Goal: Task Accomplishment & Management: Complete application form

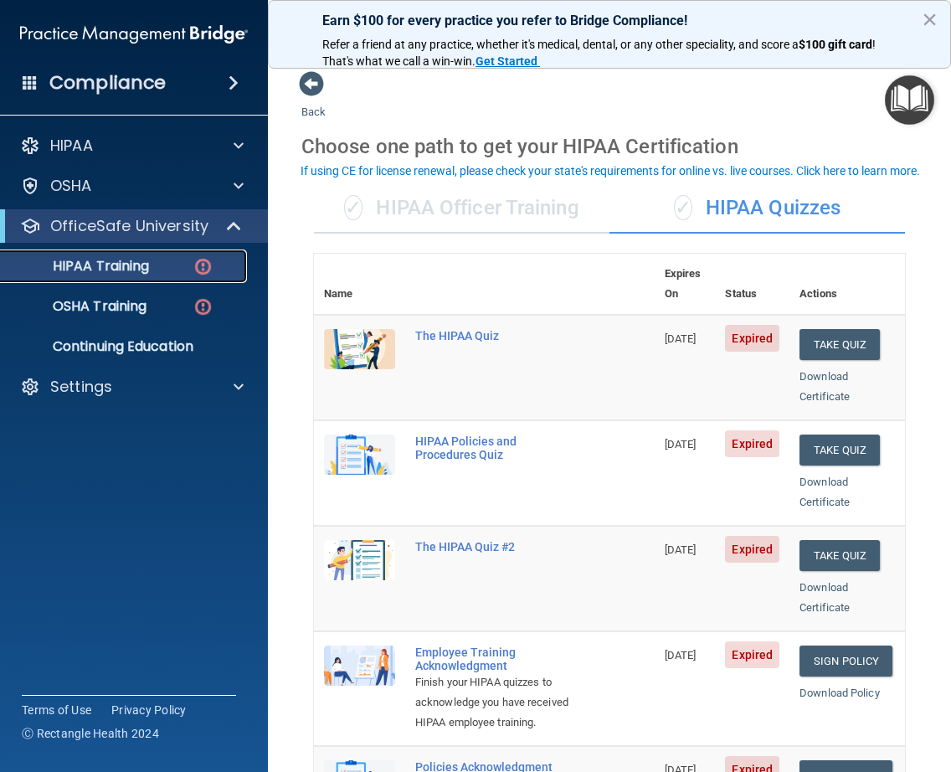
click at [211, 266] on div "HIPAA Training" at bounding box center [125, 266] width 229 height 17
click at [61, 263] on p "HIPAA Training" at bounding box center [80, 266] width 138 height 17
click at [439, 213] on div "✓ HIPAA Officer Training" at bounding box center [462, 208] width 296 height 50
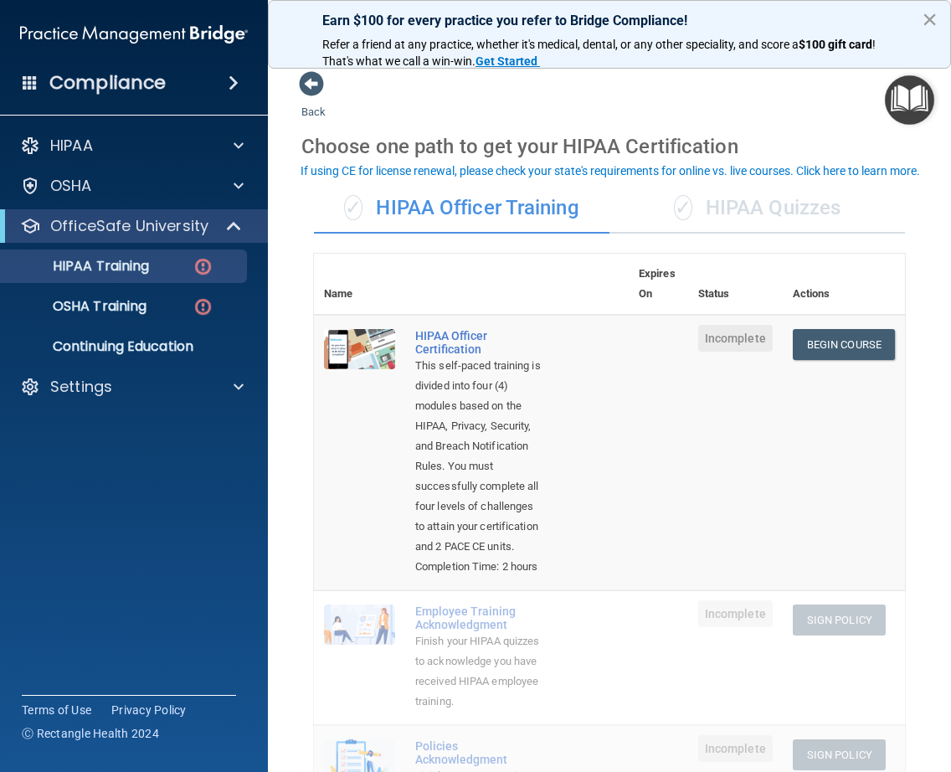
click at [936, 19] on button "×" at bounding box center [930, 19] width 16 height 27
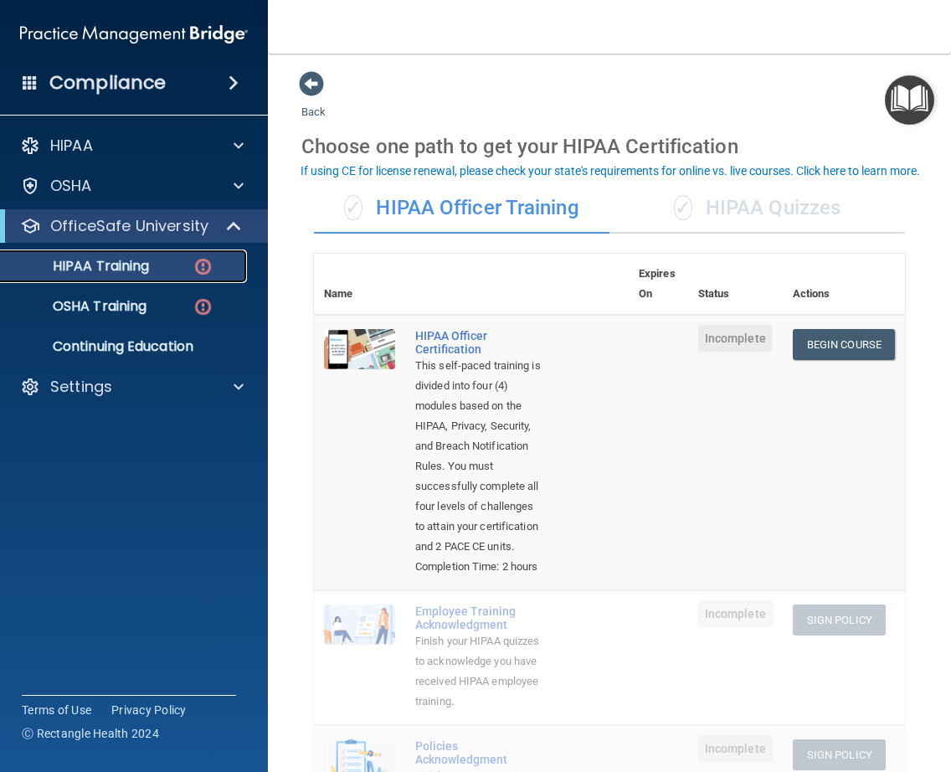
click at [113, 276] on link "HIPAA Training" at bounding box center [115, 265] width 264 height 33
click at [695, 200] on div "✓ HIPAA Quizzes" at bounding box center [758, 208] width 296 height 50
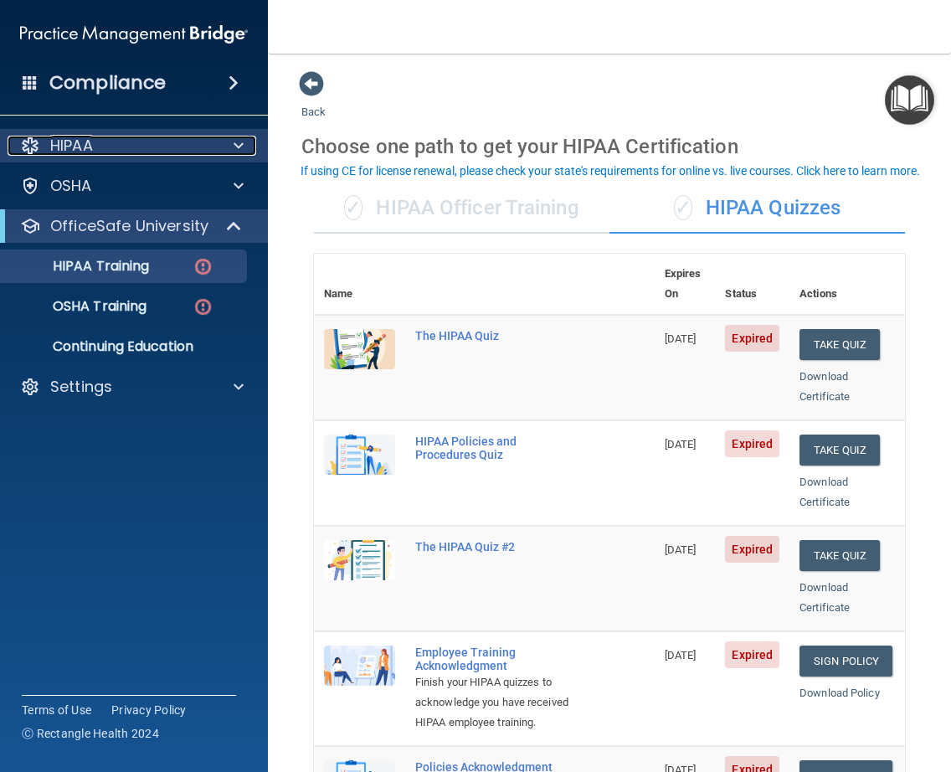
click at [236, 146] on span at bounding box center [239, 146] width 10 height 20
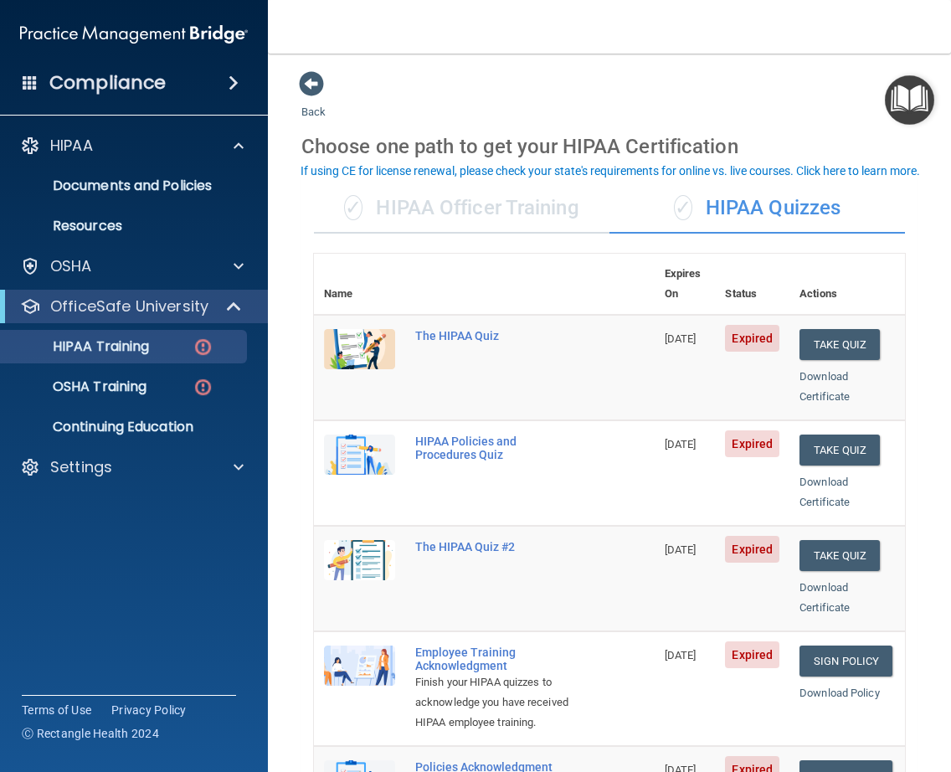
click at [173, 85] on div "Compliance" at bounding box center [134, 82] width 268 height 37
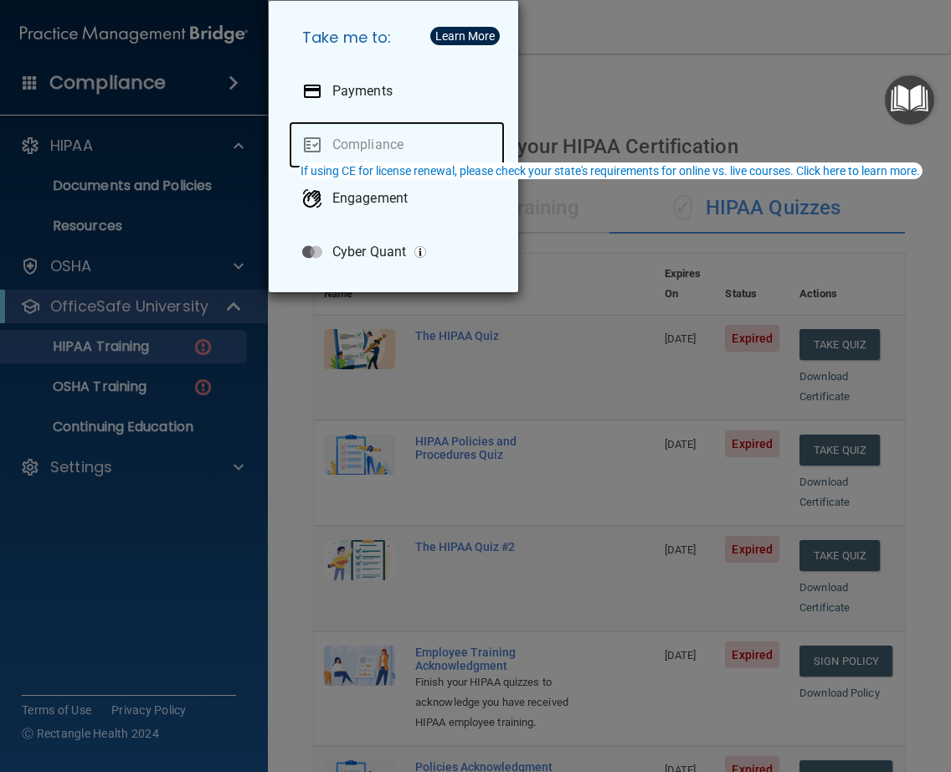
click at [383, 143] on link "Compliance" at bounding box center [397, 144] width 216 height 47
click at [199, 85] on div "Take me to: Payments Compliance Engagement Cyber Quant" at bounding box center [475, 386] width 951 height 772
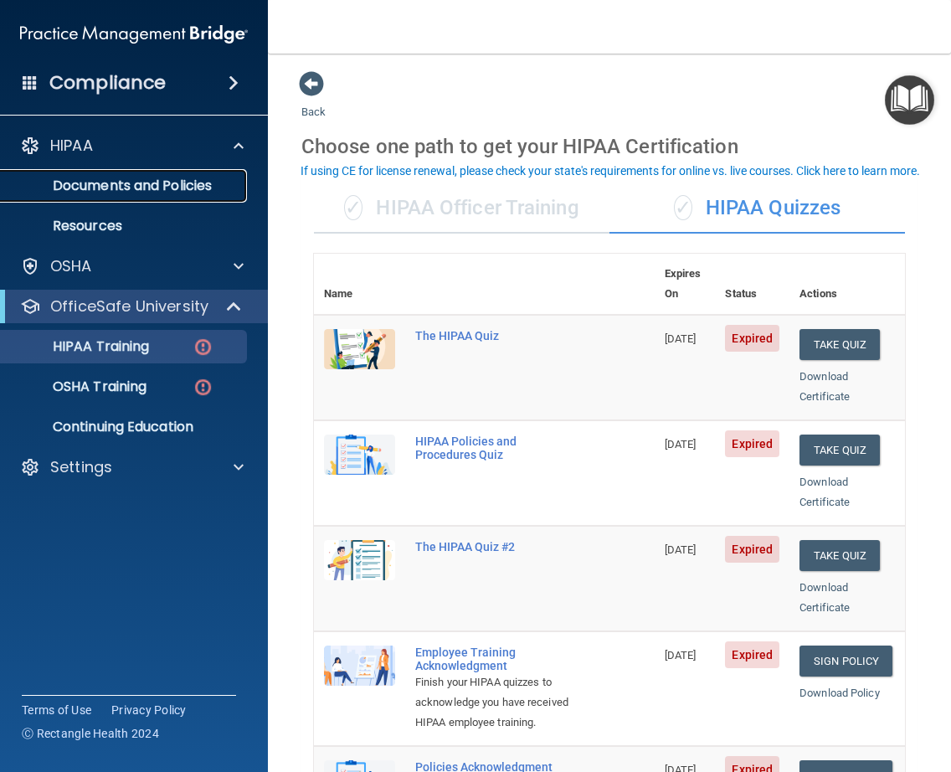
click at [92, 191] on p "Documents and Policies" at bounding box center [125, 185] width 229 height 17
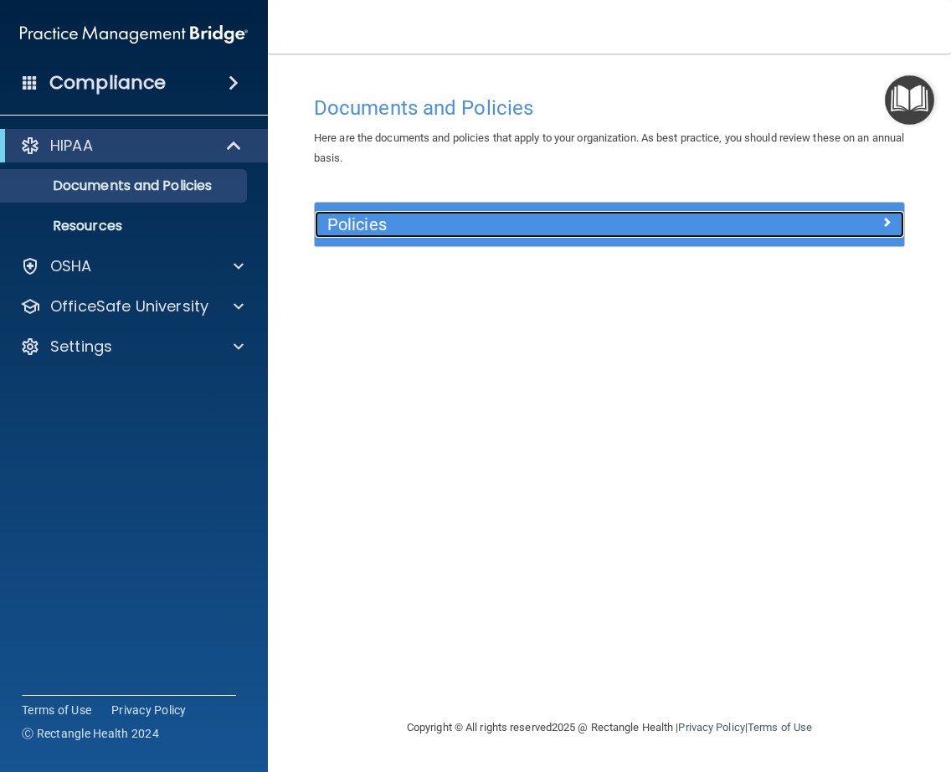
click at [882, 217] on span at bounding box center [887, 222] width 10 height 20
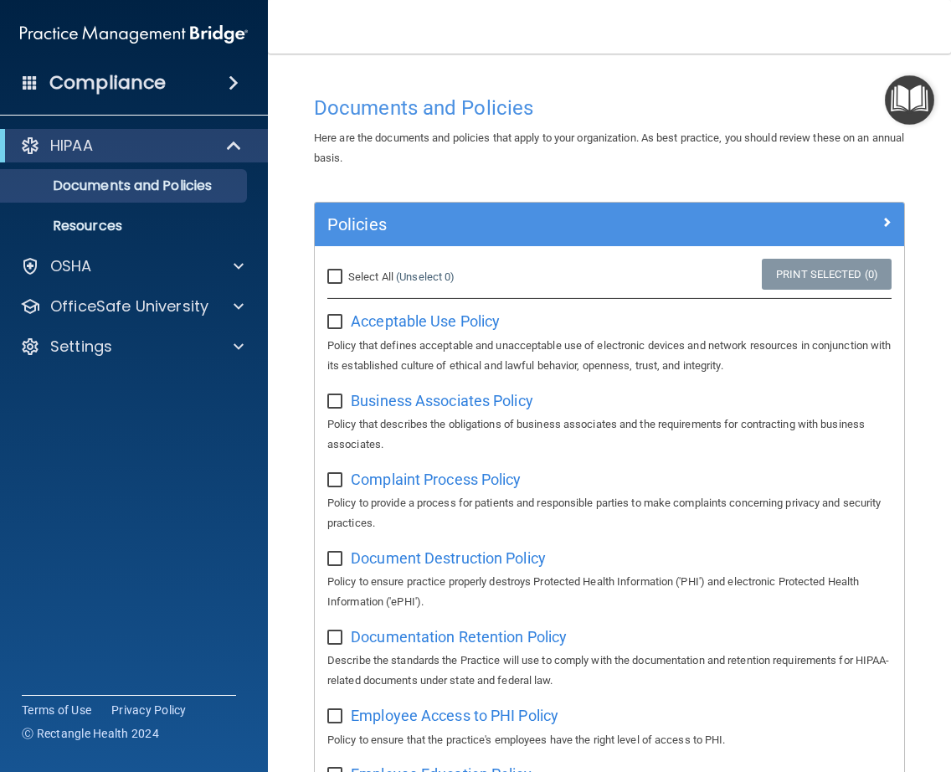
click at [332, 275] on input "Select All (Unselect 0) Unselect All" at bounding box center [336, 276] width 19 height 13
checkbox input "true"
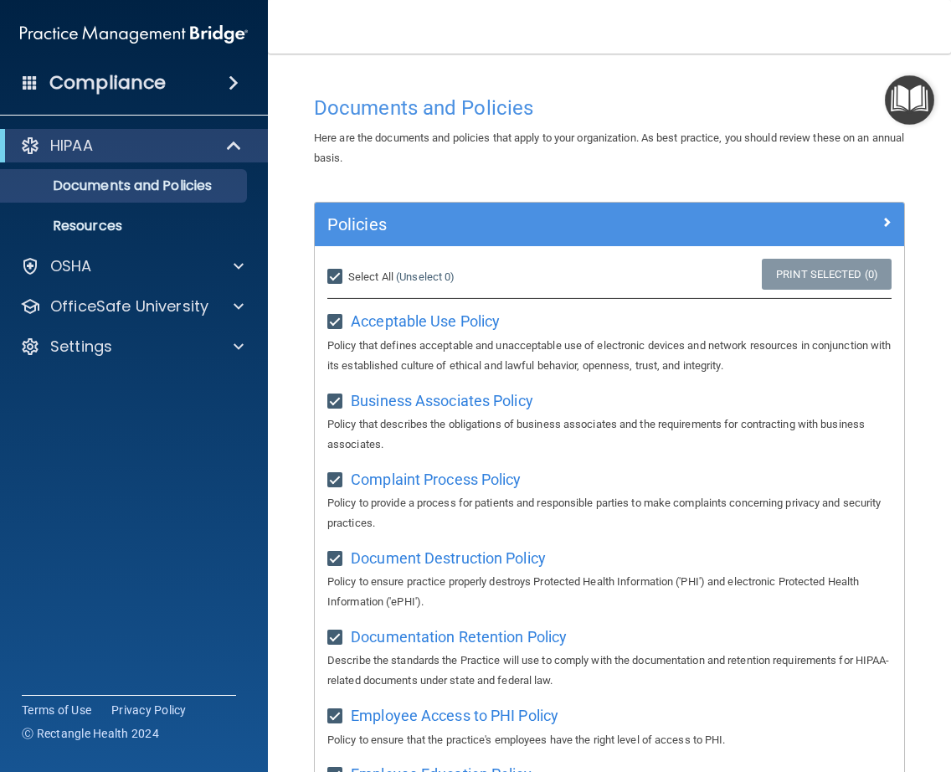
checkbox input "true"
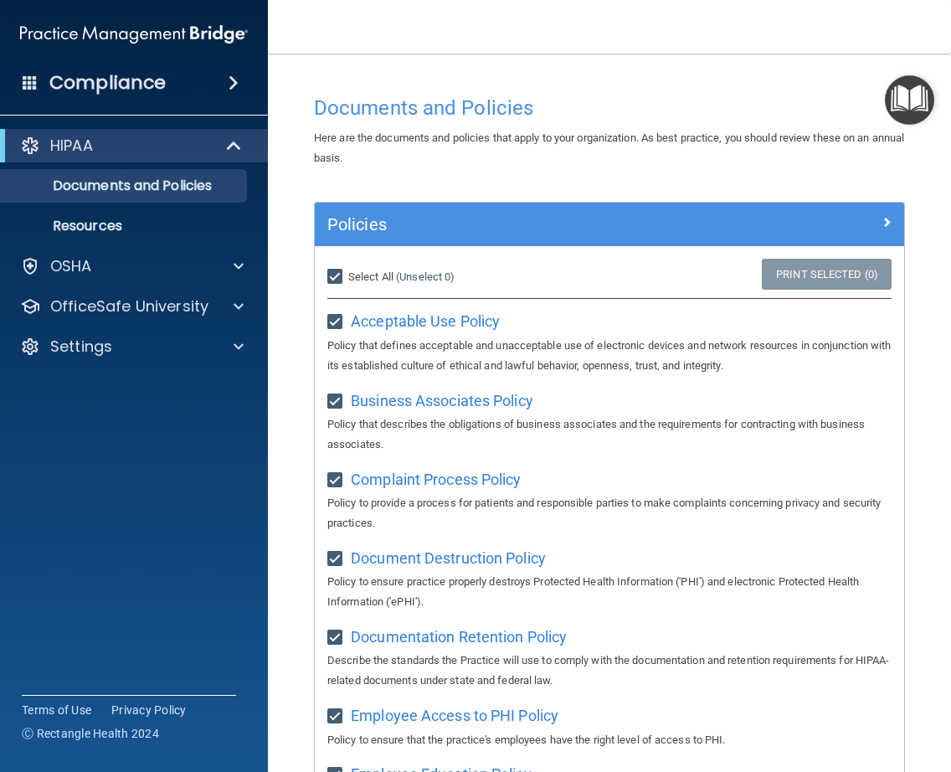
checkbox input "true"
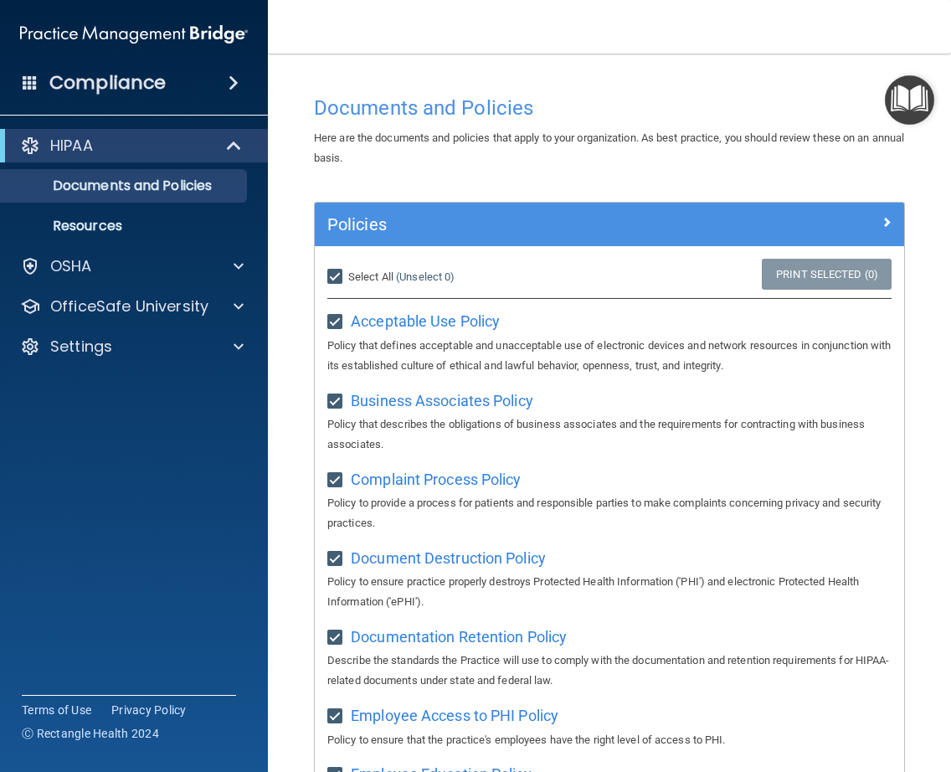
checkbox input "true"
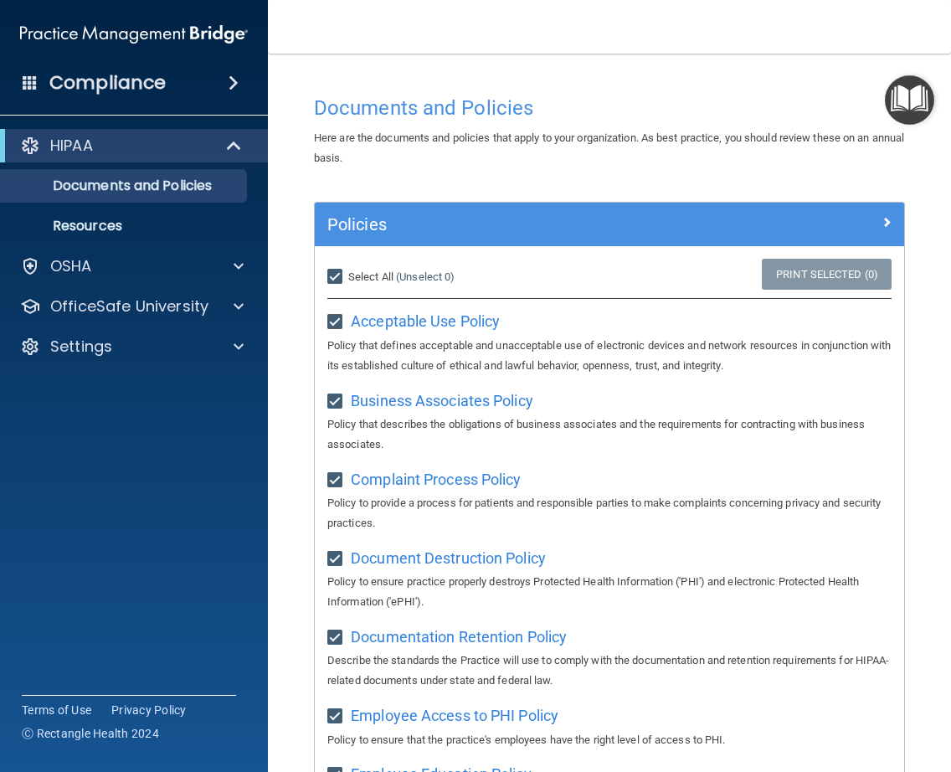
checkbox input "true"
click at [829, 274] on link "Print Selected (21)" at bounding box center [824, 274] width 136 height 31
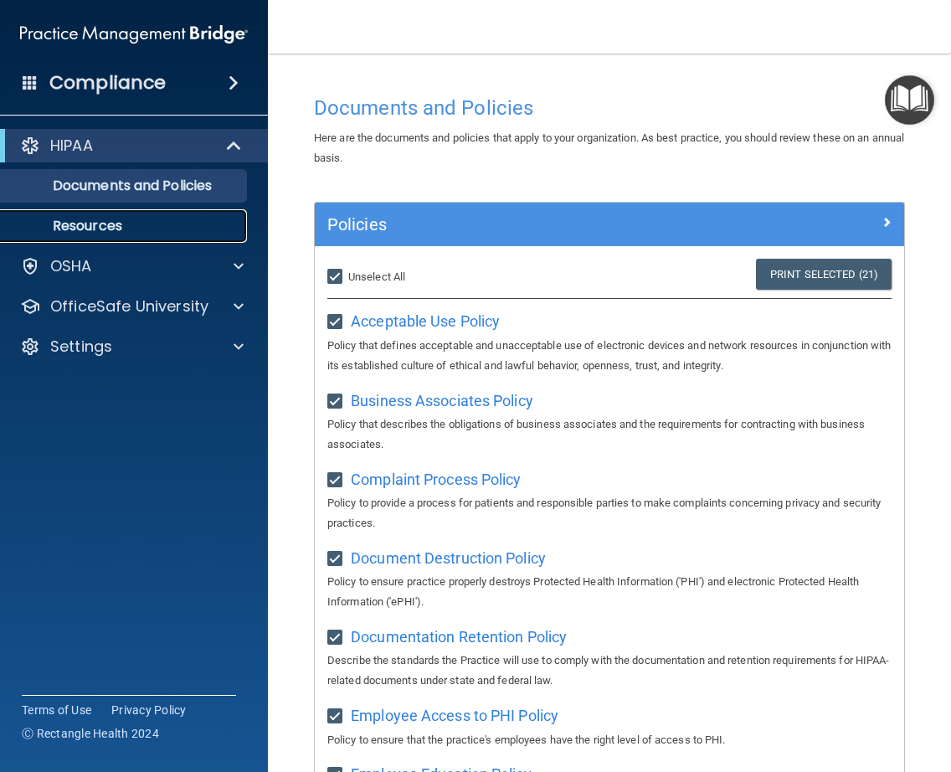
click at [110, 219] on p "Resources" at bounding box center [125, 226] width 229 height 17
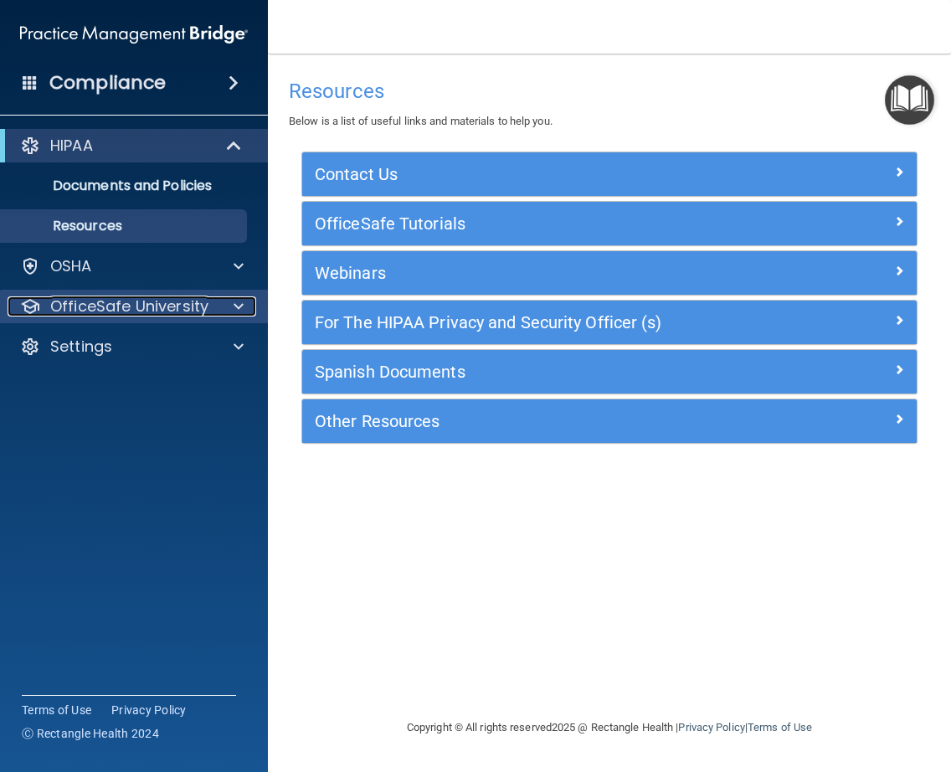
click at [233, 309] on div at bounding box center [236, 306] width 42 height 20
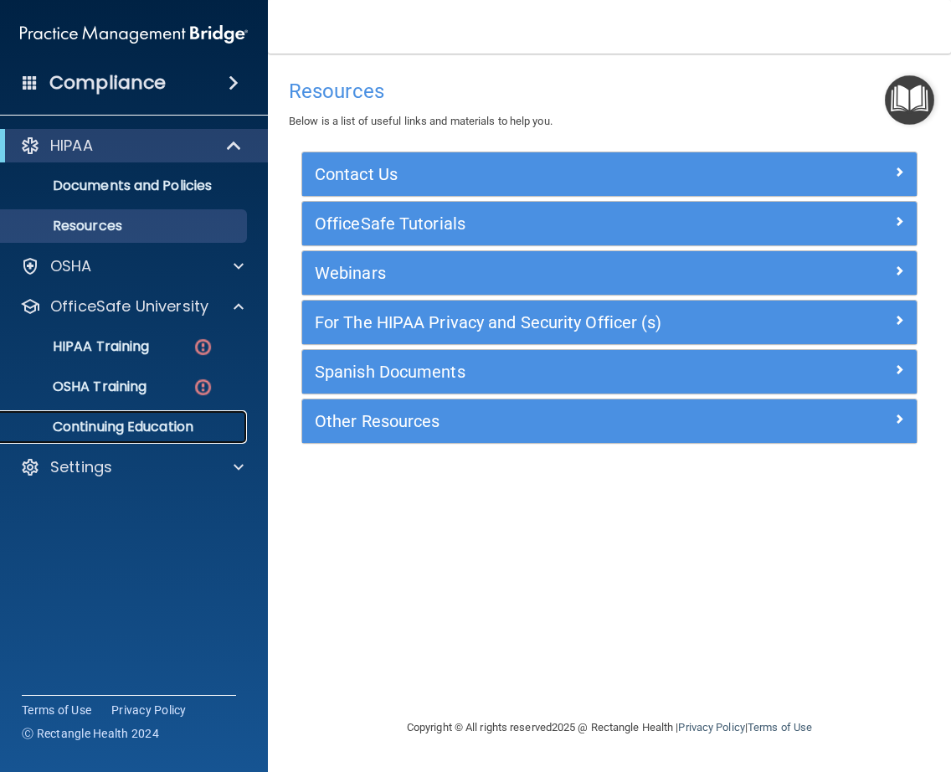
click at [76, 420] on p "Continuing Education" at bounding box center [125, 427] width 229 height 17
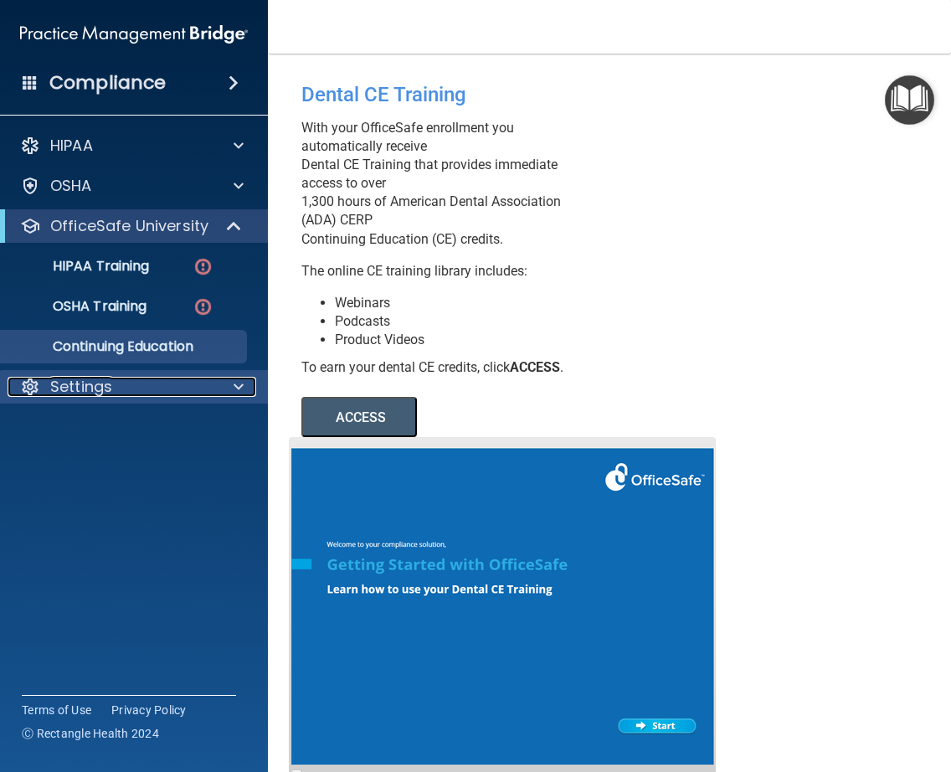
click at [224, 394] on div at bounding box center [236, 387] width 42 height 20
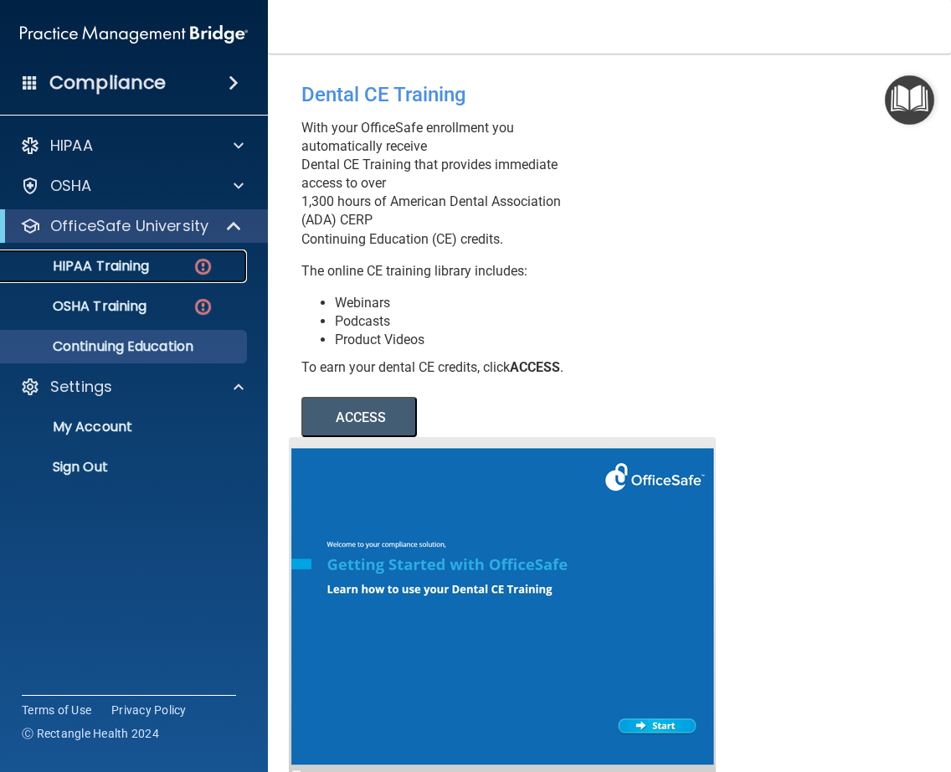
click at [96, 259] on p "HIPAA Training" at bounding box center [80, 266] width 138 height 17
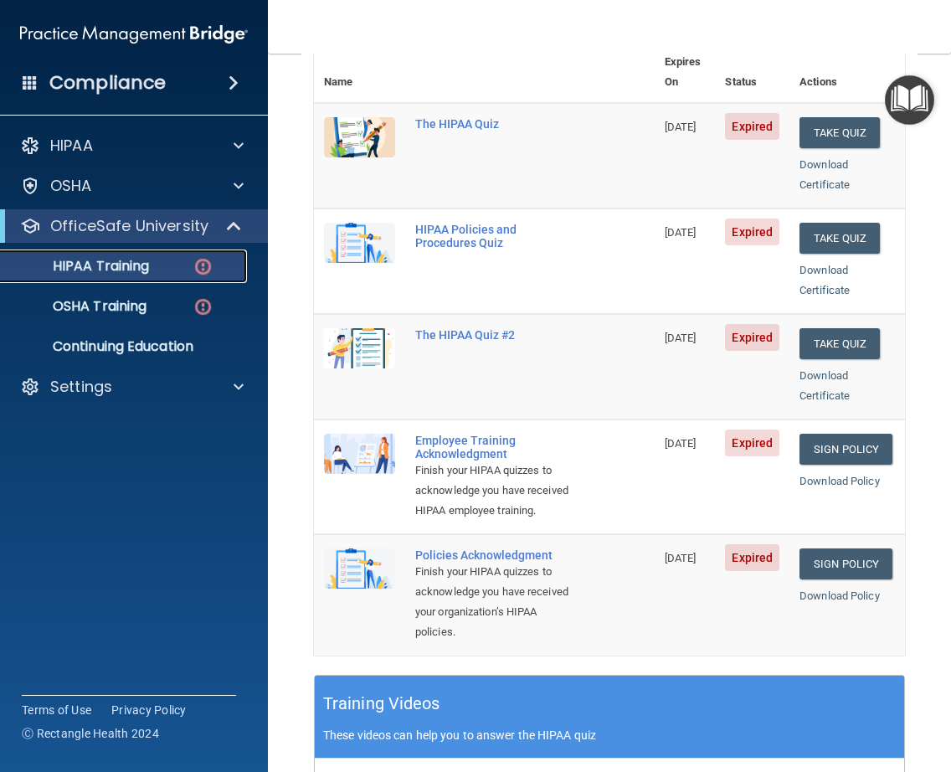
scroll to position [61, 0]
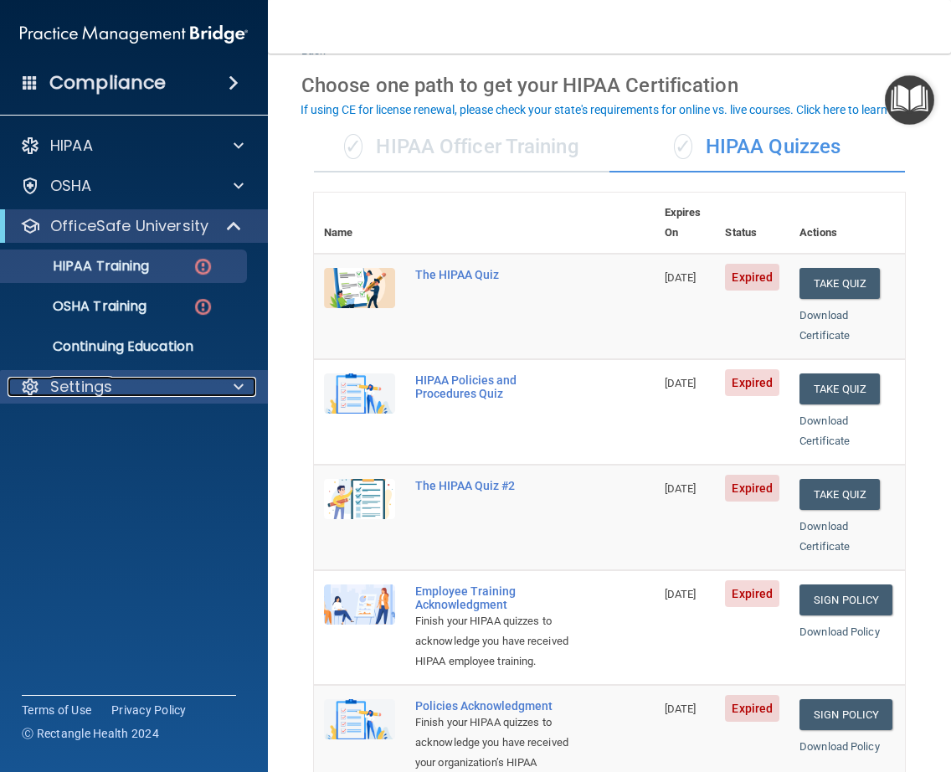
click at [234, 383] on span at bounding box center [239, 387] width 10 height 20
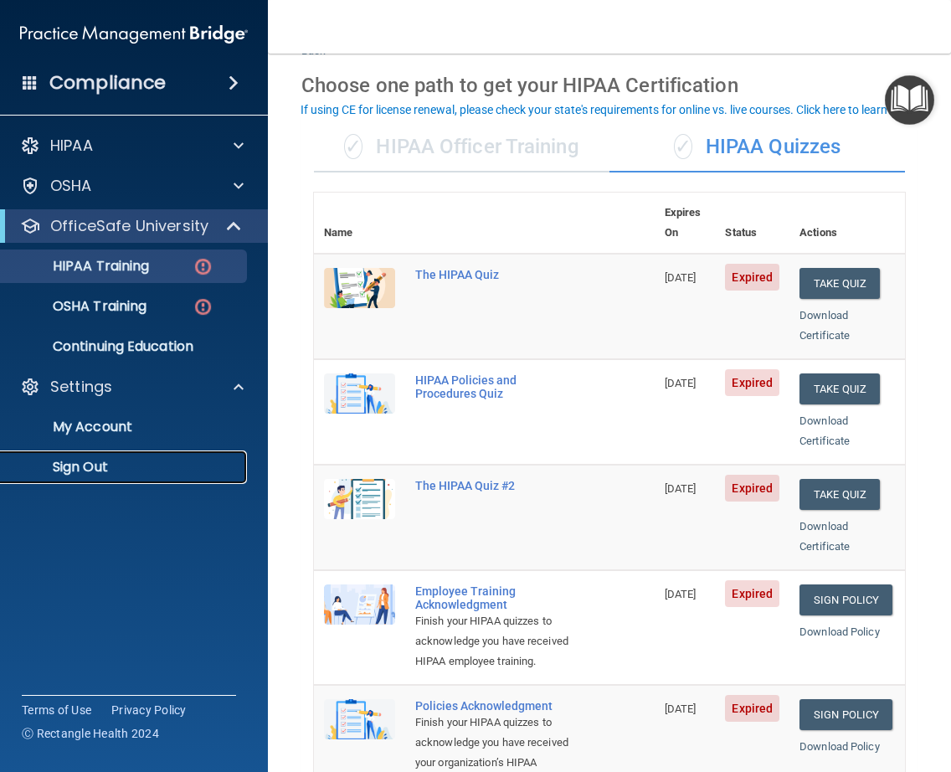
click at [88, 467] on p "Sign Out" at bounding box center [125, 467] width 229 height 17
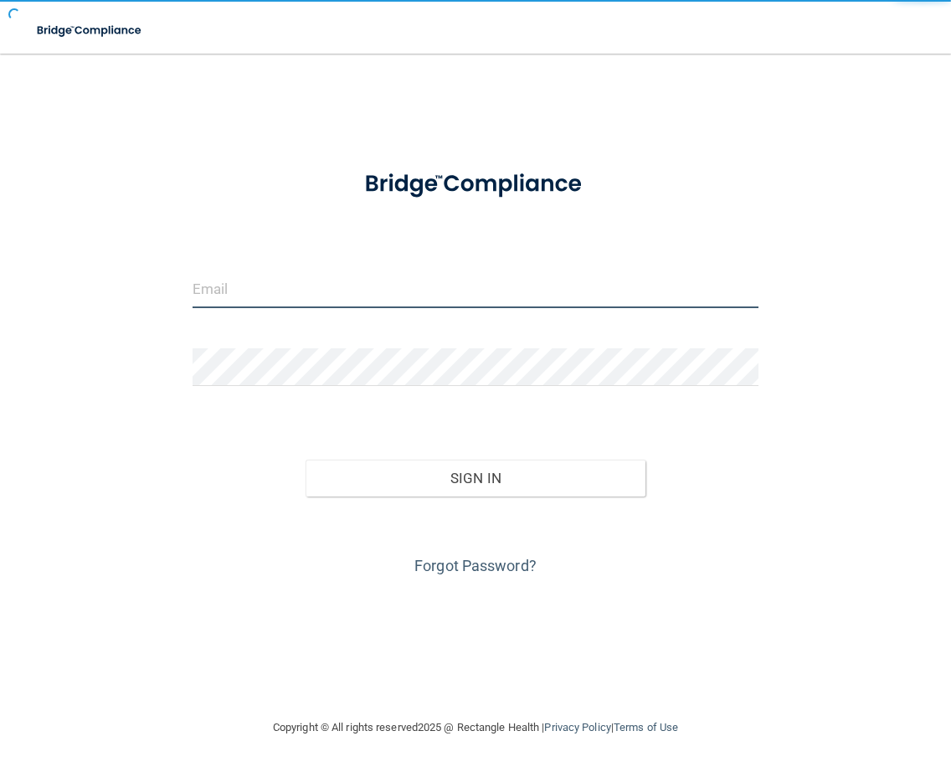
type input "[EMAIL_ADDRESS][DOMAIN_NAME]"
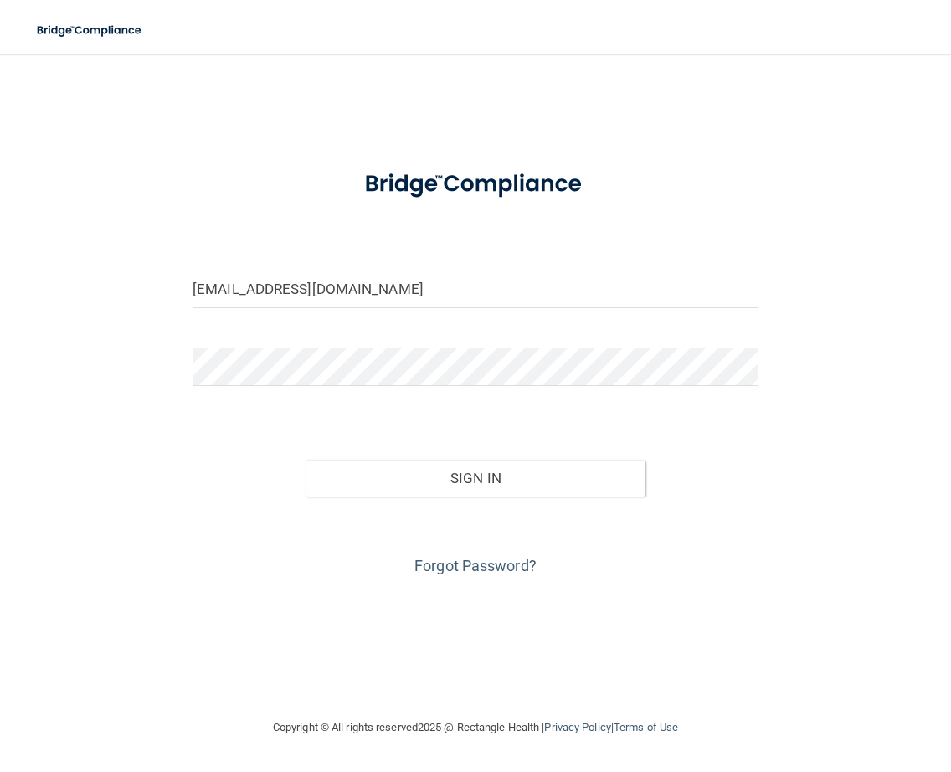
click at [453, 512] on div "Forgot Password?" at bounding box center [475, 538] width 591 height 84
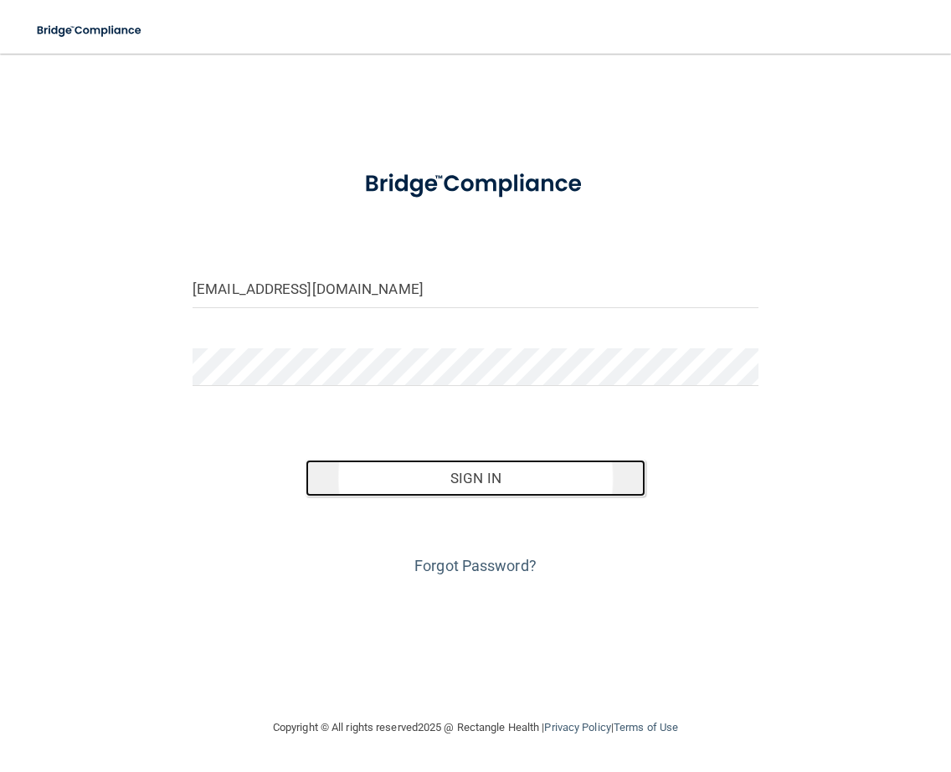
click at [430, 469] on button "Sign In" at bounding box center [476, 478] width 340 height 37
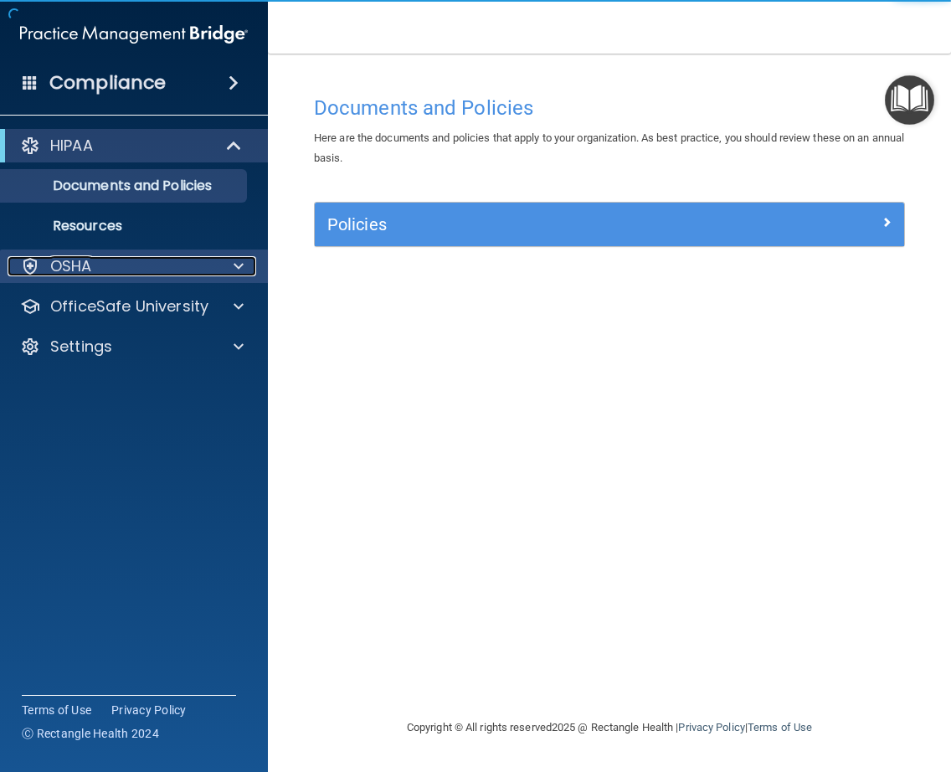
click at [244, 261] on div at bounding box center [236, 266] width 42 height 20
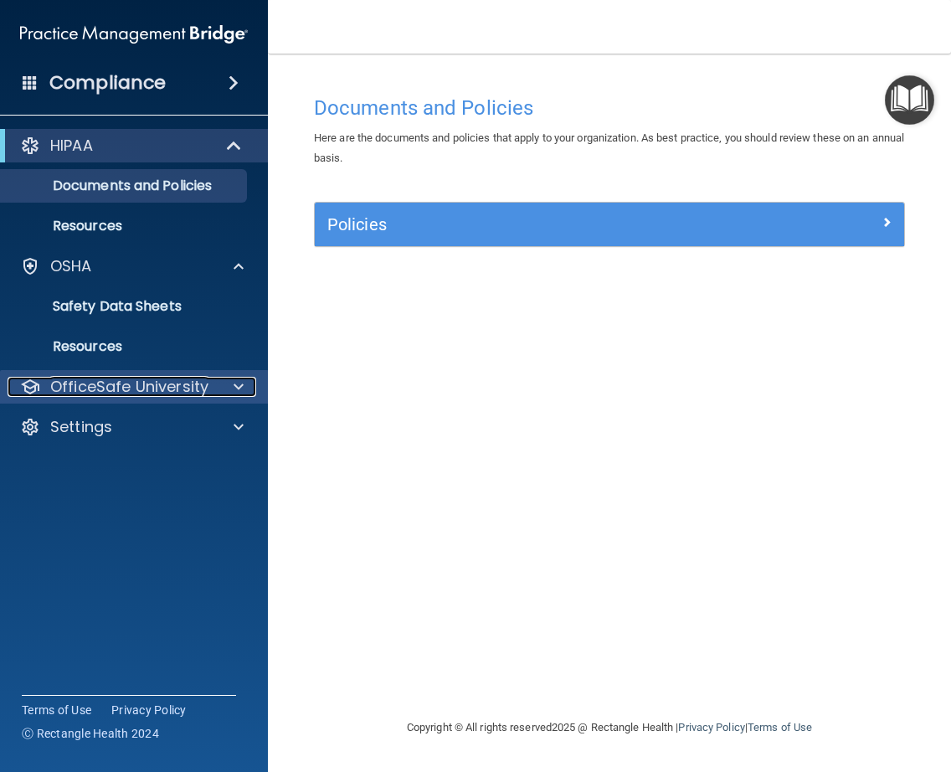
click at [233, 379] on div at bounding box center [236, 387] width 42 height 20
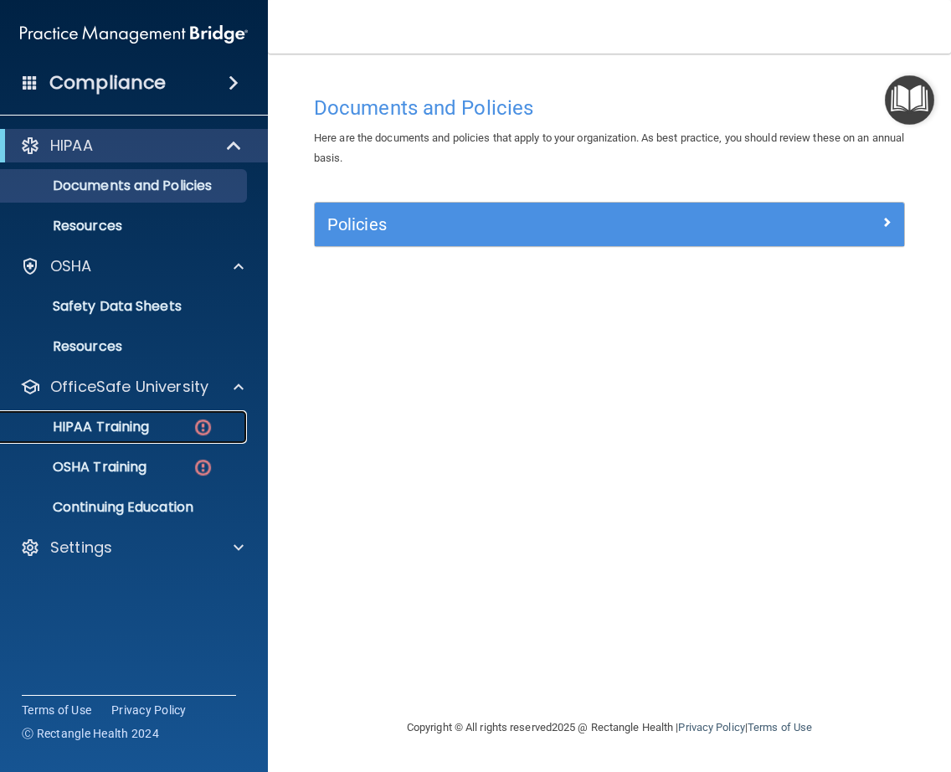
click at [101, 428] on p "HIPAA Training" at bounding box center [80, 427] width 138 height 17
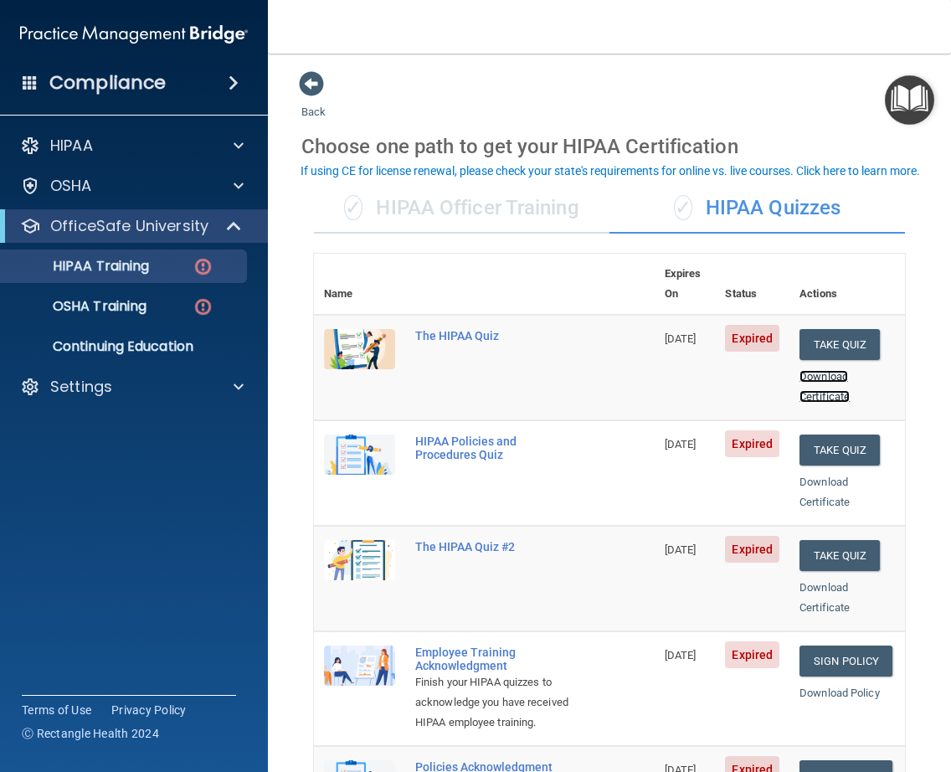
click at [831, 370] on link "Download Certificate" at bounding box center [825, 386] width 50 height 33
click at [427, 329] on div "The HIPAA Quiz" at bounding box center [493, 335] width 156 height 13
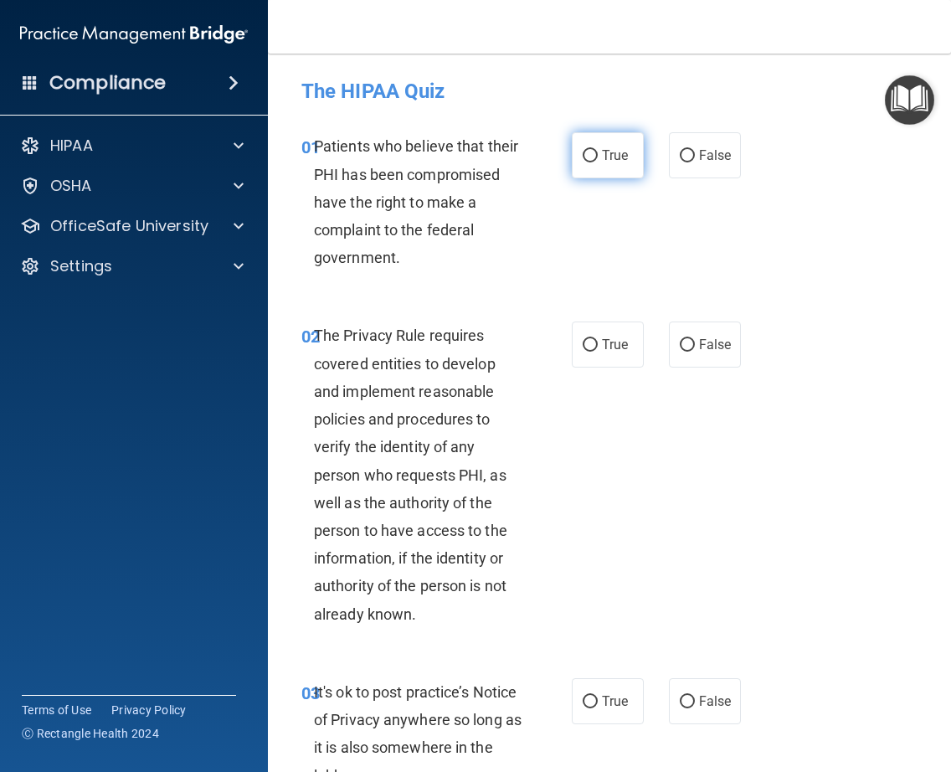
click at [583, 158] on input "True" at bounding box center [590, 156] width 15 height 13
radio input "true"
click at [587, 348] on input "True" at bounding box center [590, 345] width 15 height 13
radio input "true"
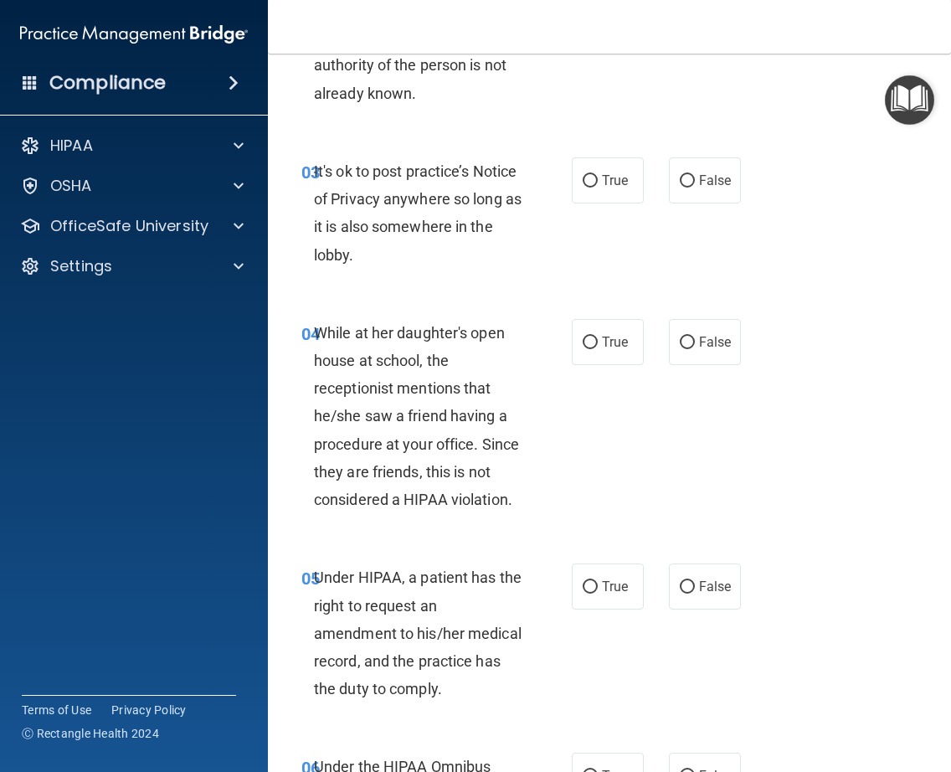
scroll to position [536, 0]
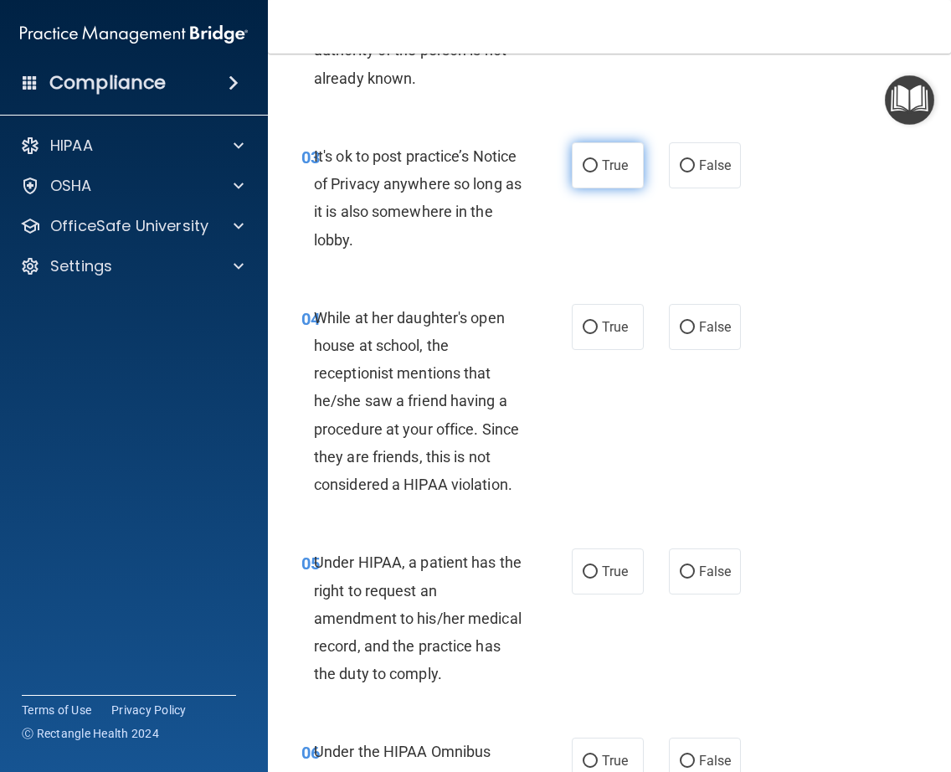
click at [584, 153] on label "True" at bounding box center [608, 165] width 72 height 46
click at [584, 160] on input "True" at bounding box center [590, 166] width 15 height 13
radio input "true"
click at [680, 335] on label "False" at bounding box center [705, 327] width 72 height 46
click at [680, 334] on input "False" at bounding box center [687, 327] width 15 height 13
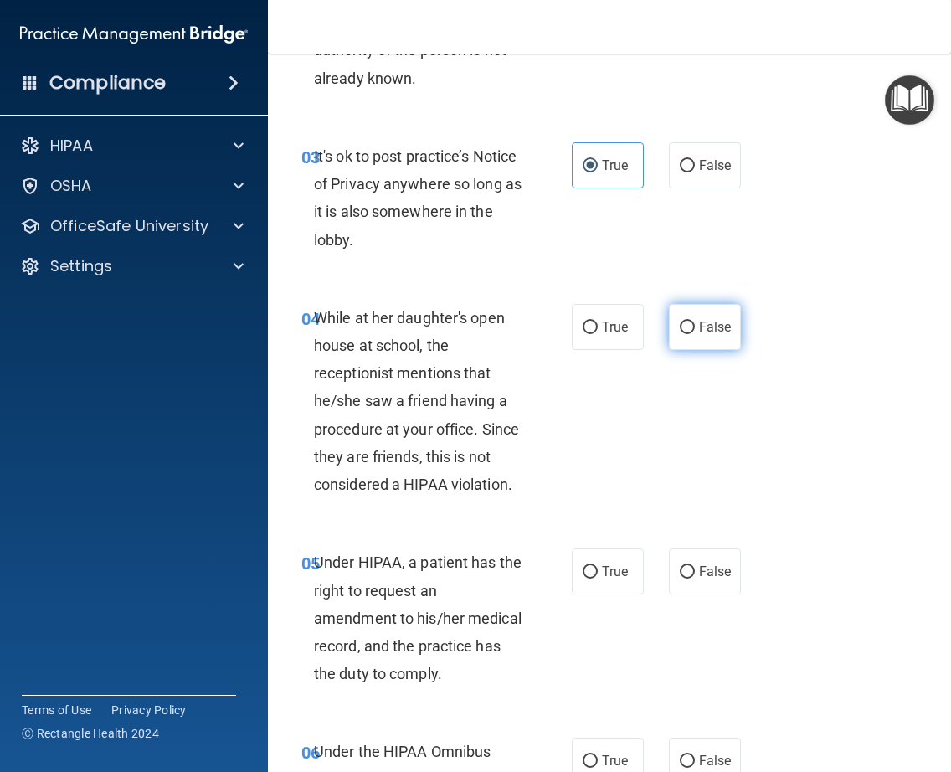
radio input "true"
click at [612, 563] on span "True" at bounding box center [615, 571] width 26 height 16
click at [598, 566] on input "True" at bounding box center [590, 572] width 15 height 13
radio input "true"
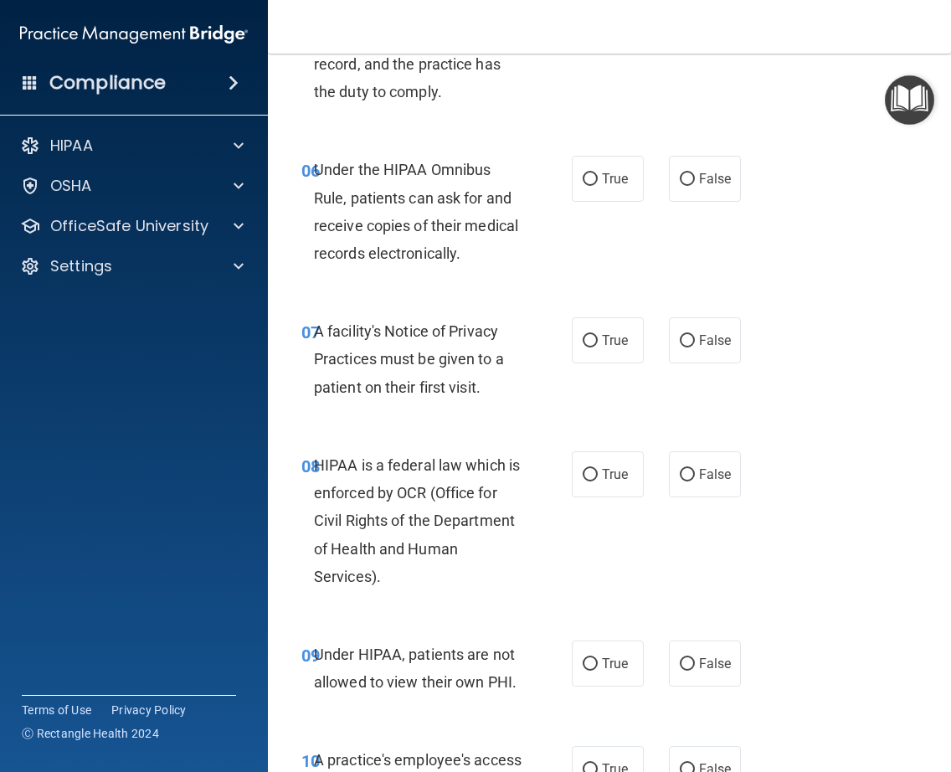
scroll to position [1133, 0]
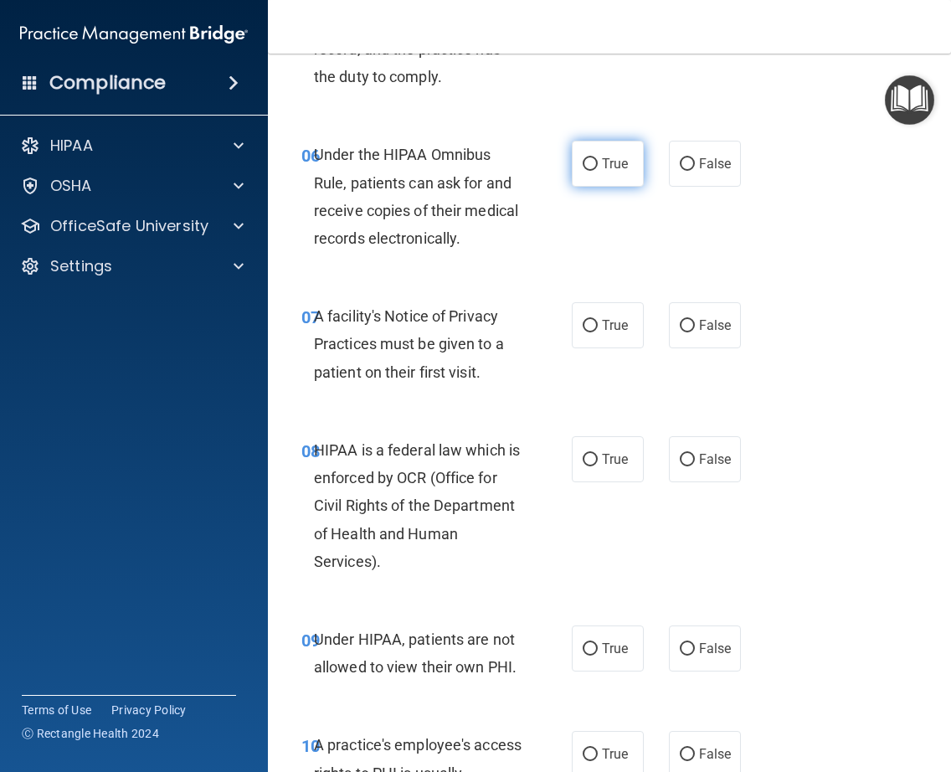
click at [604, 172] on span "True" at bounding box center [615, 164] width 26 height 16
click at [598, 171] on input "True" at bounding box center [590, 164] width 15 height 13
radio input "true"
click at [608, 333] on span "True" at bounding box center [615, 325] width 26 height 16
click at [598, 332] on input "True" at bounding box center [590, 326] width 15 height 13
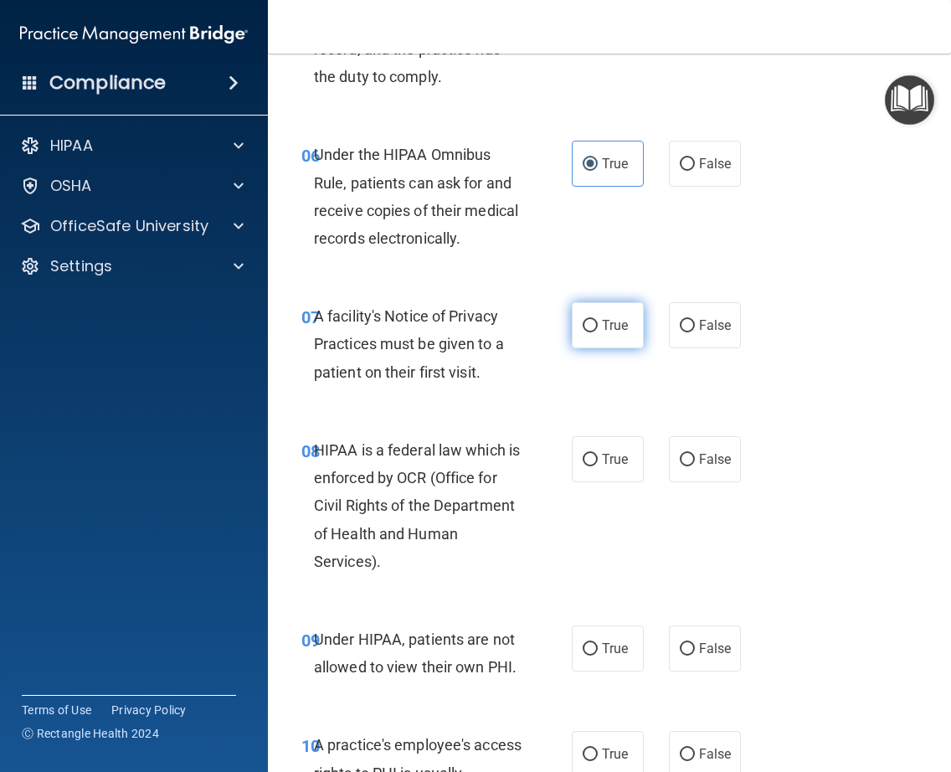
radio input "true"
click at [617, 476] on label "True" at bounding box center [608, 459] width 72 height 46
click at [598, 466] on input "True" at bounding box center [590, 460] width 15 height 13
radio input "true"
click at [707, 656] on span "False" at bounding box center [715, 648] width 33 height 16
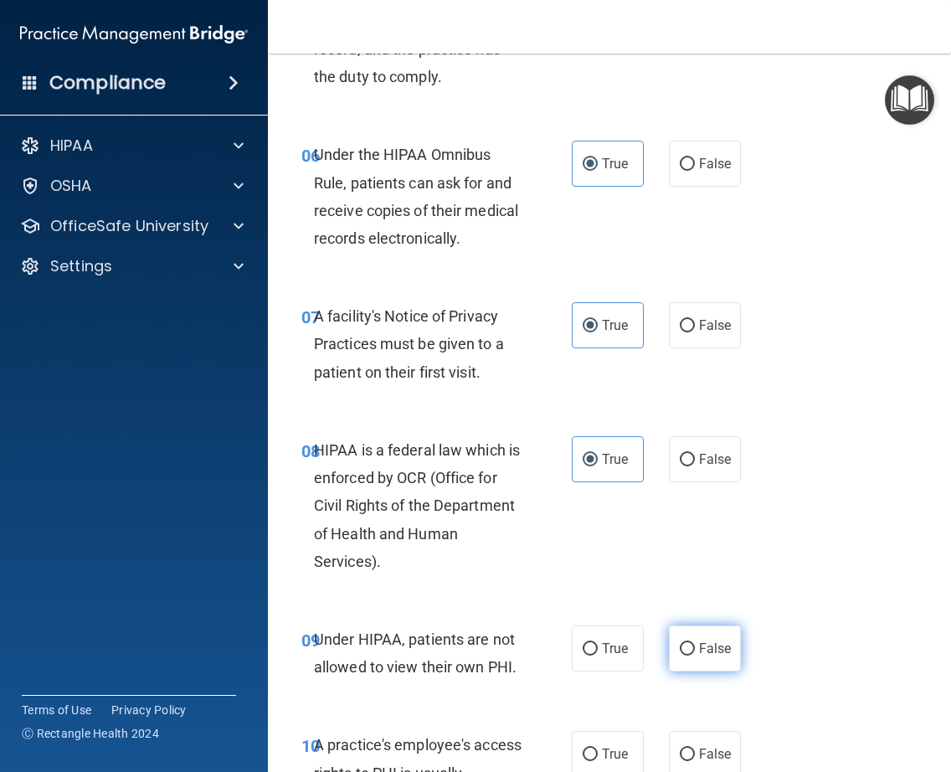
click at [695, 656] on input "False" at bounding box center [687, 649] width 15 height 13
radio input "true"
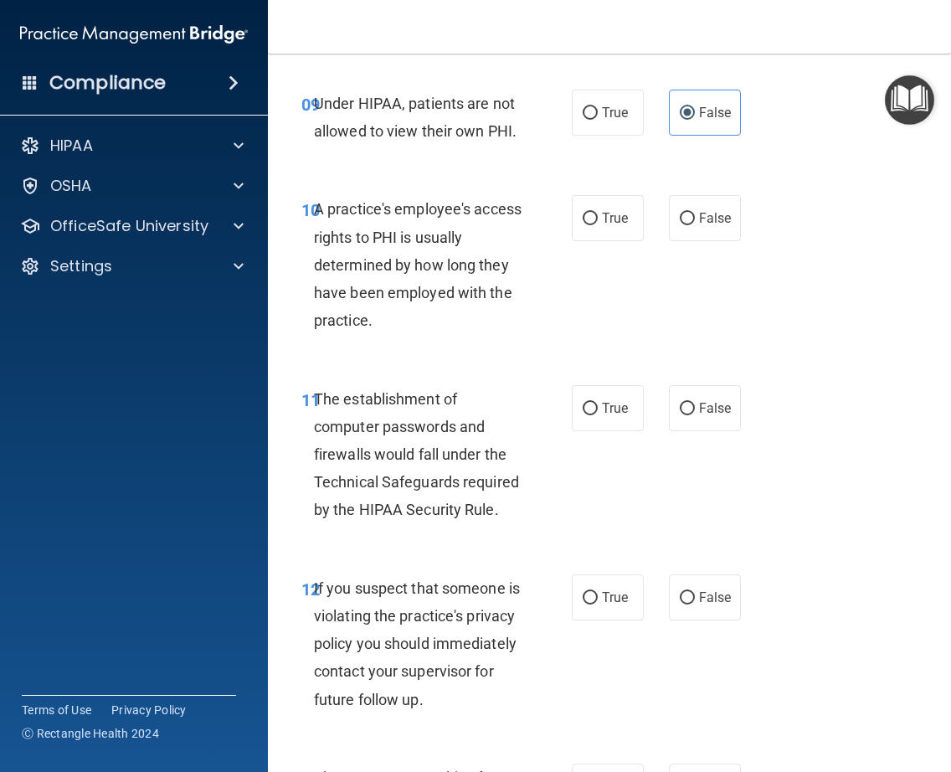
scroll to position [1676, 0]
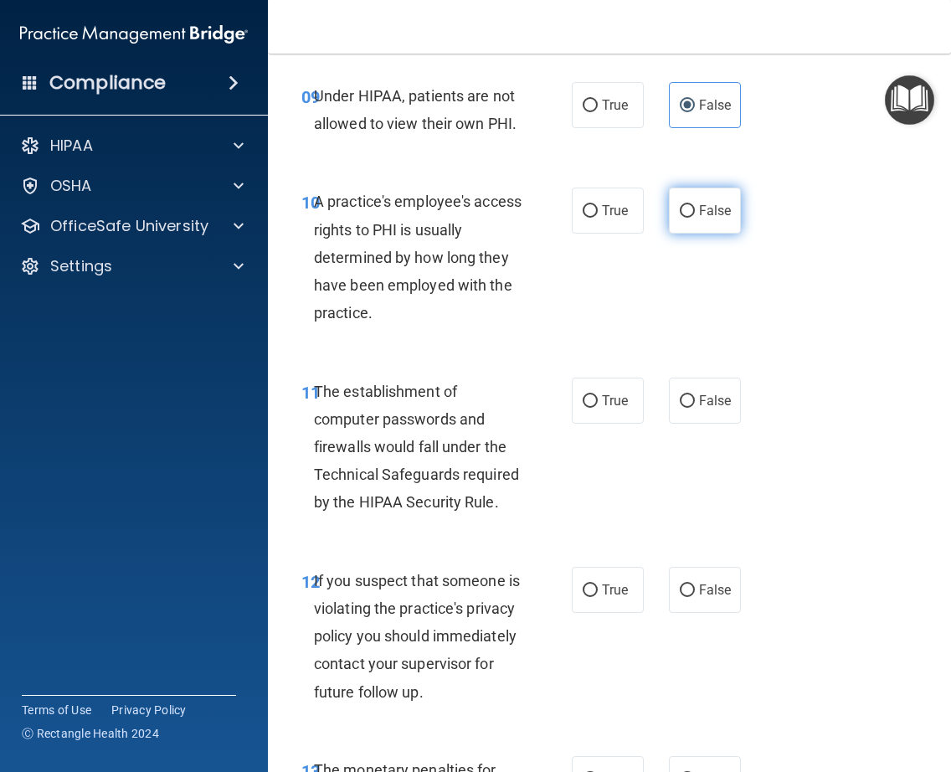
click at [690, 234] on label "False" at bounding box center [705, 211] width 72 height 46
click at [690, 218] on input "False" at bounding box center [687, 211] width 15 height 13
radio input "true"
click at [583, 408] on input "True" at bounding box center [590, 401] width 15 height 13
radio input "true"
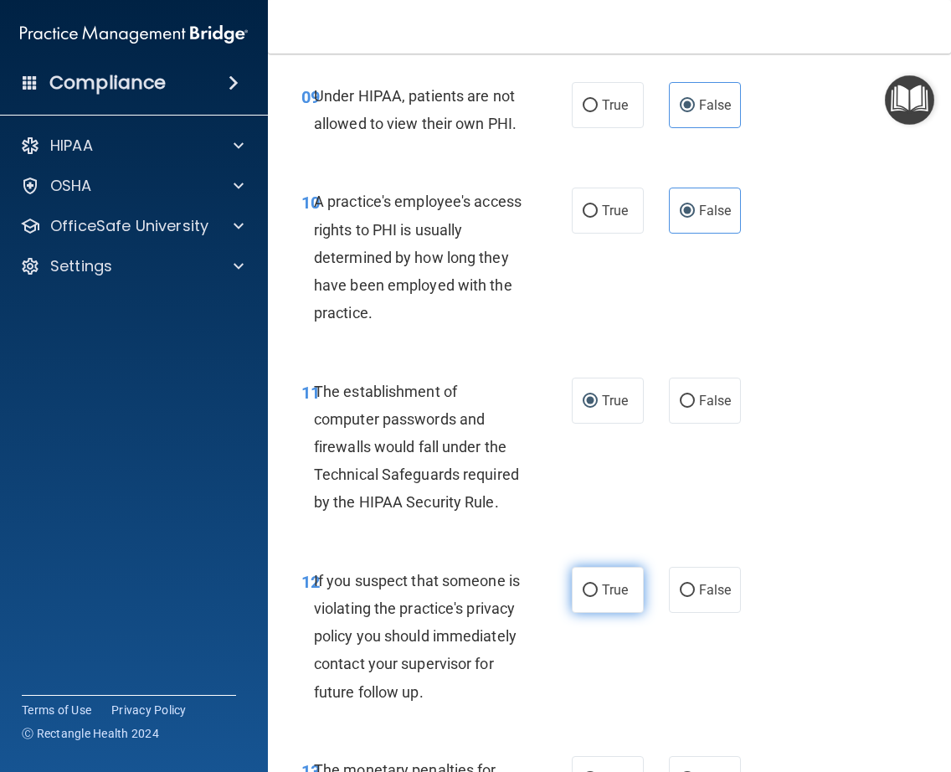
click at [603, 608] on label "True" at bounding box center [608, 590] width 72 height 46
click at [598, 597] on input "True" at bounding box center [590, 590] width 15 height 13
radio input "true"
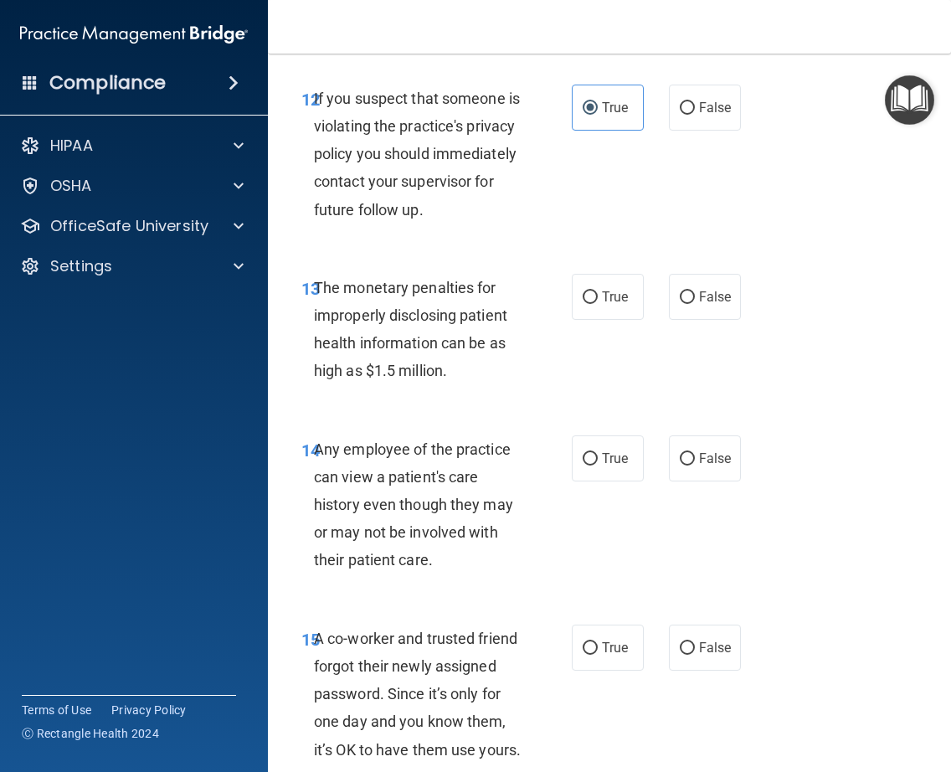
scroll to position [2166, 0]
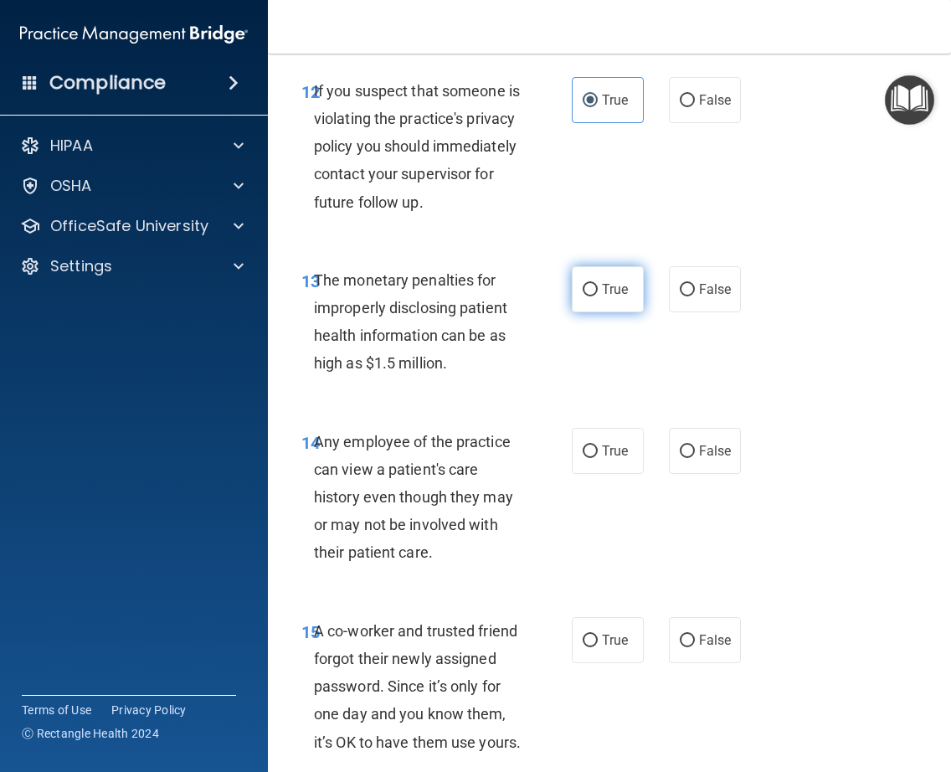
click at [598, 312] on label "True" at bounding box center [608, 289] width 72 height 46
click at [598, 296] on input "True" at bounding box center [590, 290] width 15 height 13
radio input "true"
click at [697, 474] on label "False" at bounding box center [705, 451] width 72 height 46
click at [695, 458] on input "False" at bounding box center [687, 451] width 15 height 13
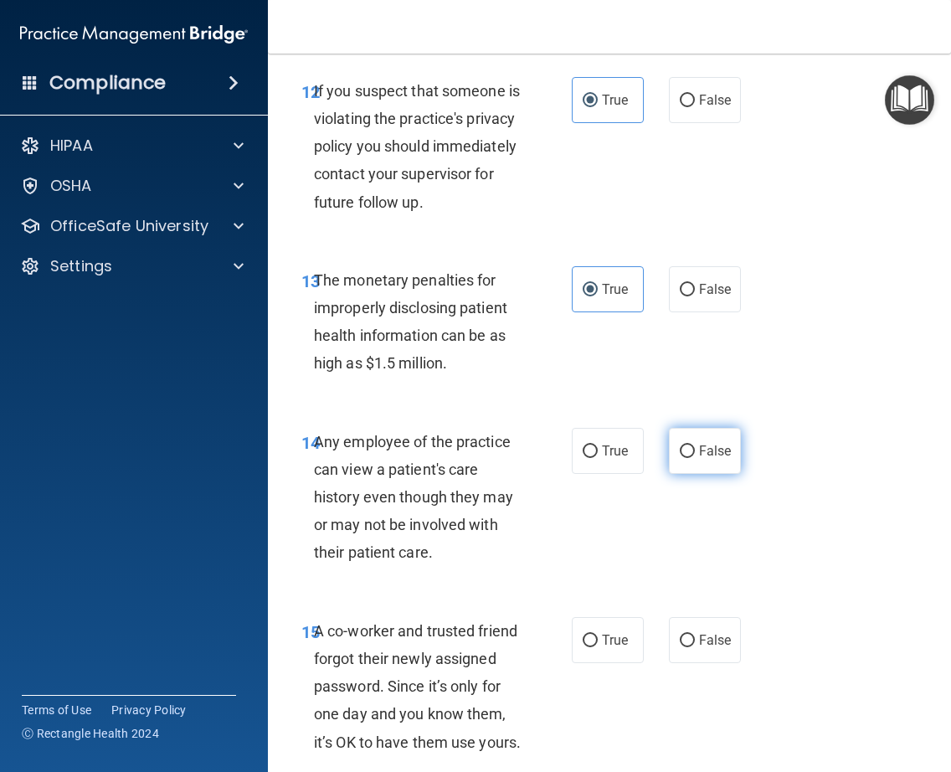
radio input "true"
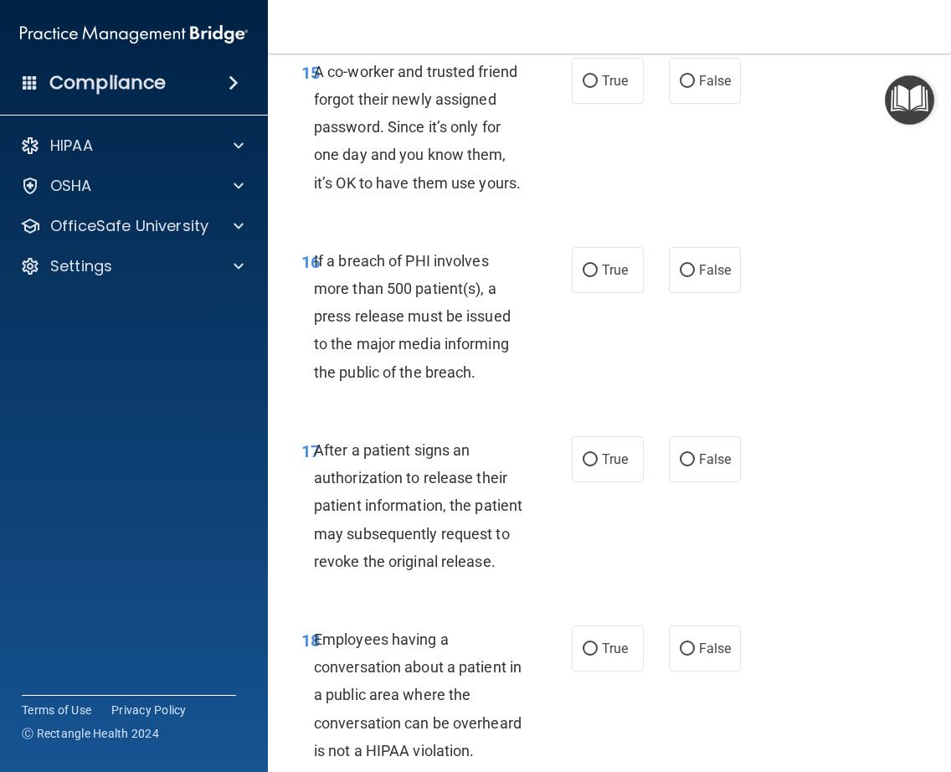
scroll to position [2733, 0]
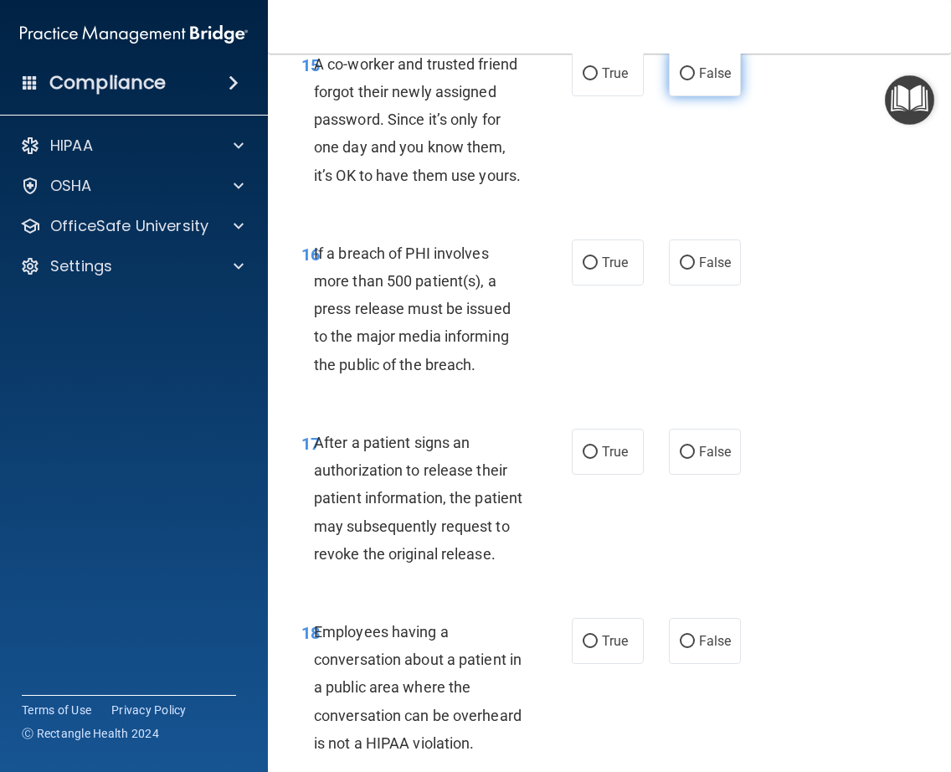
click at [721, 81] on span "False" at bounding box center [715, 73] width 33 height 16
click at [695, 80] on input "False" at bounding box center [687, 74] width 15 height 13
radio input "true"
click at [583, 270] on input "True" at bounding box center [590, 263] width 15 height 13
radio input "true"
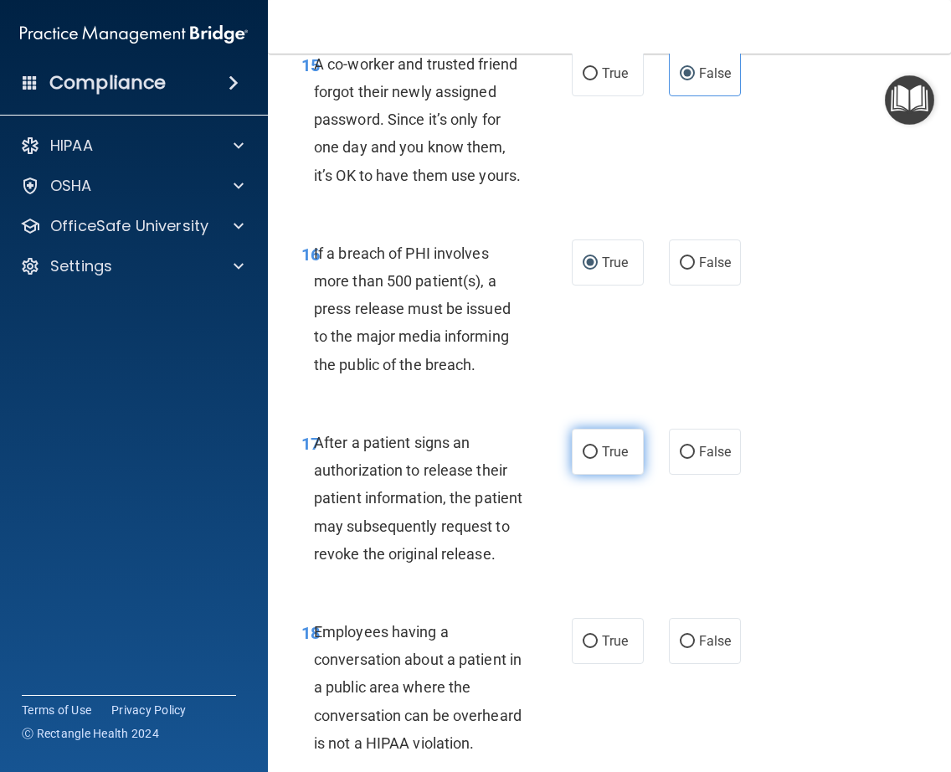
click at [584, 459] on input "True" at bounding box center [590, 452] width 15 height 13
radio input "true"
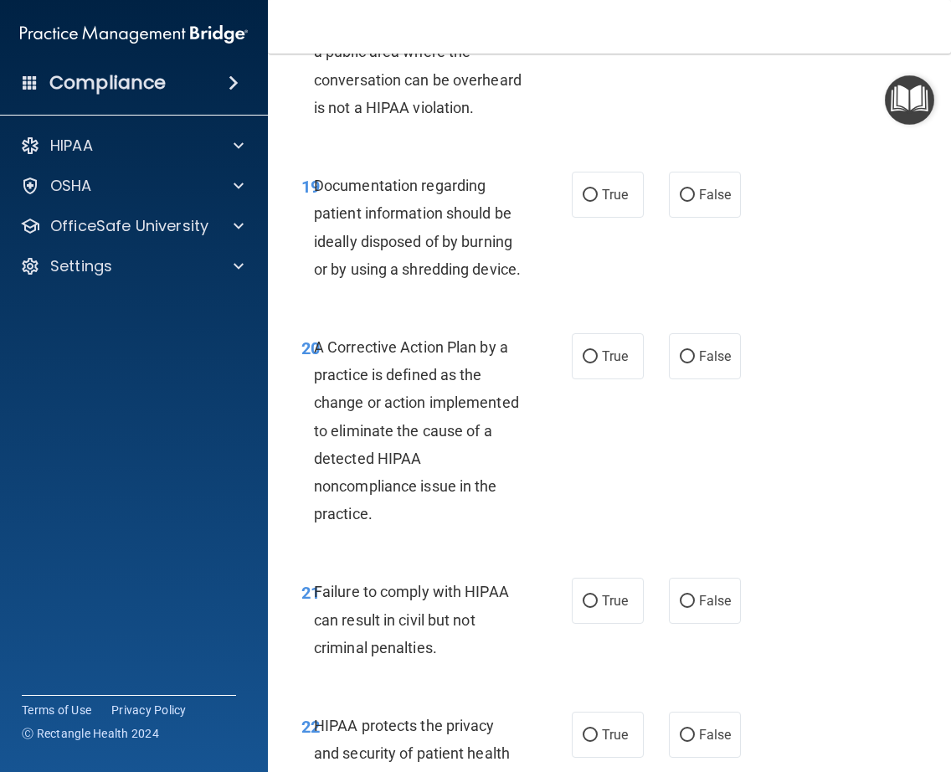
scroll to position [3376, 0]
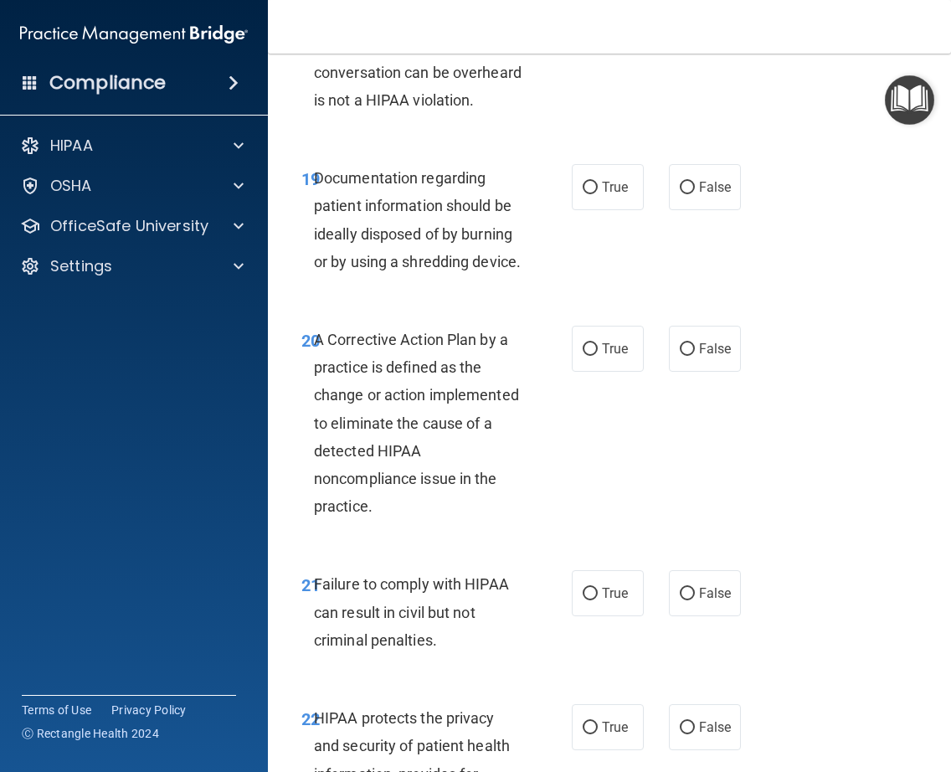
radio input "true"
click at [595, 210] on label "True" at bounding box center [608, 187] width 72 height 46
click at [595, 194] on input "True" at bounding box center [590, 188] width 15 height 13
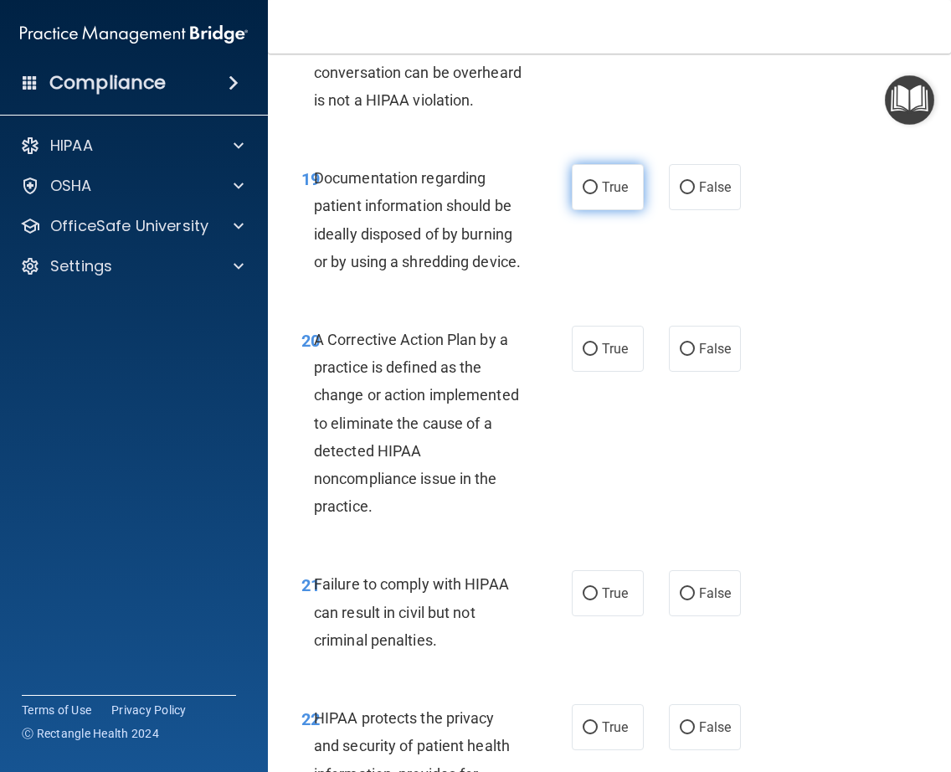
radio input "true"
click at [623, 372] on label "True" at bounding box center [608, 349] width 72 height 46
click at [598, 356] on input "True" at bounding box center [590, 349] width 15 height 13
radio input "true"
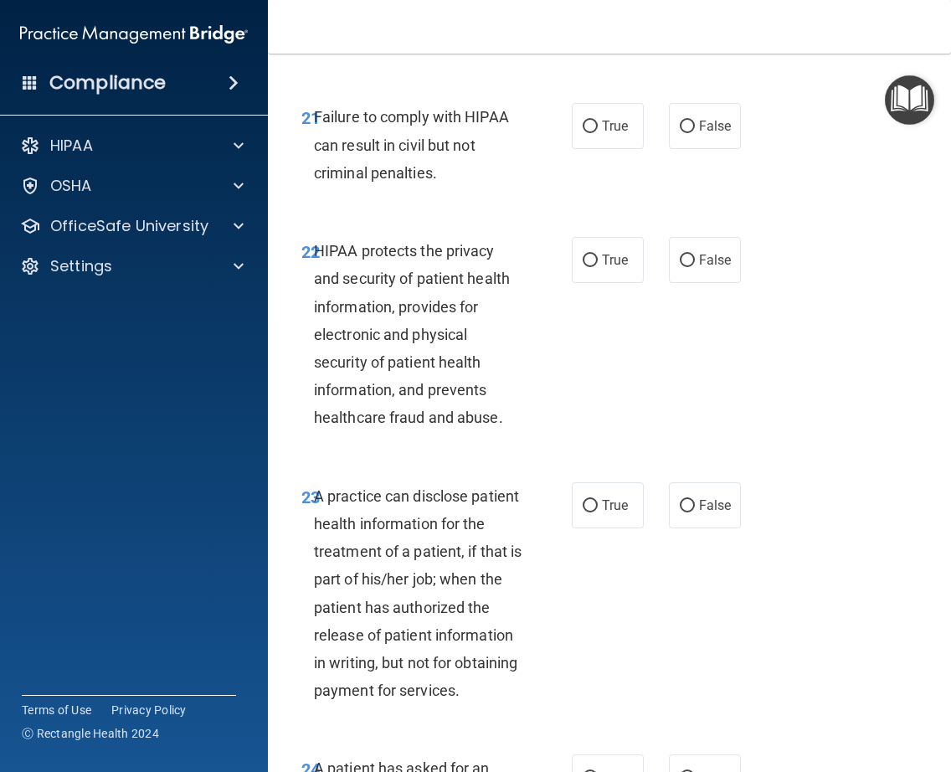
scroll to position [3850, 0]
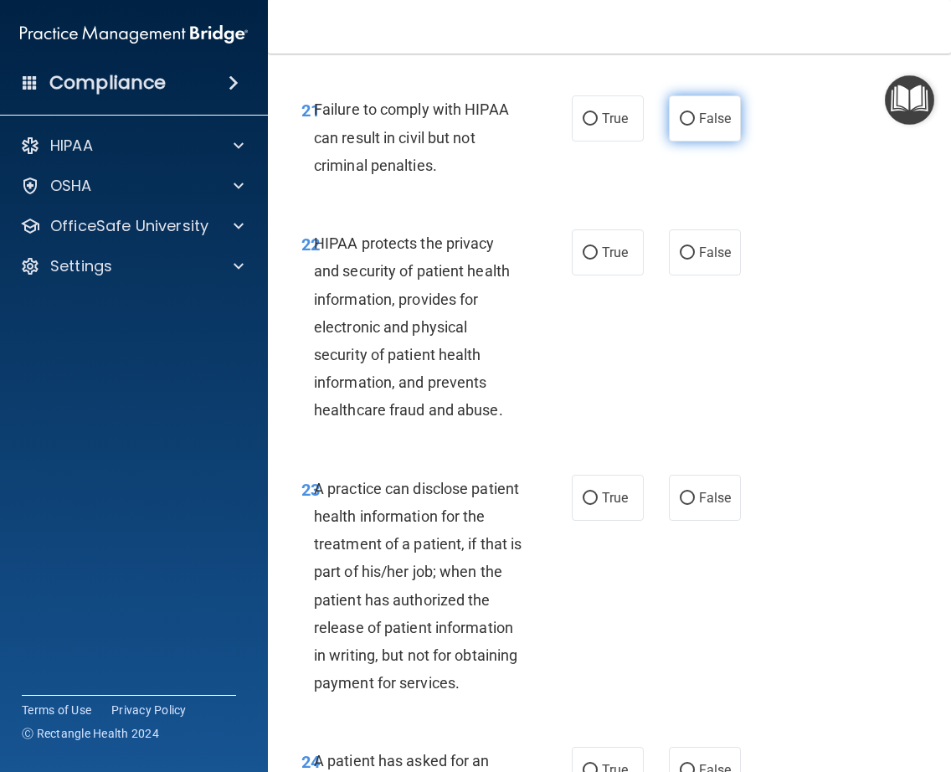
click at [699, 126] on span "False" at bounding box center [715, 119] width 33 height 16
click at [695, 126] on input "False" at bounding box center [687, 119] width 15 height 13
radio input "true"
click at [587, 260] on input "True" at bounding box center [590, 253] width 15 height 13
radio input "true"
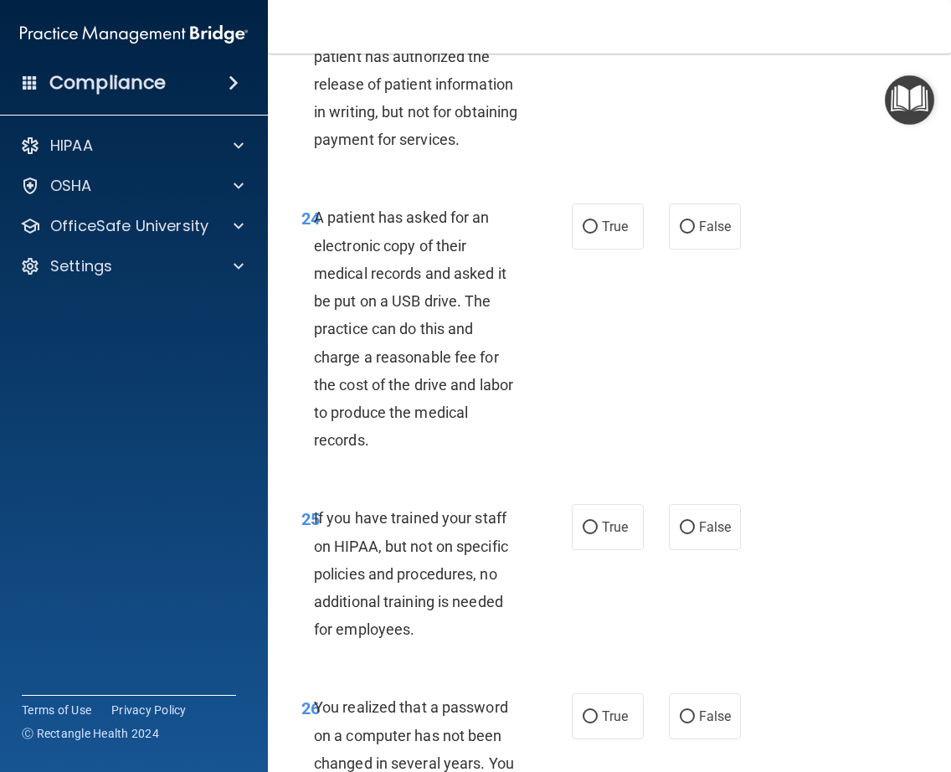
scroll to position [4386, 0]
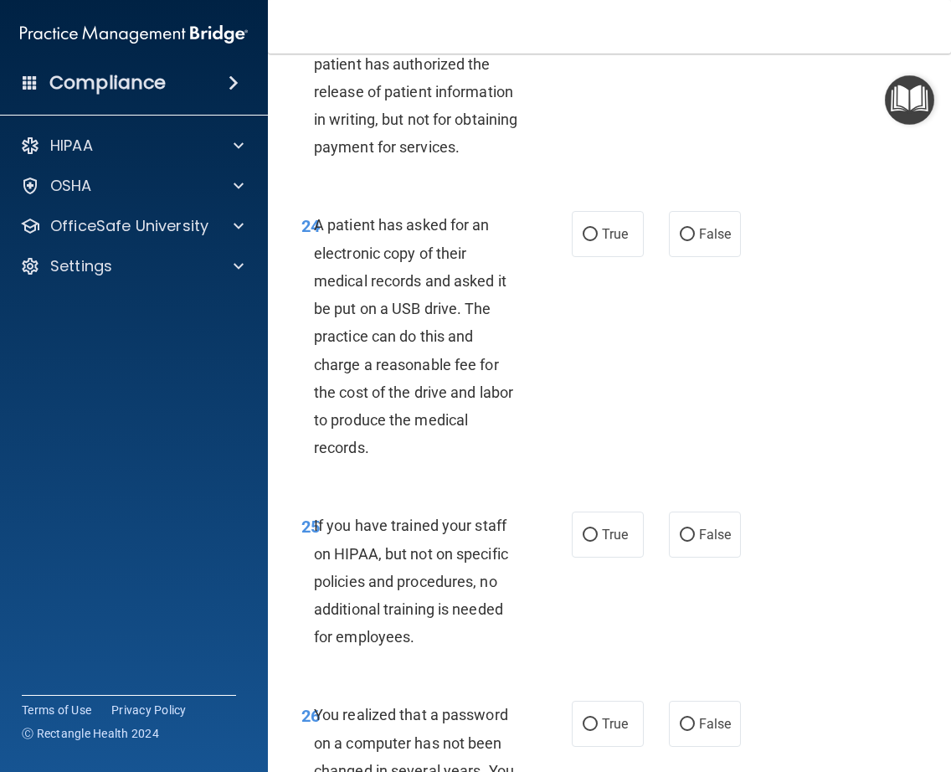
radio input "true"
click at [581, 257] on label "True" at bounding box center [608, 234] width 72 height 46
click at [583, 241] on input "True" at bounding box center [590, 235] width 15 height 13
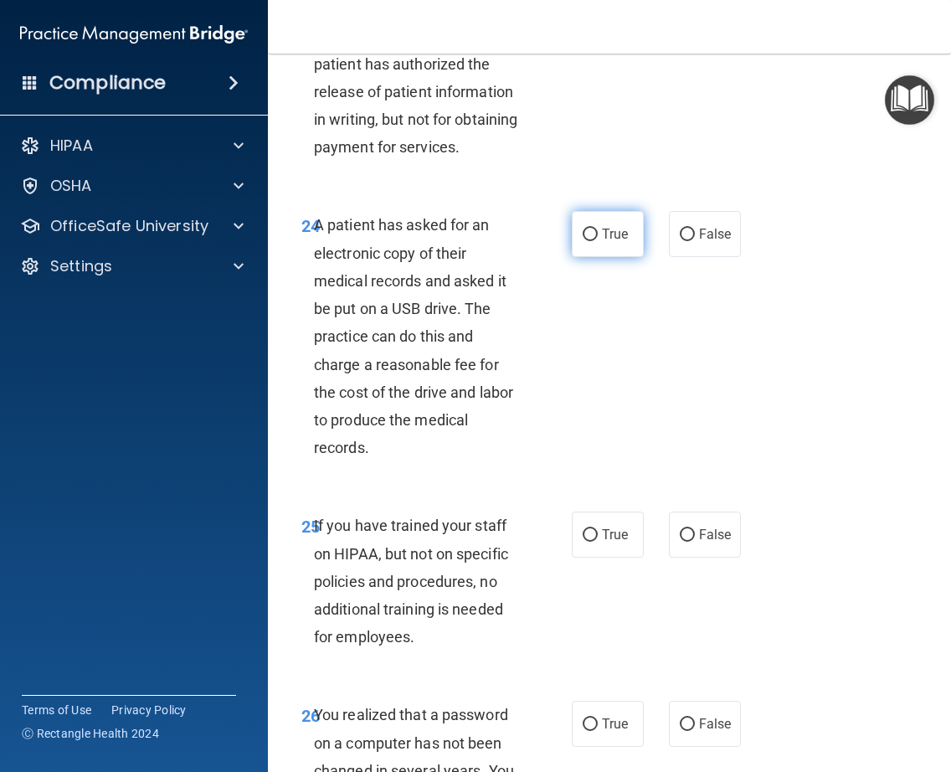
radio input "true"
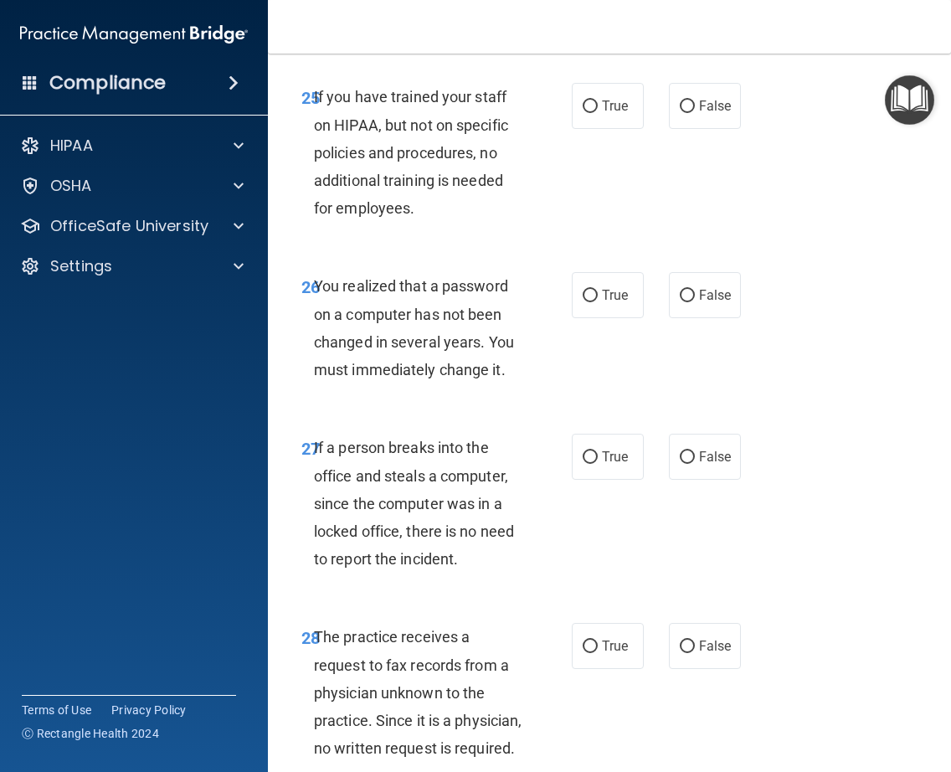
scroll to position [4822, 0]
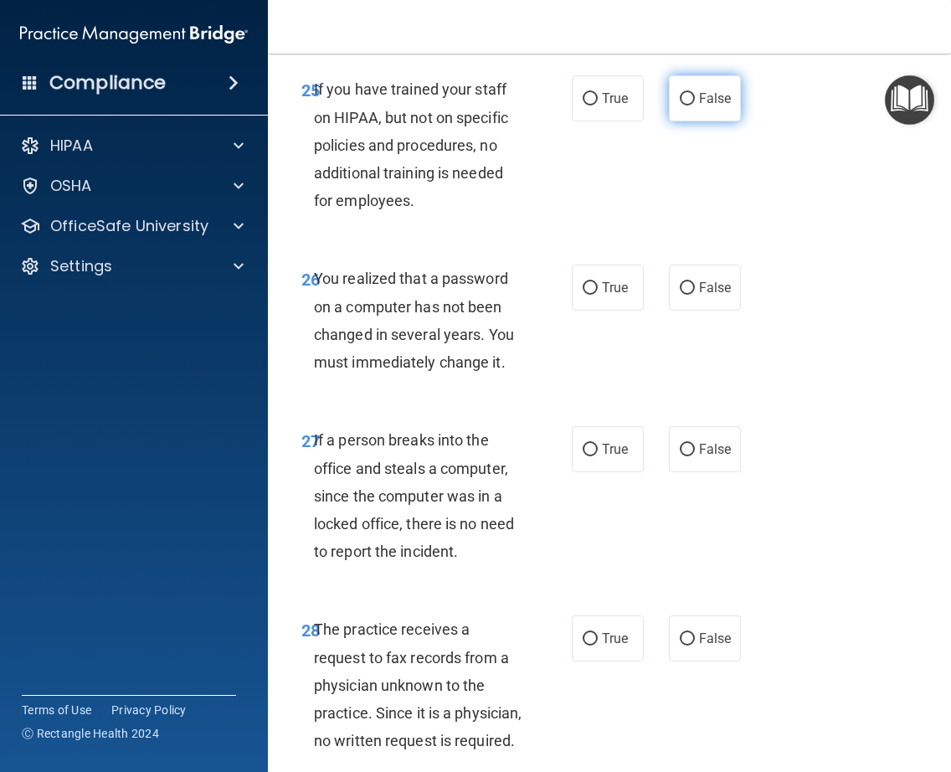
click at [718, 121] on label "False" at bounding box center [705, 98] width 72 height 46
click at [695, 105] on input "False" at bounding box center [687, 99] width 15 height 13
radio input "true"
click at [593, 311] on label "True" at bounding box center [608, 288] width 72 height 46
click at [593, 295] on input "True" at bounding box center [590, 288] width 15 height 13
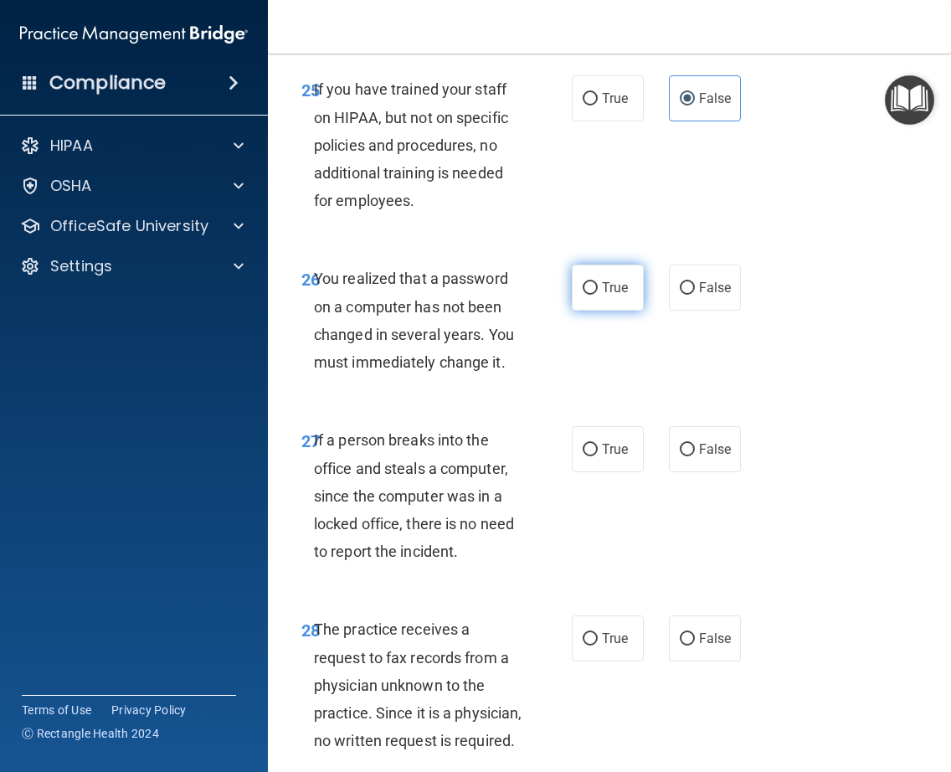
radio input "true"
click at [683, 472] on label "False" at bounding box center [705, 449] width 72 height 46
click at [683, 456] on input "False" at bounding box center [687, 450] width 15 height 13
radio input "true"
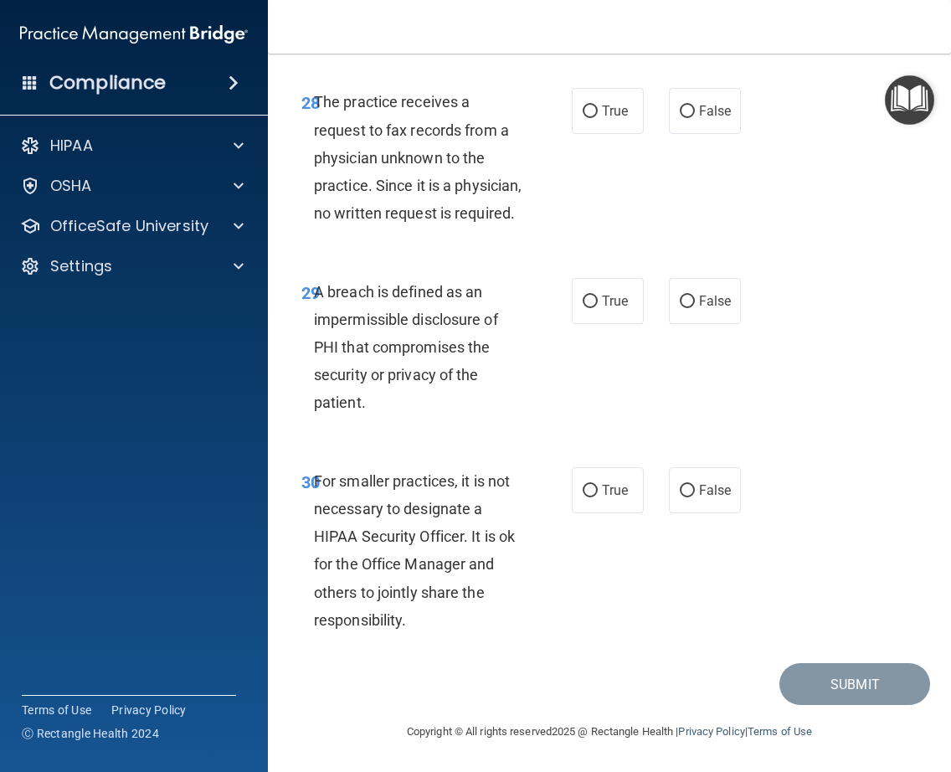
scroll to position [5496, 0]
click at [690, 134] on label "False" at bounding box center [705, 111] width 72 height 46
click at [690, 118] on input "False" at bounding box center [687, 111] width 15 height 13
radio input "true"
click at [591, 324] on label "True" at bounding box center [608, 301] width 72 height 46
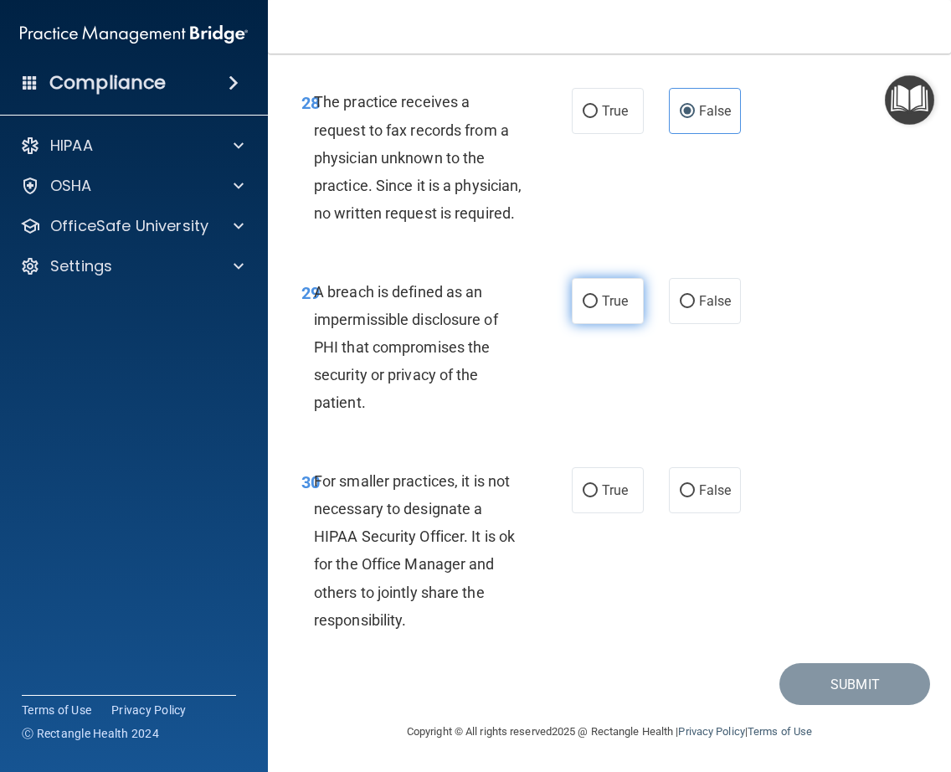
click at [591, 308] on input "True" at bounding box center [590, 302] width 15 height 13
radio input "true"
click at [703, 498] on span "False" at bounding box center [715, 490] width 33 height 16
click at [695, 497] on input "False" at bounding box center [687, 491] width 15 height 13
radio input "true"
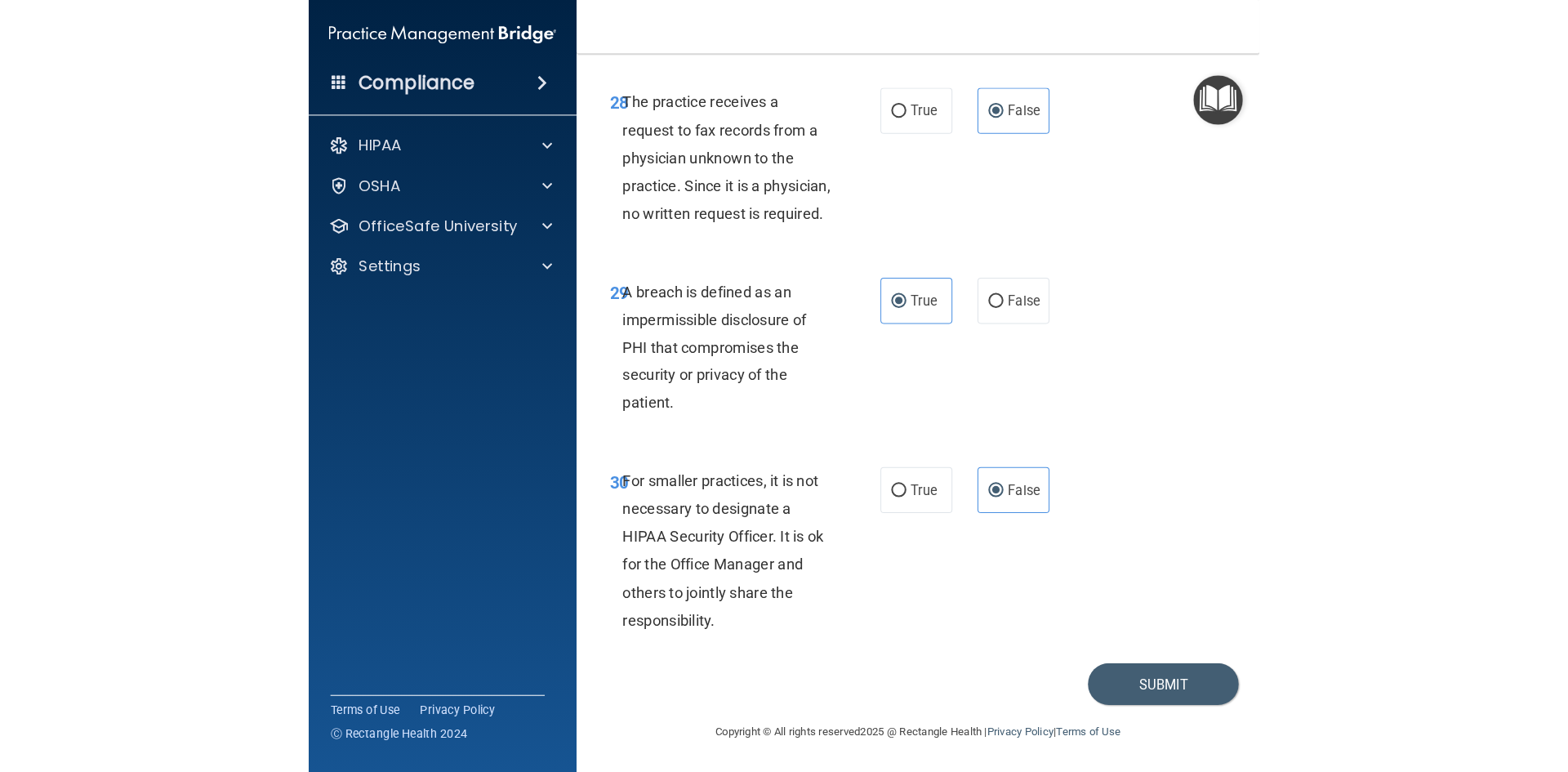
scroll to position [5439, 0]
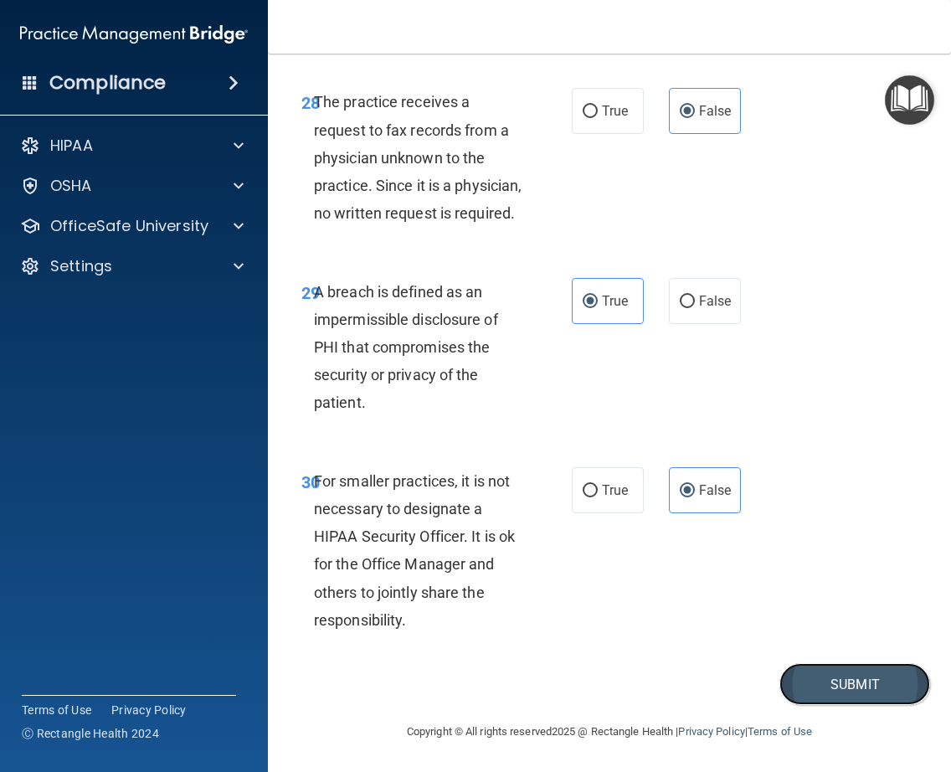
click at [839, 689] on button "Submit" at bounding box center [854, 684] width 151 height 43
click at [823, 688] on button "Submit" at bounding box center [854, 684] width 151 height 43
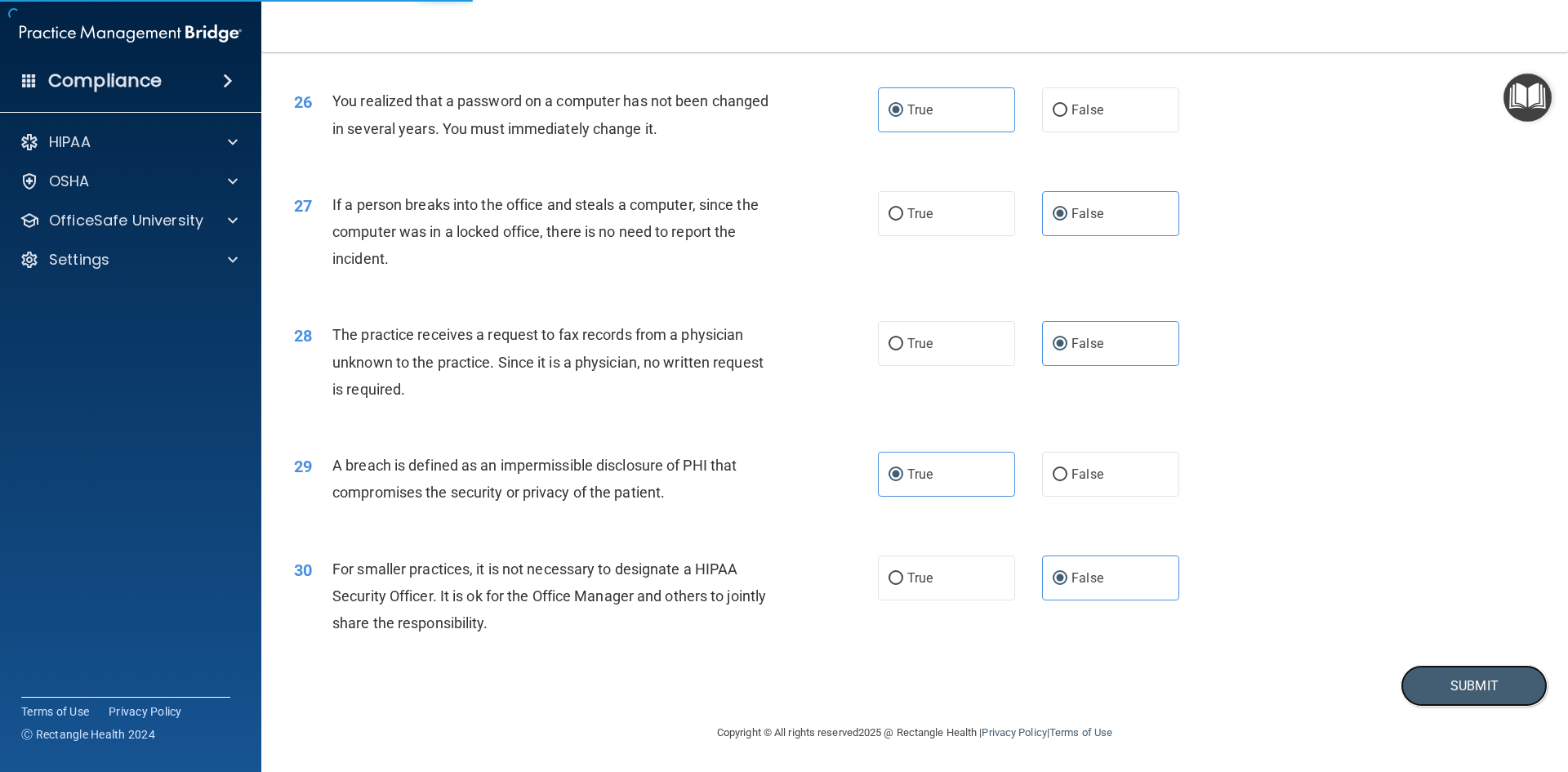
scroll to position [3095, 0]
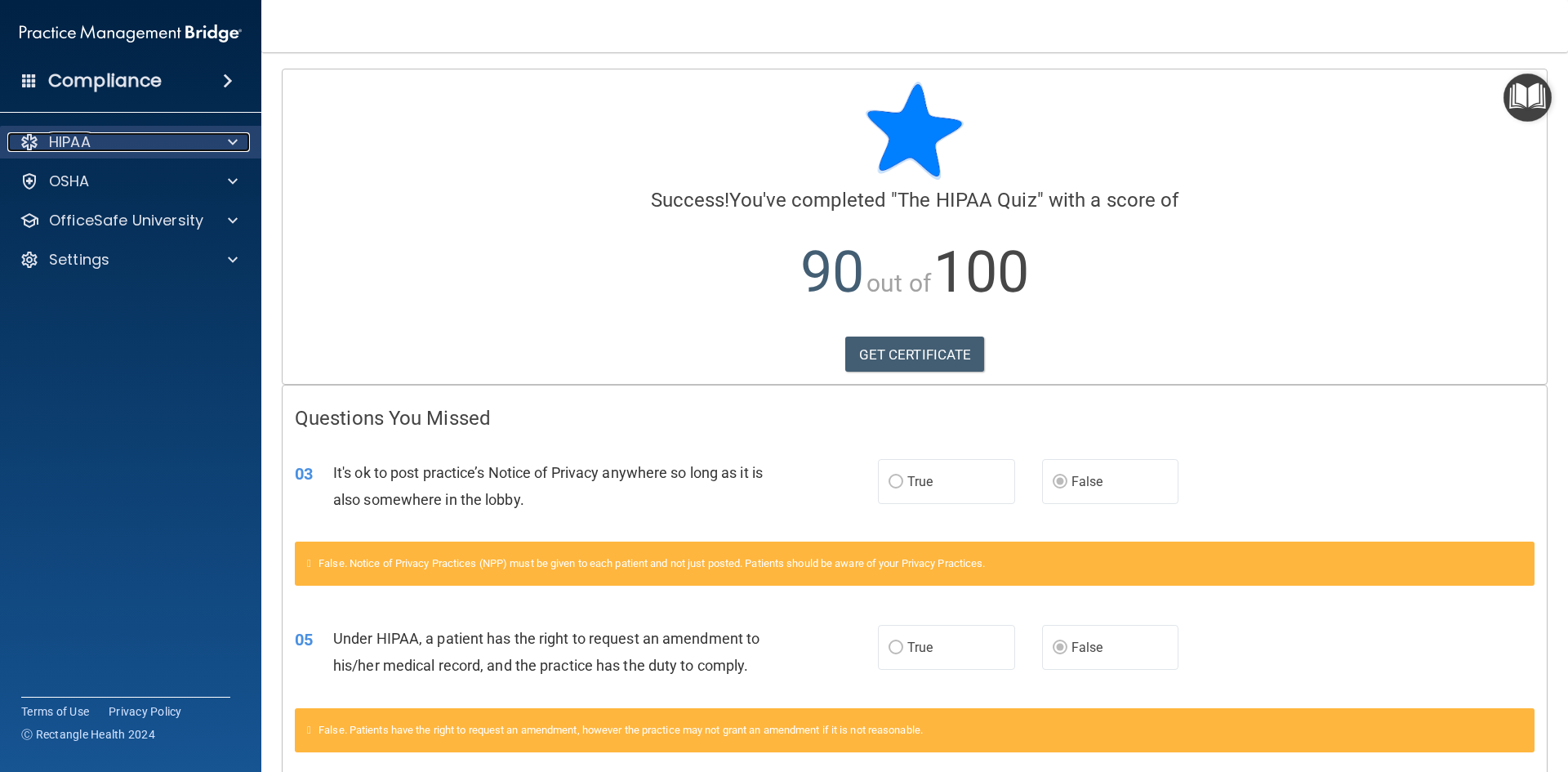
click at [226, 139] on div at bounding box center [230, 142] width 41 height 20
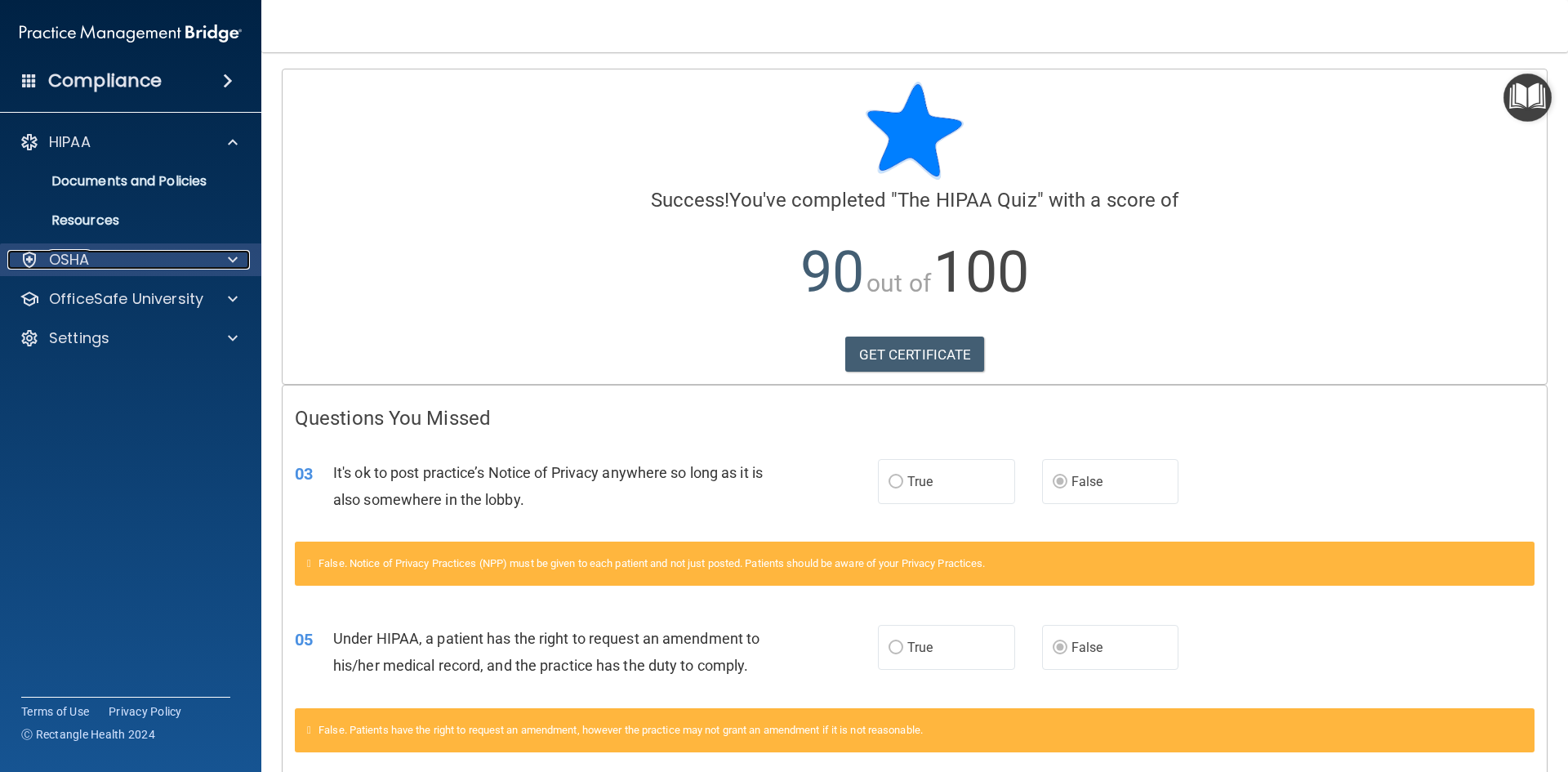
click at [236, 260] on span at bounding box center [233, 260] width 10 height 20
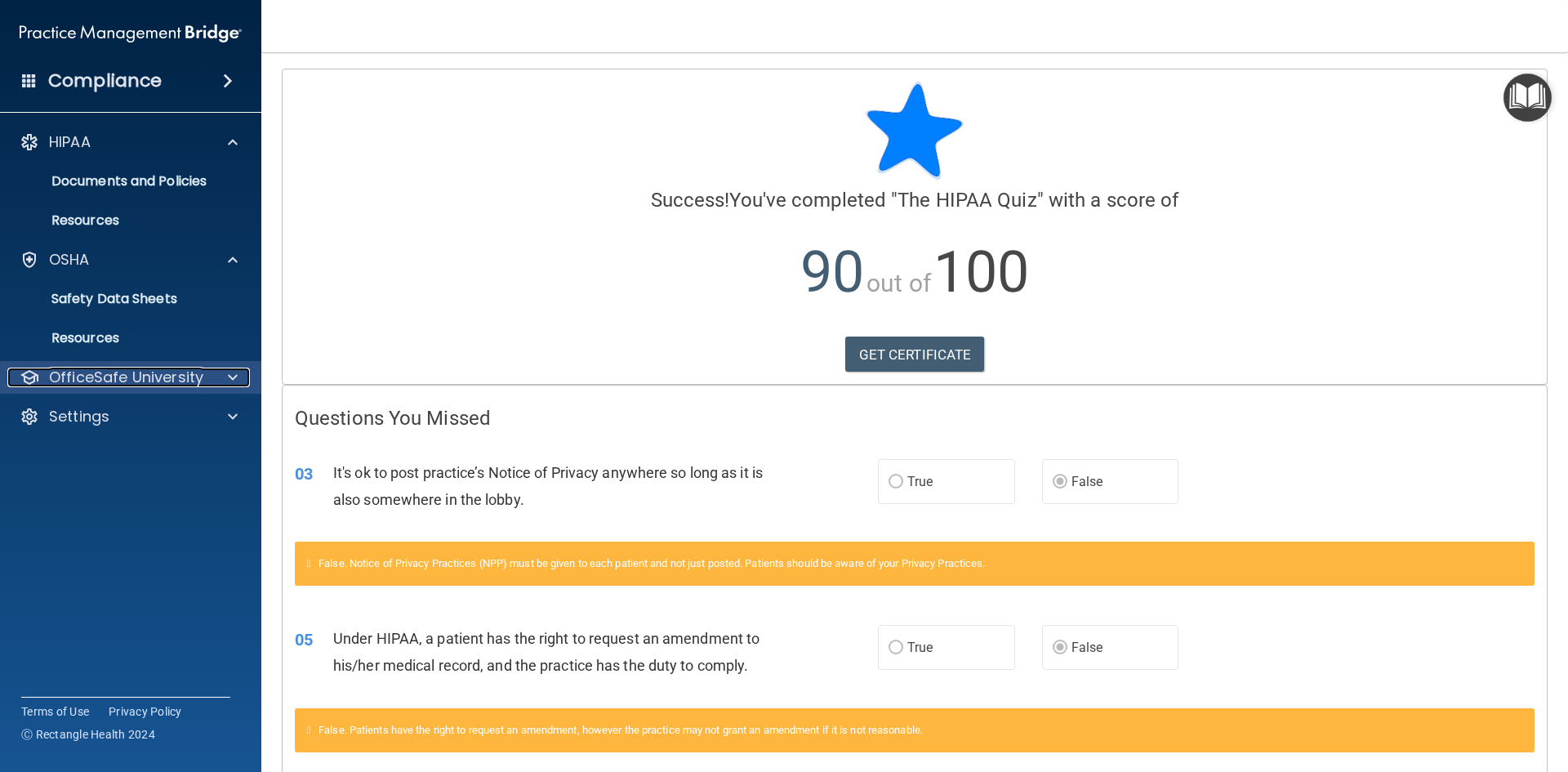
click at [234, 377] on span at bounding box center [233, 378] width 10 height 20
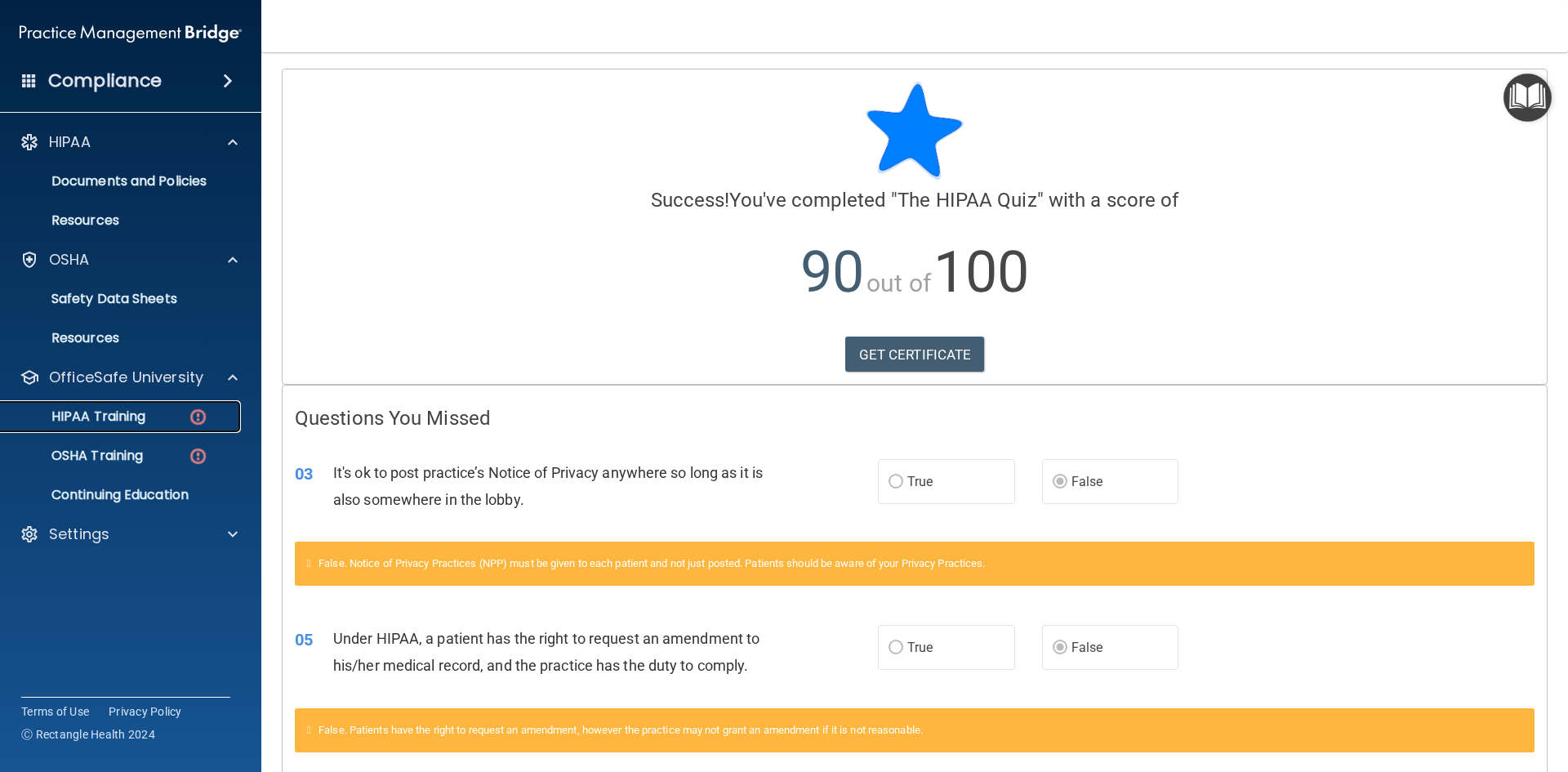
click at [82, 414] on p "HIPAA Training" at bounding box center [78, 417] width 135 height 17
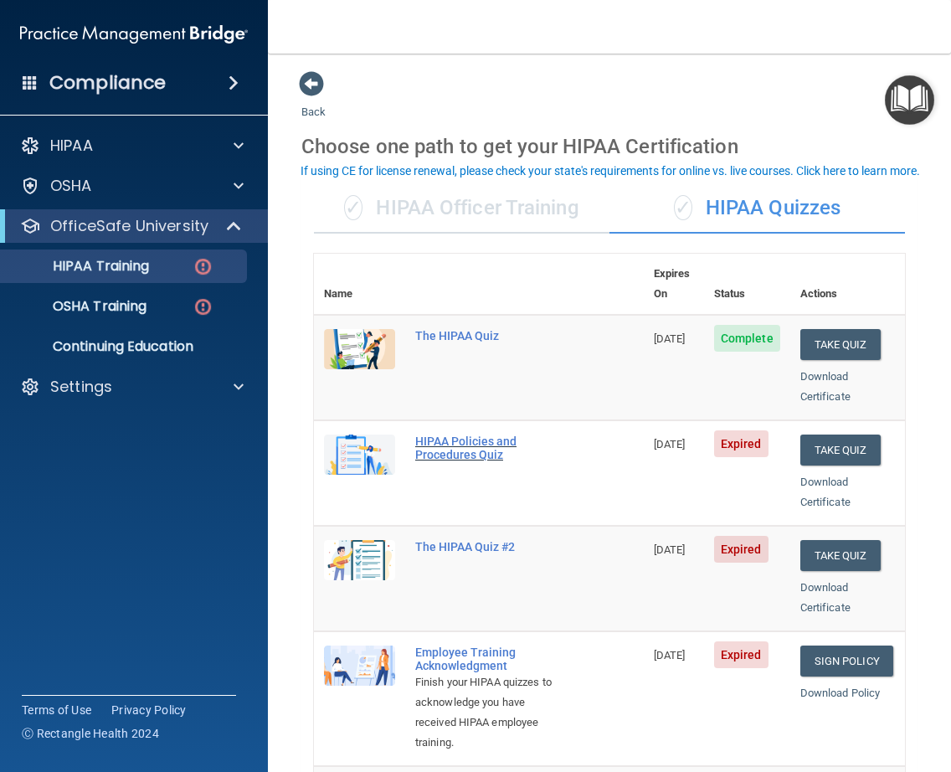
click at [431, 435] on div "HIPAA Policies and Procedures Quiz" at bounding box center [487, 448] width 145 height 27
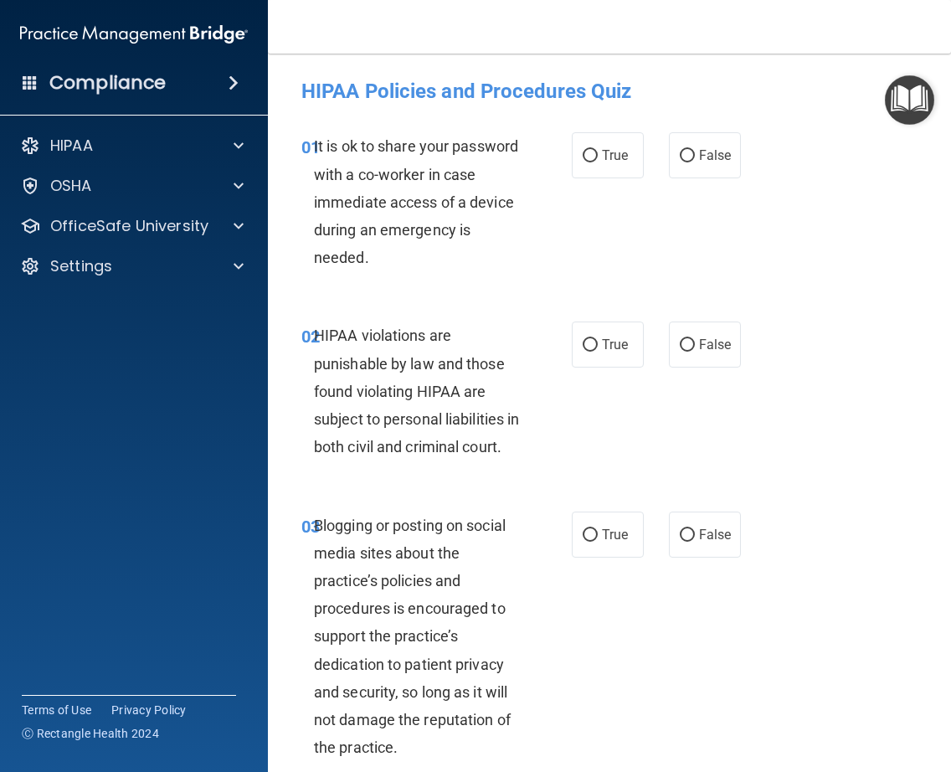
click at [533, 244] on div "01 It is ok to share your password with a co-worker in case immediate access of…" at bounding box center [436, 205] width 321 height 147
click at [708, 160] on span "False" at bounding box center [715, 155] width 33 height 16
click at [695, 160] on input "False" at bounding box center [687, 156] width 15 height 13
radio input "true"
click at [602, 344] on span "True" at bounding box center [615, 345] width 26 height 16
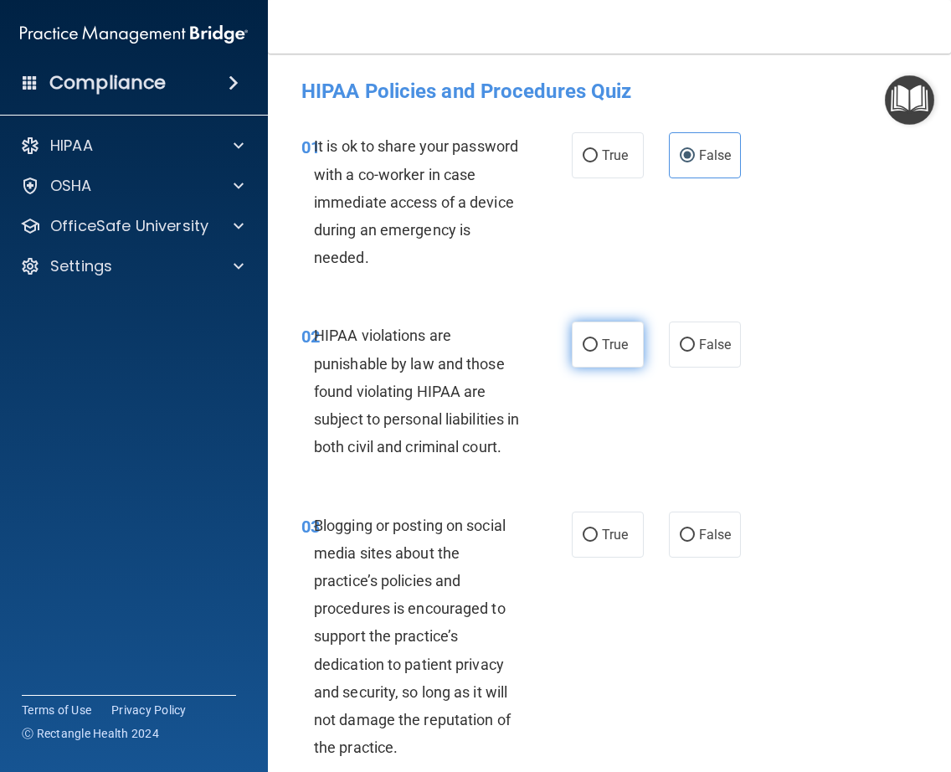
click at [597, 344] on input "True" at bounding box center [590, 345] width 15 height 13
radio input "true"
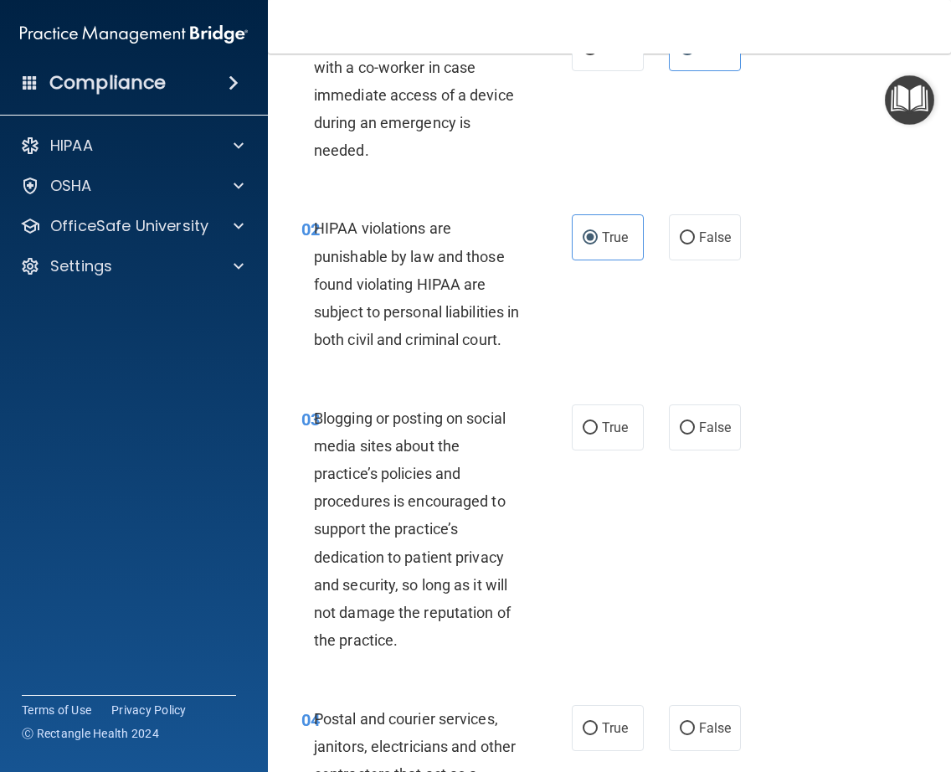
scroll to position [116, 0]
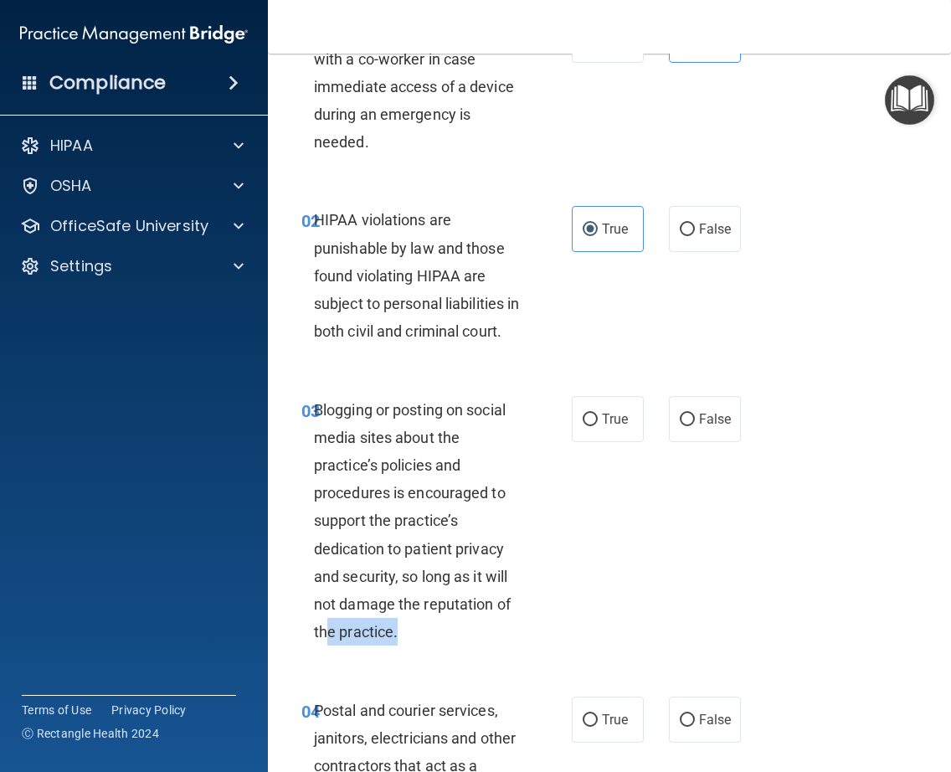
drag, startPoint x: 400, startPoint y: 658, endPoint x: 321, endPoint y: 655, distance: 79.6
click at [321, 646] on div "Blogging or posting on social media sites about the practice’s policies and pro…" at bounding box center [425, 521] width 222 height 250
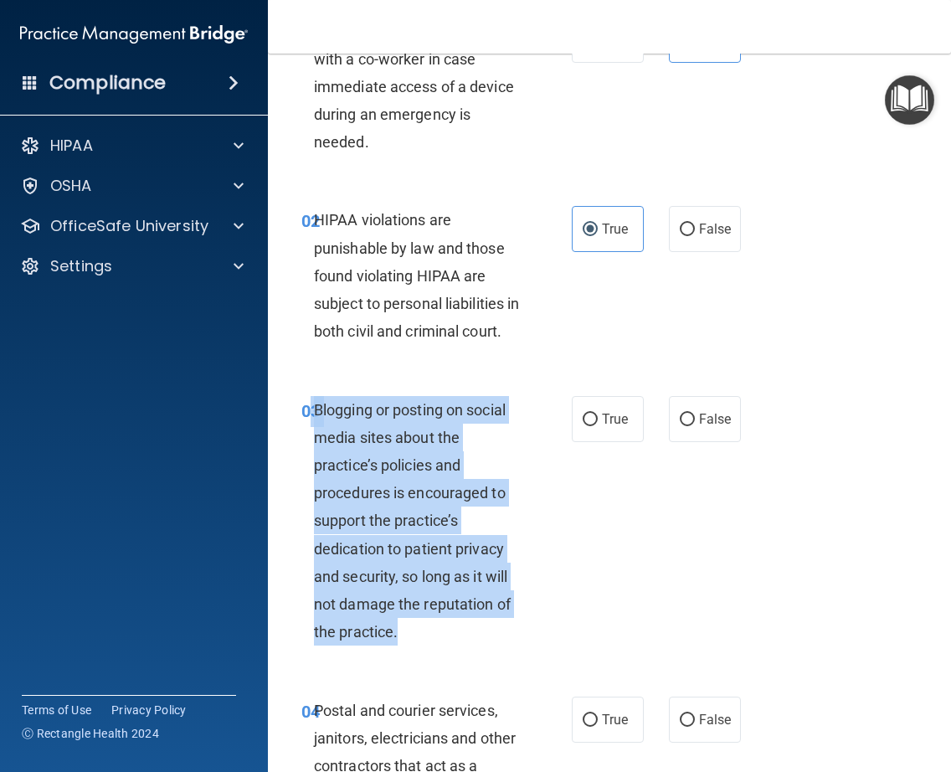
drag, startPoint x: 309, startPoint y: 435, endPoint x: 394, endPoint y: 661, distance: 241.6
click at [394, 655] on div "03 Blogging or posting on social media sites about the practice’s policies and …" at bounding box center [436, 525] width 321 height 259
copy div "3 Blogging or posting on social media sites about the practice’s policies and p…"
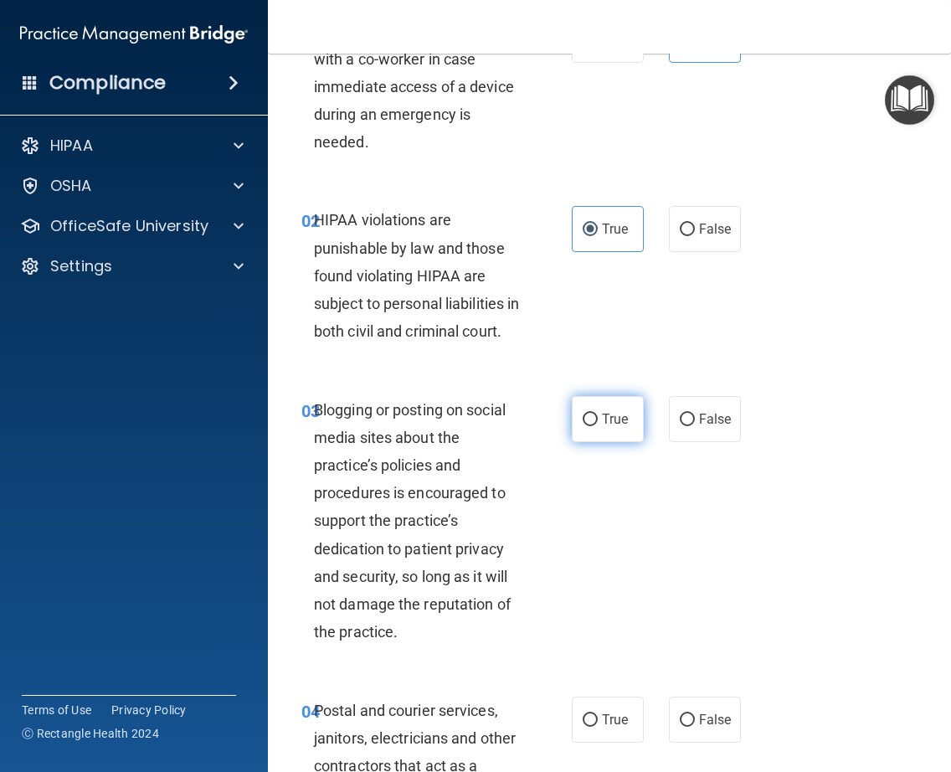
click at [574, 442] on label "True" at bounding box center [608, 419] width 72 height 46
click at [583, 426] on input "True" at bounding box center [590, 420] width 15 height 13
radio input "true"
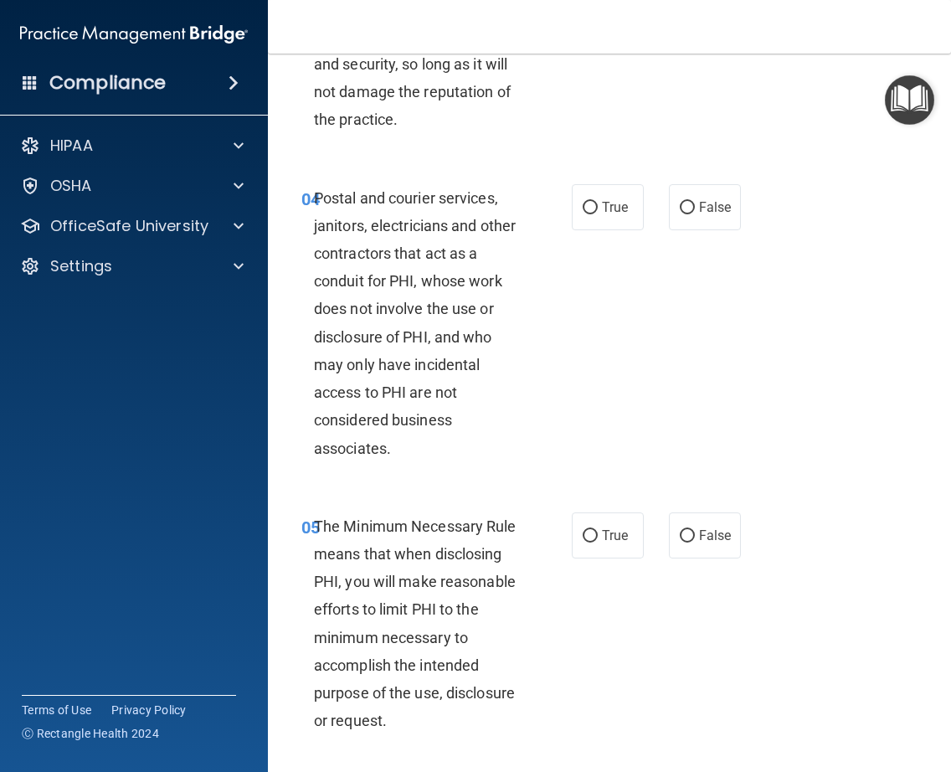
scroll to position [653, 0]
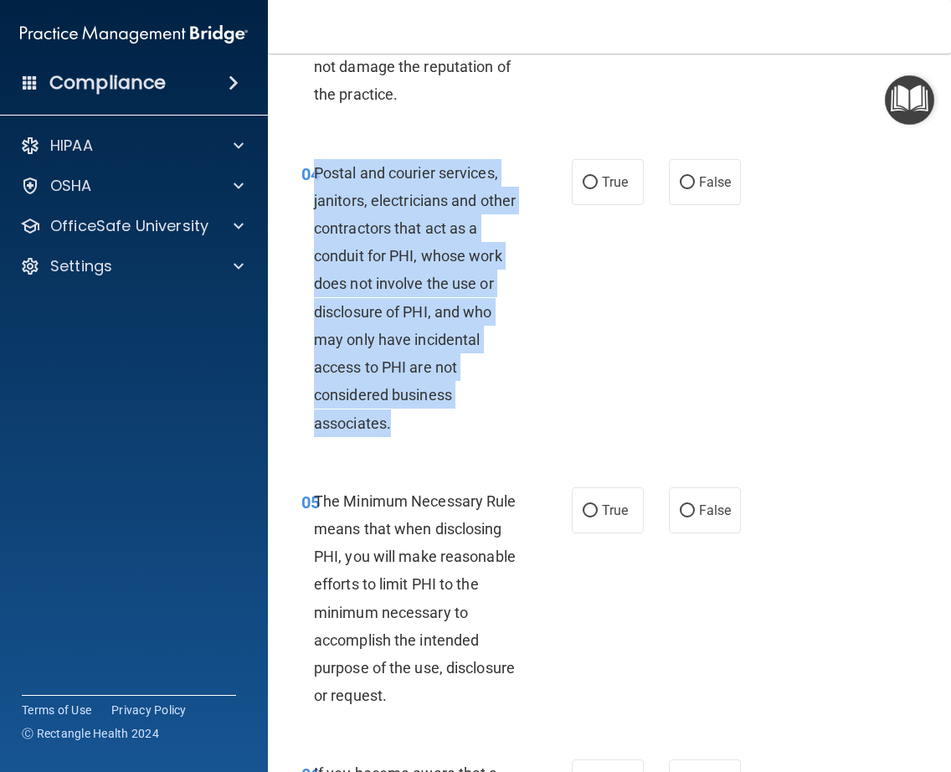
drag, startPoint x: 312, startPoint y: 198, endPoint x: 429, endPoint y: 438, distance: 267.3
click at [429, 437] on div "Postal and courier services, janitors, electricians and other contractors that …" at bounding box center [425, 298] width 222 height 278
copy span "Postal and courier services, janitors, electricians and other contractors that …"
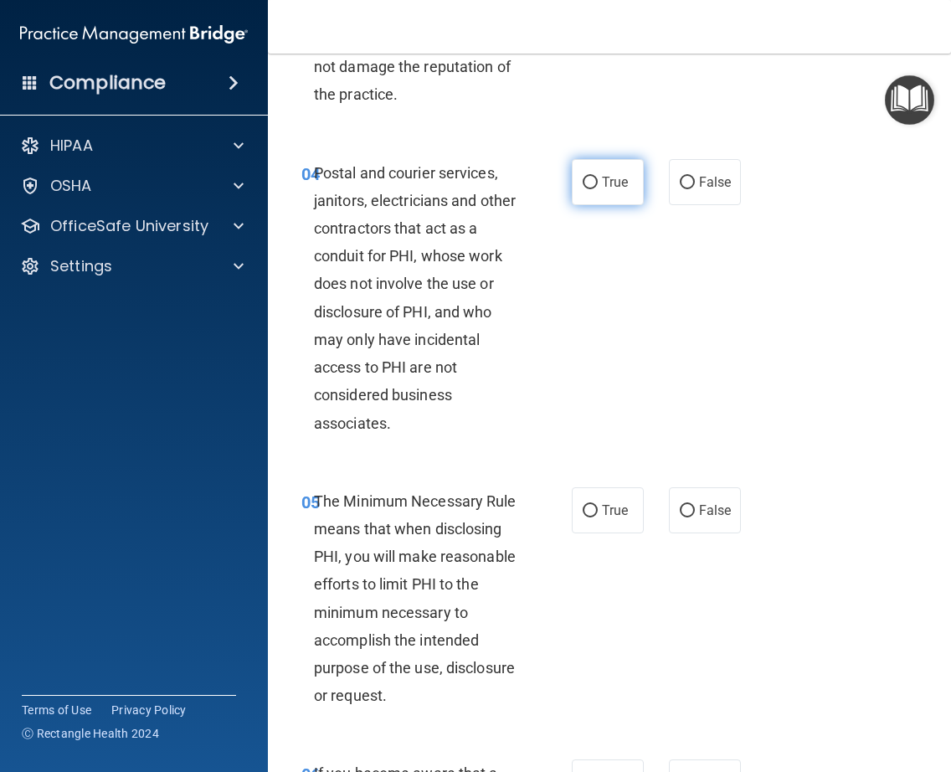
click at [602, 190] on span "True" at bounding box center [615, 182] width 26 height 16
click at [598, 189] on input "True" at bounding box center [590, 183] width 15 height 13
radio input "true"
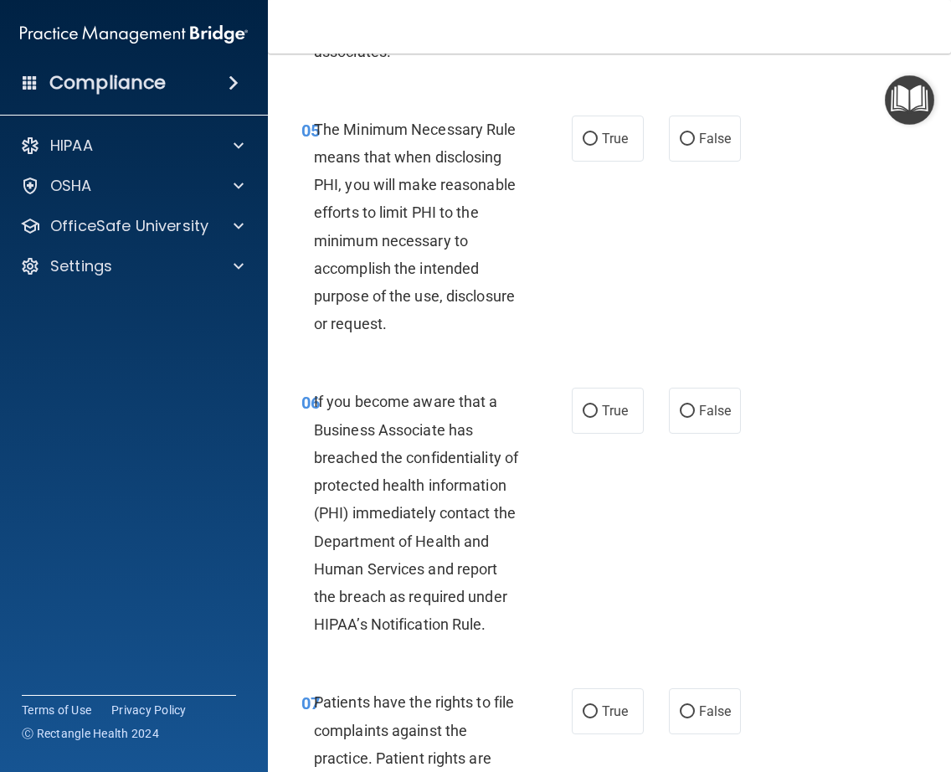
scroll to position [1042, 0]
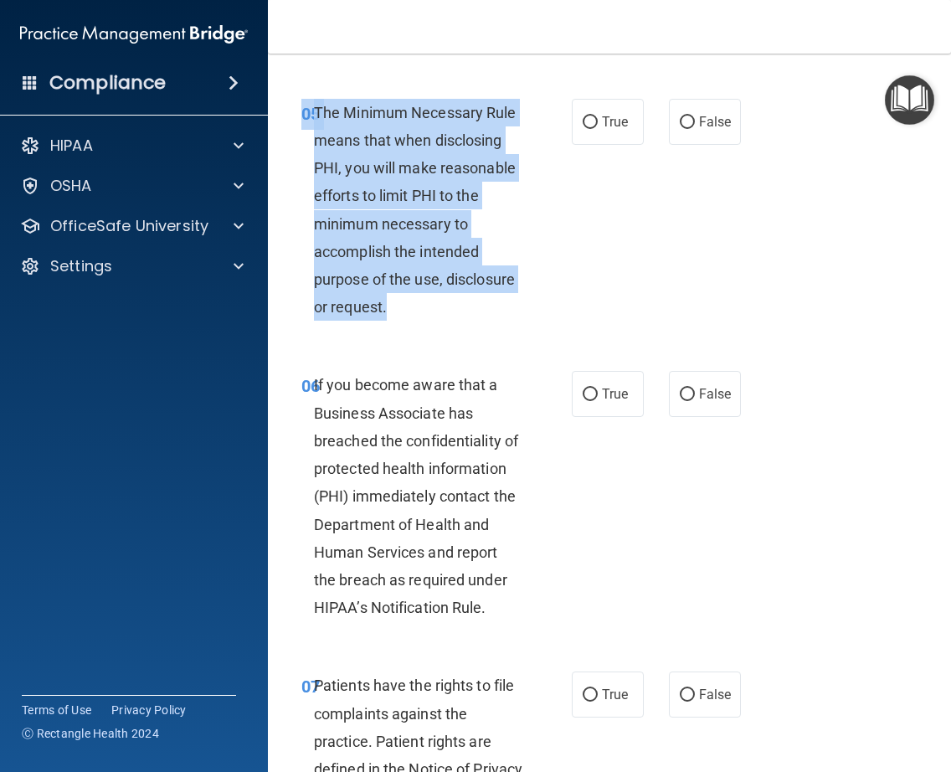
drag, startPoint x: 383, startPoint y: 331, endPoint x: 275, endPoint y: 149, distance: 210.9
click at [276, 149] on div "05 The Minimum Necessary Rule means that when disclosing PHI, you will make rea…" at bounding box center [436, 214] width 321 height 231
copy div "05 The Minimum Necessary Rule means that when disclosing PHI, you will make rea…"
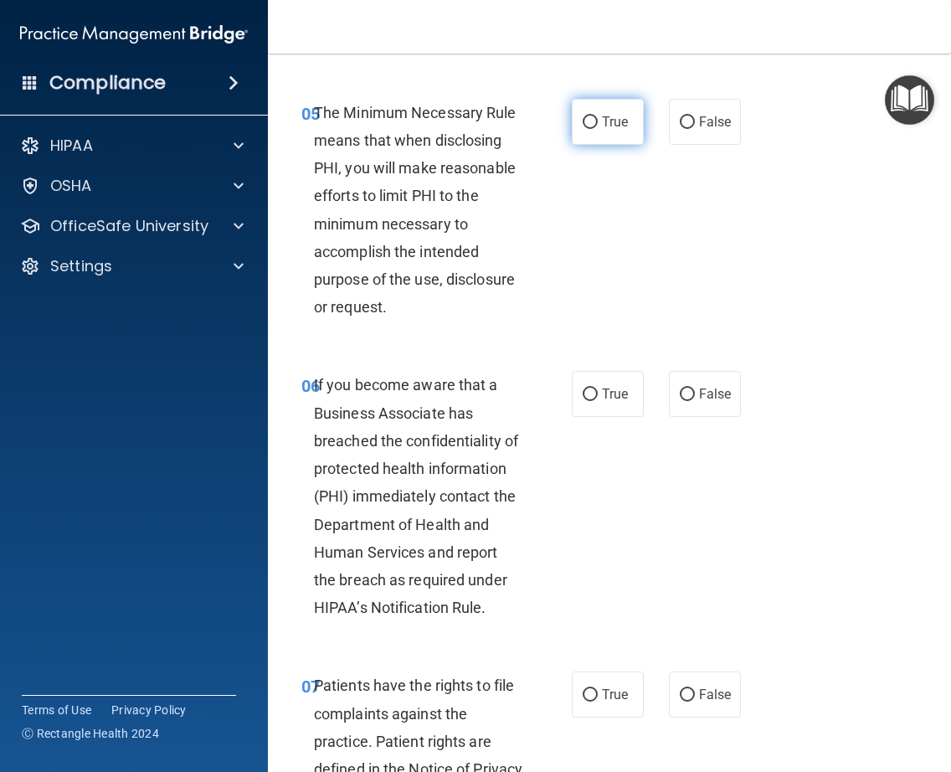
click at [602, 130] on span "True" at bounding box center [615, 122] width 26 height 16
click at [598, 129] on input "True" at bounding box center [590, 122] width 15 height 13
radio input "true"
click at [492, 621] on div "If you become aware that a Business Associate has breached the confidentiality …" at bounding box center [425, 496] width 222 height 250
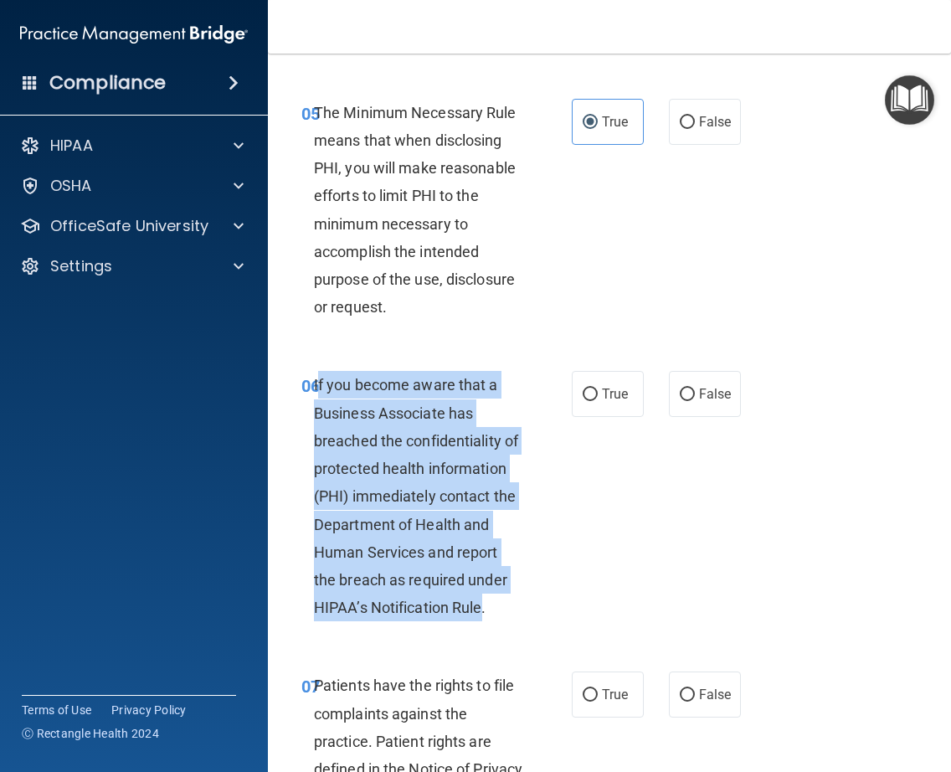
drag, startPoint x: 481, startPoint y: 638, endPoint x: 312, endPoint y: 414, distance: 281.0
click at [314, 414] on span "If you become aware that a Business Associate has breached the confidentiality …" at bounding box center [416, 496] width 204 height 240
copy span "f you become aware that a Business Associate has breached the confidentiality o…"
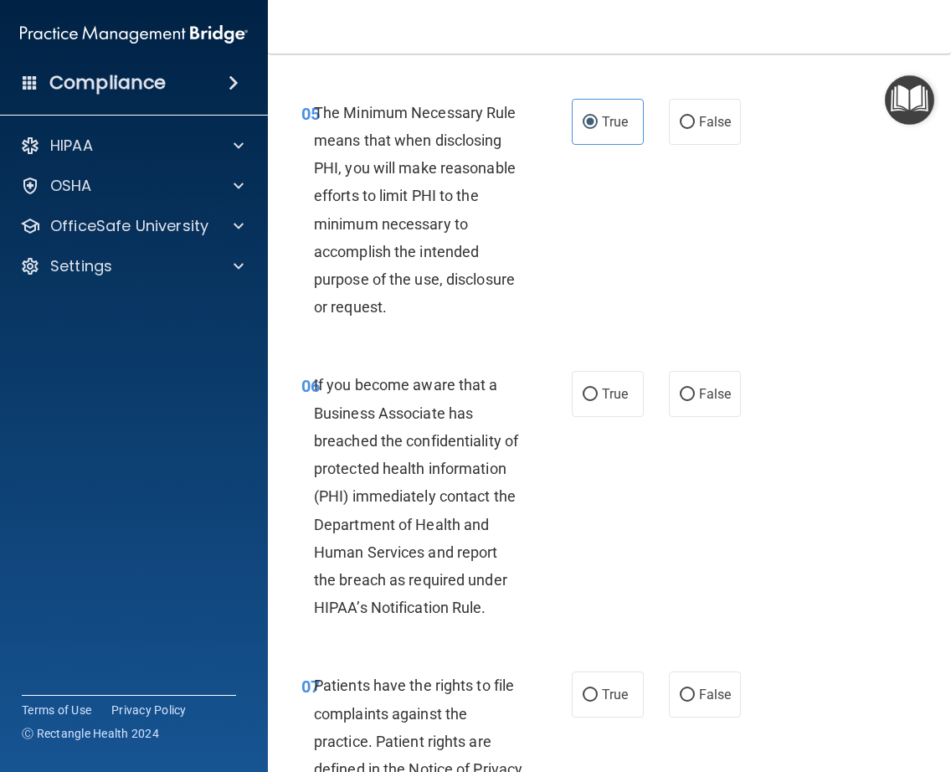
click at [641, 498] on div "06 If you become aware that a Business Associate has breached the confidentiali…" at bounding box center [609, 500] width 641 height 301
click at [680, 401] on input "False" at bounding box center [687, 394] width 15 height 13
radio input "true"
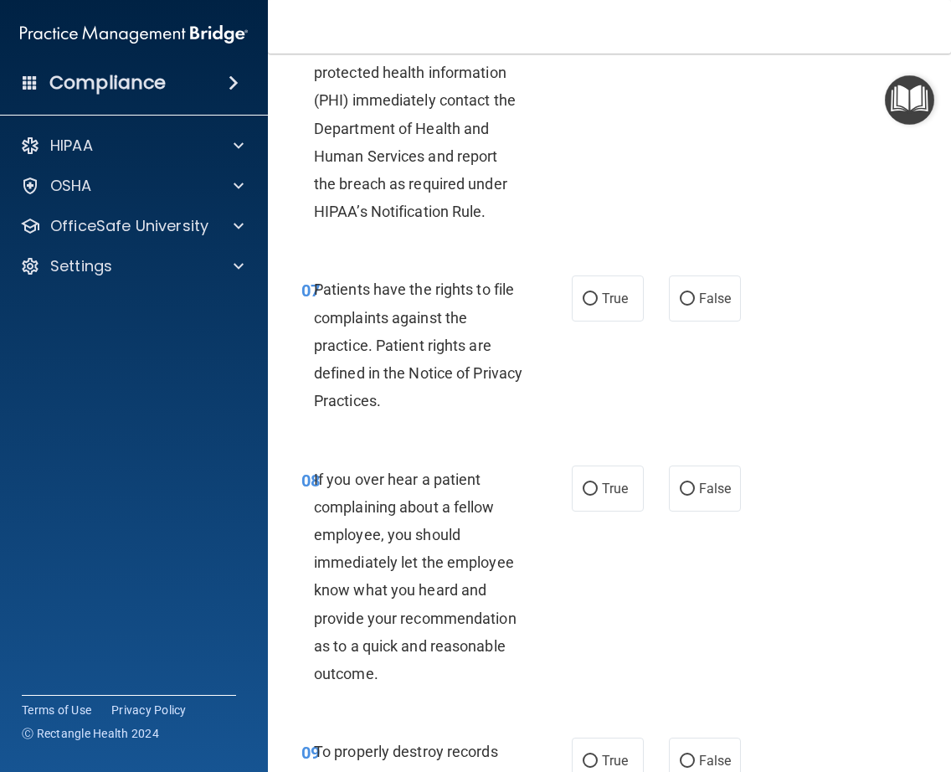
scroll to position [1446, 0]
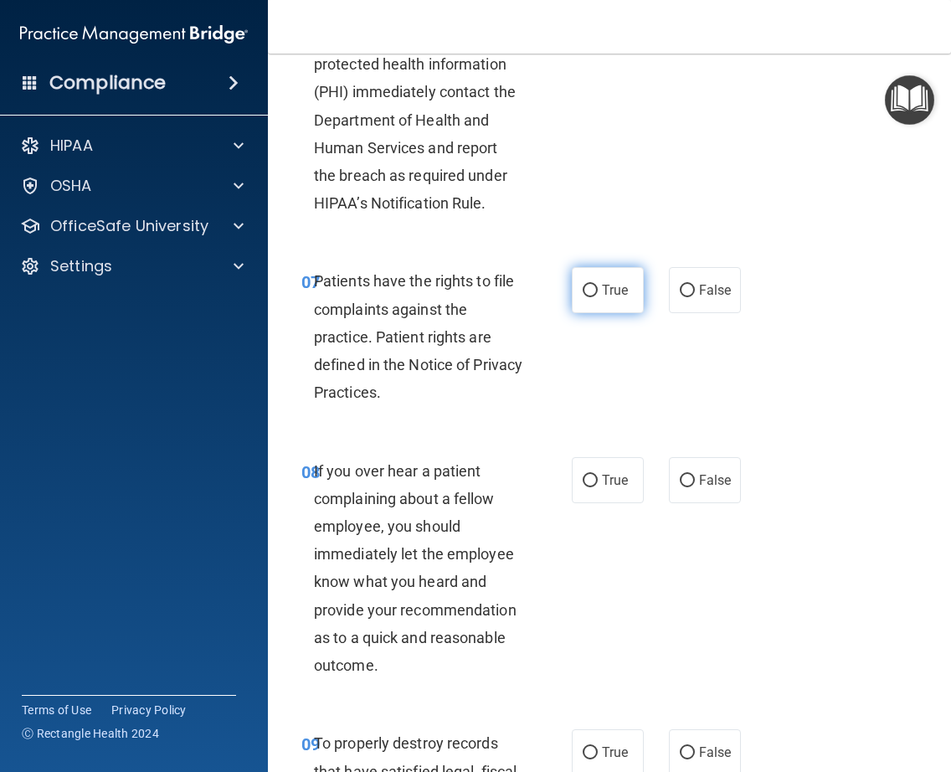
click at [594, 311] on label "True" at bounding box center [608, 290] width 72 height 46
click at [594, 297] on input "True" at bounding box center [590, 291] width 15 height 13
radio input "true"
click at [370, 675] on span "If you over hear a patient complaining about a fellow employee, you should imme…" at bounding box center [415, 568] width 203 height 213
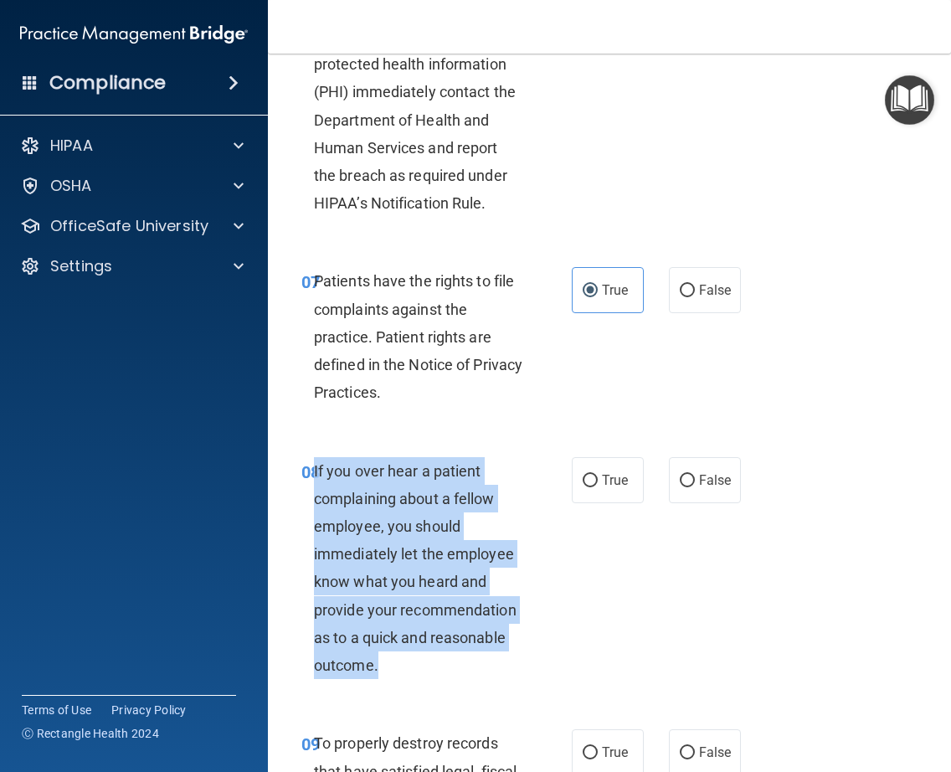
drag, startPoint x: 373, startPoint y: 691, endPoint x: 311, endPoint y: 485, distance: 215.1
click at [314, 485] on div "If you over hear a patient complaining about a fellow employee, you should imme…" at bounding box center [425, 568] width 222 height 223
copy span "If you over hear a patient complaining about a fellow employee, you should imme…"
click at [680, 487] on input "False" at bounding box center [687, 481] width 15 height 13
radio input "true"
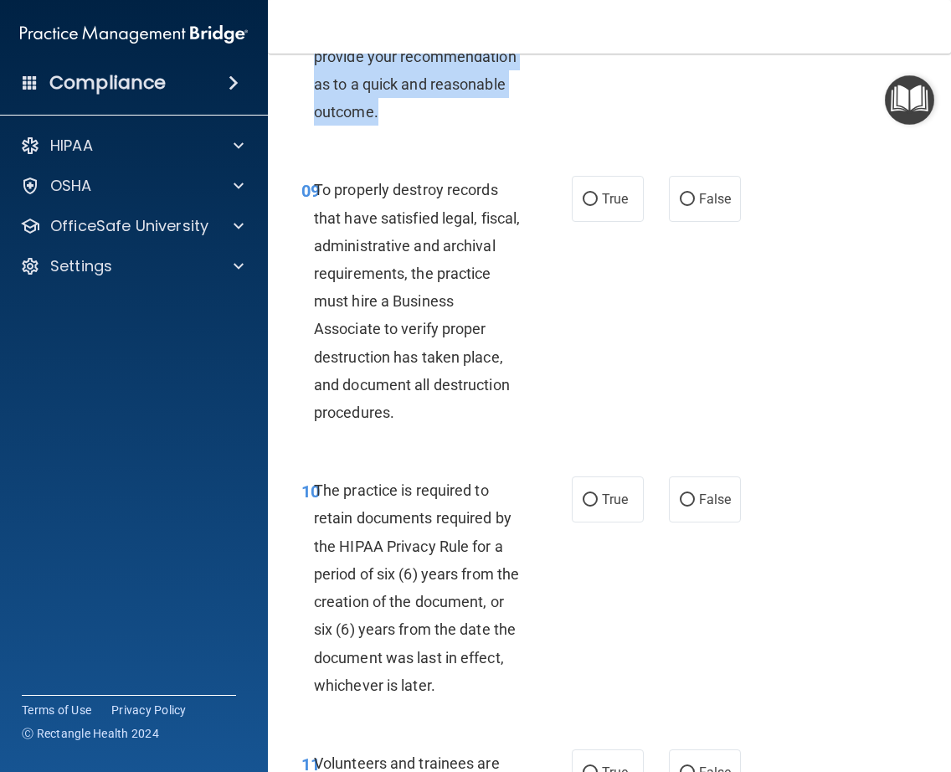
scroll to position [2016, 0]
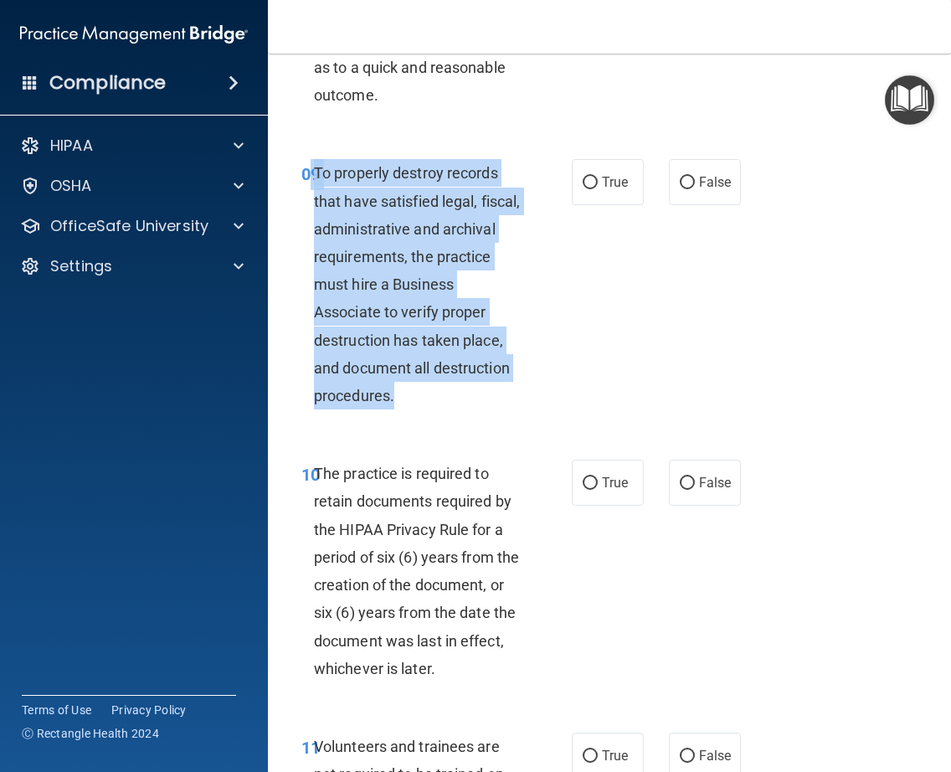
drag, startPoint x: 389, startPoint y: 422, endPoint x: 308, endPoint y: 203, distance: 233.1
click at [308, 203] on div "09 To properly destroy records that have satisfied legal, fiscal, administrativ…" at bounding box center [436, 288] width 321 height 259
copy div "9 To properly destroy records that have satisfied legal, fiscal, administrative…"
click at [686, 189] on input "False" at bounding box center [687, 183] width 15 height 13
radio input "true"
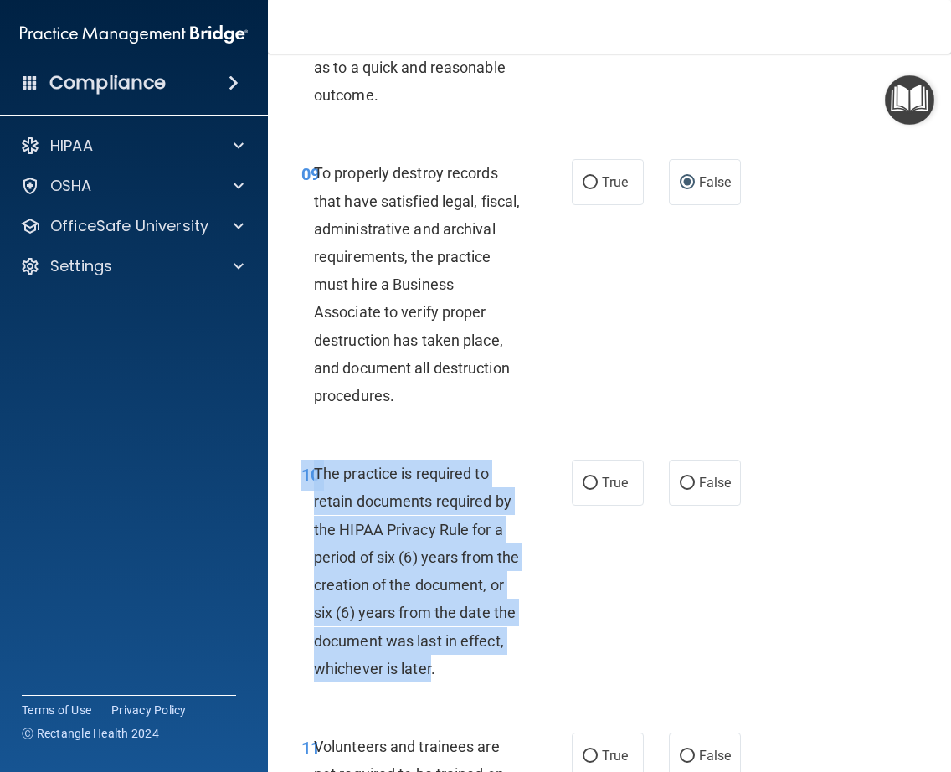
drag, startPoint x: 474, startPoint y: 703, endPoint x: 301, endPoint y: 517, distance: 254.7
click at [301, 517] on div "10 The practice is required to retain documents required by the HIPAA Privacy R…" at bounding box center [436, 575] width 321 height 231
copy div "10 The practice is required to retain documents required by the HIPAA Privacy R…"
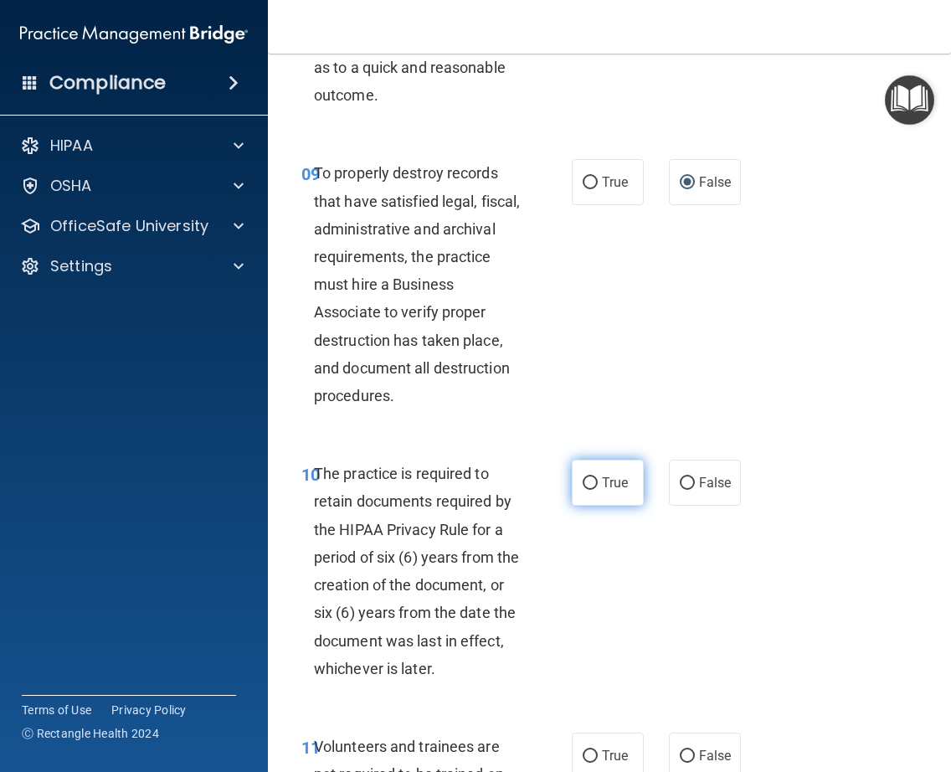
click at [588, 506] on label "True" at bounding box center [608, 483] width 72 height 46
click at [588, 490] on input "True" at bounding box center [590, 483] width 15 height 13
radio input "true"
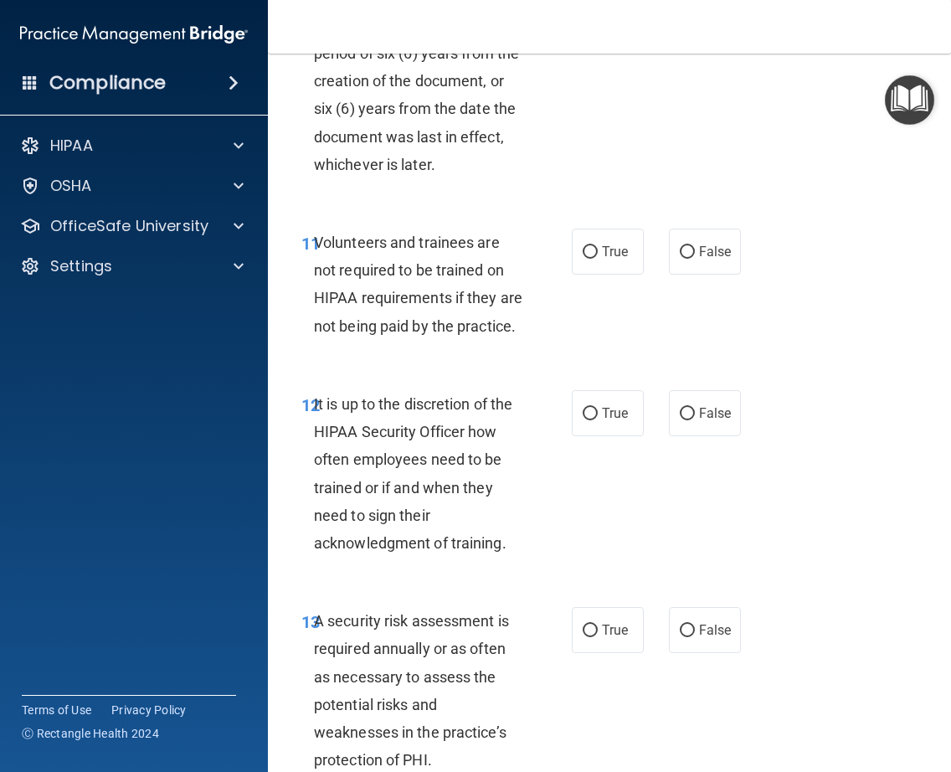
scroll to position [2595, 0]
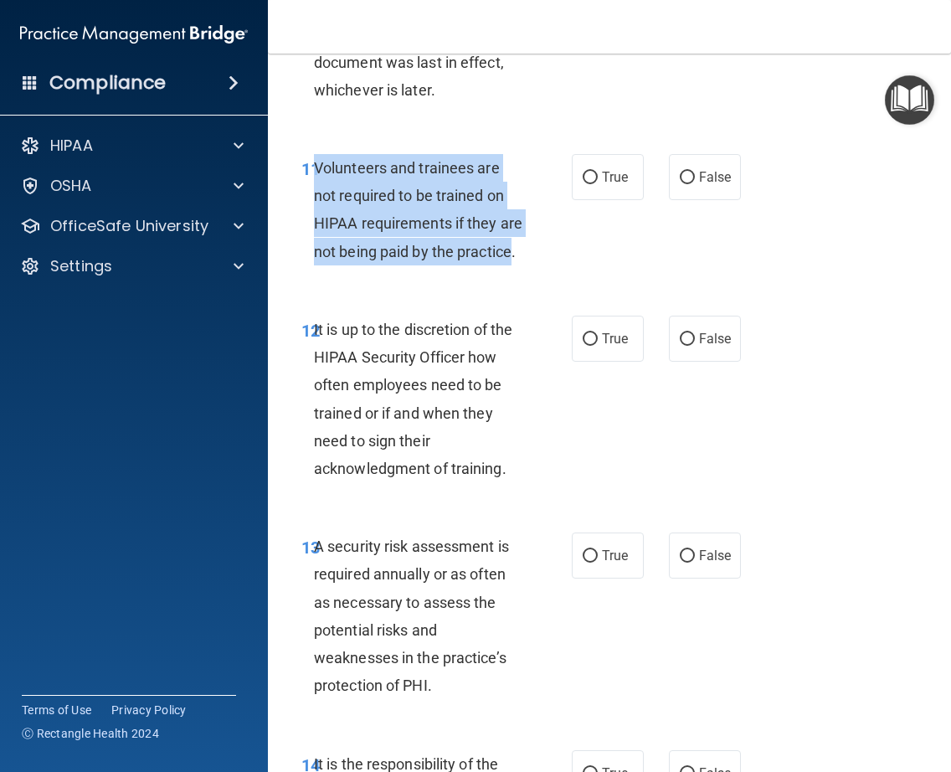
drag, startPoint x: 367, startPoint y: 310, endPoint x: 311, endPoint y: 187, distance: 134.9
click at [314, 187] on span "Volunteers and trainees are not required to be trained on HIPAA requirements if…" at bounding box center [418, 209] width 208 height 101
copy span "Volunteers and trainees are not required to be trained on HIPAA requirements if…"
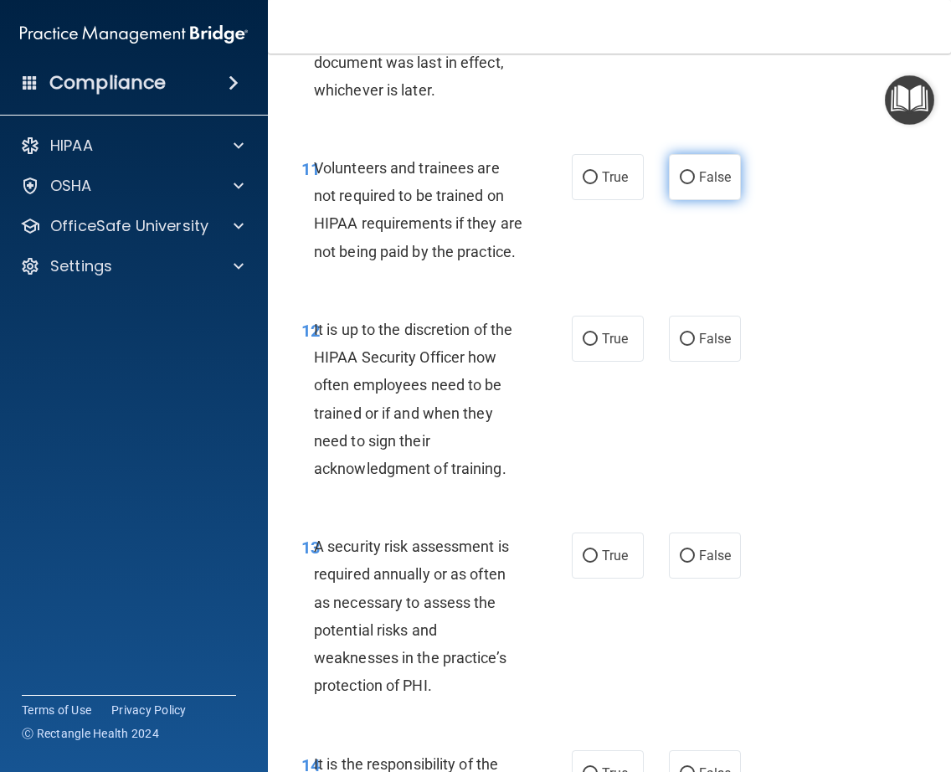
click at [688, 200] on label "False" at bounding box center [705, 177] width 72 height 46
click at [688, 184] on input "False" at bounding box center [687, 178] width 15 height 13
radio input "true"
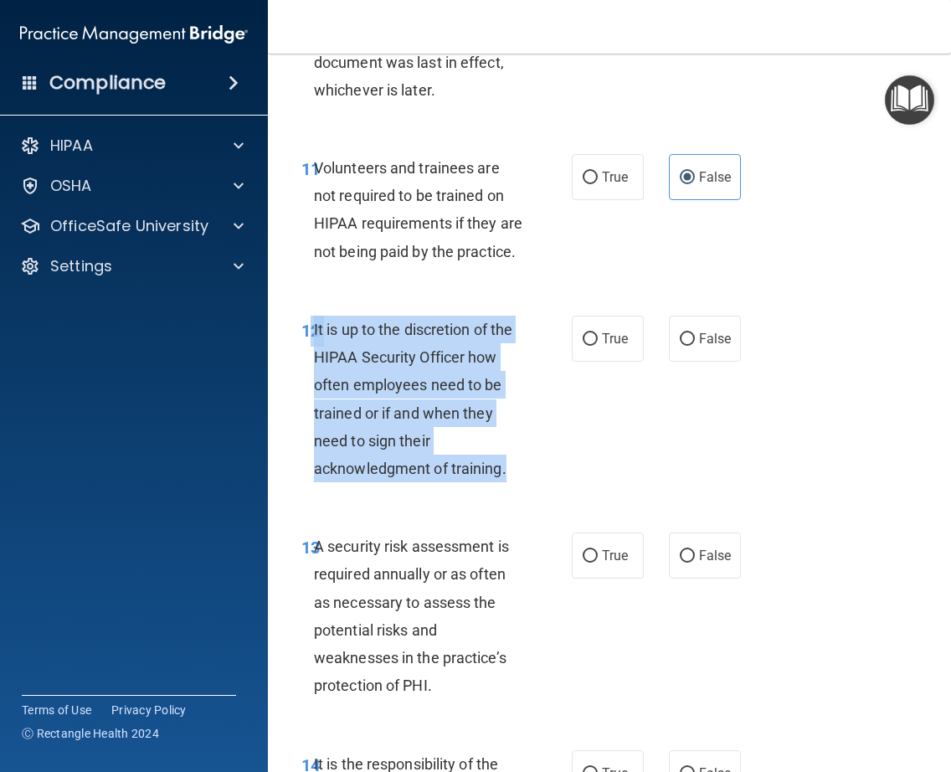
drag, startPoint x: 502, startPoint y: 525, endPoint x: 307, endPoint y: 382, distance: 242.0
click at [307, 382] on div "12 It is up to the discretion of the HIPAA Security Officer how often employees…" at bounding box center [436, 403] width 321 height 175
copy div "2 It is up to the discretion of the HIPAA Security Officer how often employees …"
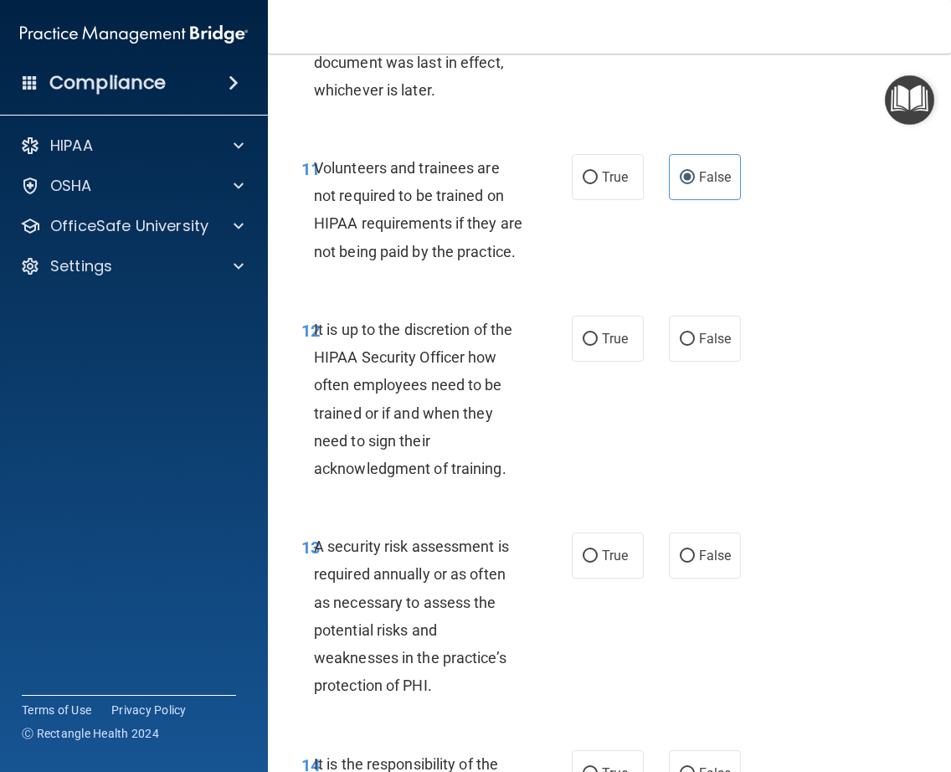
click at [621, 436] on div "12 It is up to the discretion of the HIPAA Security Officer how often employees…" at bounding box center [609, 403] width 641 height 217
click at [699, 347] on span "False" at bounding box center [715, 339] width 33 height 16
click at [692, 346] on input "False" at bounding box center [687, 339] width 15 height 13
radio input "true"
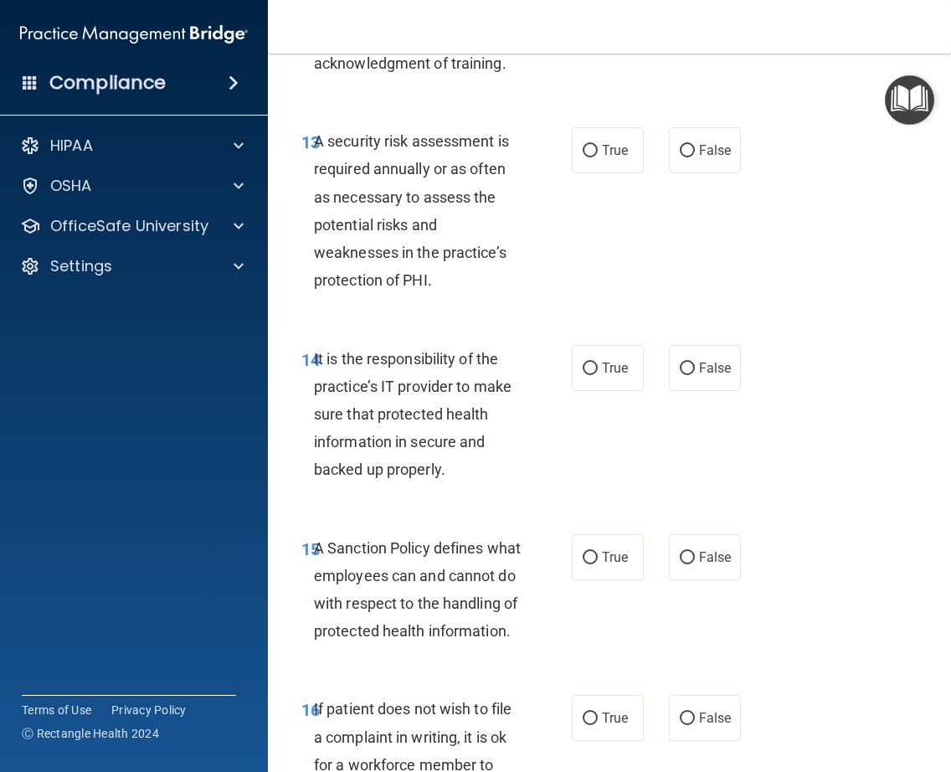
scroll to position [3007, 0]
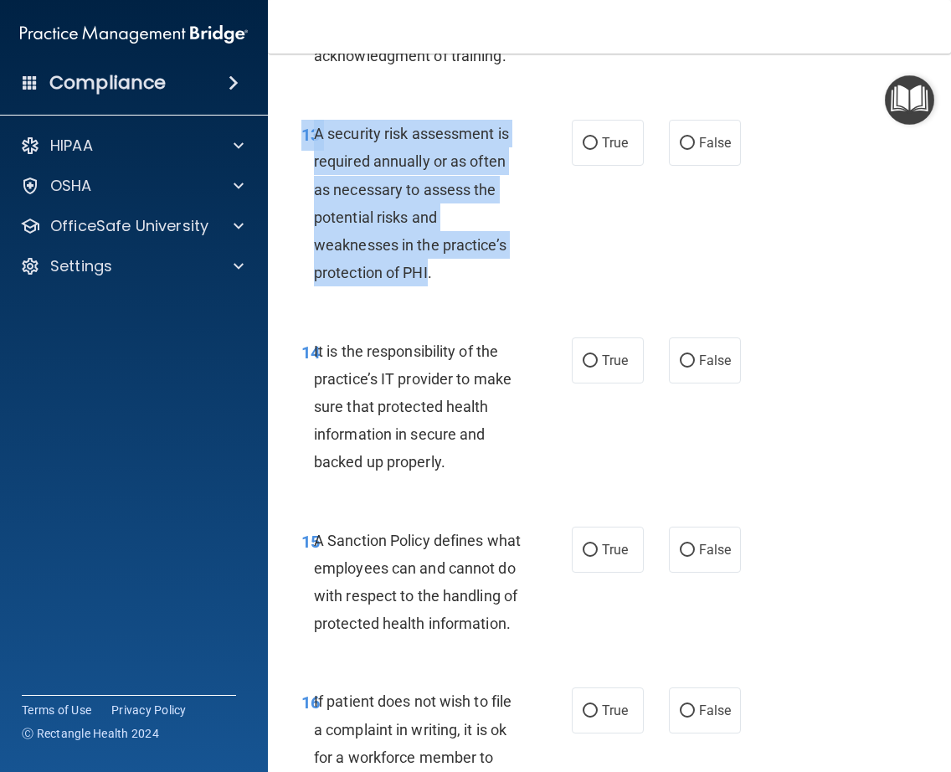
drag, startPoint x: 426, startPoint y: 327, endPoint x: 289, endPoint y: 167, distance: 210.8
click at [289, 167] on div "13 A security risk assessment is required annually or as often as necessary to …" at bounding box center [609, 207] width 641 height 217
copy div "13 A security risk assessment is required annually or as often as necessary to …"
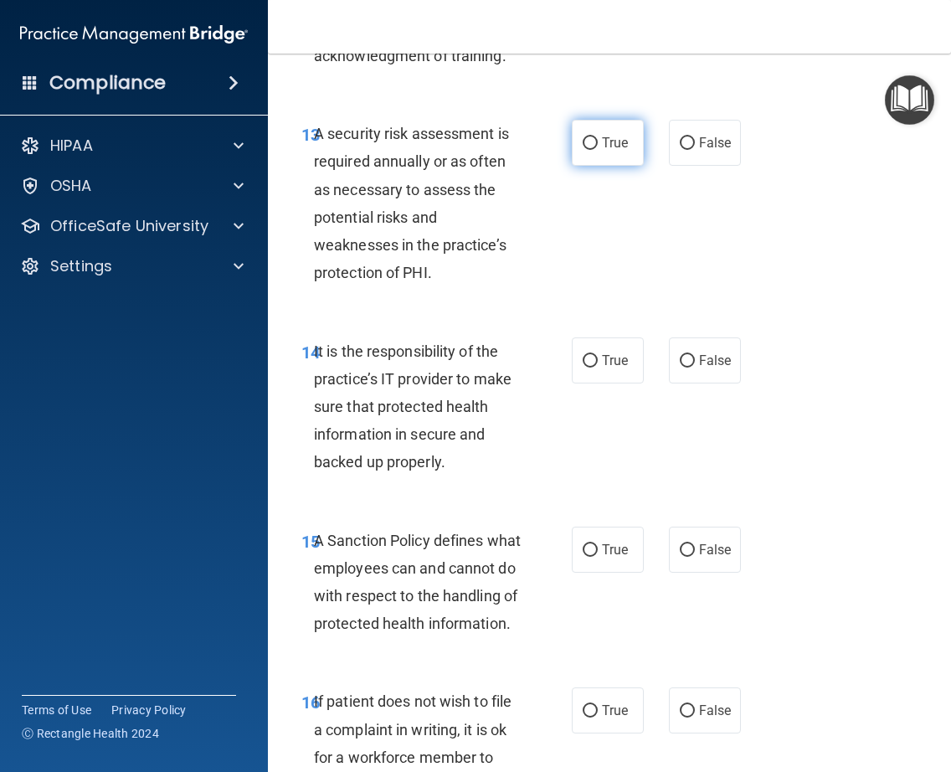
click at [599, 166] on label "True" at bounding box center [608, 143] width 72 height 46
click at [598, 150] on input "True" at bounding box center [590, 143] width 15 height 13
radio input "true"
click at [438, 471] on span "It is the responsibility of the practice’s IT provider to make sure that protec…" at bounding box center [413, 406] width 198 height 129
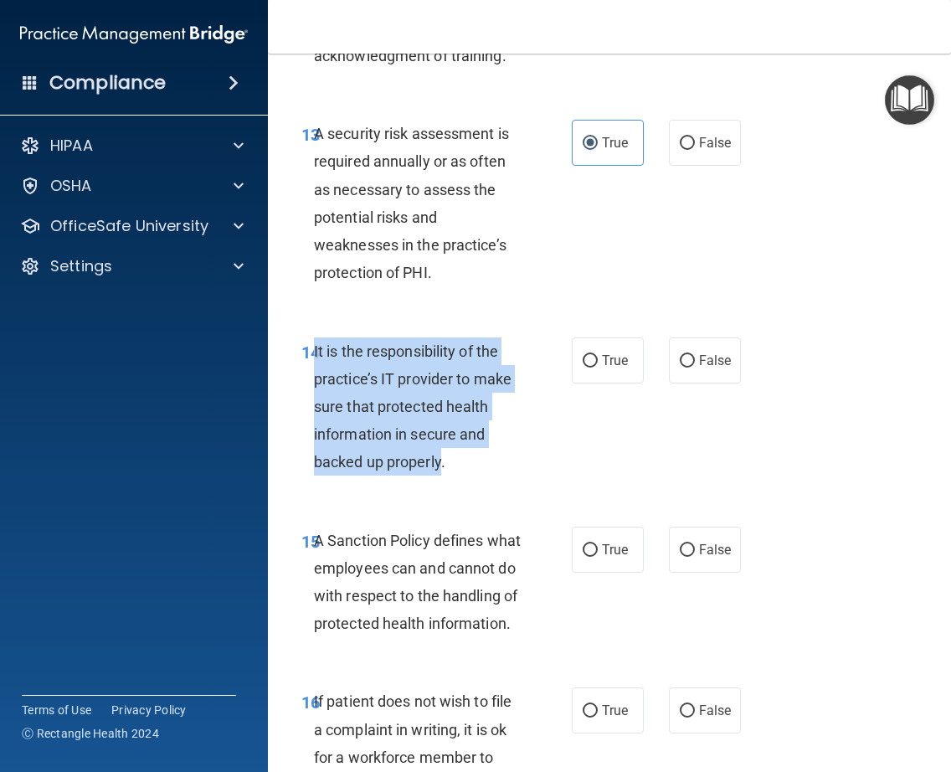
drag, startPoint x: 438, startPoint y: 519, endPoint x: 311, endPoint y: 399, distance: 174.7
click at [314, 399] on span "It is the responsibility of the practice’s IT provider to make sure that protec…" at bounding box center [413, 406] width 198 height 129
click at [589, 368] on input "True" at bounding box center [590, 361] width 15 height 13
radio input "true"
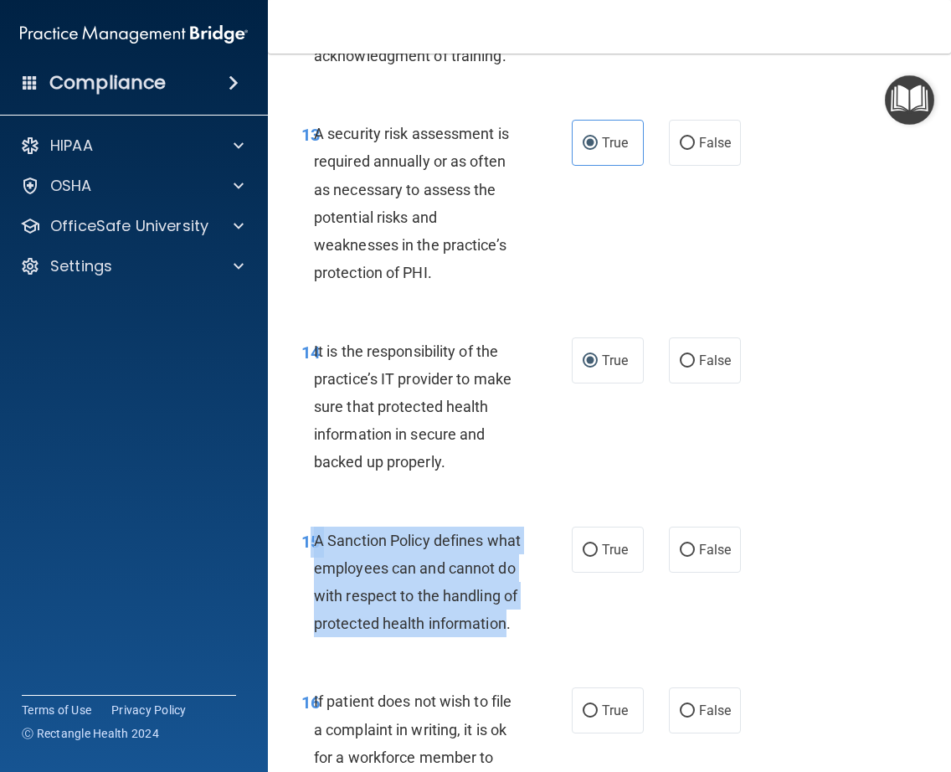
drag, startPoint x: 391, startPoint y: 707, endPoint x: 305, endPoint y: 604, distance: 135.0
click at [305, 604] on div "15 A Sanction Policy defines what employees can and cannot do with respect to t…" at bounding box center [436, 587] width 321 height 120
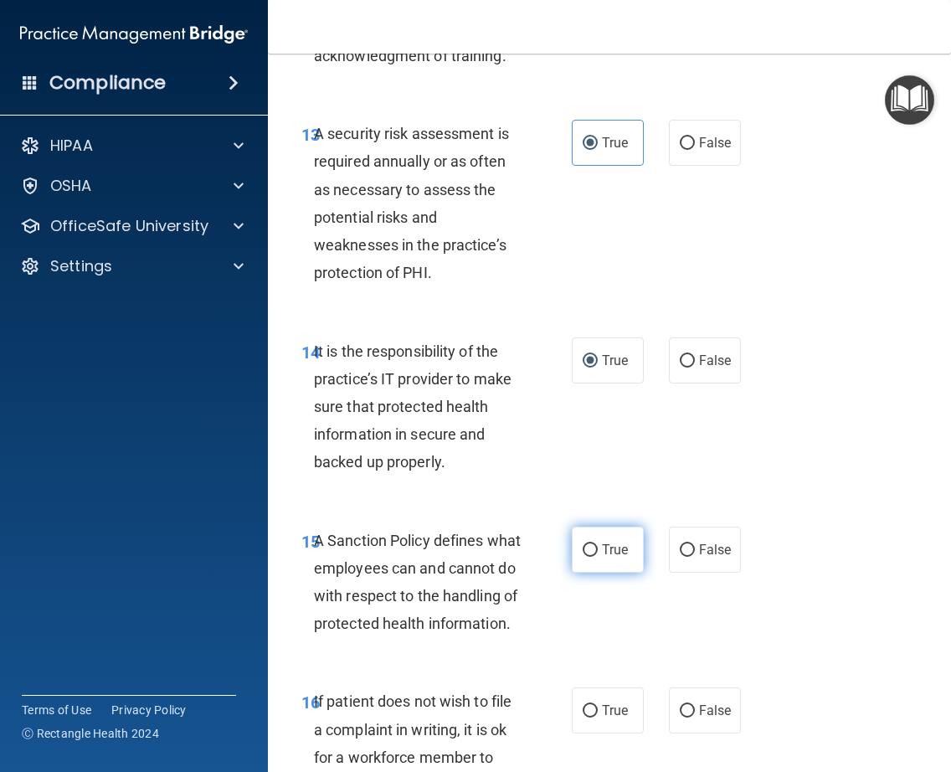
click at [579, 573] on label "True" at bounding box center [608, 550] width 72 height 46
click at [583, 557] on input "True" at bounding box center [590, 550] width 15 height 13
radio input "true"
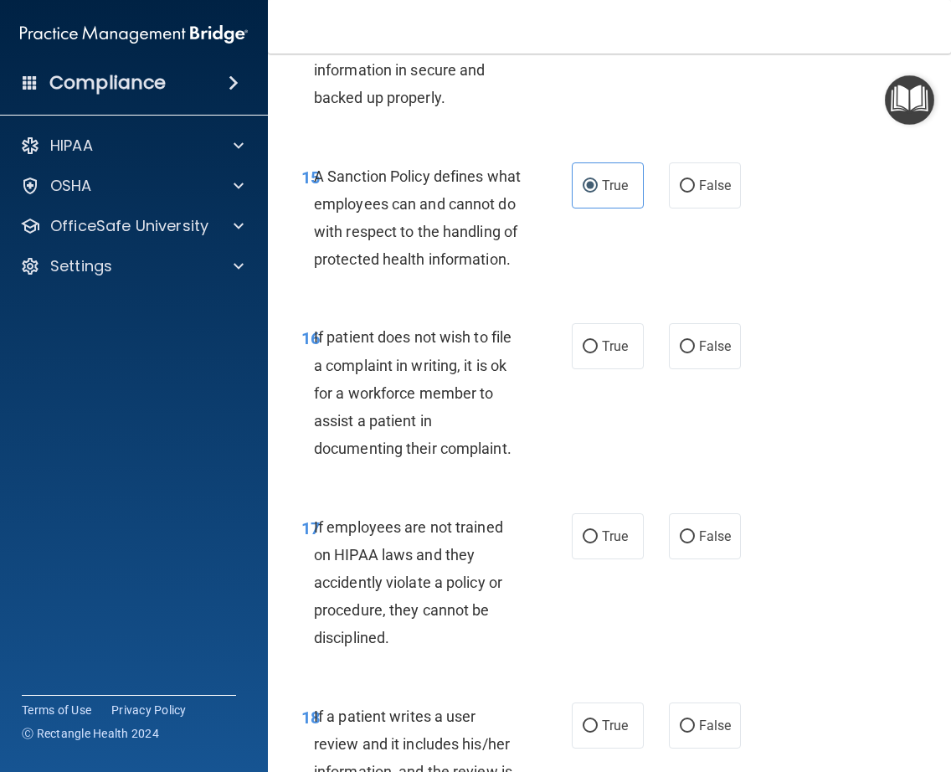
scroll to position [3396, 0]
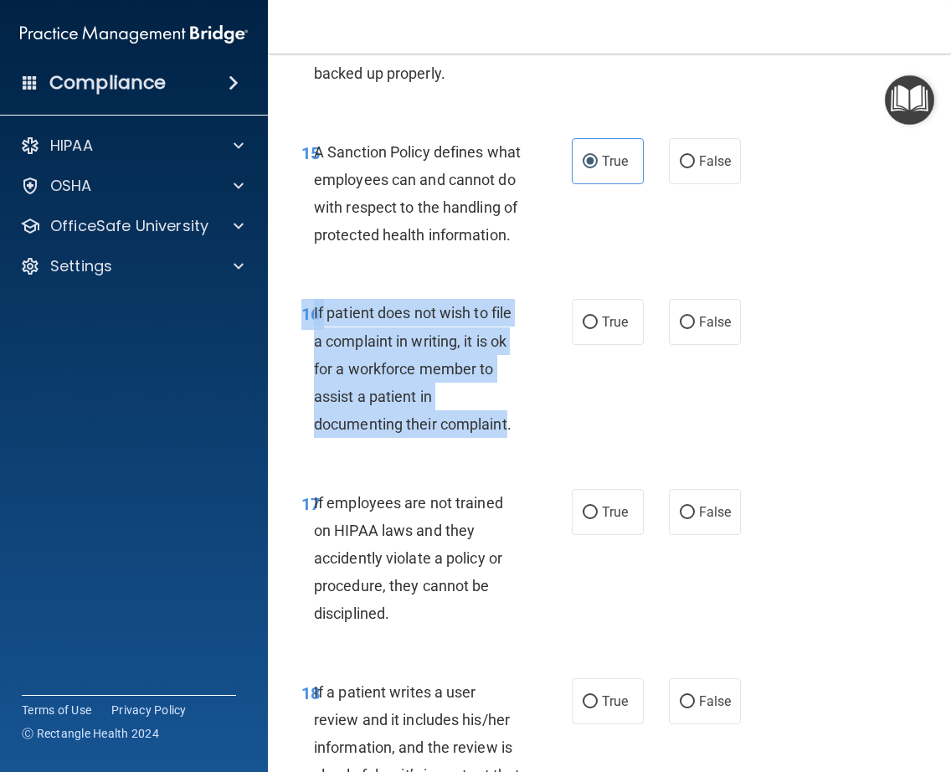
drag, startPoint x: 507, startPoint y: 507, endPoint x: 327, endPoint y: 382, distance: 219.0
click at [327, 382] on div "16 If patient does not wish to file a complaint in writing, it is ok for a work…" at bounding box center [609, 372] width 641 height 189
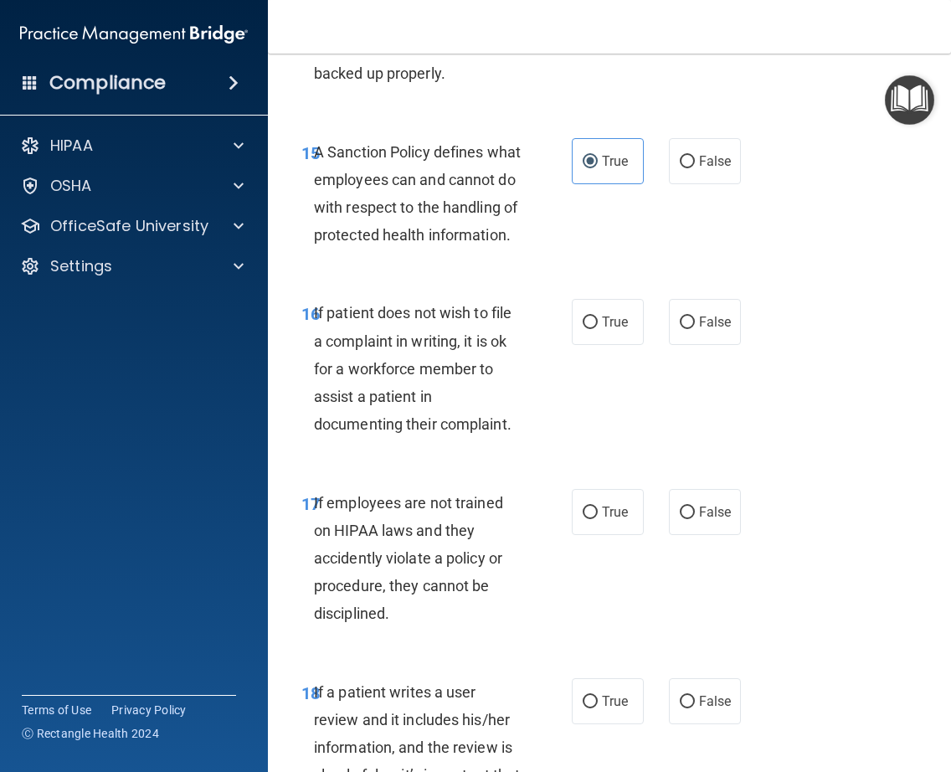
drag, startPoint x: 327, startPoint y: 382, endPoint x: 306, endPoint y: 422, distance: 44.9
click at [306, 422] on div "16 If patient does not wish to file a complaint in writing, it is ok for a work…" at bounding box center [436, 372] width 321 height 147
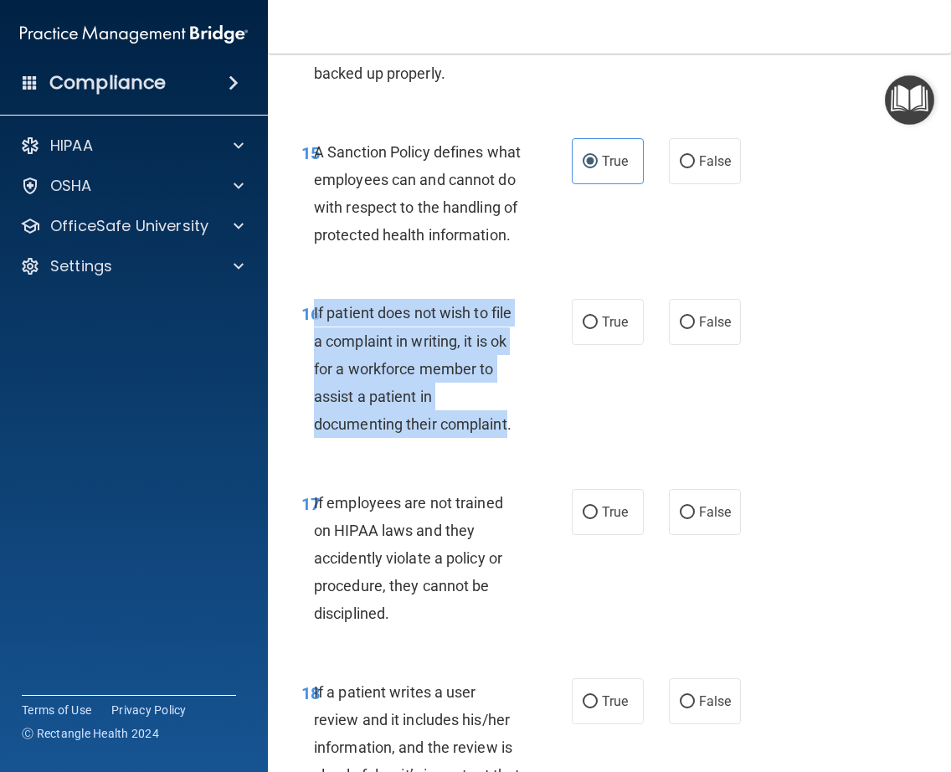
drag, startPoint x: 505, startPoint y: 509, endPoint x: 309, endPoint y: 400, distance: 224.1
click at [309, 400] on div "16 If patient does not wish to file a complaint in writing, it is ok for a work…" at bounding box center [436, 372] width 321 height 147
click at [583, 329] on input "True" at bounding box center [590, 322] width 15 height 13
radio input "true"
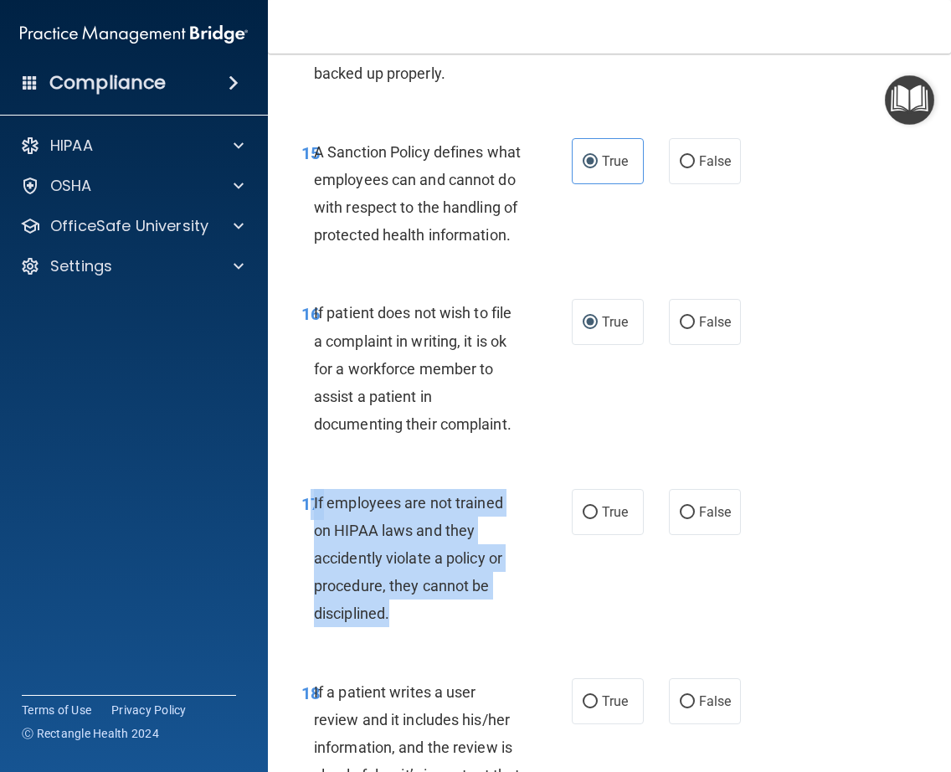
drag, startPoint x: 386, startPoint y: 694, endPoint x: 306, endPoint y: 579, distance: 140.7
click at [306, 579] on div "17 If employees are not trained on HIPAA laws and they accidently violate a pol…" at bounding box center [436, 562] width 321 height 147
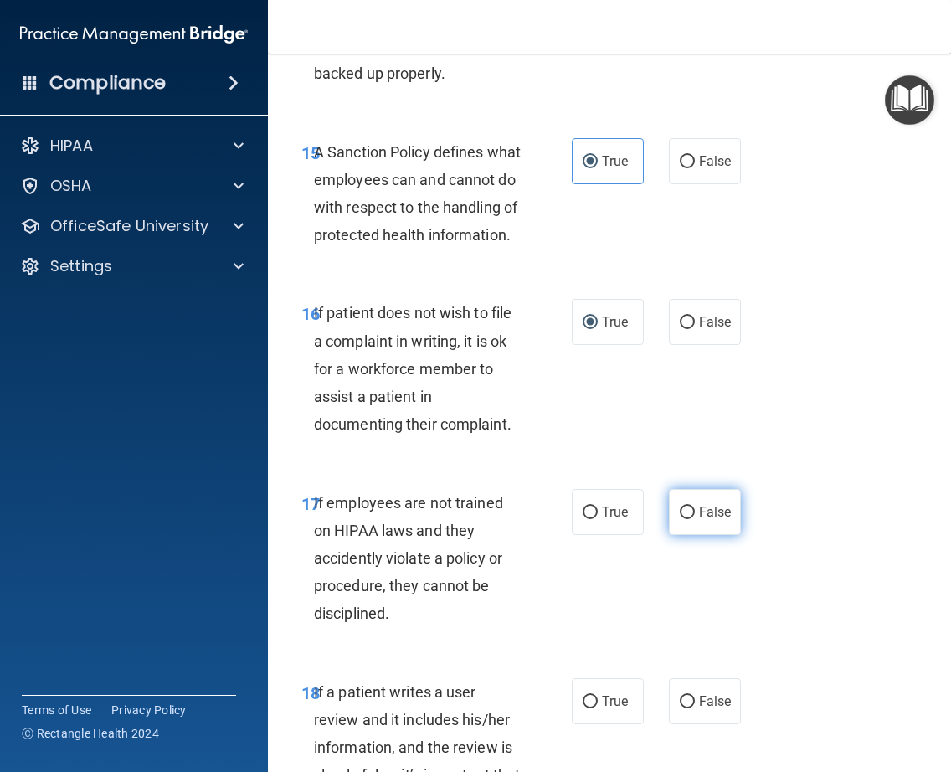
click at [690, 535] on label "False" at bounding box center [705, 512] width 72 height 46
click at [690, 519] on input "False" at bounding box center [687, 513] width 15 height 13
radio input "true"
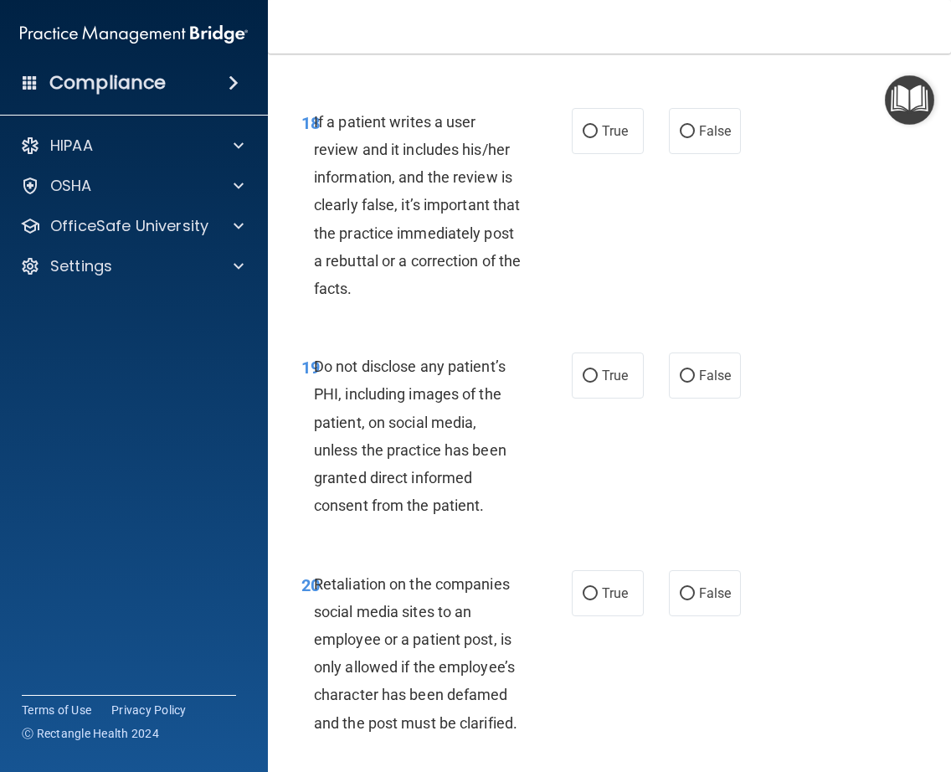
scroll to position [3974, 0]
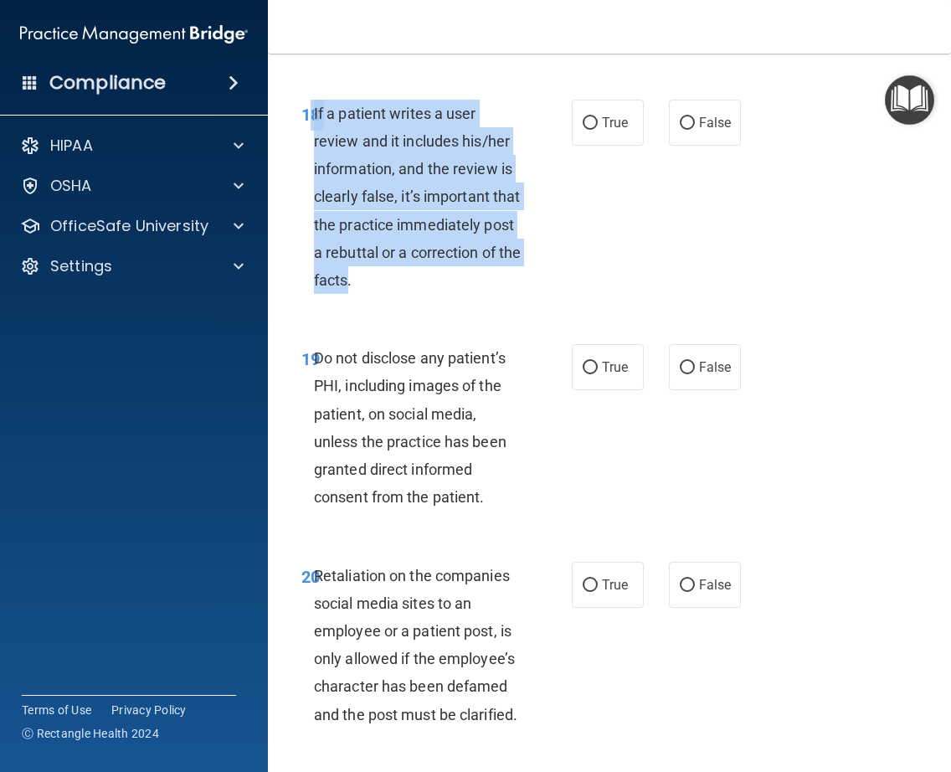
drag, startPoint x: 388, startPoint y: 365, endPoint x: 306, endPoint y: 201, distance: 183.8
click at [306, 201] on div "18 If a patient writes a user review and it includes his/her information, and t…" at bounding box center [436, 201] width 321 height 203
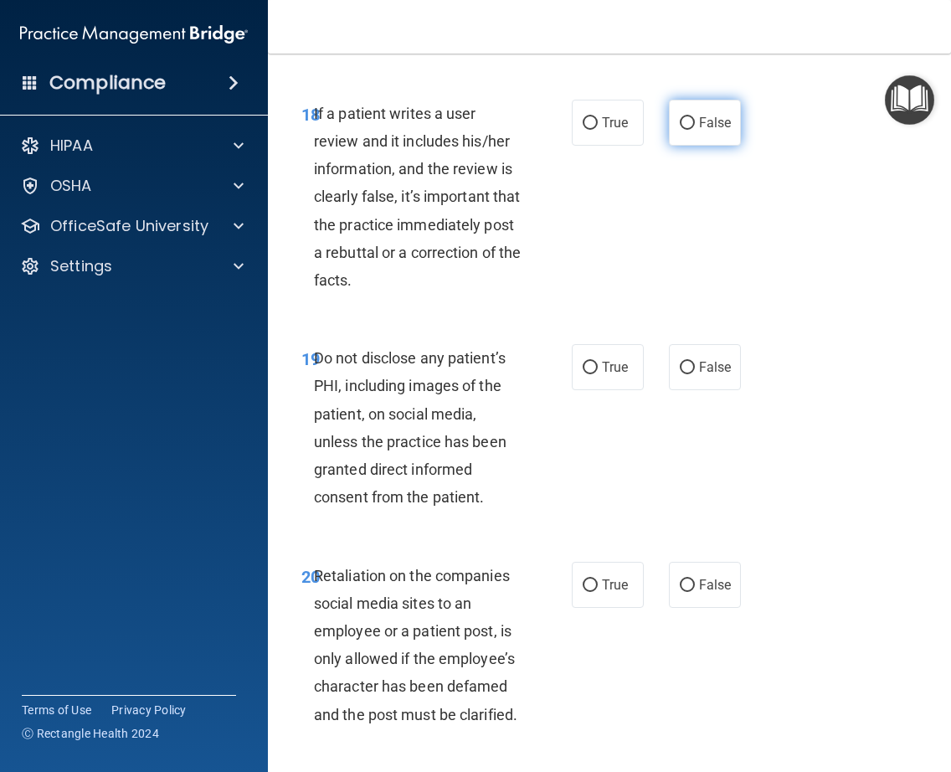
click at [699, 131] on span "False" at bounding box center [715, 123] width 33 height 16
click at [692, 130] on input "False" at bounding box center [687, 123] width 15 height 13
radio input "true"
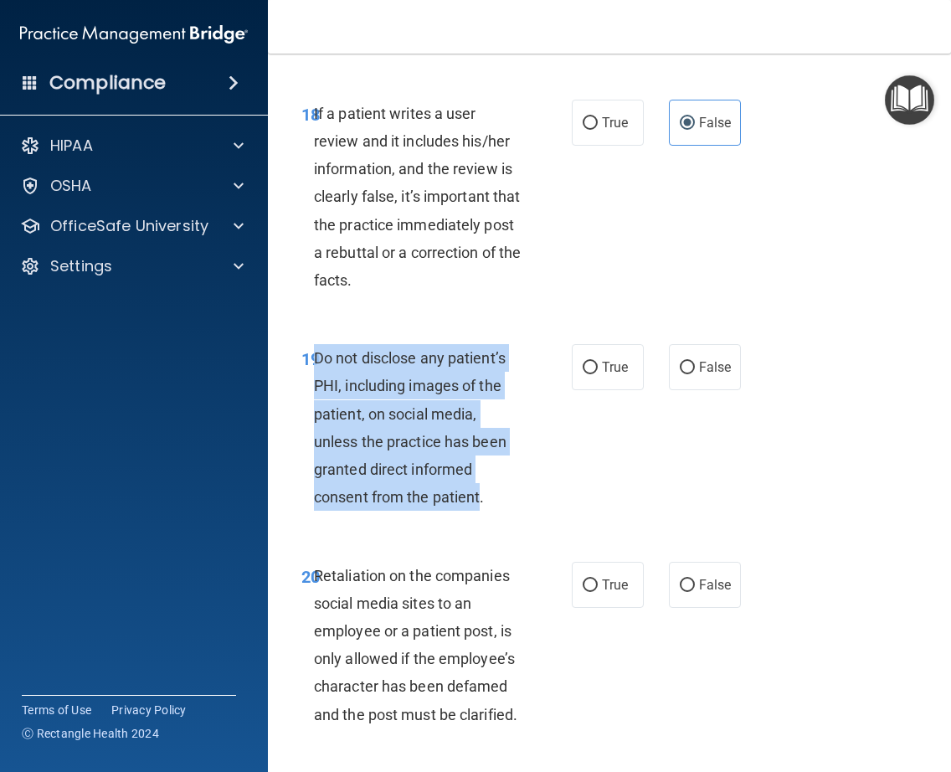
drag, startPoint x: 477, startPoint y: 583, endPoint x: 310, endPoint y: 439, distance: 220.9
click at [314, 439] on span "Do not disclose any patient’s PHI, including images of the patient, on social m…" at bounding box center [410, 427] width 193 height 157
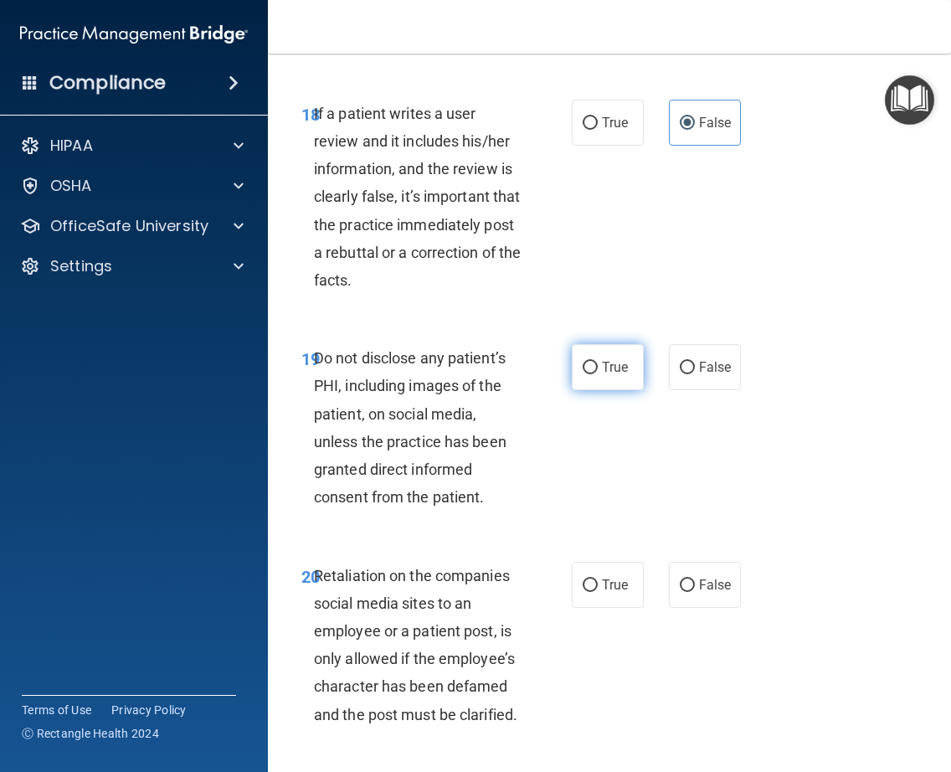
click at [602, 375] on span "True" at bounding box center [615, 367] width 26 height 16
click at [598, 374] on input "True" at bounding box center [590, 368] width 15 height 13
radio input "true"
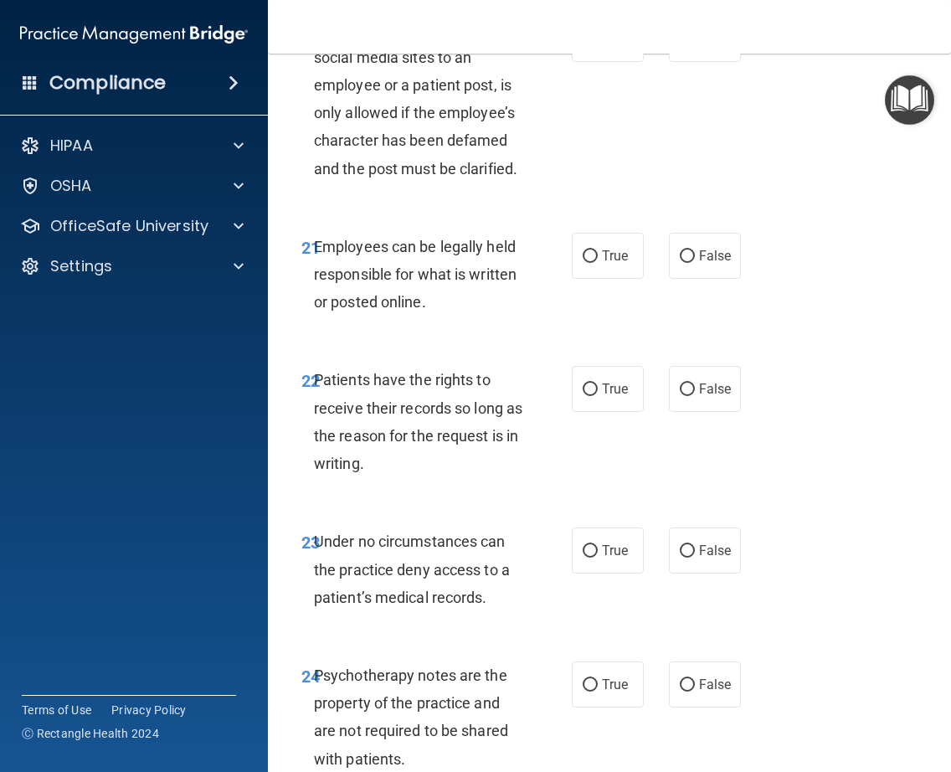
scroll to position [4528, 0]
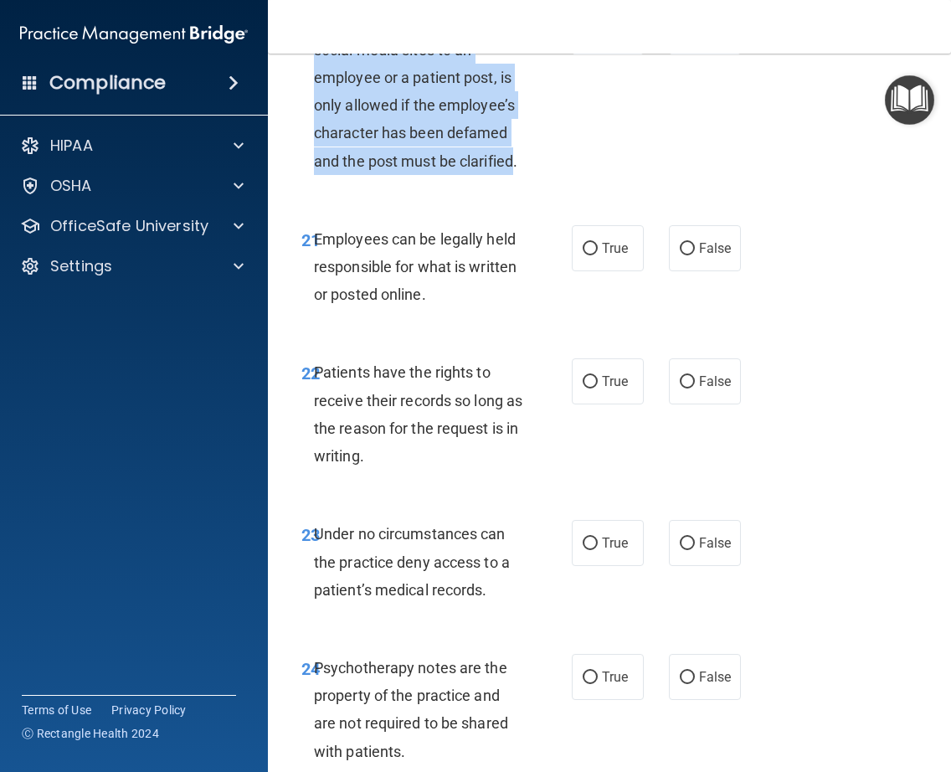
drag, startPoint x: 513, startPoint y: 242, endPoint x: 301, endPoint y: 103, distance: 253.3
click at [301, 103] on div "20 Retaliation on the companies social media sites to an employee or a patient …" at bounding box center [436, 95] width 321 height 175
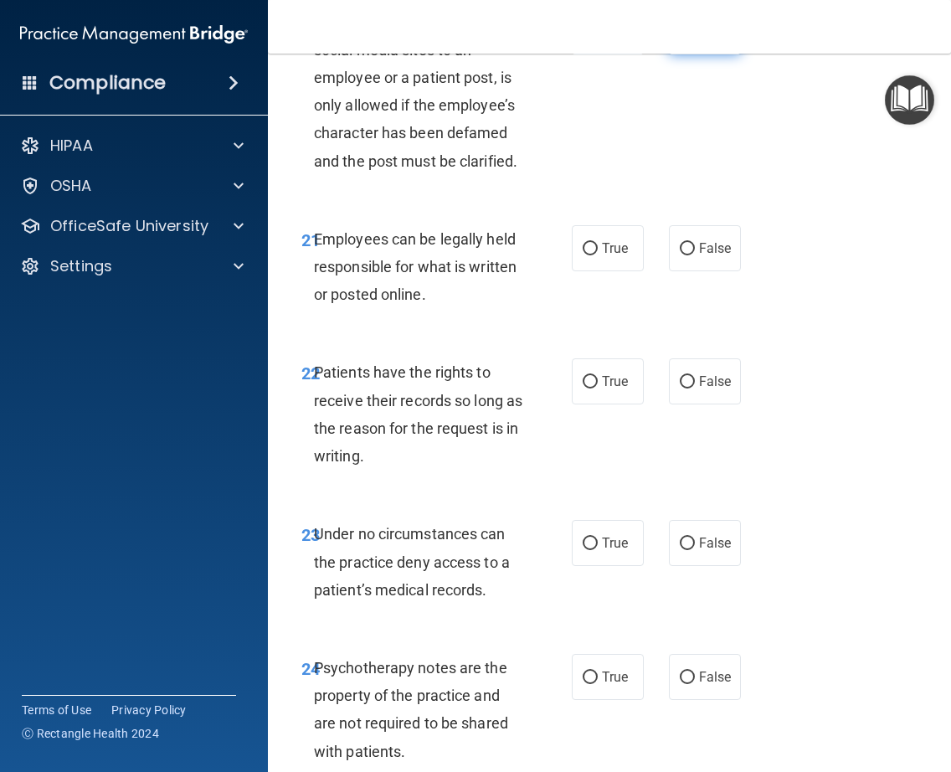
click at [699, 39] on span "False" at bounding box center [715, 31] width 33 height 16
click at [692, 39] on input "False" at bounding box center [687, 32] width 15 height 13
radio input "true"
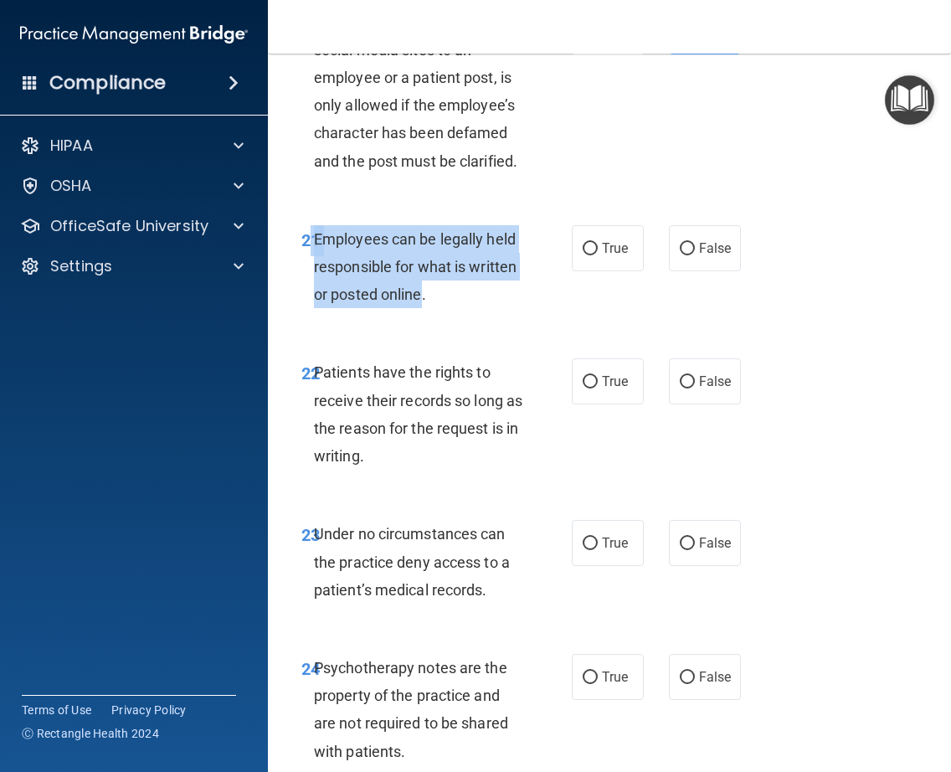
drag, startPoint x: 420, startPoint y: 383, endPoint x: 306, endPoint y: 316, distance: 132.4
click at [306, 316] on div "21 Employees can be legally held responsible for what is written or posted onli…" at bounding box center [436, 271] width 321 height 92
click at [589, 255] on input "True" at bounding box center [590, 249] width 15 height 13
radio input "true"
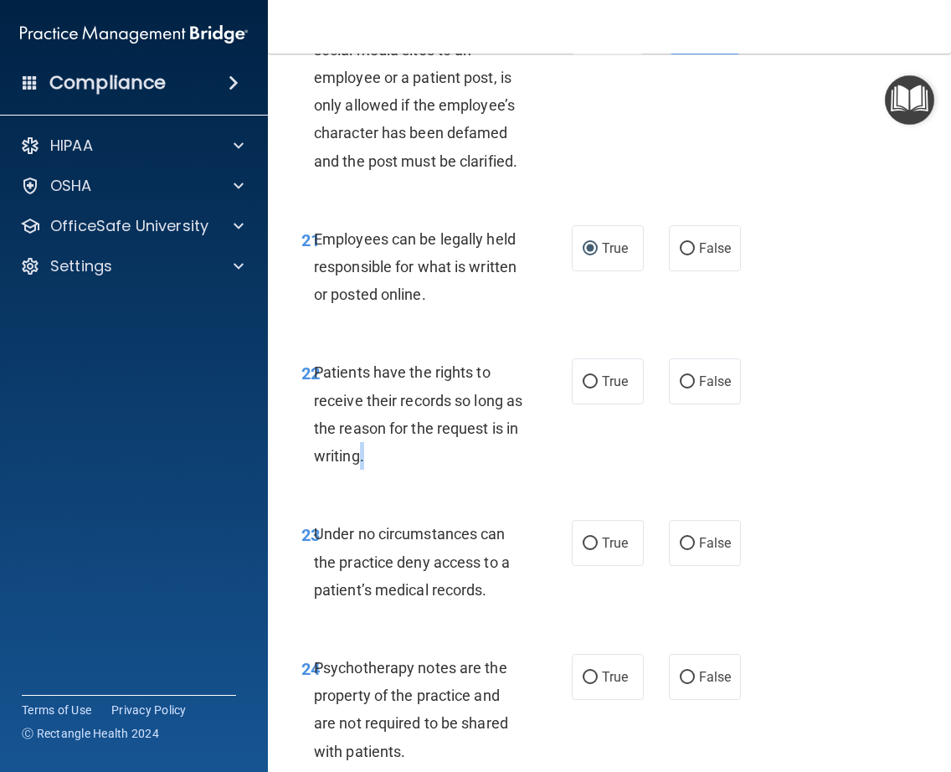
click at [389, 470] on div "Patients have the rights to receive their records so long as the reason for the…" at bounding box center [425, 413] width 222 height 111
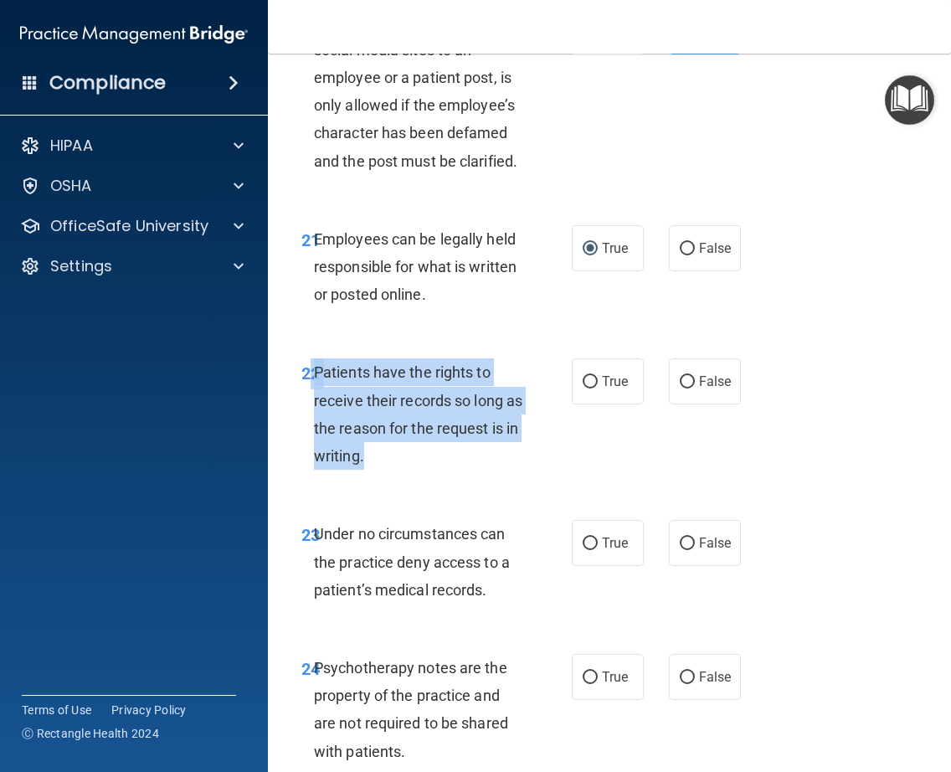
drag, startPoint x: 309, startPoint y: 449, endPoint x: 403, endPoint y: 543, distance: 132.6
click at [403, 478] on div "22 Patients have the rights to receive their records so long as the reason for …" at bounding box center [436, 418] width 321 height 120
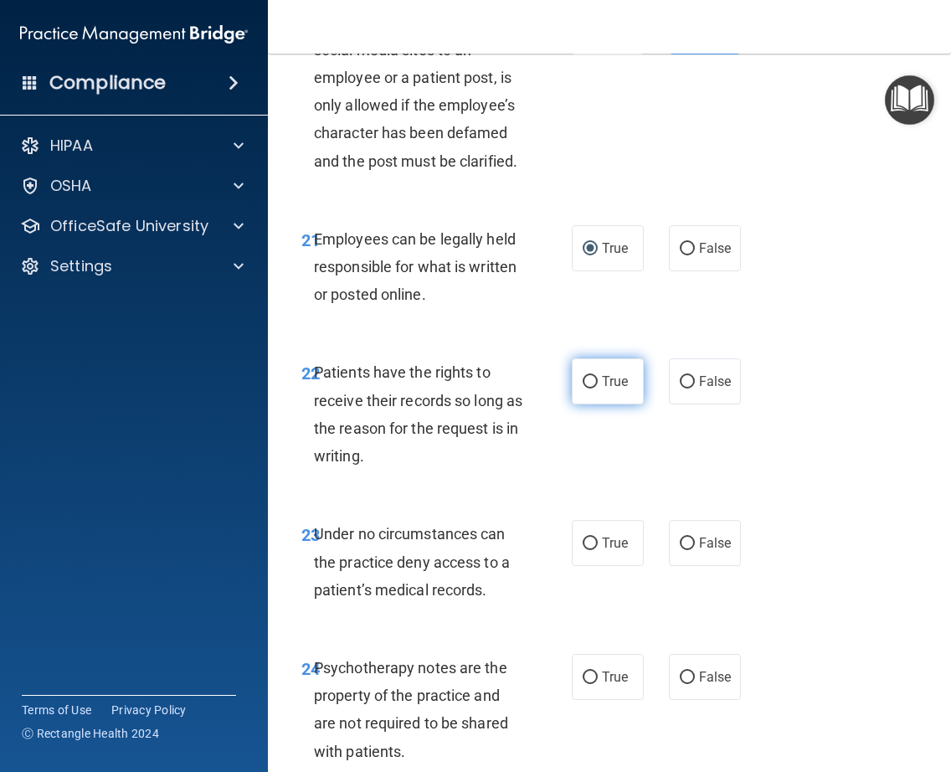
click at [594, 404] on label "True" at bounding box center [608, 381] width 72 height 46
click at [594, 388] on input "True" at bounding box center [590, 382] width 15 height 13
radio input "true"
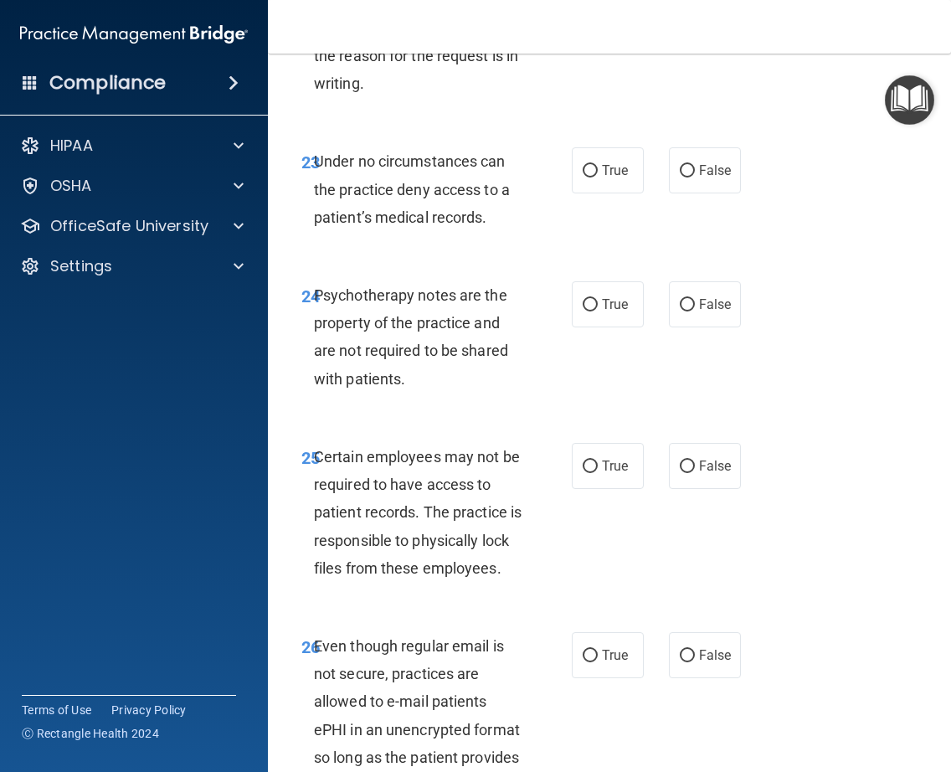
scroll to position [4916, 0]
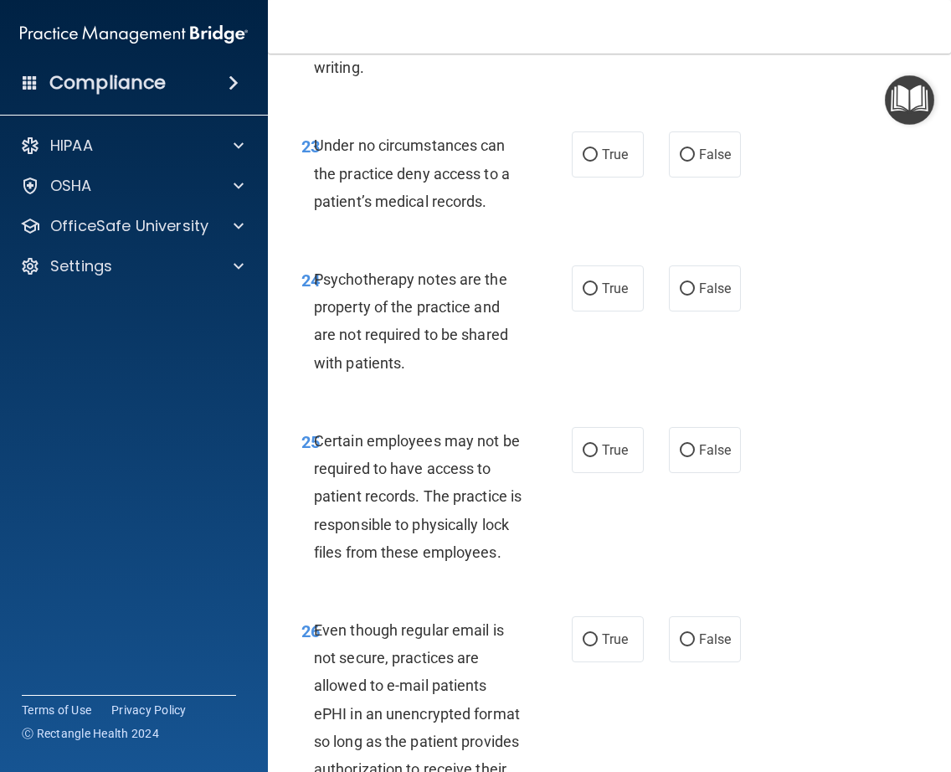
click at [481, 209] on span "Under no circumstances can the practice deny access to a patient’s medical reco…" at bounding box center [412, 172] width 196 height 73
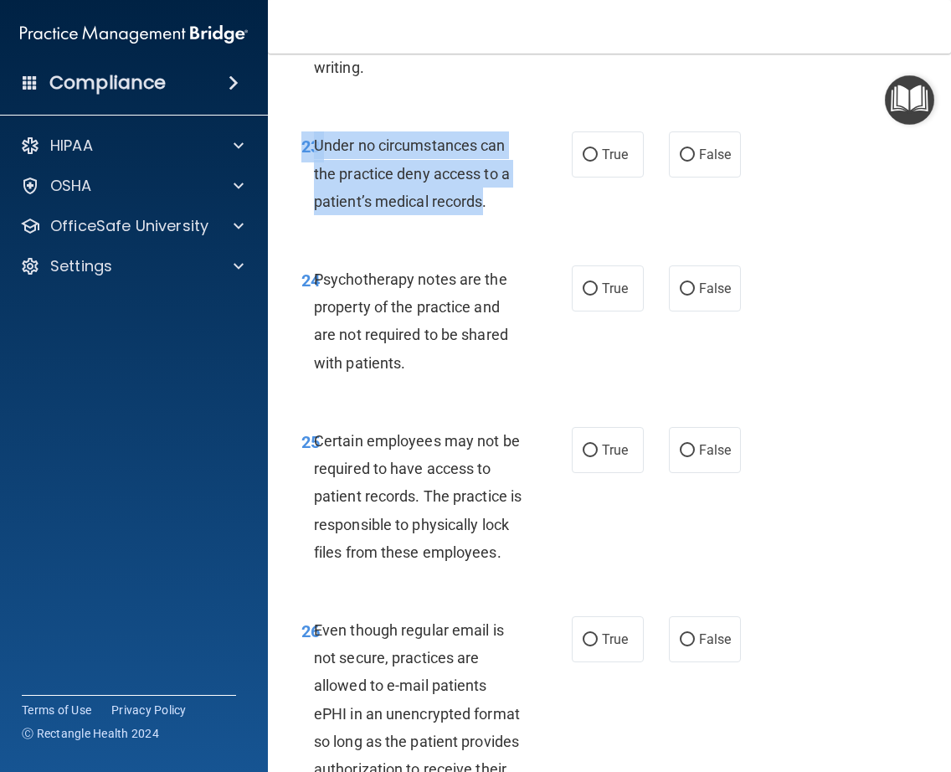
drag, startPoint x: 481, startPoint y: 285, endPoint x: 357, endPoint y: 210, distance: 144.3
click at [357, 210] on div "23 Under no circumstances can the practice deny access to a patient’s medical r…" at bounding box center [609, 178] width 641 height 134
click at [684, 162] on input "False" at bounding box center [687, 155] width 15 height 13
radio input "true"
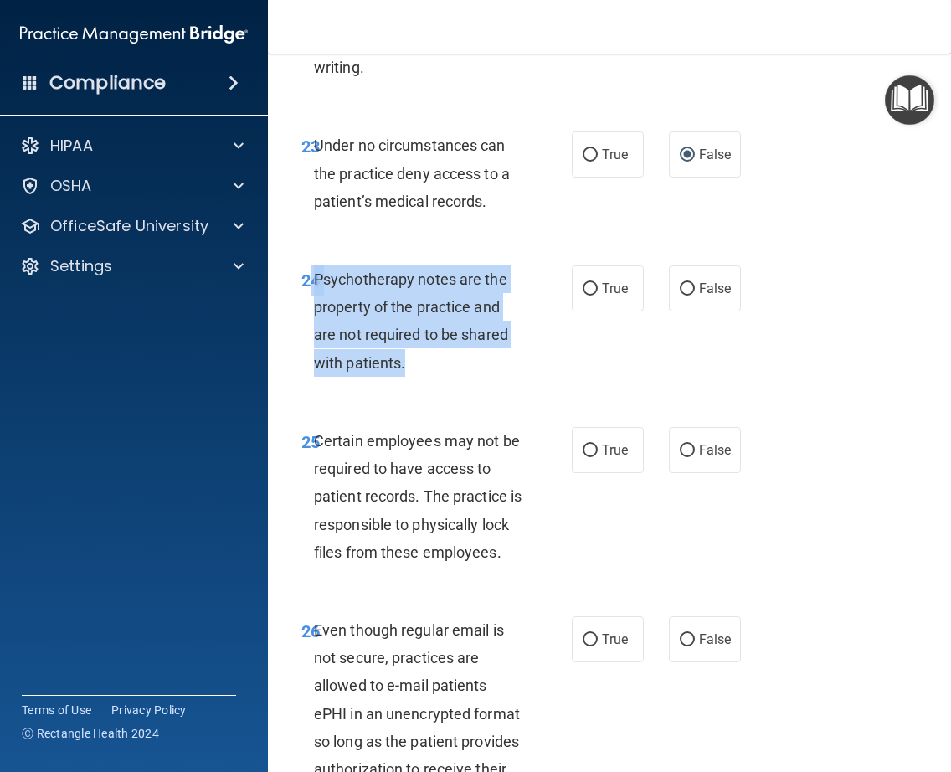
drag, startPoint x: 402, startPoint y: 449, endPoint x: 307, endPoint y: 358, distance: 130.9
click at [307, 358] on div "24 Psychotherapy notes are the property of the practice and are not required to…" at bounding box center [436, 325] width 321 height 120
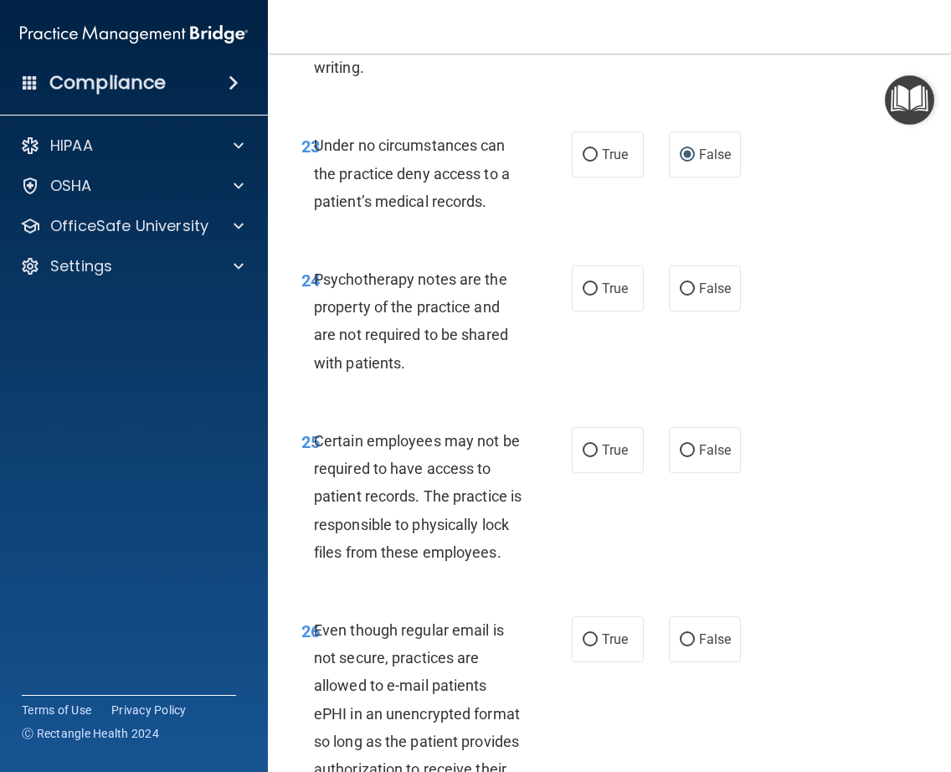
click at [511, 566] on div "Certain employees may not be required to have access to patient records. The pr…" at bounding box center [425, 496] width 222 height 139
click at [580, 311] on label "True" at bounding box center [608, 288] width 72 height 46
click at [583, 296] on input "True" at bounding box center [590, 289] width 15 height 13
radio input "true"
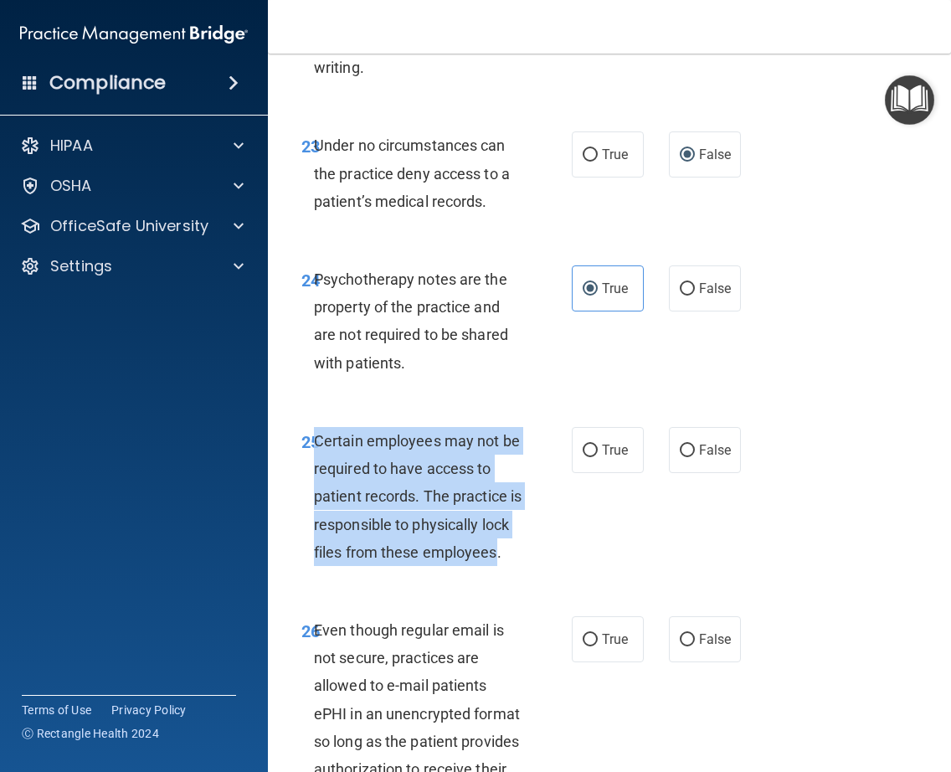
drag, startPoint x: 382, startPoint y: 667, endPoint x: 311, endPoint y: 523, distance: 160.3
click at [314, 523] on span "Certain employees may not be required to have access to patient records. The pr…" at bounding box center [418, 496] width 208 height 129
click at [583, 457] on input "True" at bounding box center [590, 451] width 15 height 13
radio input "true"
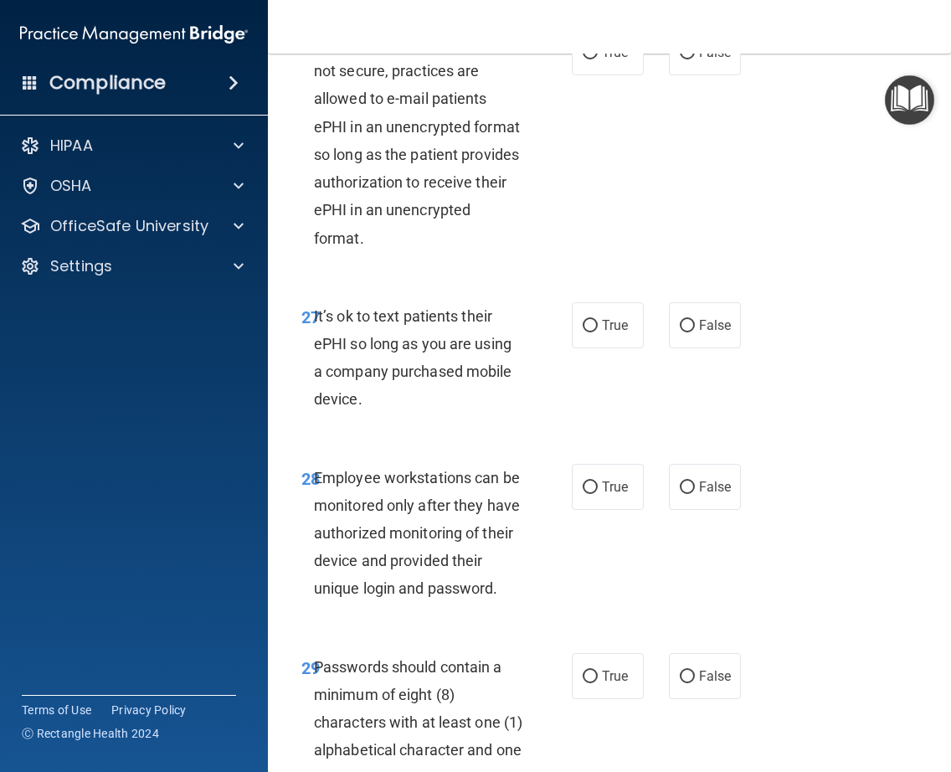
scroll to position [5511, 0]
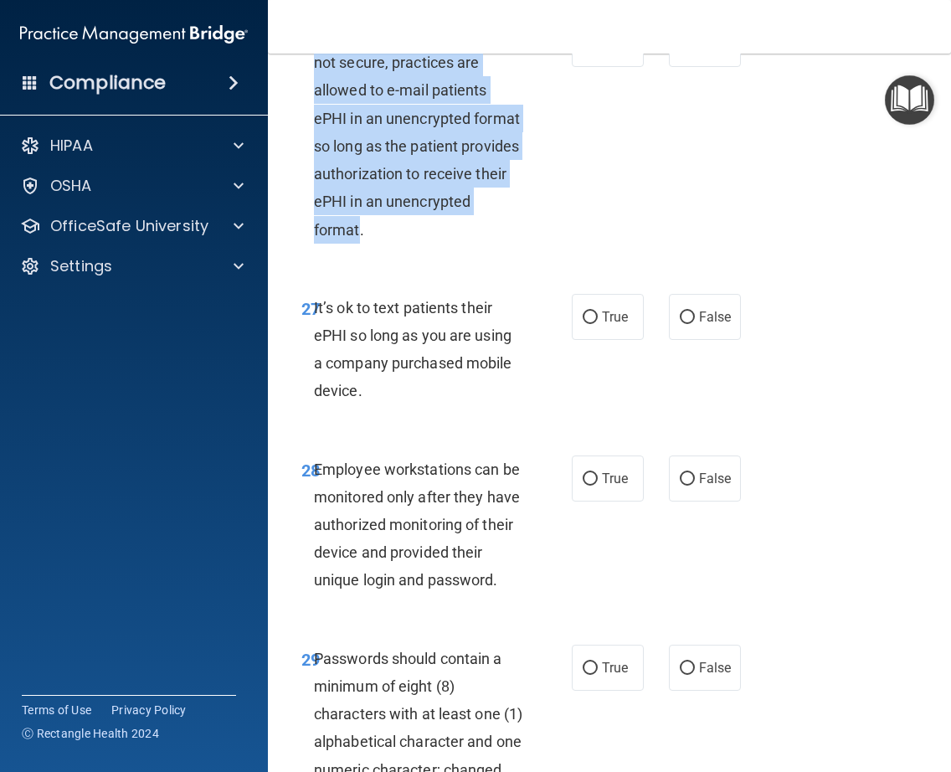
drag, startPoint x: 444, startPoint y: 340, endPoint x: 311, endPoint y: 151, distance: 231.3
click at [314, 151] on span "Even though regular email is not secure, practices are allowed to e-mail patien…" at bounding box center [417, 132] width 206 height 213
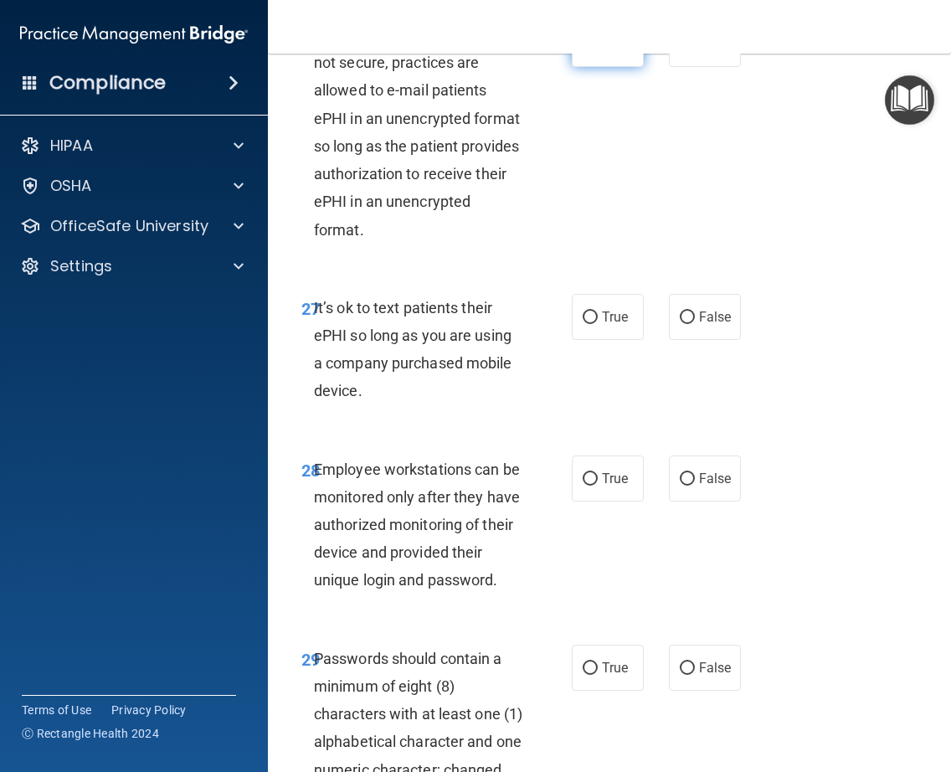
click at [584, 67] on label "True" at bounding box center [608, 44] width 72 height 46
click at [584, 51] on input "True" at bounding box center [590, 45] width 15 height 13
radio input "true"
drag, startPoint x: 357, startPoint y: 502, endPoint x: 311, endPoint y: 421, distance: 92.6
click at [314, 400] on span "It’s ok to text patients their ePHI so long as you are using a company purchase…" at bounding box center [413, 349] width 198 height 101
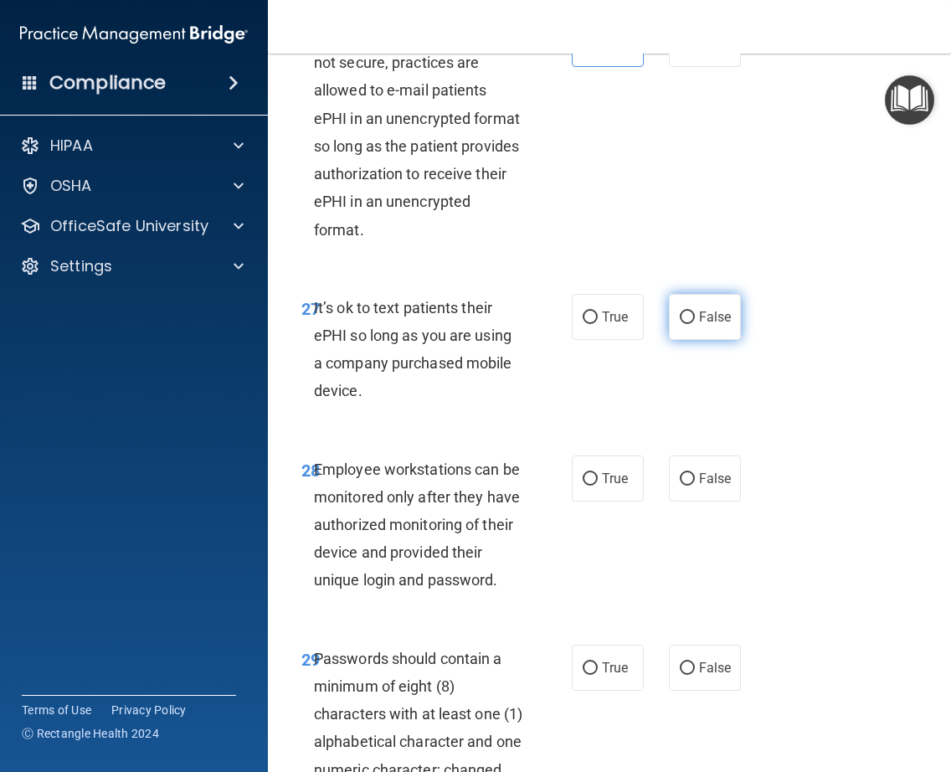
click at [687, 324] on input "False" at bounding box center [687, 317] width 15 height 13
radio input "true"
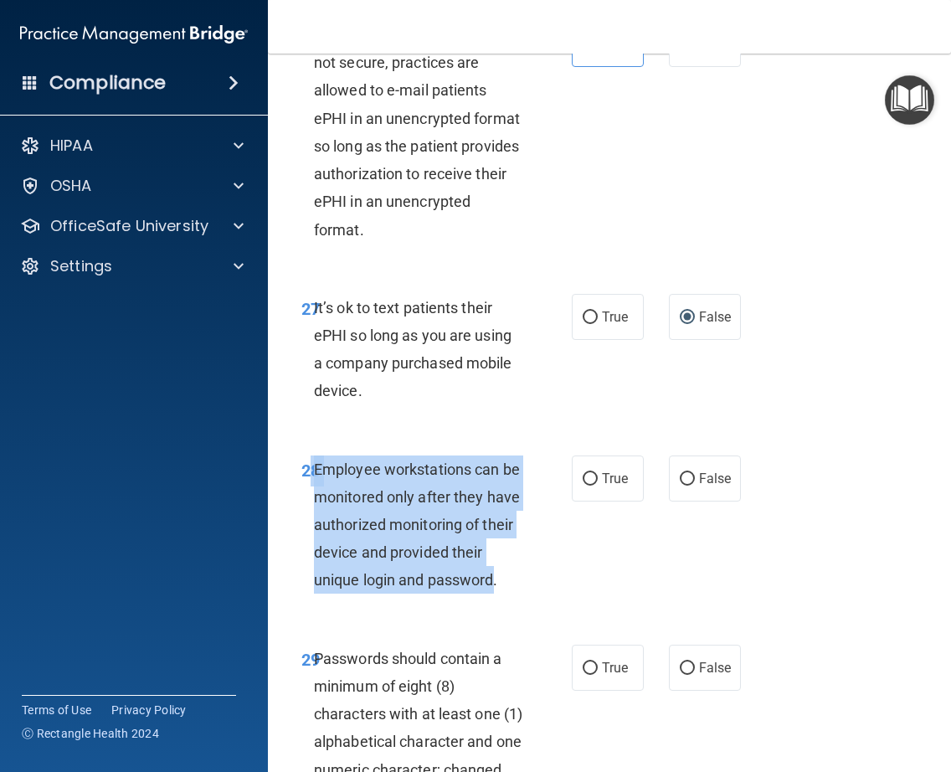
drag, startPoint x: 493, startPoint y: 692, endPoint x: 303, endPoint y: 570, distance: 225.5
click at [303, 570] on div "28 Employee workstations can be monitored only after they have authorized monit…" at bounding box center [436, 528] width 321 height 147
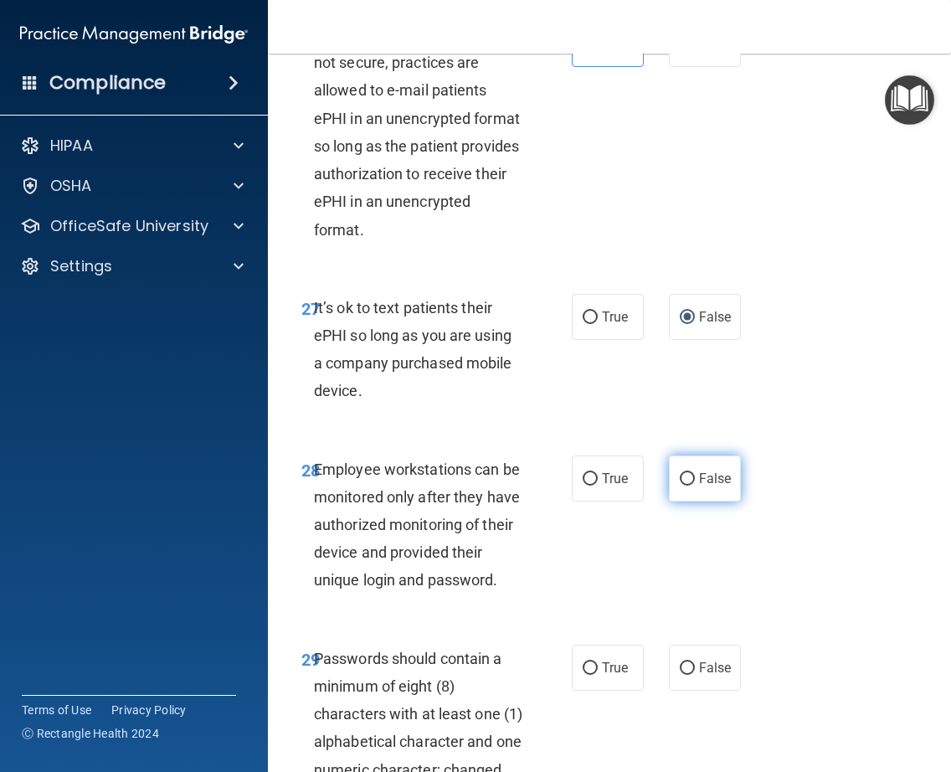
click at [679, 502] on label "False" at bounding box center [705, 478] width 72 height 46
click at [680, 486] on input "False" at bounding box center [687, 479] width 15 height 13
radio input "true"
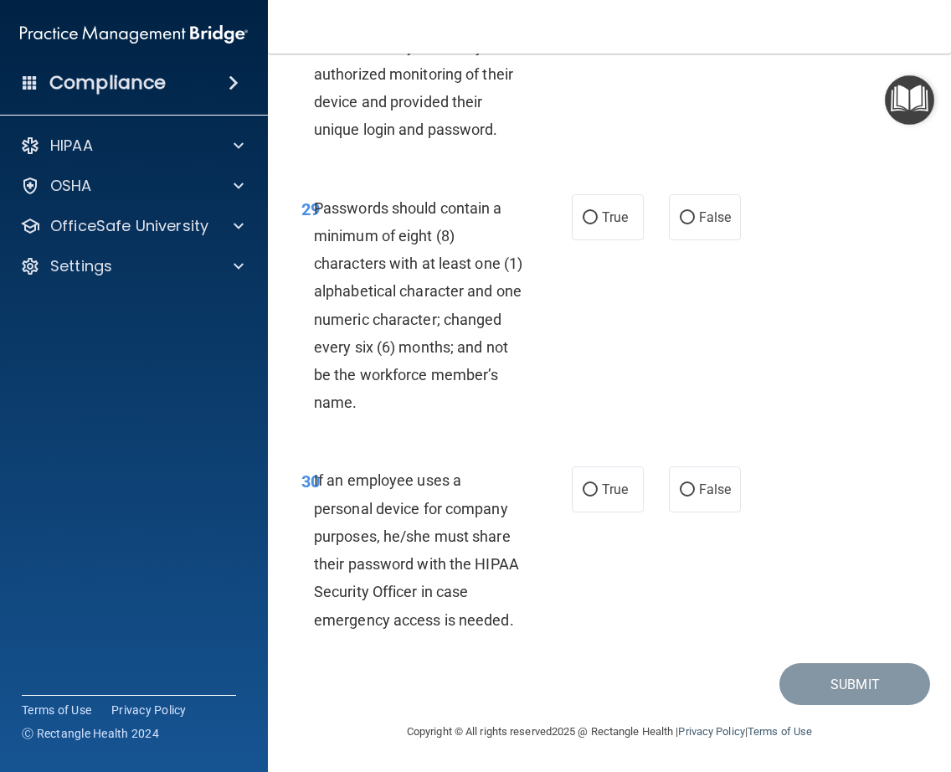
scroll to position [6073, 0]
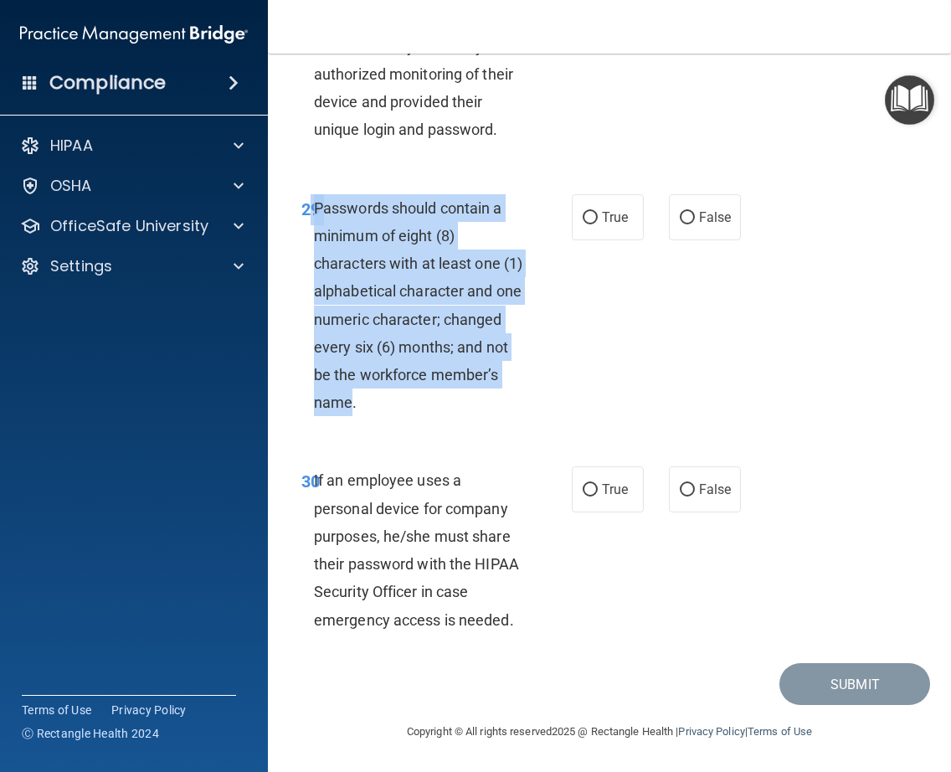
drag, startPoint x: 419, startPoint y: 403, endPoint x: 306, endPoint y: 210, distance: 223.3
click at [306, 210] on div "29 Passwords should contain a minimum of eight (8) characters with at least one…" at bounding box center [436, 309] width 321 height 231
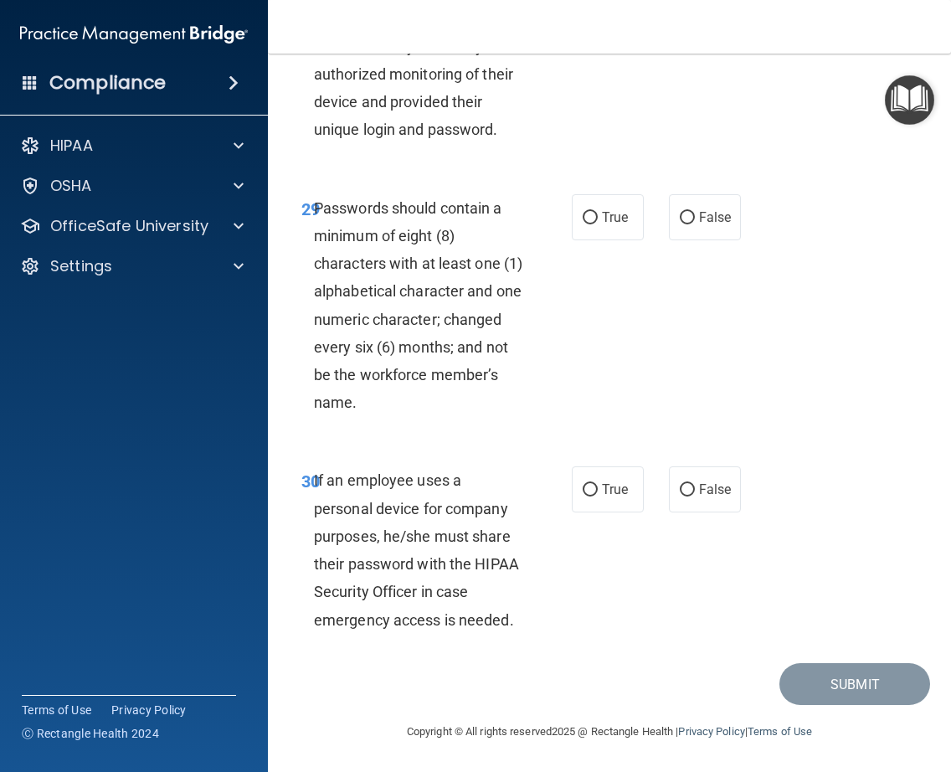
click at [660, 359] on div "29 Passwords should contain a minimum of eight (8) characters with at least one…" at bounding box center [609, 309] width 641 height 273
click at [603, 215] on span "True" at bounding box center [615, 217] width 26 height 16
click at [598, 215] on input "True" at bounding box center [590, 218] width 15 height 13
radio input "true"
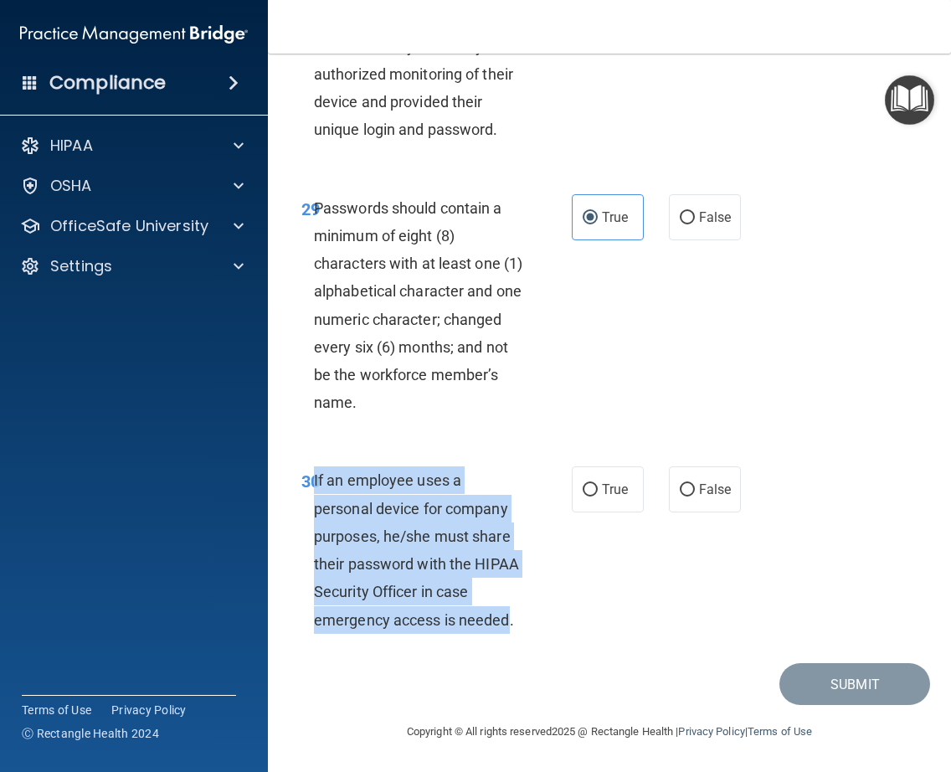
drag, startPoint x: 507, startPoint y: 621, endPoint x: 311, endPoint y: 481, distance: 241.9
click at [314, 481] on span "If an employee uses a personal device for company purposes, he/she must share t…" at bounding box center [416, 549] width 205 height 157
click at [680, 491] on input "False" at bounding box center [687, 490] width 15 height 13
radio input "true"
click at [852, 689] on button "Submit" at bounding box center [854, 684] width 151 height 43
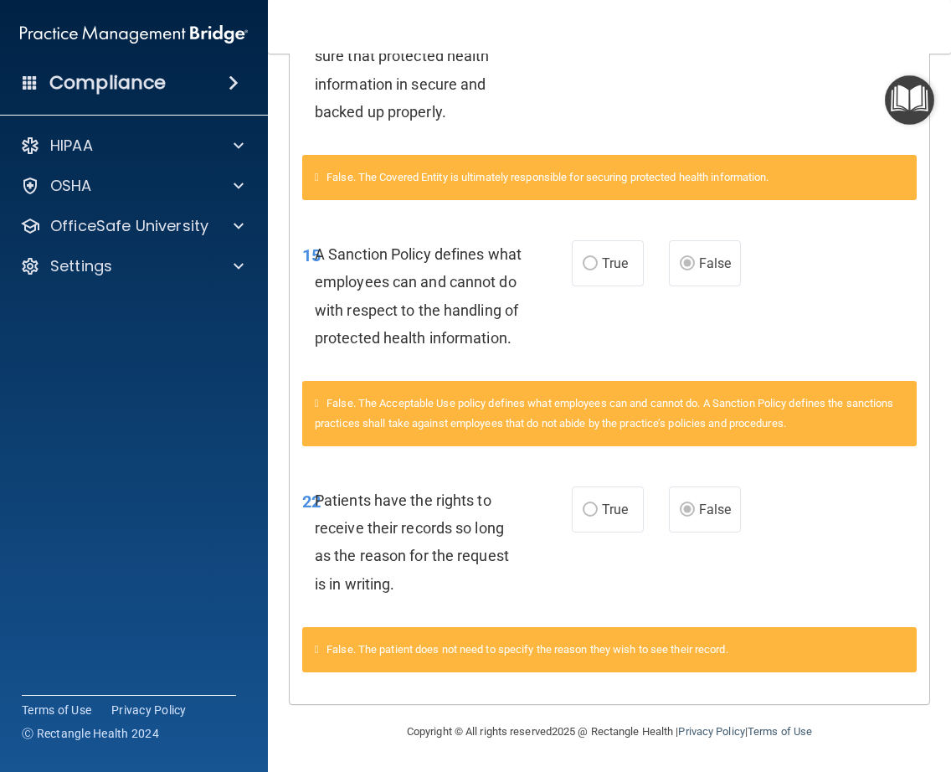
scroll to position [2, 0]
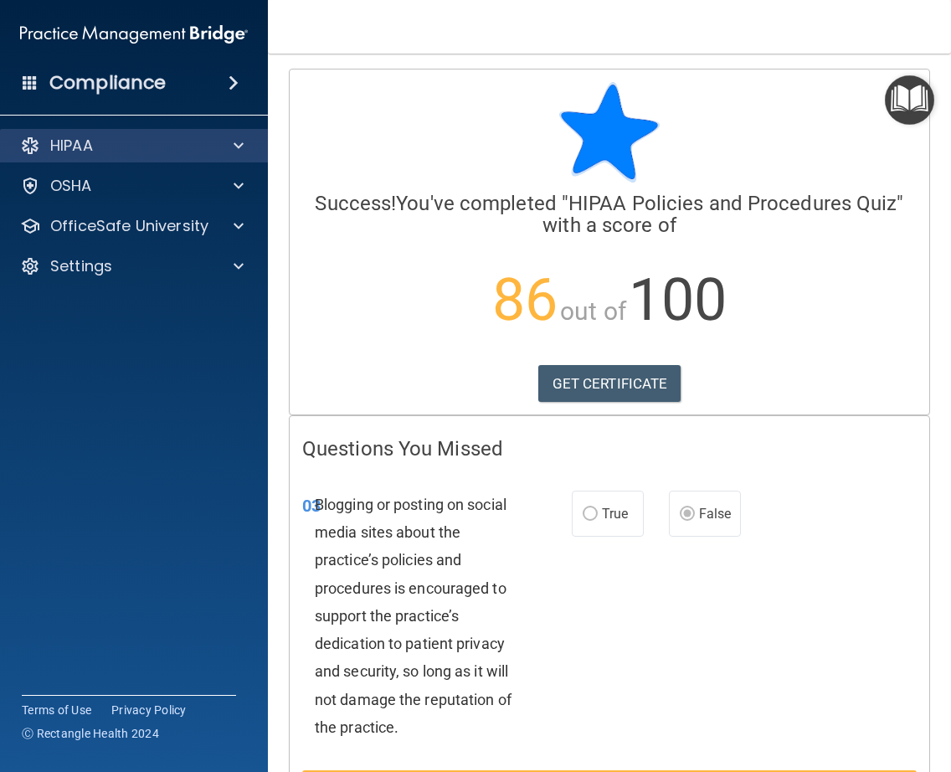
click at [229, 130] on div "HIPAA" at bounding box center [134, 145] width 269 height 33
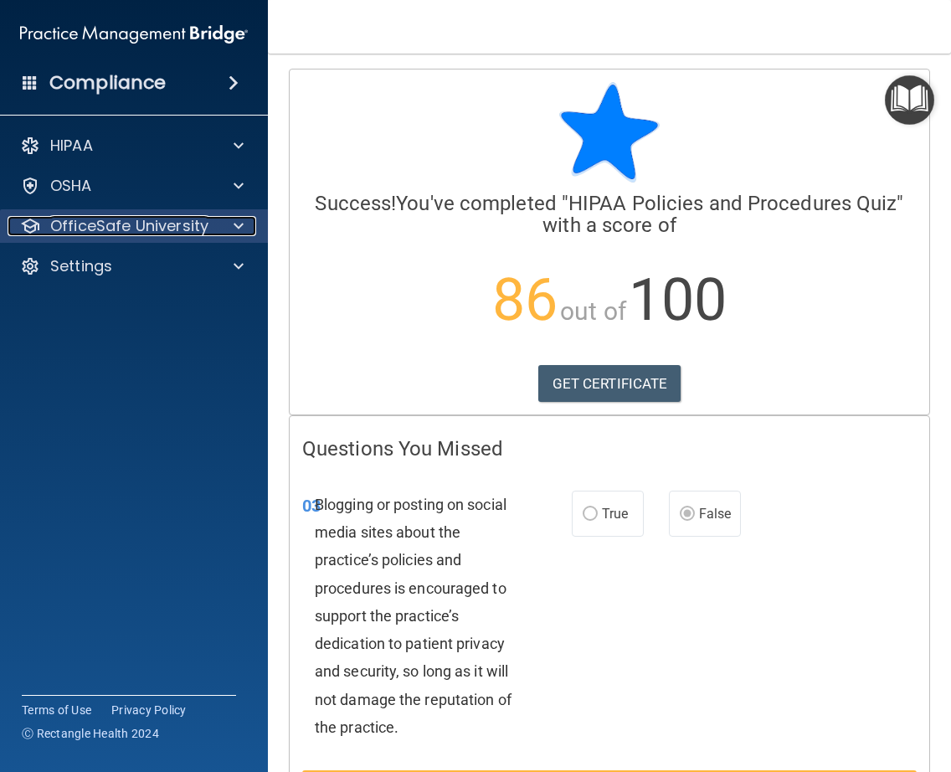
click at [234, 226] on span at bounding box center [239, 226] width 10 height 20
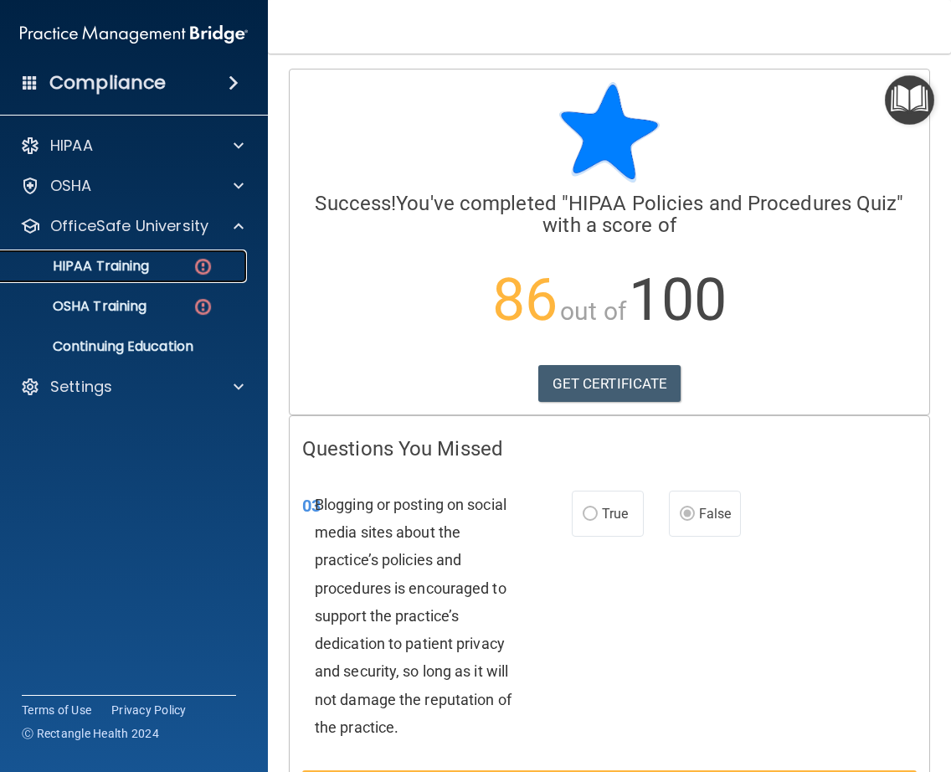
click at [103, 265] on p "HIPAA Training" at bounding box center [80, 266] width 138 height 17
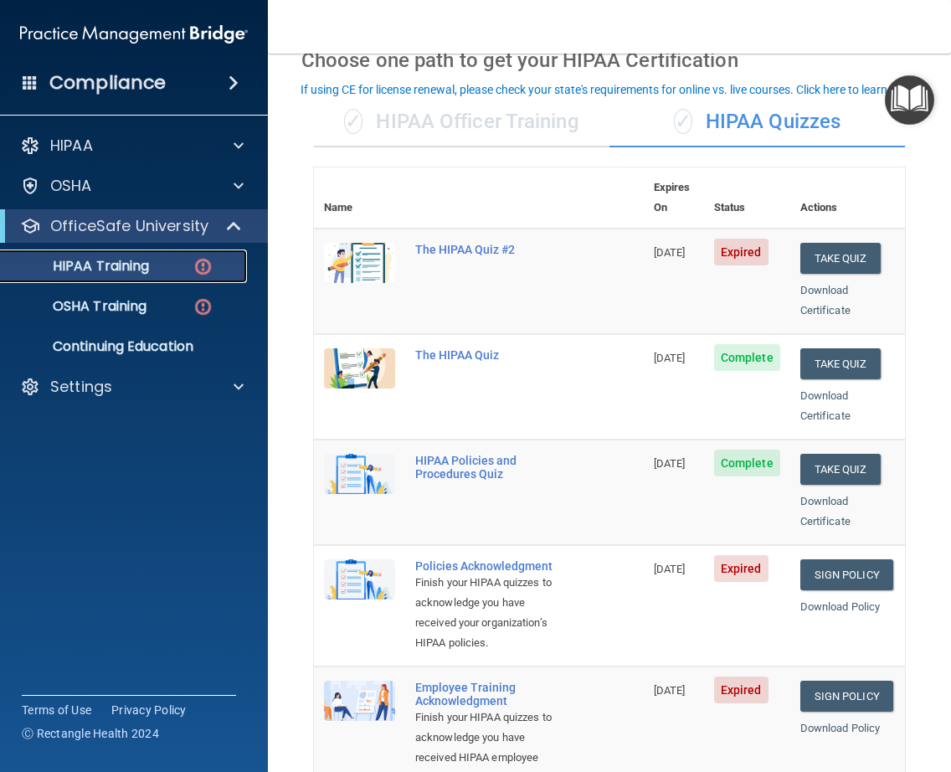
scroll to position [80, 0]
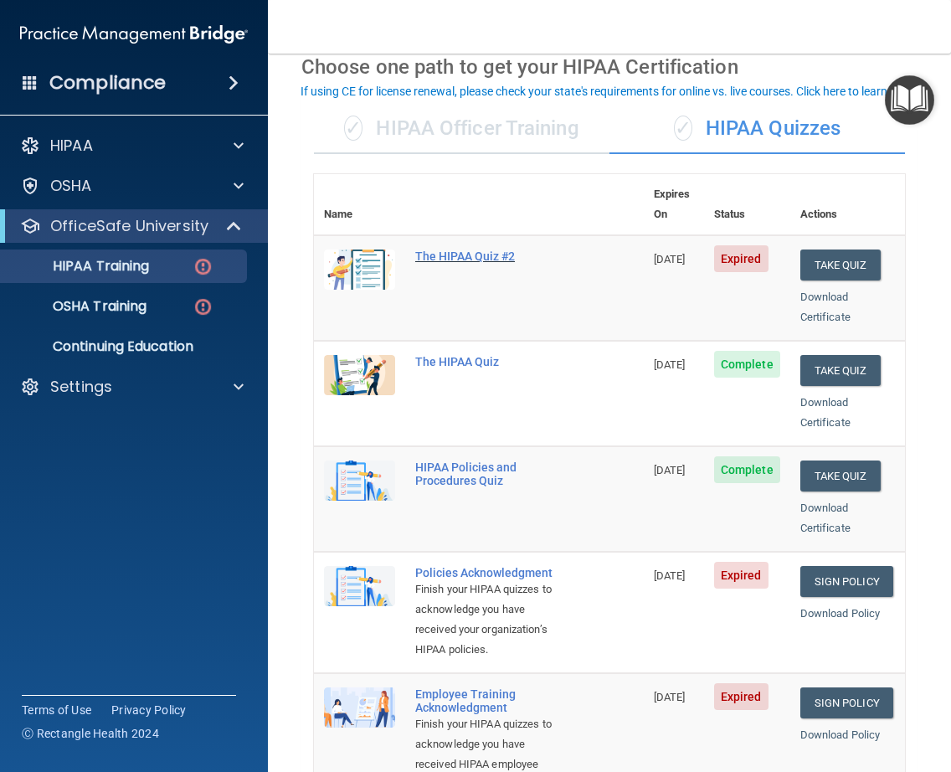
click at [437, 249] on div "The HIPAA Quiz #2" at bounding box center [487, 255] width 145 height 13
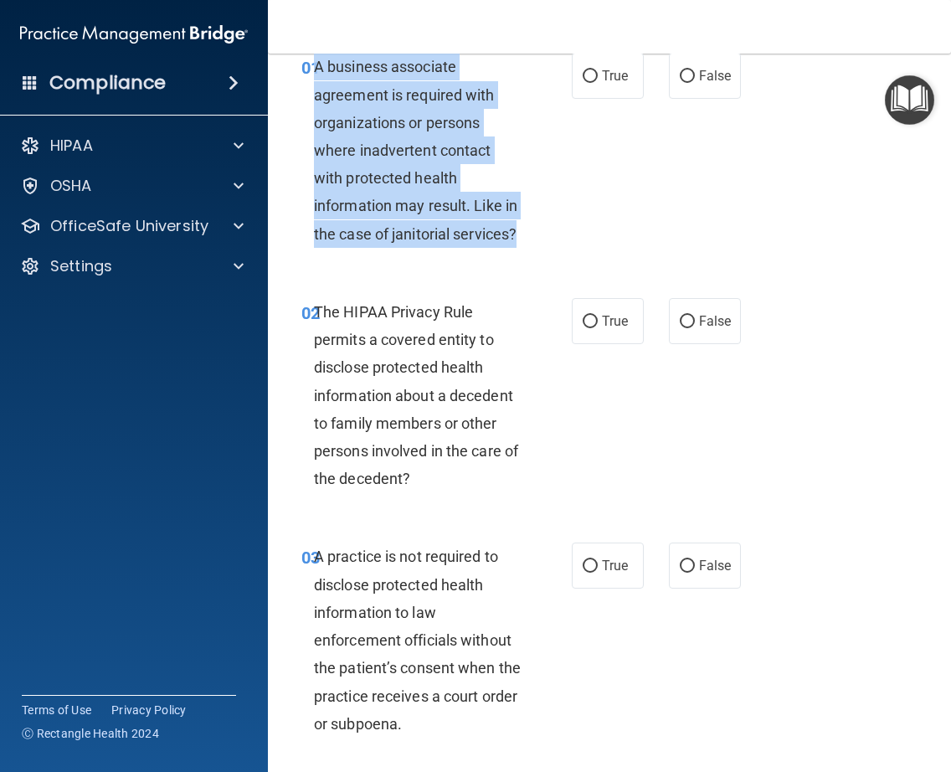
drag, startPoint x: 312, startPoint y: 66, endPoint x: 522, endPoint y: 239, distance: 271.9
click at [522, 239] on div "A business associate agreement is required with organizations or persons where …" at bounding box center [425, 150] width 222 height 195
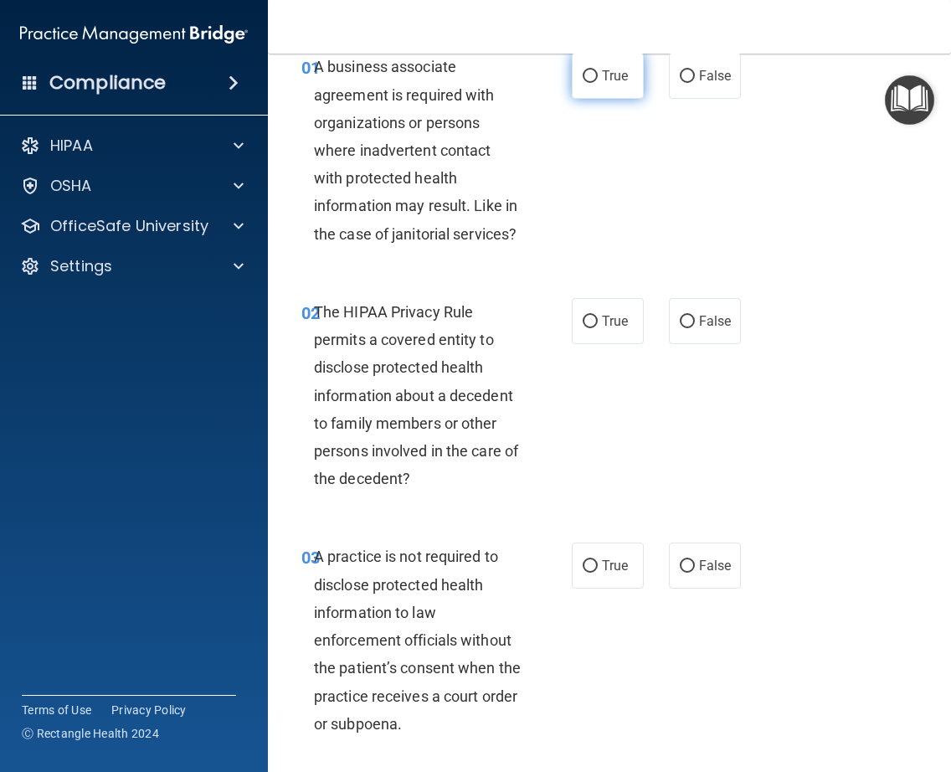
click at [594, 69] on label "True" at bounding box center [608, 76] width 72 height 46
click at [594, 70] on input "True" at bounding box center [590, 76] width 15 height 13
radio input "true"
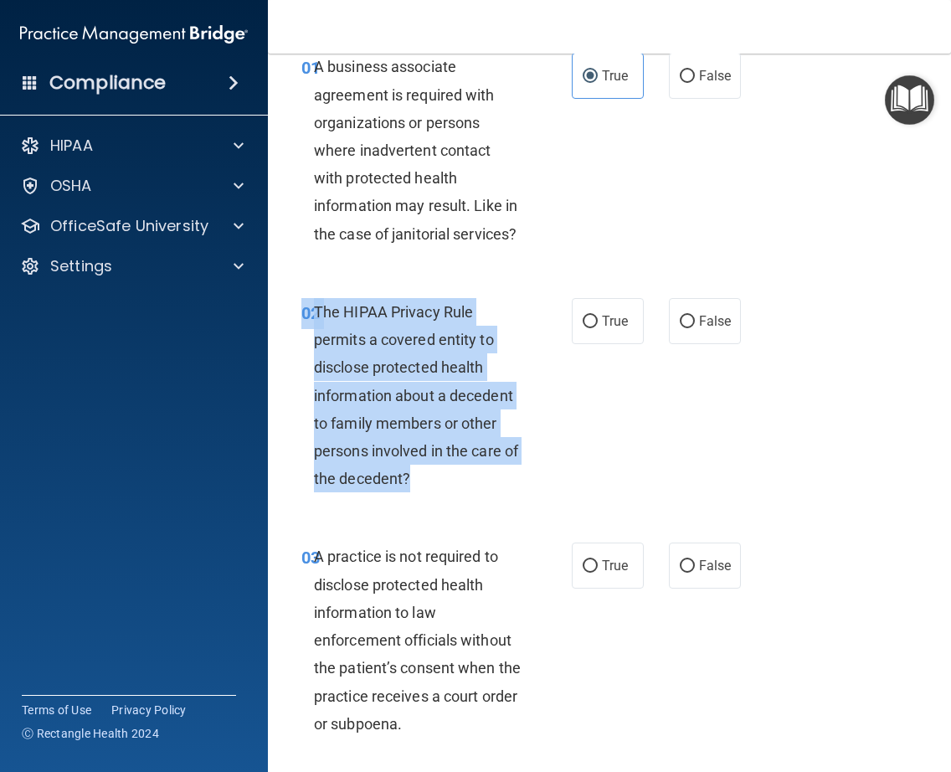
drag, startPoint x: 404, startPoint y: 480, endPoint x: 296, endPoint y: 310, distance: 201.4
click at [296, 310] on div "02 The HIPAA Privacy Rule permits a covered entity to disclose protected health…" at bounding box center [436, 399] width 321 height 203
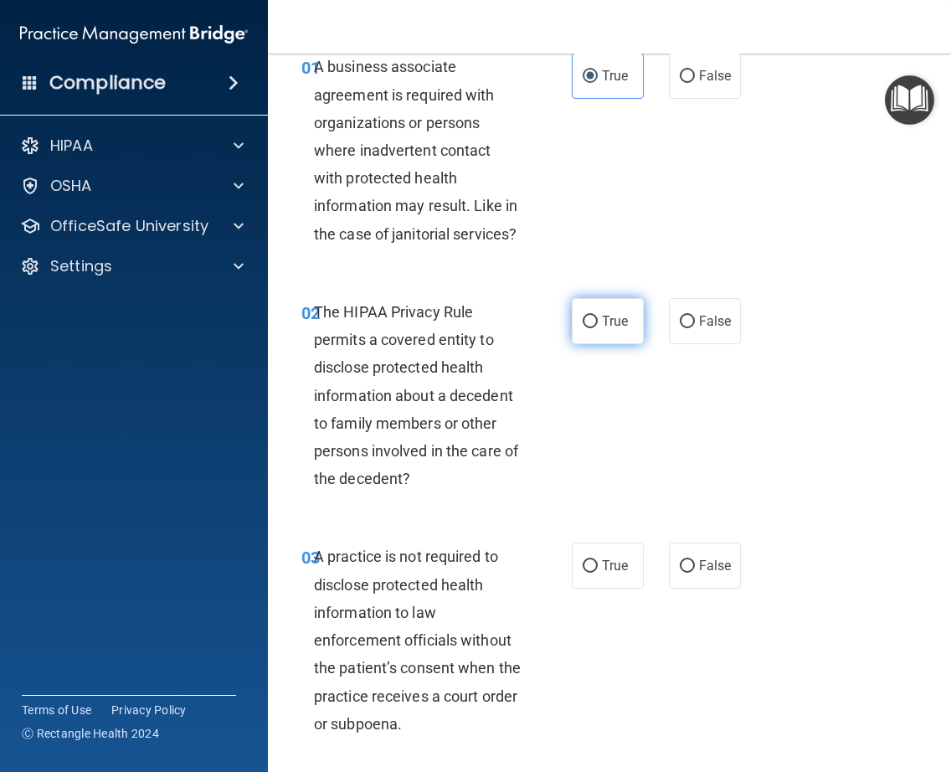
click at [596, 309] on label "True" at bounding box center [608, 321] width 72 height 46
click at [596, 316] on input "True" at bounding box center [590, 322] width 15 height 13
radio input "true"
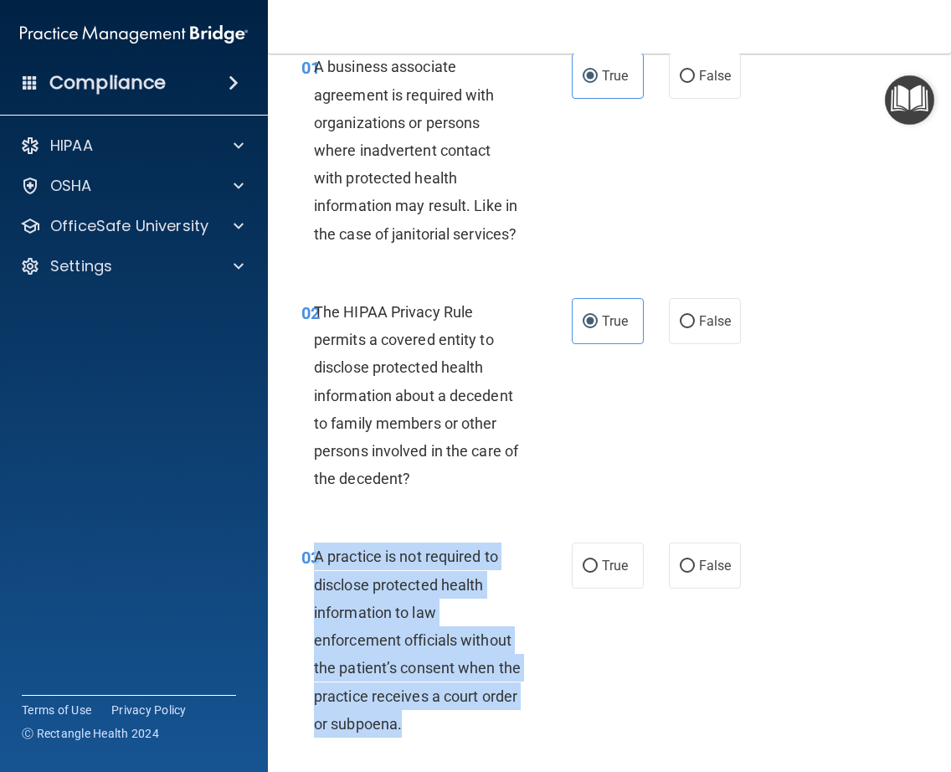
drag, startPoint x: 397, startPoint y: 725, endPoint x: 310, endPoint y: 554, distance: 191.7
click at [314, 554] on span "A practice is not required to disclose protected health information to law enfo…" at bounding box center [417, 640] width 207 height 184
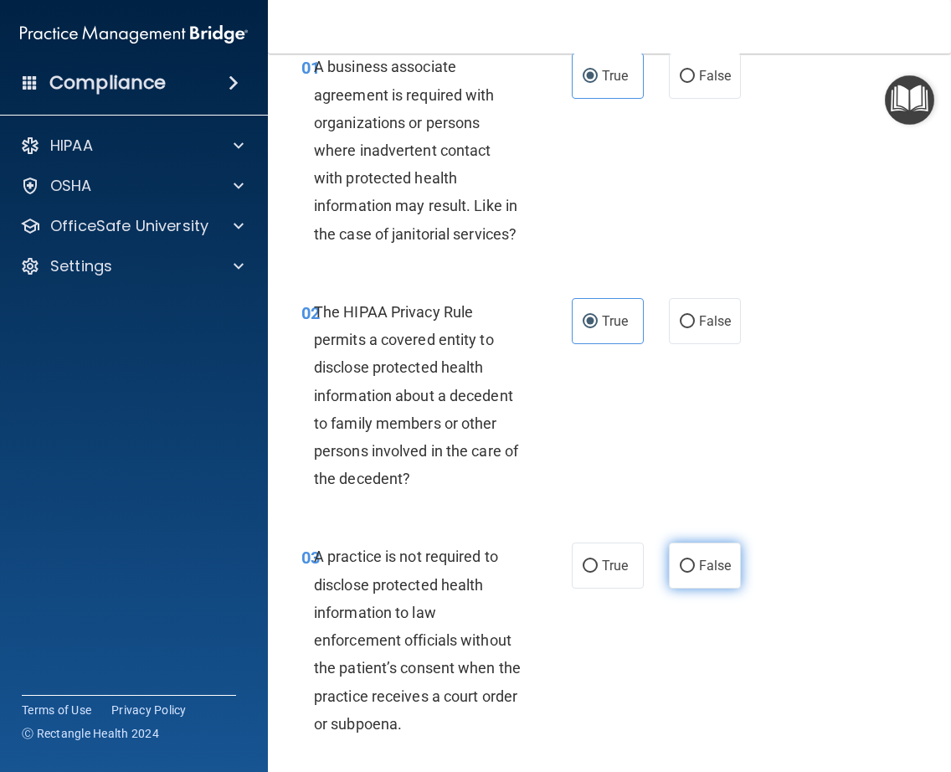
click at [690, 574] on label "False" at bounding box center [705, 566] width 72 height 46
click at [690, 573] on input "False" at bounding box center [687, 566] width 15 height 13
radio input "true"
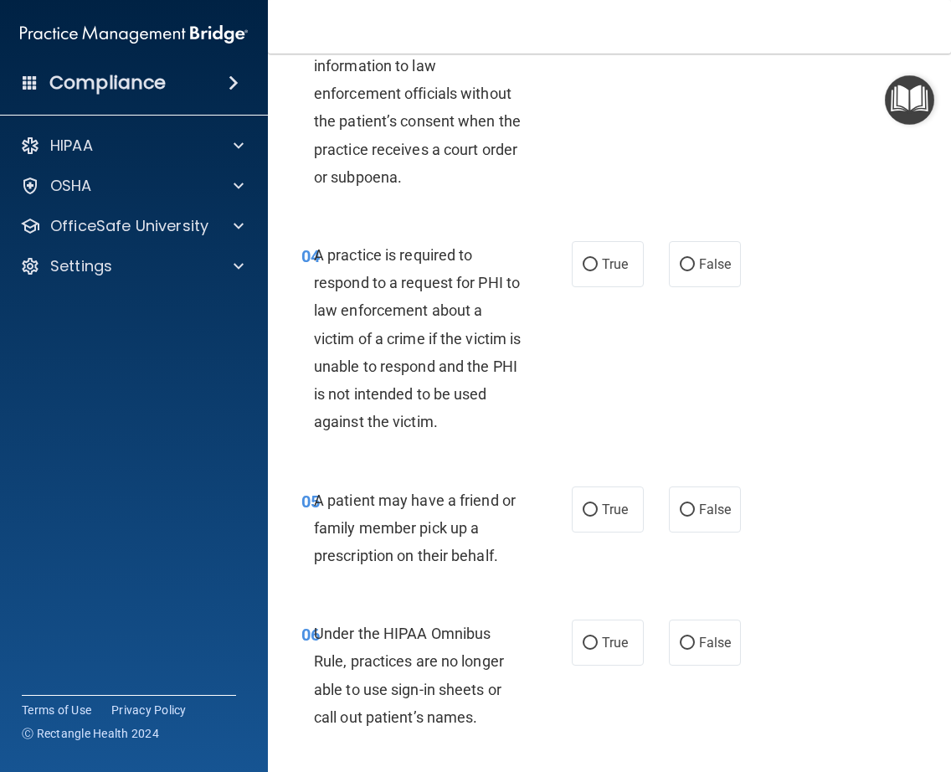
scroll to position [641, 0]
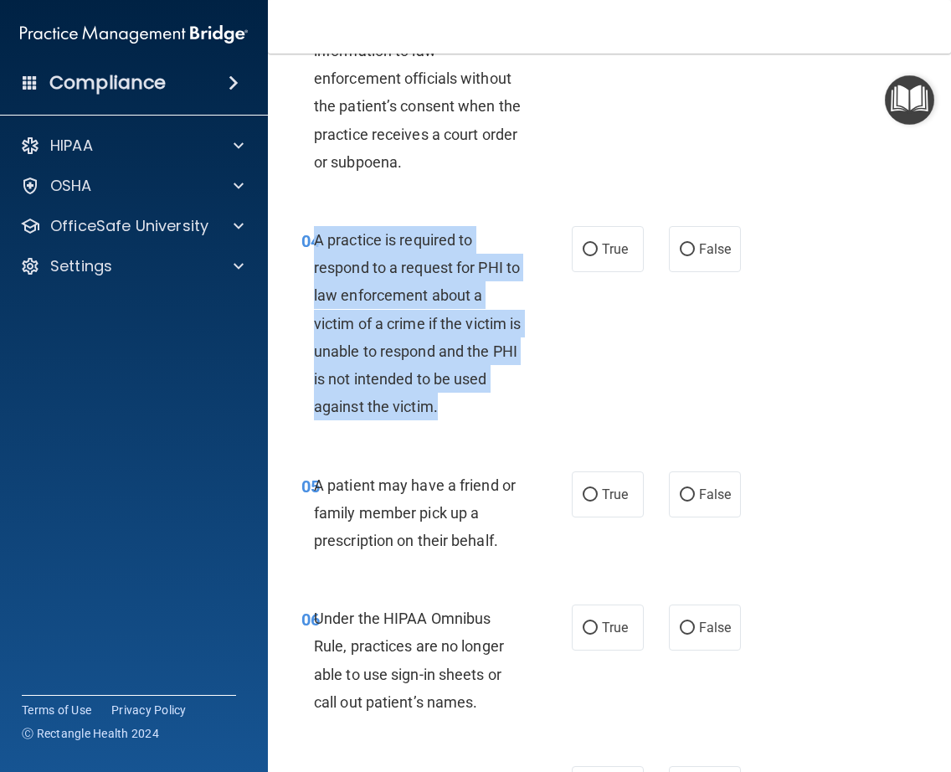
drag, startPoint x: 311, startPoint y: 238, endPoint x: 481, endPoint y: 409, distance: 241.5
click at [481, 409] on div "A practice is required to respond to a request for PHI to law enforcement about…" at bounding box center [425, 323] width 222 height 195
click at [583, 250] on input "True" at bounding box center [590, 250] width 15 height 13
radio input "true"
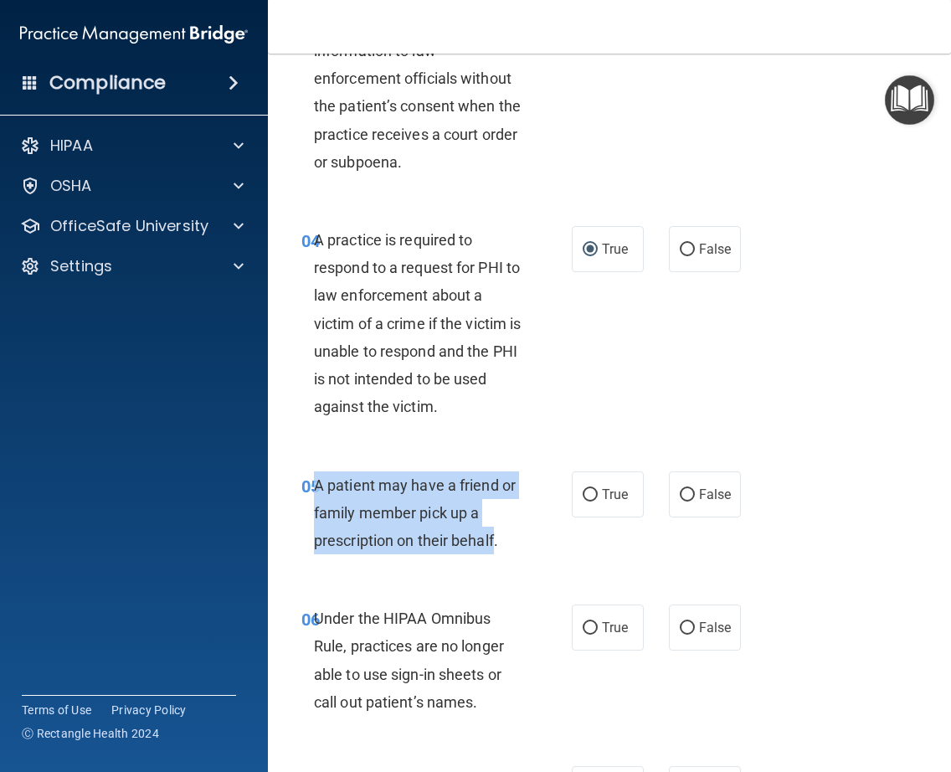
drag, startPoint x: 494, startPoint y: 542, endPoint x: 313, endPoint y: 481, distance: 190.6
click at [314, 481] on span "A patient may have a friend or family member pick up a prescription on their be…" at bounding box center [415, 512] width 202 height 73
click at [583, 491] on input "True" at bounding box center [590, 495] width 15 height 13
radio input "true"
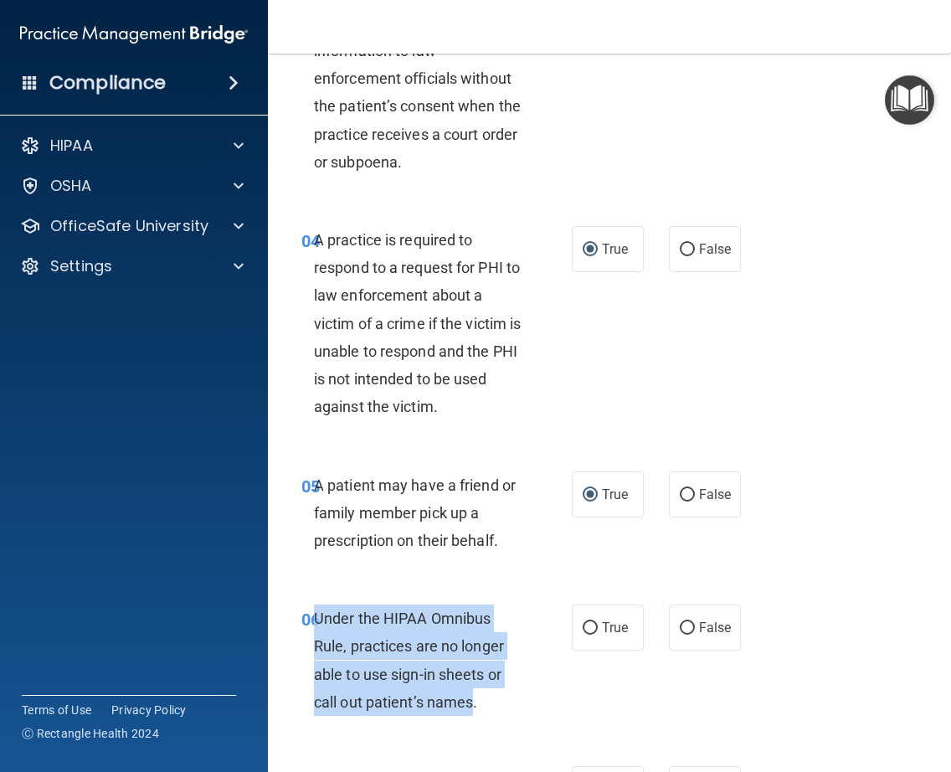
drag, startPoint x: 472, startPoint y: 705, endPoint x: 312, endPoint y: 620, distance: 181.3
click at [314, 620] on span "Under the HIPAA Omnibus Rule, practices are no longer able to use sign-in sheet…" at bounding box center [409, 660] width 190 height 101
click at [681, 629] on input "False" at bounding box center [687, 628] width 15 height 13
radio input "true"
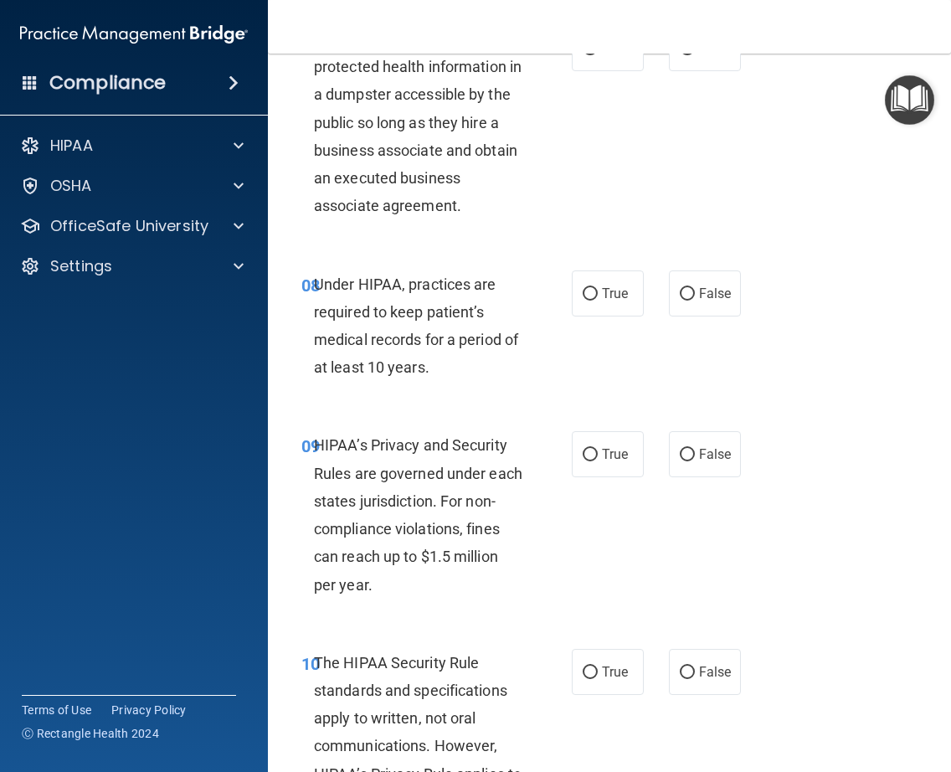
scroll to position [1314, 0]
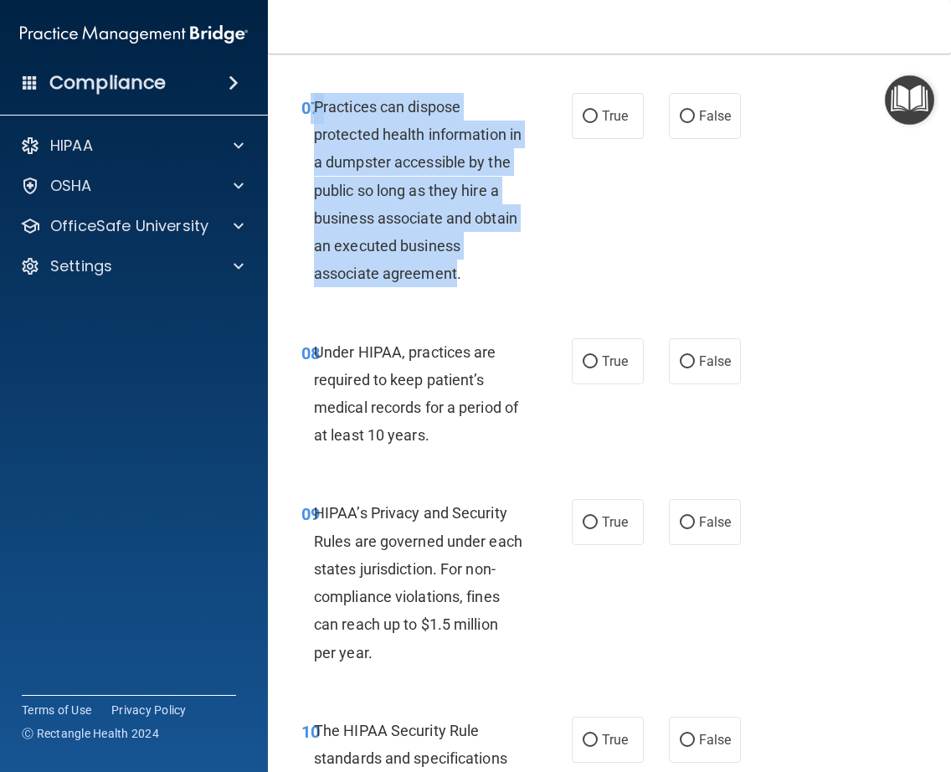
drag, startPoint x: 455, startPoint y: 272, endPoint x: 305, endPoint y: 114, distance: 217.9
click at [305, 114] on div "07 Practices can dispose protected health information in a dumpster accessible …" at bounding box center [436, 194] width 321 height 203
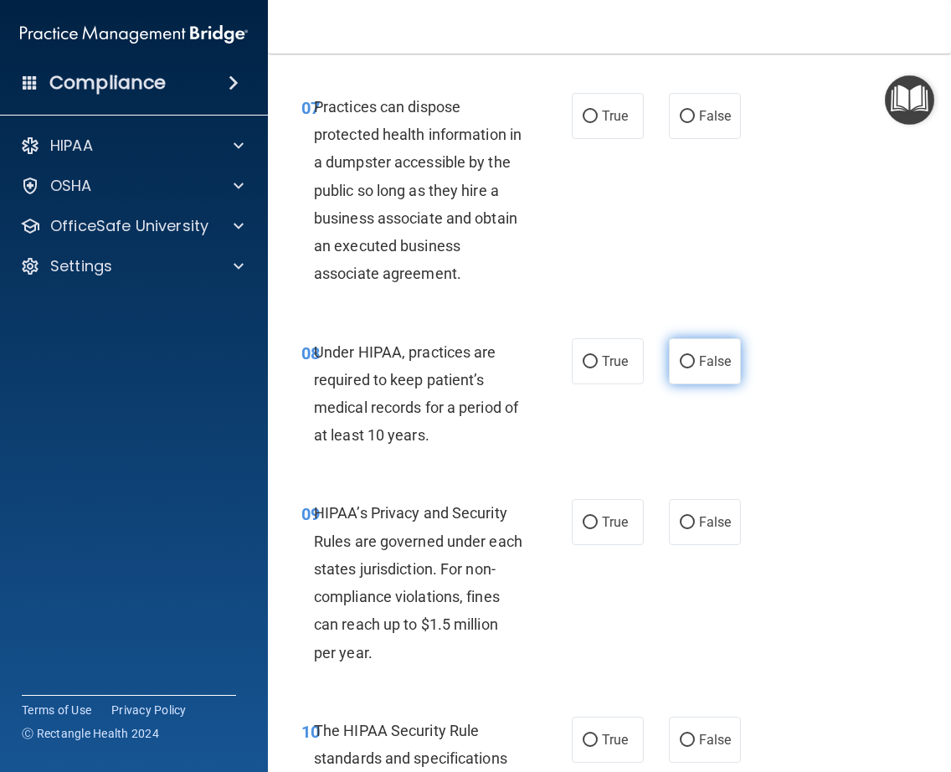
click at [707, 356] on span "False" at bounding box center [715, 361] width 33 height 16
click at [695, 356] on input "False" at bounding box center [687, 362] width 15 height 13
radio input "true"
click at [682, 113] on input "False" at bounding box center [687, 117] width 15 height 13
radio input "true"
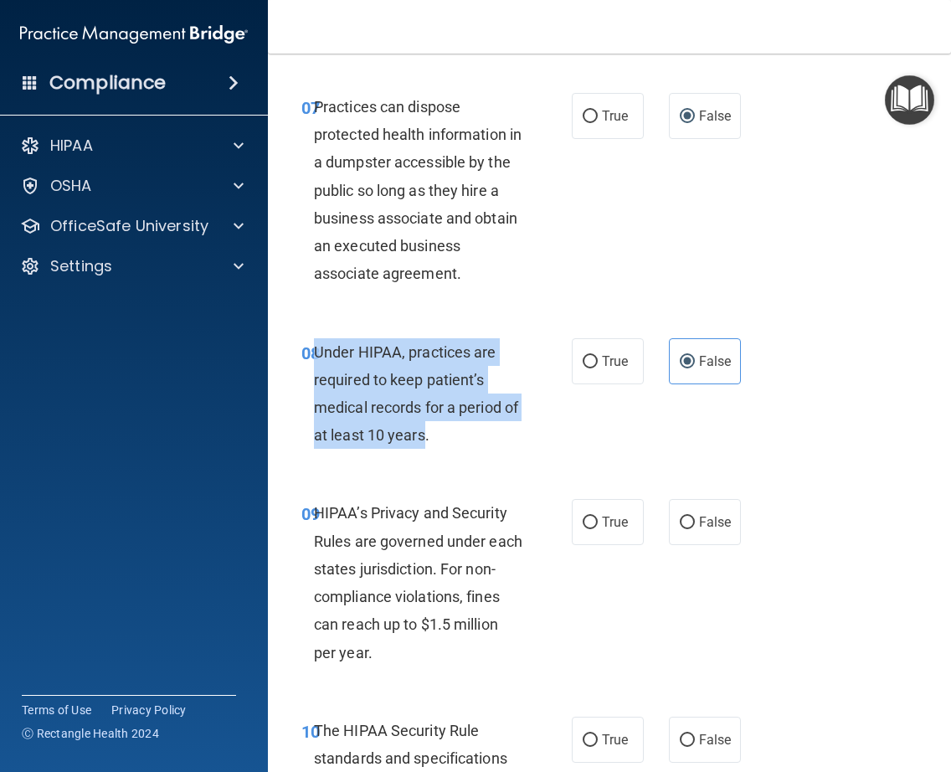
drag, startPoint x: 440, startPoint y: 435, endPoint x: 311, endPoint y: 342, distance: 157.8
click at [314, 343] on span "Under HIPAA, practices are required to keep patient’s medical records for a per…" at bounding box center [416, 393] width 204 height 101
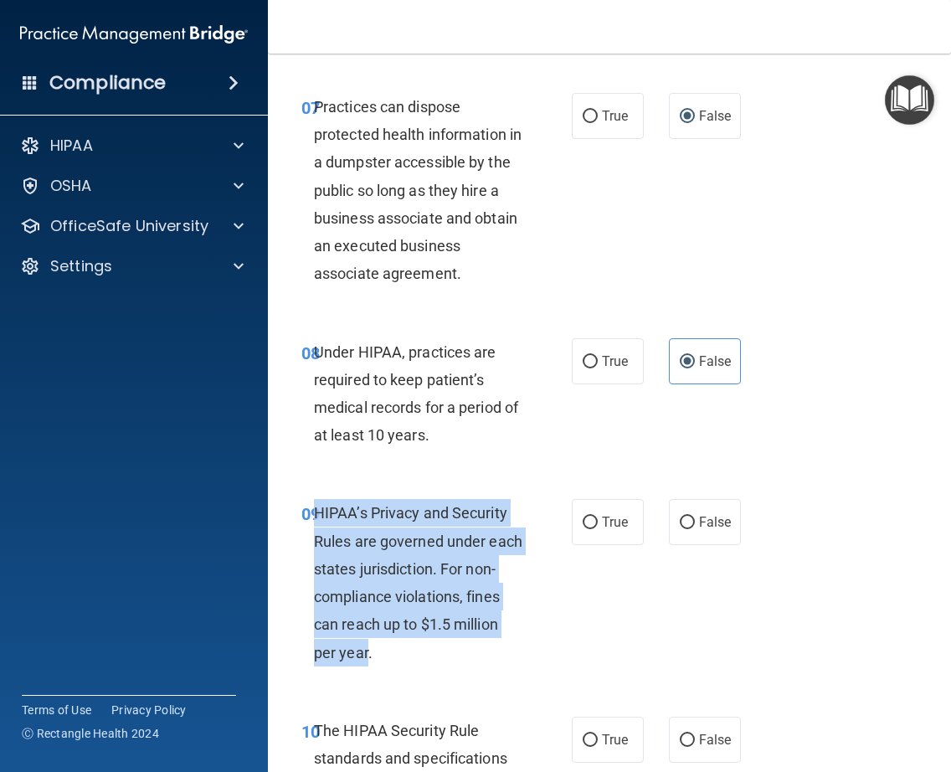
drag, startPoint x: 313, startPoint y: 507, endPoint x: 414, endPoint y: 673, distance: 194.6
click at [414, 673] on div "09 HIPAA’s Privacy and Security Rules are governed under each states jurisdicti…" at bounding box center [436, 586] width 321 height 175
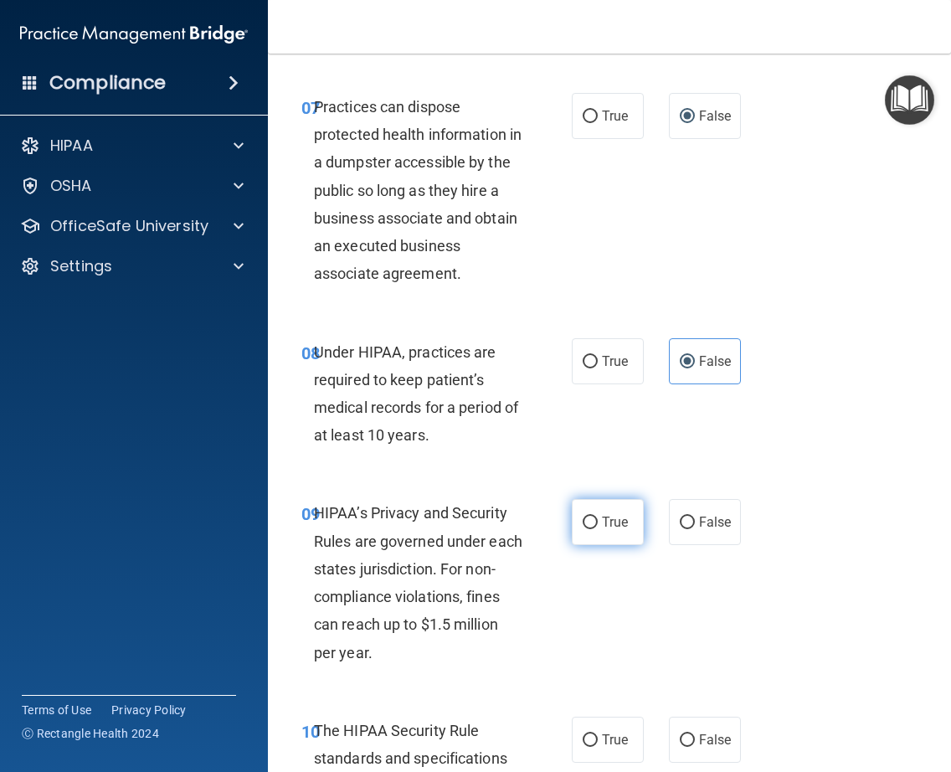
click at [622, 520] on span "True" at bounding box center [615, 522] width 26 height 16
click at [598, 520] on input "True" at bounding box center [590, 523] width 15 height 13
radio input "true"
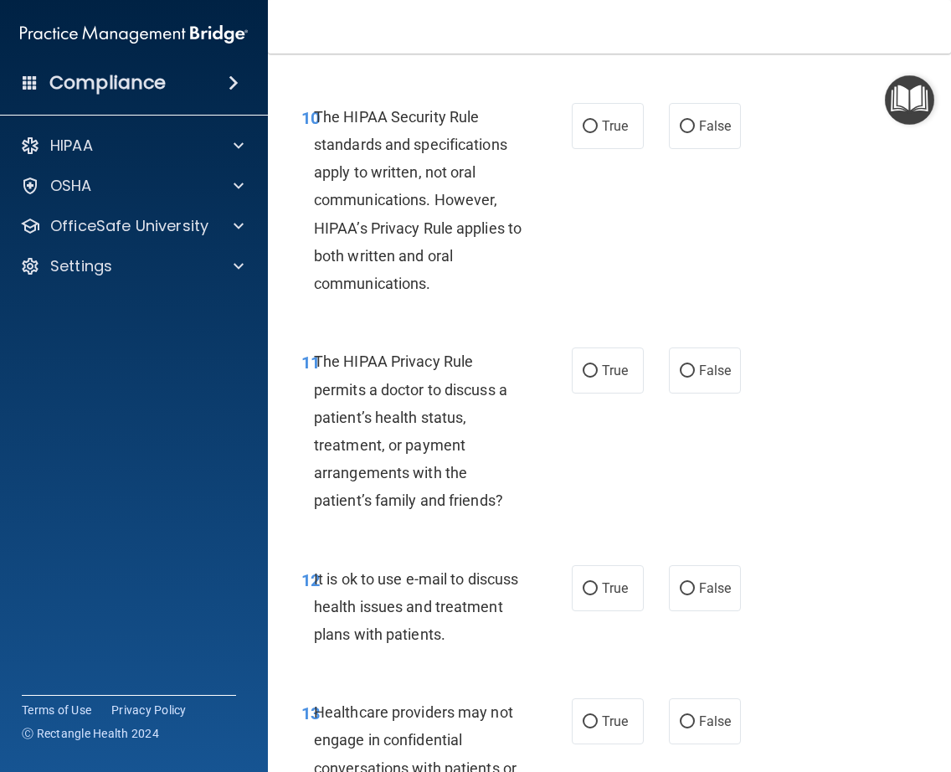
scroll to position [1936, 0]
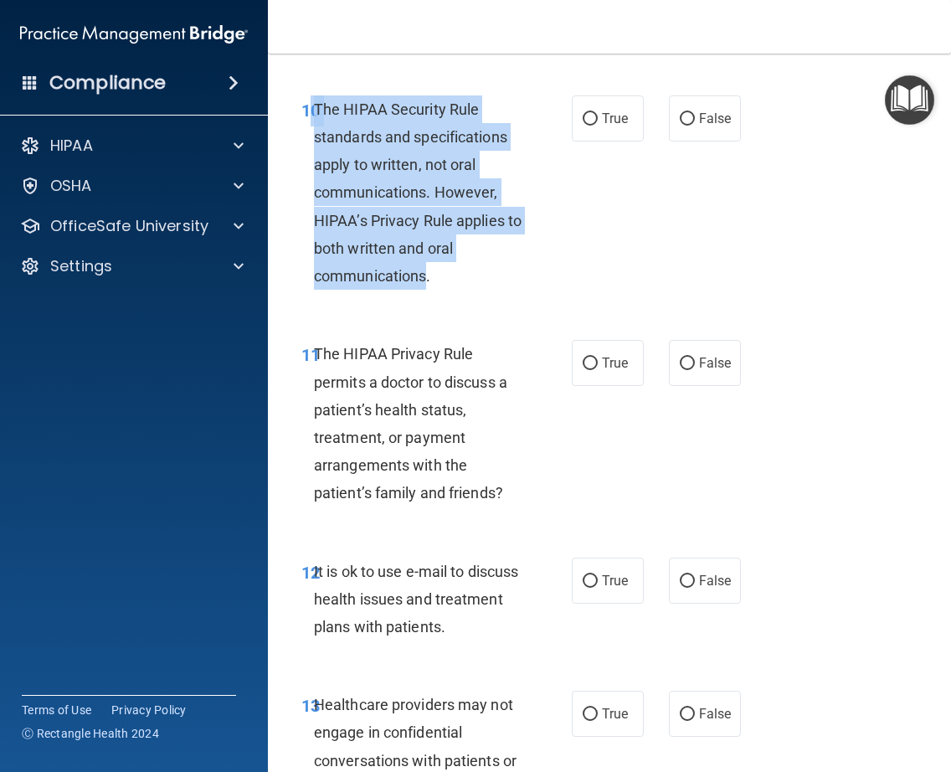
drag, startPoint x: 425, startPoint y: 278, endPoint x: 304, endPoint y: 117, distance: 201.4
click at [304, 117] on div "10 The HIPAA Security Rule standards and specifications apply to written, not o…" at bounding box center [436, 196] width 321 height 203
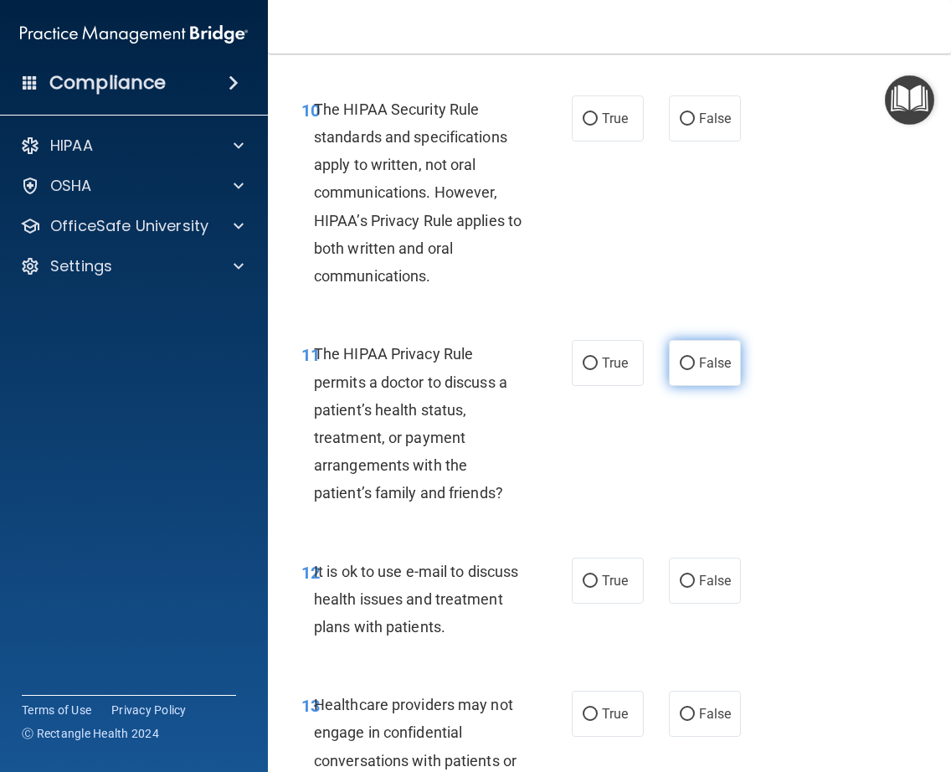
click at [703, 348] on label "False" at bounding box center [705, 363] width 72 height 46
click at [695, 357] on input "False" at bounding box center [687, 363] width 15 height 13
radio input "true"
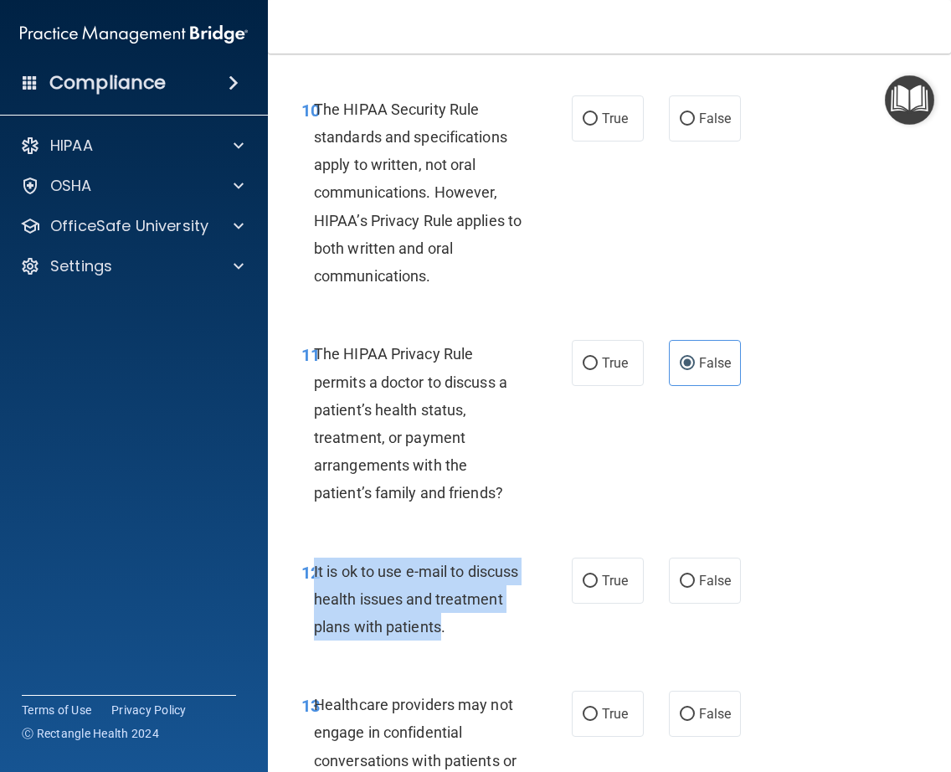
drag, startPoint x: 506, startPoint y: 625, endPoint x: 311, endPoint y: 576, distance: 201.0
click at [314, 576] on span "It is ok to use e-mail to discuss health issues and treatment plans with patien…" at bounding box center [416, 599] width 204 height 73
click at [589, 582] on input "True" at bounding box center [590, 581] width 15 height 13
radio input "true"
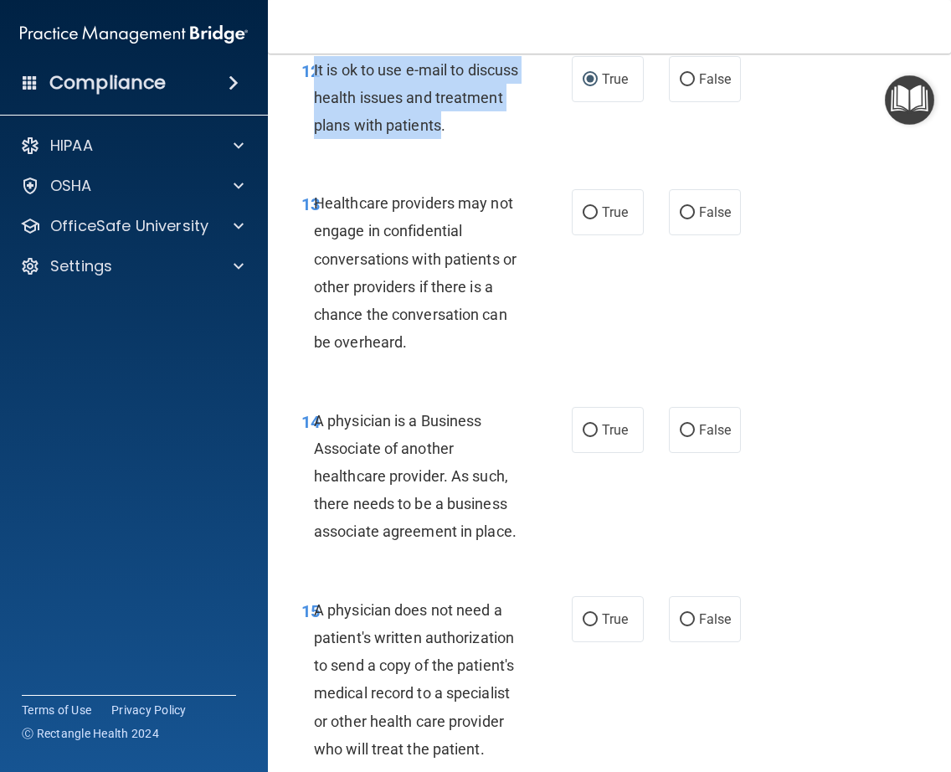
scroll to position [2505, 0]
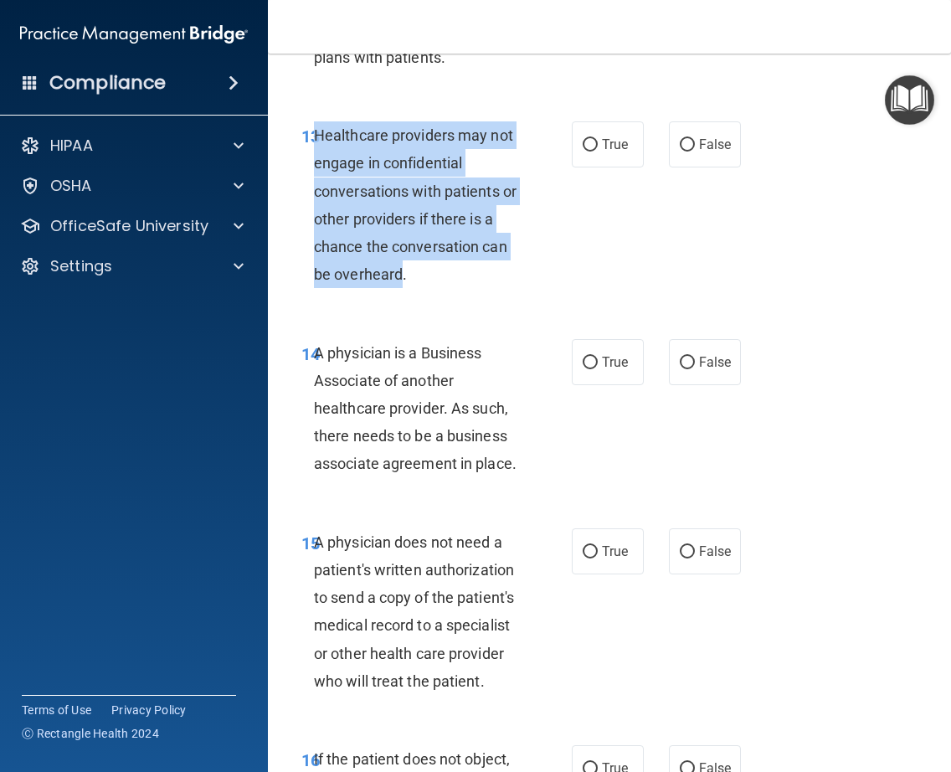
drag, startPoint x: 399, startPoint y: 275, endPoint x: 315, endPoint y: 124, distance: 172.4
click at [315, 124] on div "Healthcare providers may not engage in confidential conversations with patients…" at bounding box center [425, 204] width 222 height 167
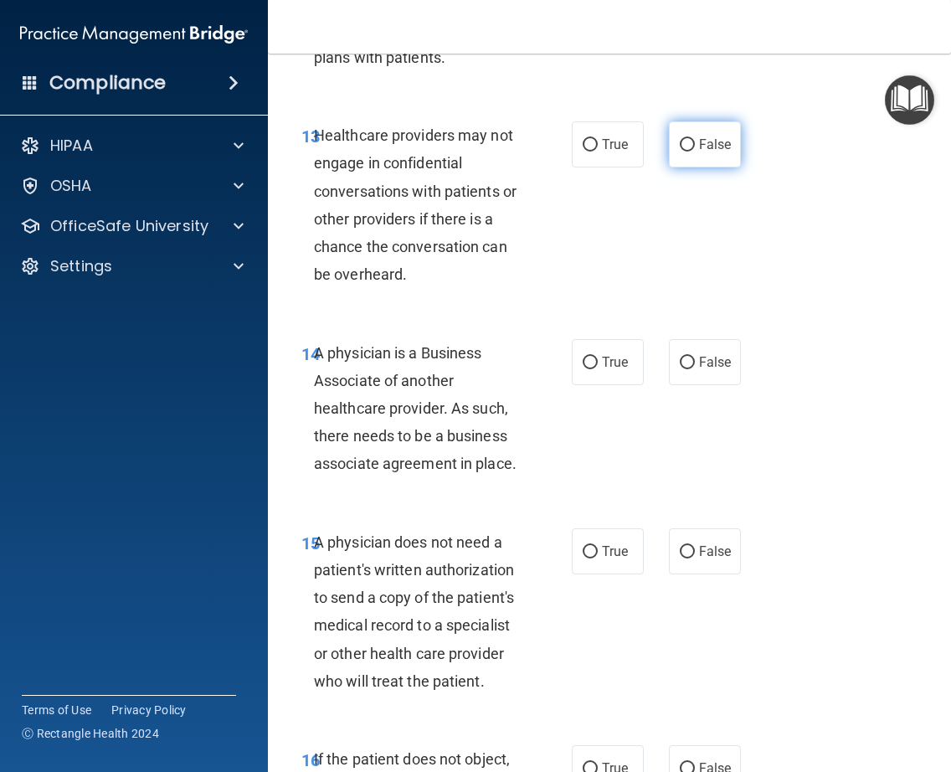
click at [699, 137] on span "False" at bounding box center [715, 144] width 33 height 16
click at [694, 139] on input "False" at bounding box center [687, 145] width 15 height 13
radio input "true"
click at [510, 461] on span "A physician is a Business Associate of another healthcare provider. As such, th…" at bounding box center [415, 408] width 203 height 129
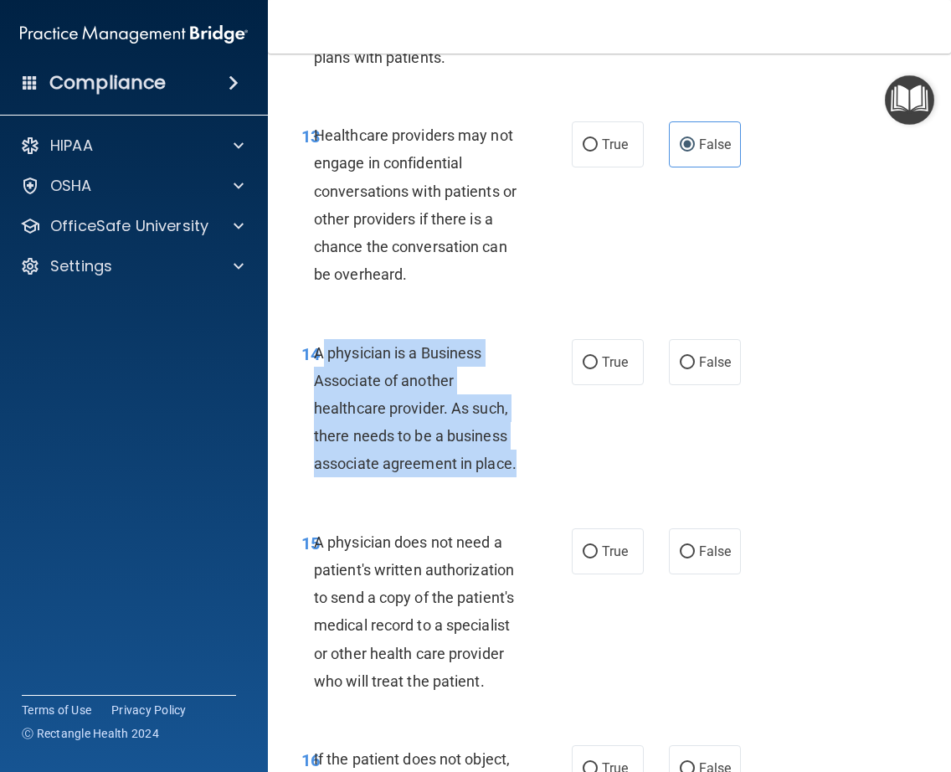
drag, startPoint x: 507, startPoint y: 463, endPoint x: 312, endPoint y: 357, distance: 221.4
click at [314, 357] on span "A physician is a Business Associate of another healthcare provider. As such, th…" at bounding box center [415, 408] width 203 height 129
click at [583, 362] on input "True" at bounding box center [590, 363] width 15 height 13
radio input "true"
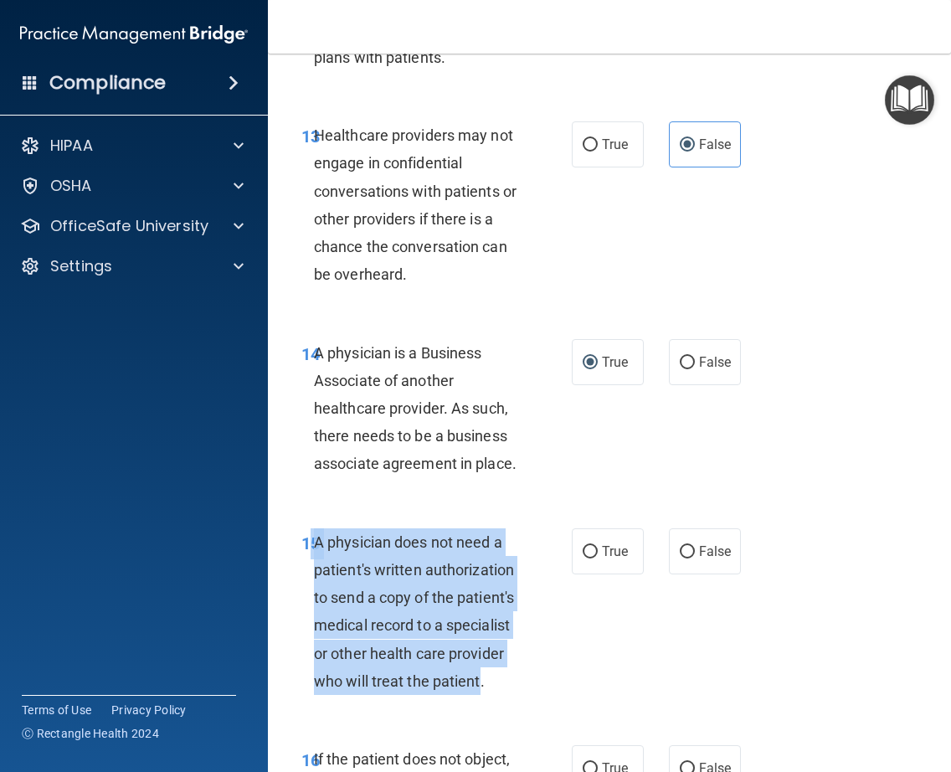
drag, startPoint x: 477, startPoint y: 681, endPoint x: 305, endPoint y: 545, distance: 219.4
click at [305, 545] on div "15 A physician does not need a patient's written authorization to send a copy o…" at bounding box center [436, 615] width 321 height 175
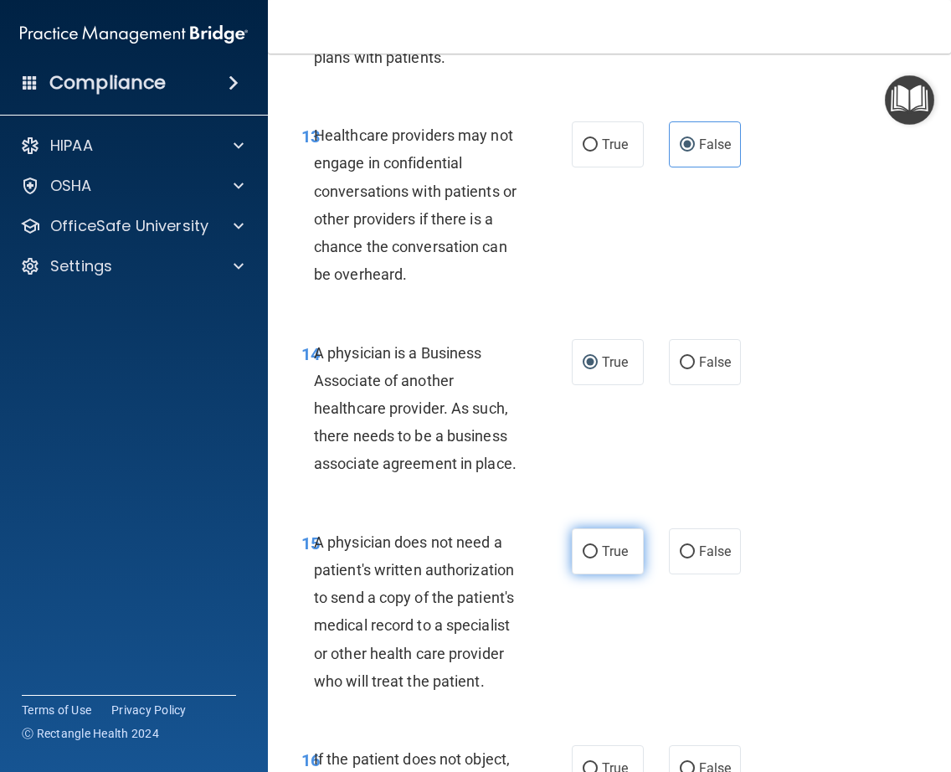
click at [589, 561] on label "True" at bounding box center [608, 551] width 72 height 46
click at [589, 558] on input "True" at bounding box center [590, 552] width 15 height 13
radio input "true"
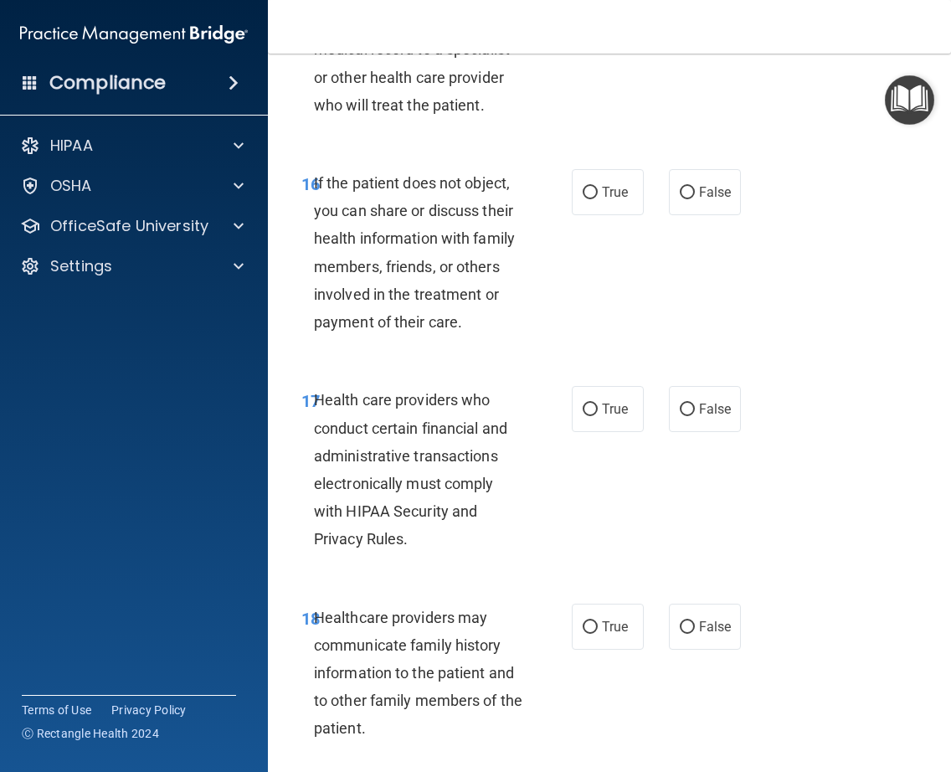
scroll to position [3089, 0]
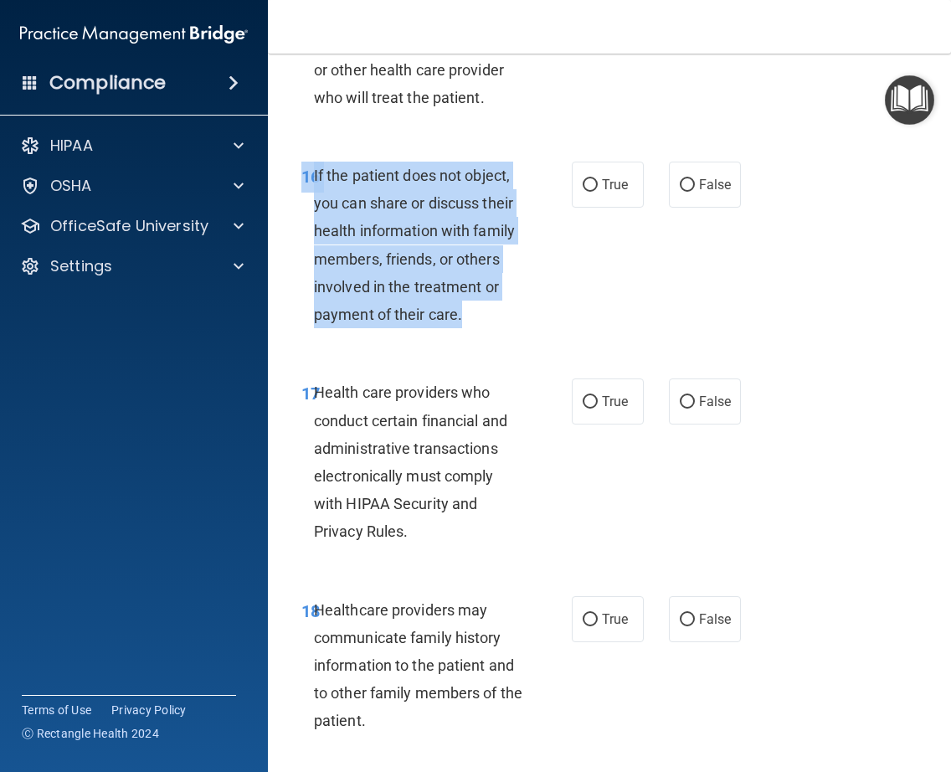
drag, startPoint x: 456, startPoint y: 316, endPoint x: 308, endPoint y: 160, distance: 215.0
click at [308, 160] on div "16 If the patient does not object, you can share or discuss their health inform…" at bounding box center [609, 249] width 641 height 217
click at [587, 402] on input "True" at bounding box center [590, 402] width 15 height 13
radio input "true"
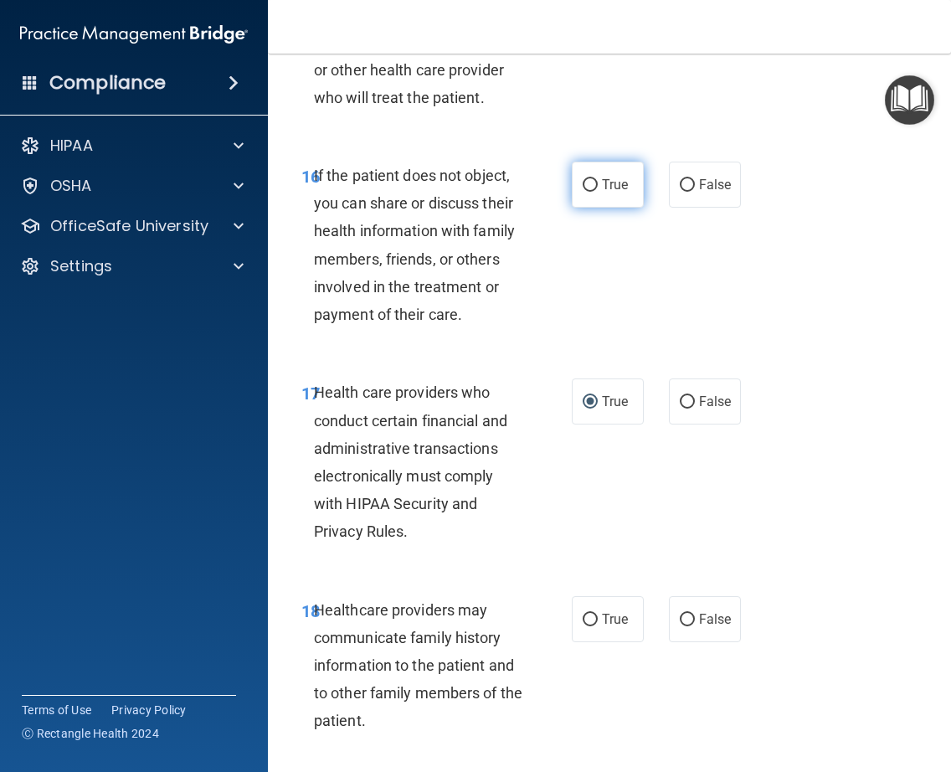
click at [594, 183] on label "True" at bounding box center [608, 185] width 72 height 46
click at [594, 183] on input "True" at bounding box center [590, 185] width 15 height 13
radio input "true"
click at [399, 527] on span "Health care providers who conduct certain financial and administrative transact…" at bounding box center [410, 461] width 193 height 157
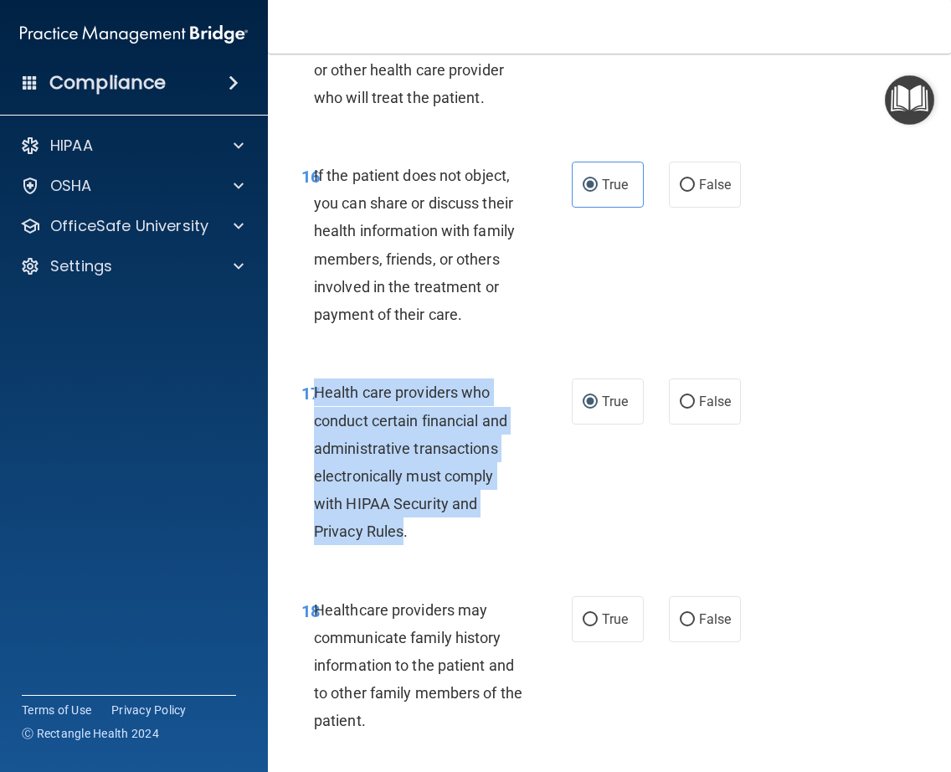
drag, startPoint x: 403, startPoint y: 531, endPoint x: 314, endPoint y: 389, distance: 167.0
click at [314, 389] on span "Health care providers who conduct certain financial and administrative transact…" at bounding box center [410, 461] width 193 height 157
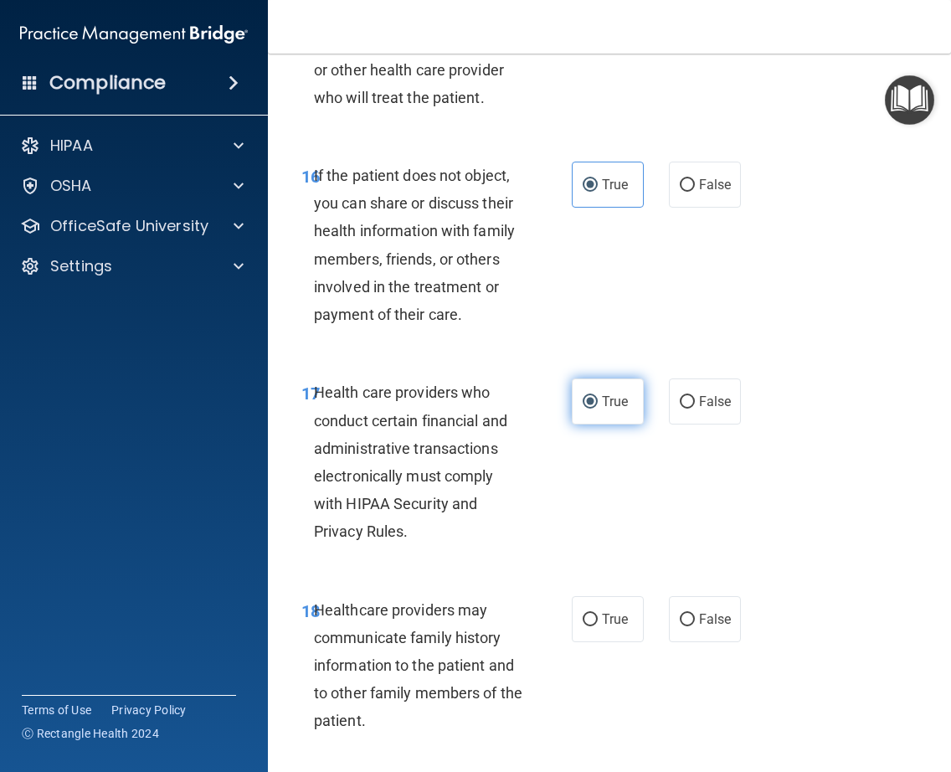
click at [589, 414] on label "True" at bounding box center [608, 401] width 72 height 46
click at [589, 409] on input "True" at bounding box center [590, 402] width 15 height 13
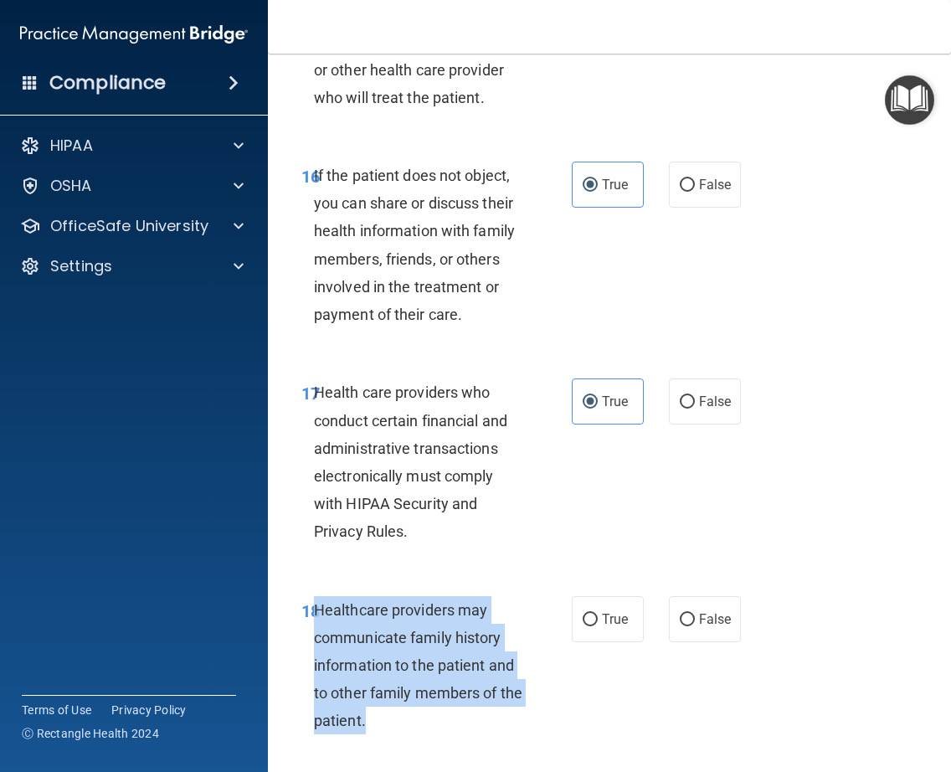
drag, startPoint x: 386, startPoint y: 718, endPoint x: 312, endPoint y: 608, distance: 132.8
click at [314, 608] on span "Healthcare providers may communicate family history information to the patient …" at bounding box center [418, 665] width 208 height 129
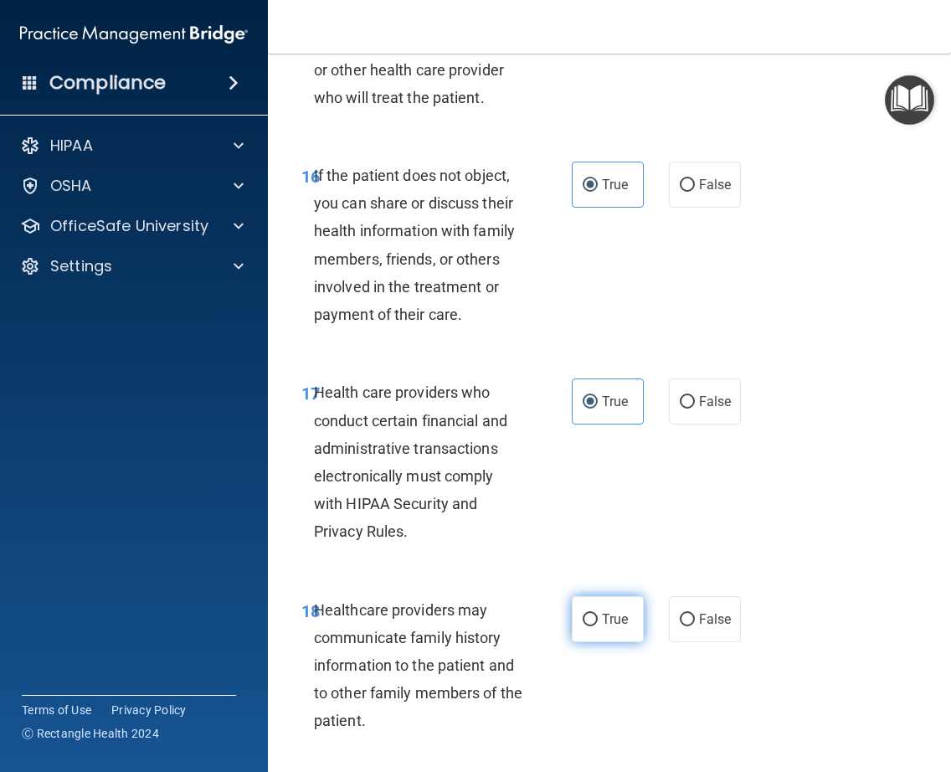
click at [587, 627] on label "True" at bounding box center [608, 619] width 72 height 46
click at [587, 626] on input "True" at bounding box center [590, 620] width 15 height 13
radio input "true"
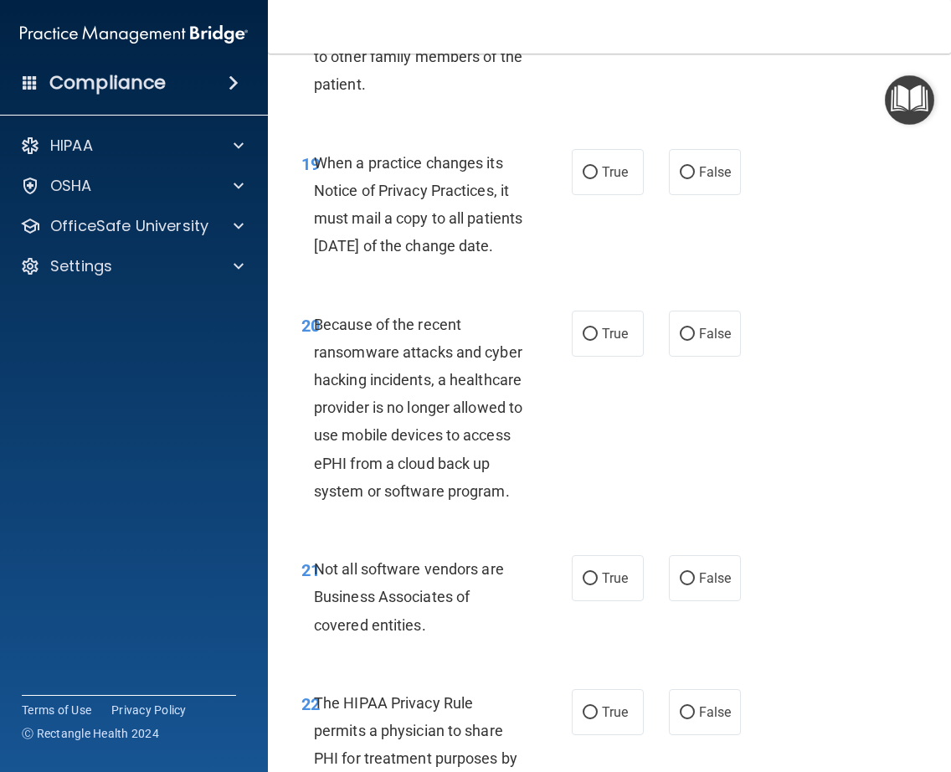
scroll to position [3732, 0]
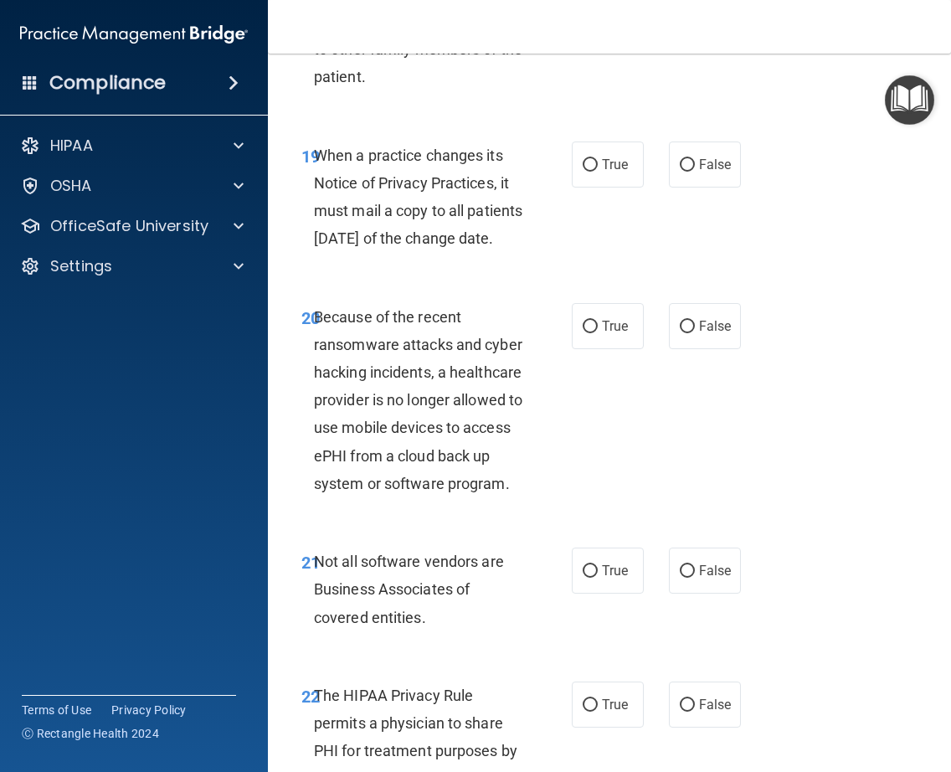
click at [396, 248] on span "When a practice changes its Notice of Privacy Practices, it must mail a copy to…" at bounding box center [418, 197] width 208 height 101
drag, startPoint x: 392, startPoint y: 269, endPoint x: 307, endPoint y: 151, distance: 145.2
click at [307, 151] on div "19 When a practice changes its Notice of Privacy Practices, it must mail a copy…" at bounding box center [436, 201] width 321 height 120
click at [690, 168] on label "False" at bounding box center [705, 164] width 72 height 46
click at [690, 168] on input "False" at bounding box center [687, 165] width 15 height 13
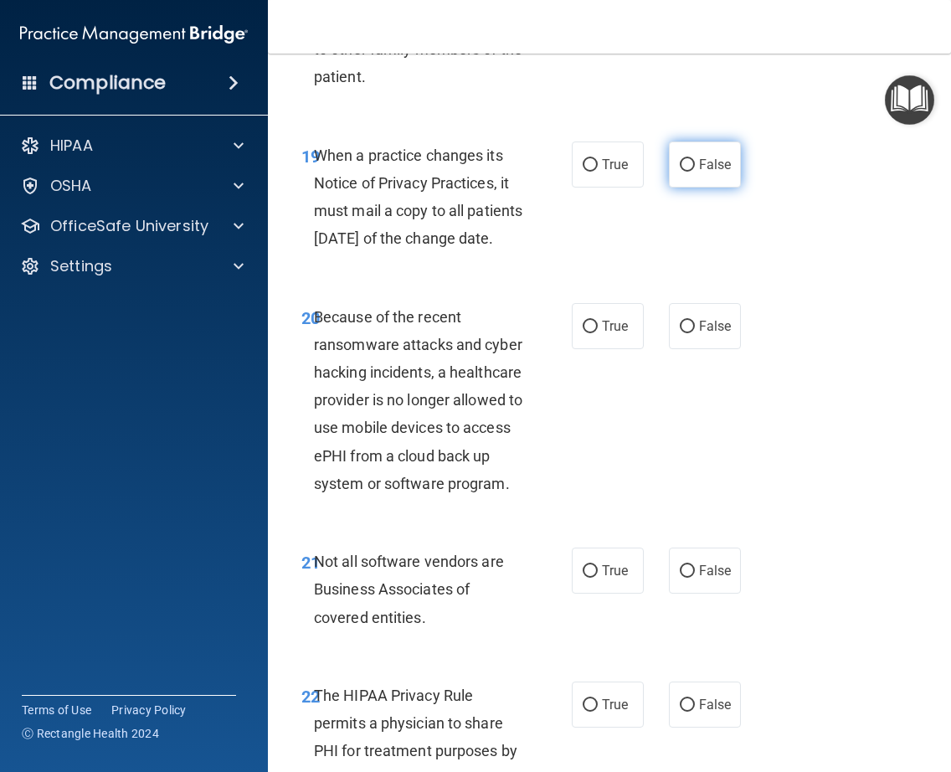
radio input "true"
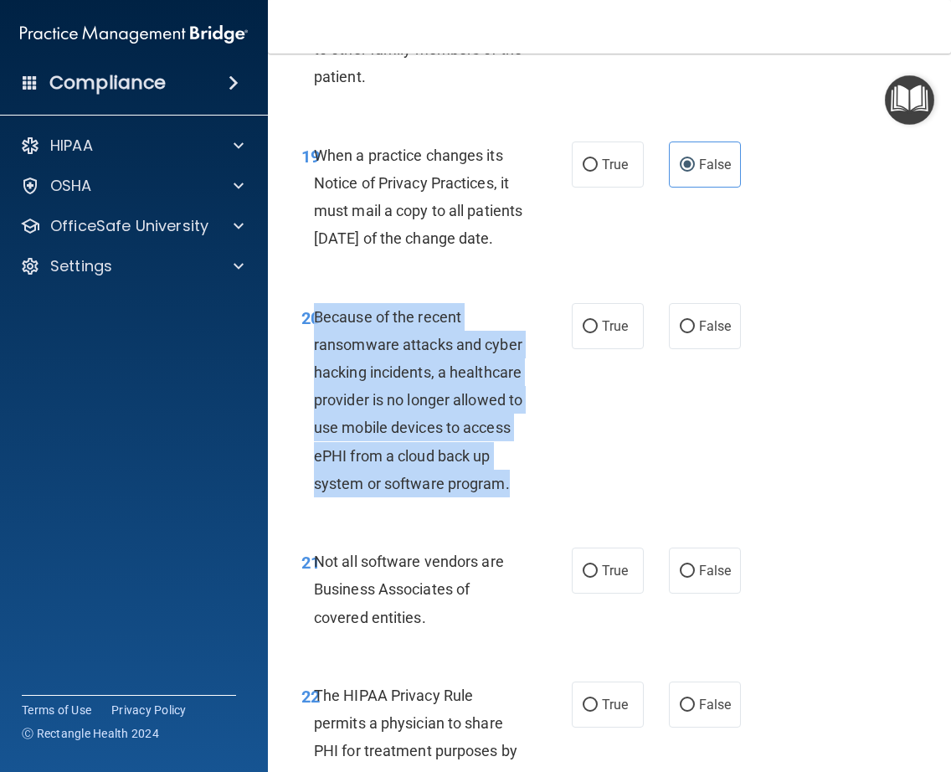
drag, startPoint x: 434, startPoint y: 538, endPoint x: 313, endPoint y: 343, distance: 229.3
click at [314, 343] on span "Because of the recent ransomware attacks and cyber hacking incidents, a healthc…" at bounding box center [418, 400] width 208 height 184
click at [686, 333] on input "False" at bounding box center [687, 327] width 15 height 13
radio input "true"
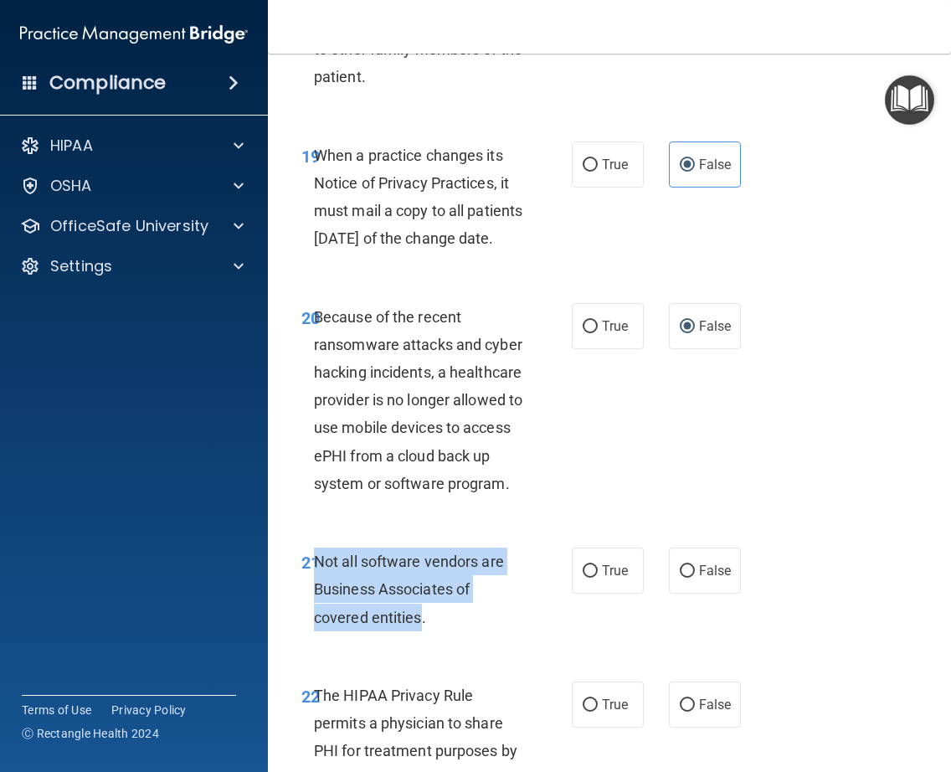
drag, startPoint x: 418, startPoint y: 676, endPoint x: 312, endPoint y: 610, distance: 124.5
click at [314, 610] on span "Not all software vendors are Business Associates of covered entities." at bounding box center [409, 589] width 190 height 73
click at [583, 578] on input "True" at bounding box center [590, 571] width 15 height 13
radio input "true"
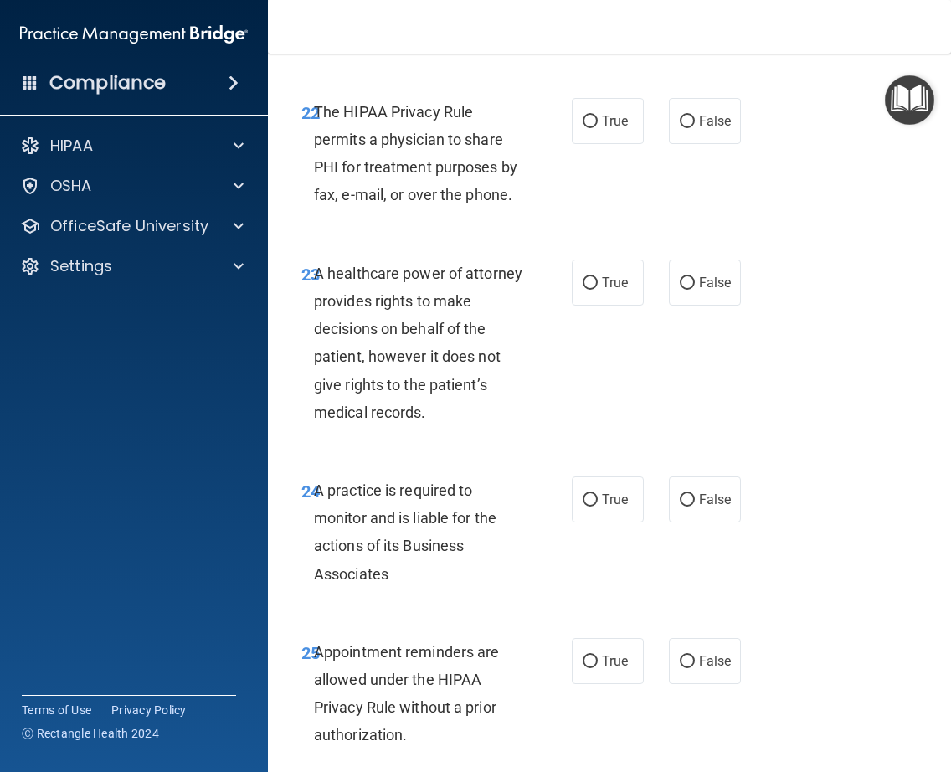
scroll to position [4323, 0]
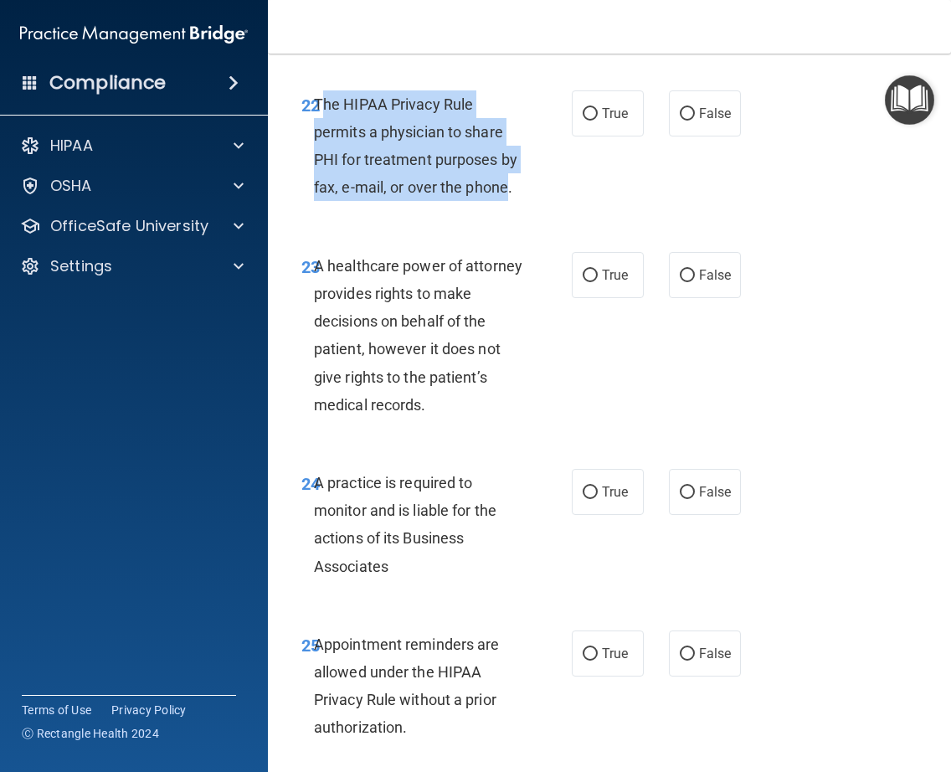
drag, startPoint x: 503, startPoint y: 244, endPoint x: 320, endPoint y: 148, distance: 206.7
click at [320, 148] on div "The HIPAA Privacy Rule permits a physician to share PHI for treatment purposes …" at bounding box center [425, 145] width 222 height 111
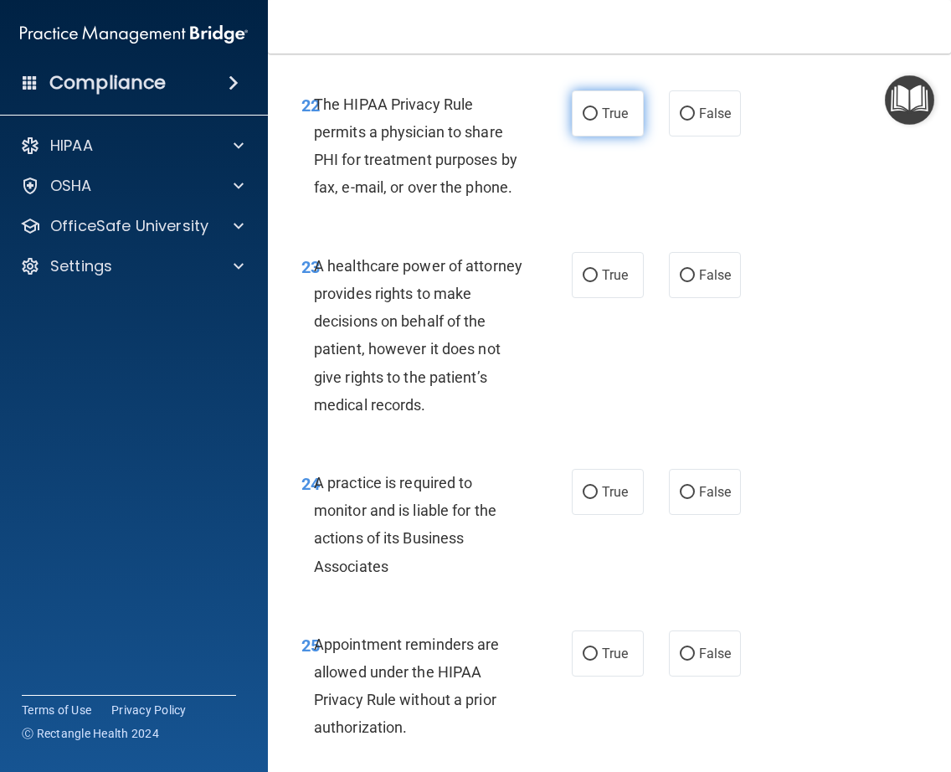
click at [595, 136] on label "True" at bounding box center [608, 113] width 72 height 46
click at [595, 121] on input "True" at bounding box center [590, 114] width 15 height 13
radio input "true"
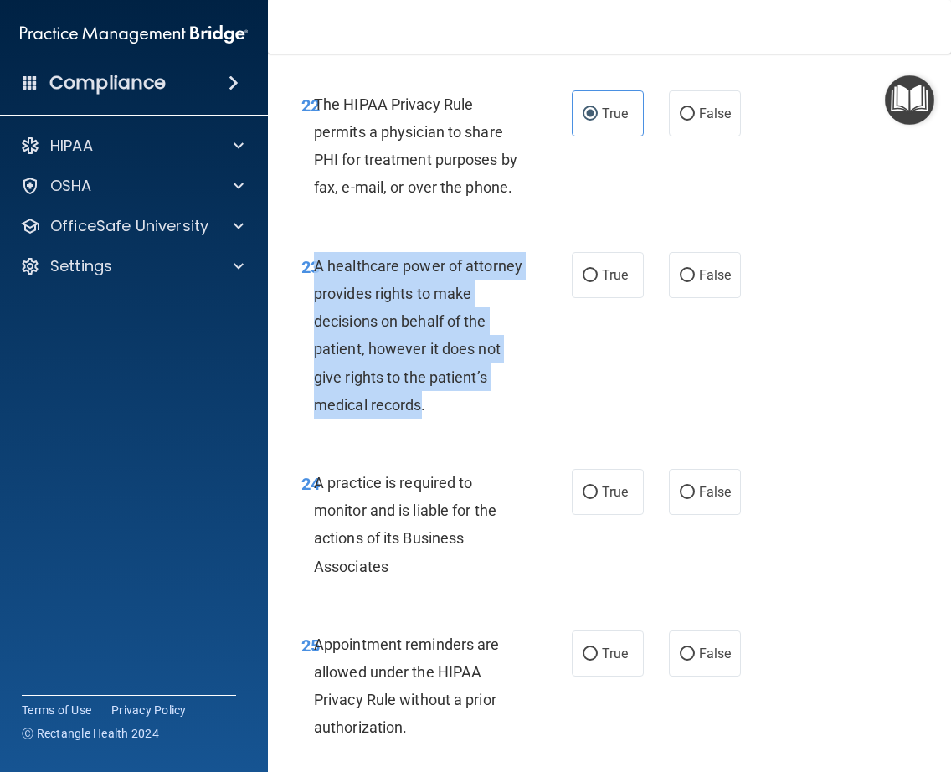
drag, startPoint x: 420, startPoint y: 458, endPoint x: 312, endPoint y: 319, distance: 176.0
click at [314, 319] on span "A healthcare power of attorney provides rights to make decisions on behalf of t…" at bounding box center [418, 335] width 208 height 157
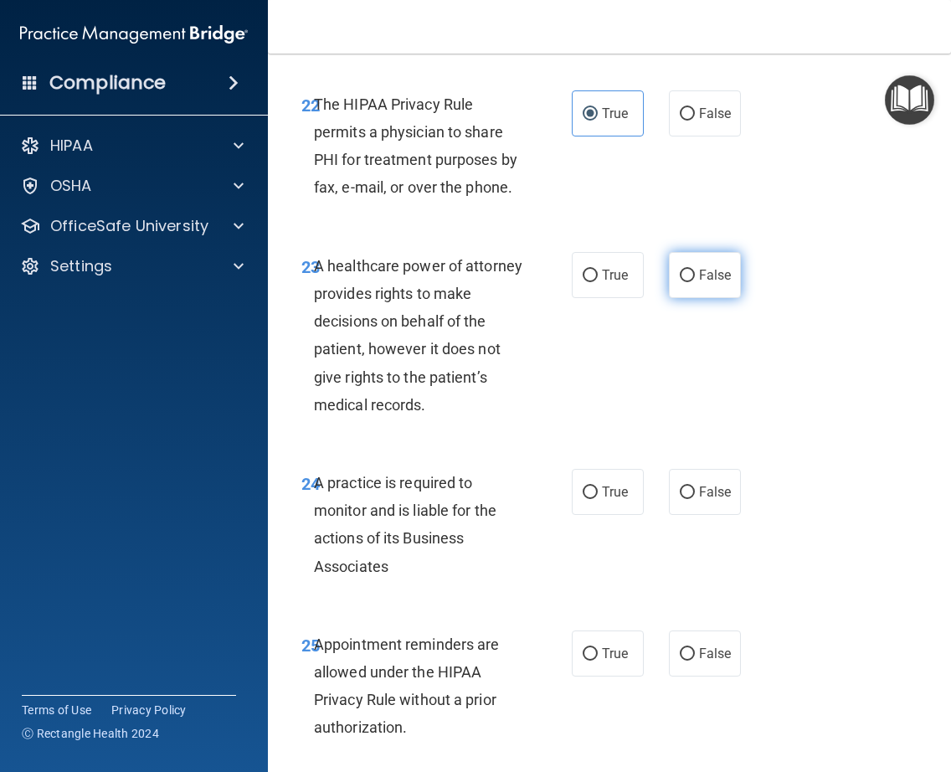
click at [699, 283] on span "False" at bounding box center [715, 275] width 33 height 16
click at [695, 282] on input "False" at bounding box center [687, 276] width 15 height 13
radio input "true"
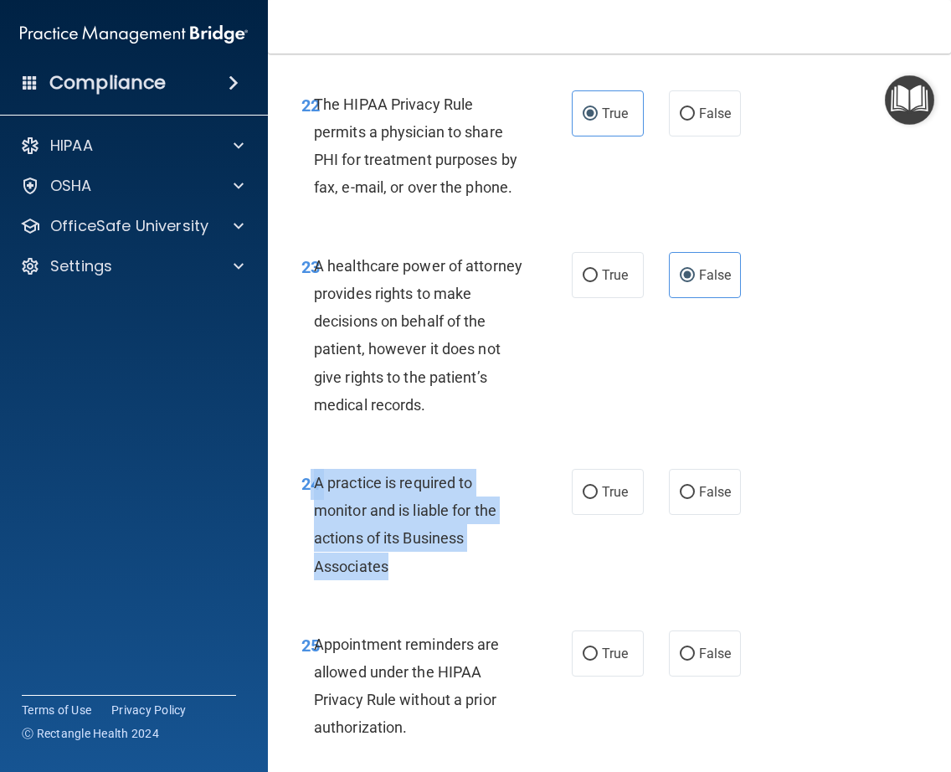
drag, startPoint x: 383, startPoint y: 620, endPoint x: 308, endPoint y: 527, distance: 120.3
click at [308, 527] on div "24 A practice is required to monitor and is liable for the actions of its Busin…" at bounding box center [436, 529] width 321 height 120
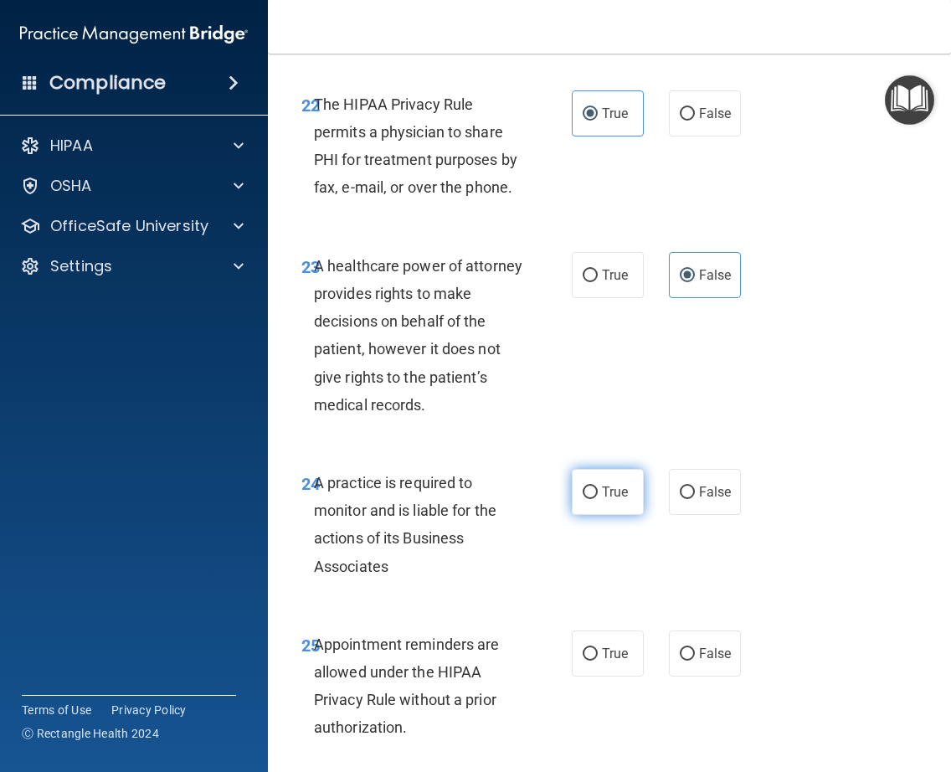
click at [604, 500] on span "True" at bounding box center [615, 492] width 26 height 16
click at [598, 499] on input "True" at bounding box center [590, 492] width 15 height 13
radio input "true"
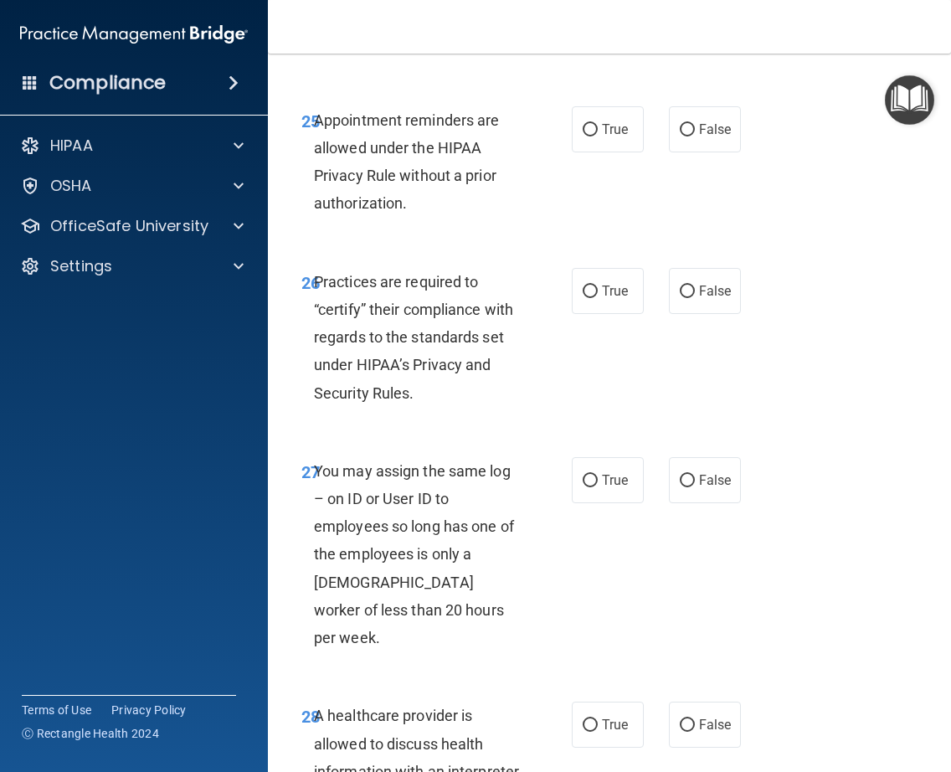
scroll to position [4855, 0]
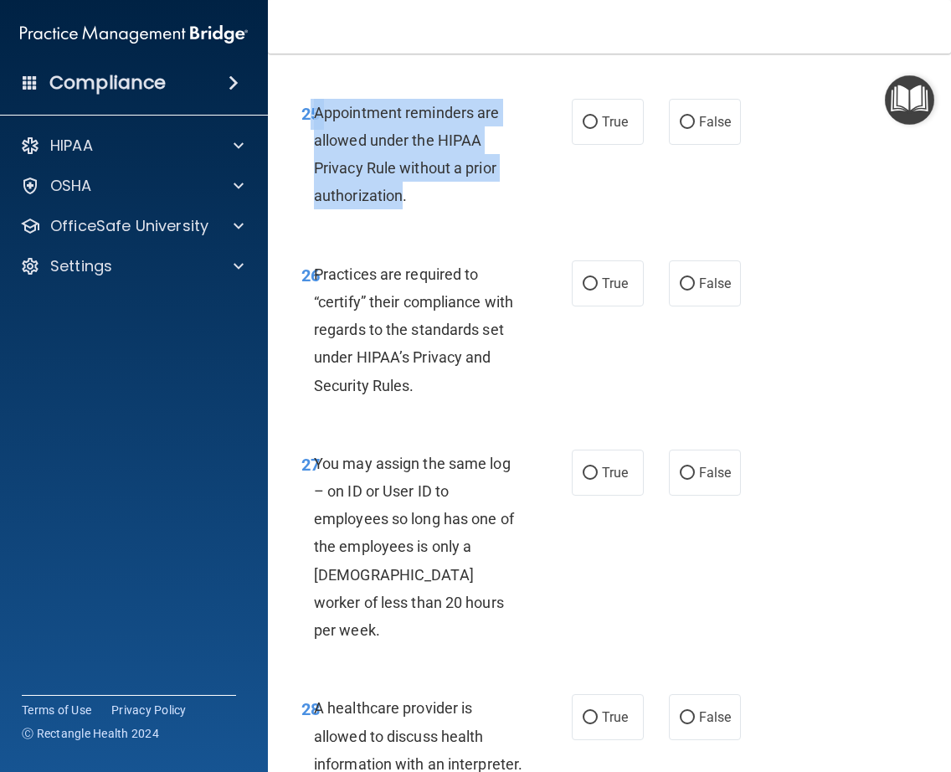
drag, startPoint x: 401, startPoint y: 253, endPoint x: 307, endPoint y: 169, distance: 125.7
click at [307, 169] on div "25 Appointment reminders are allowed under the HIPAA Privacy Rule without a pri…" at bounding box center [436, 159] width 321 height 120
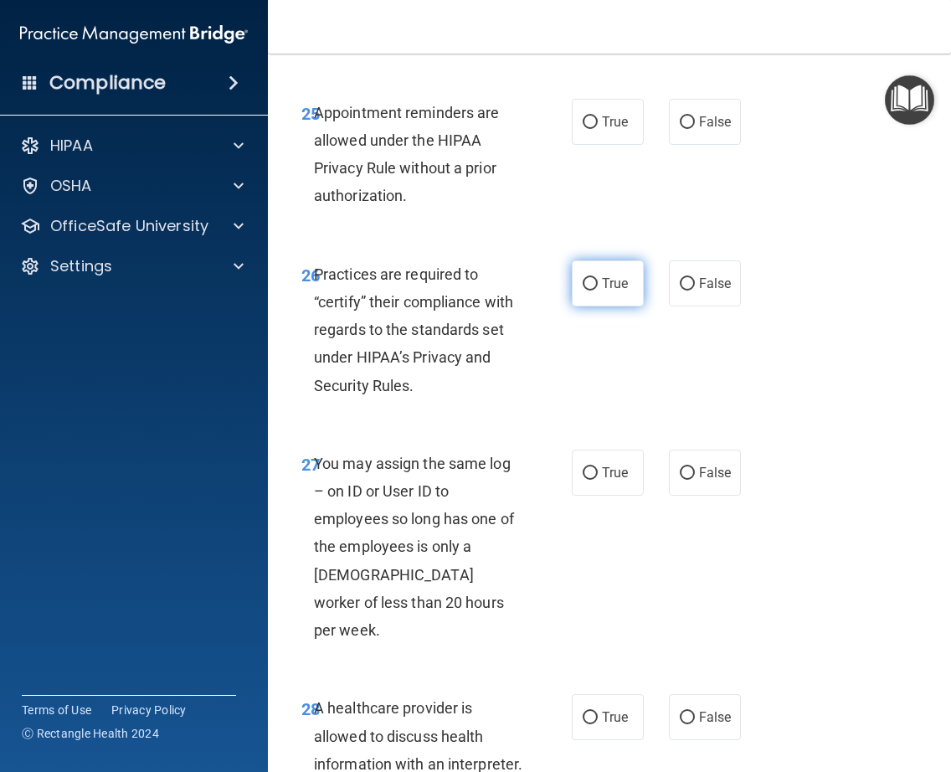
click at [594, 306] on label "True" at bounding box center [608, 283] width 72 height 46
click at [594, 291] on input "True" at bounding box center [590, 284] width 15 height 13
radio input "true"
click at [582, 145] on label "True" at bounding box center [608, 122] width 72 height 46
click at [583, 129] on input "True" at bounding box center [590, 122] width 15 height 13
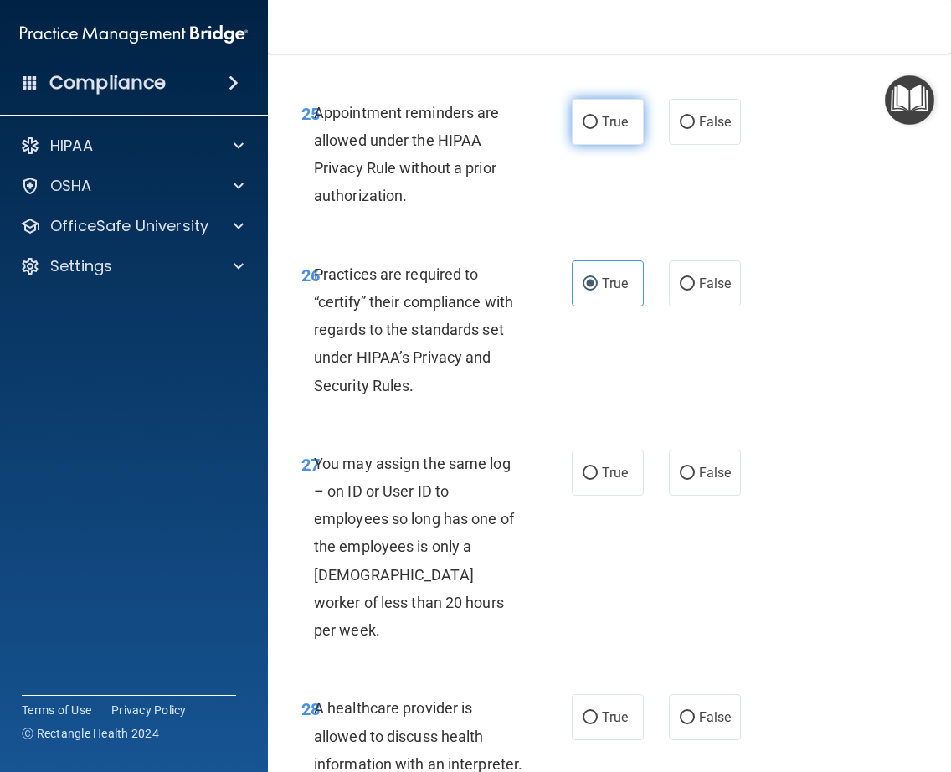
radio input "true"
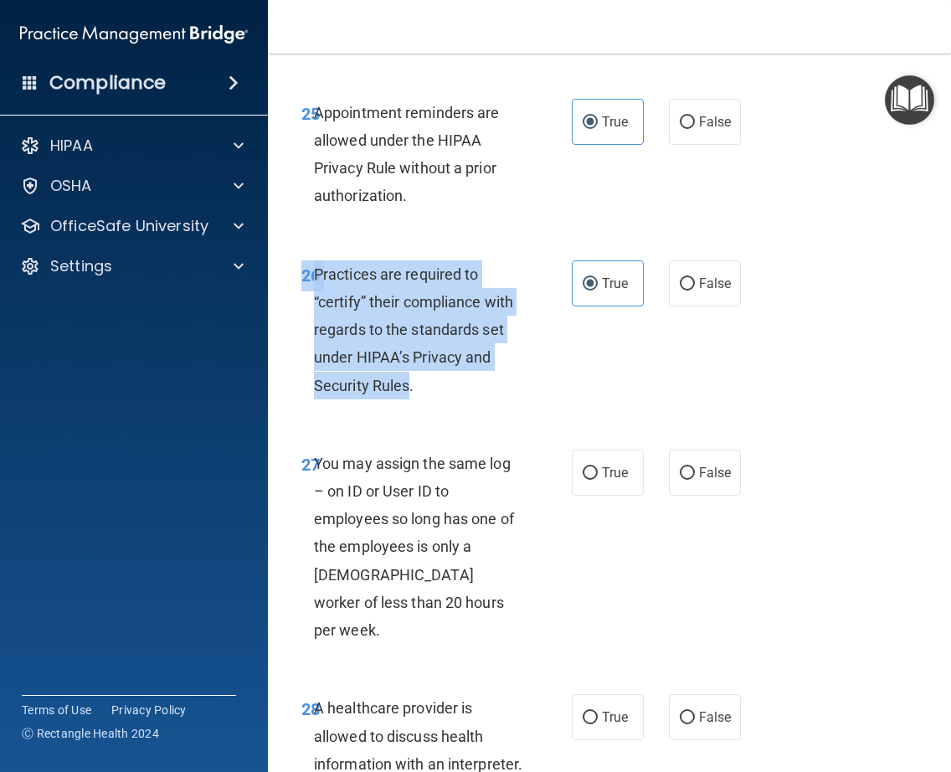
drag, startPoint x: 406, startPoint y: 442, endPoint x: 330, endPoint y: 310, distance: 152.7
click at [330, 310] on div "26 Practices are required to “certify” their compliance with regards to the sta…" at bounding box center [609, 333] width 641 height 189
click at [686, 291] on input "False" at bounding box center [687, 284] width 15 height 13
radio input "true"
radio input "false"
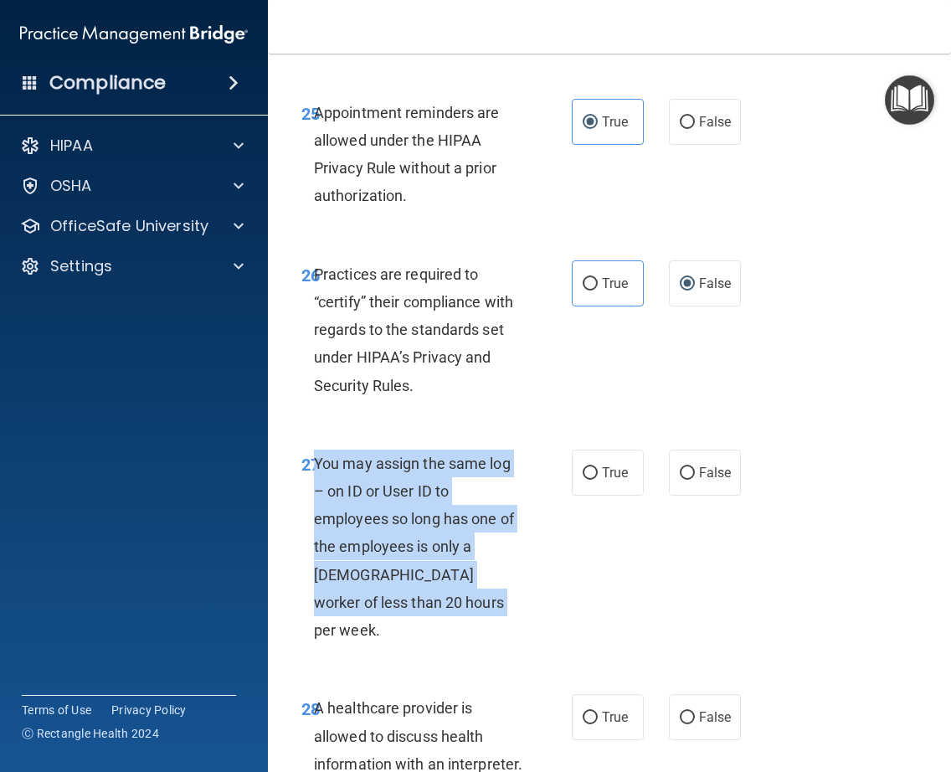
drag, startPoint x: 416, startPoint y: 657, endPoint x: 312, endPoint y: 511, distance: 179.6
click at [314, 511] on span "You may assign the same log – on ID or User ID to employees so long has one of …" at bounding box center [414, 547] width 200 height 184
click at [686, 480] on input "False" at bounding box center [687, 473] width 15 height 13
radio input "true"
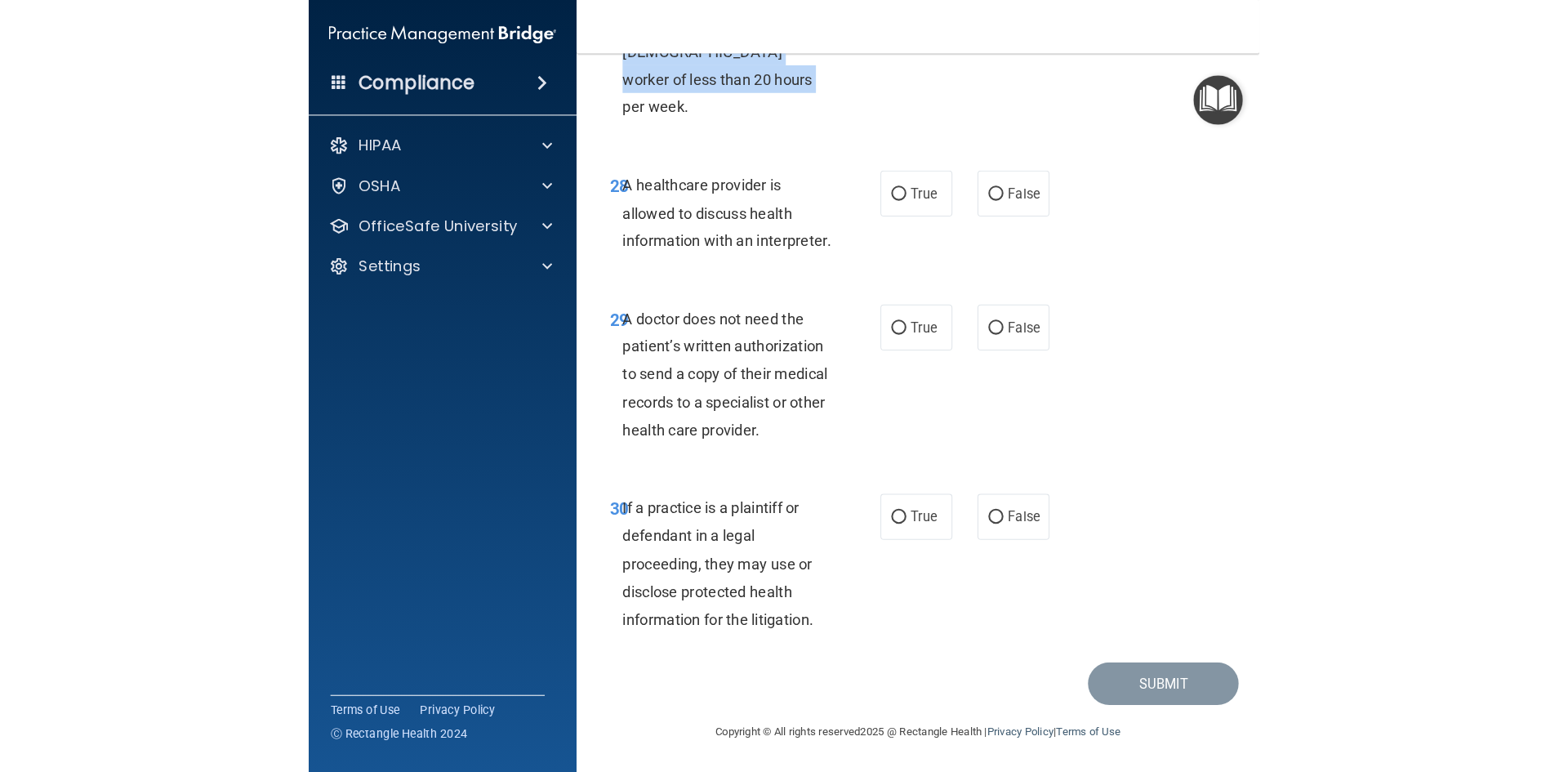
scroll to position [5303, 0]
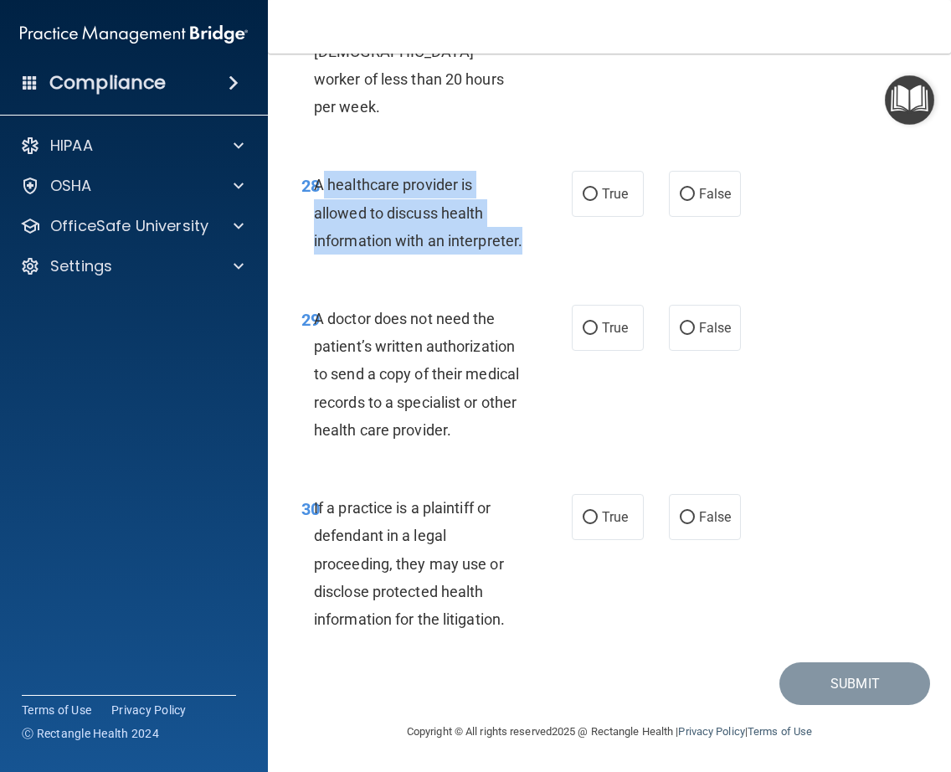
drag, startPoint x: 383, startPoint y: 241, endPoint x: 316, endPoint y: 161, distance: 104.1
click at [316, 176] on span "A healthcare provider is allowed to discuss health information with an interpre…" at bounding box center [418, 212] width 208 height 73
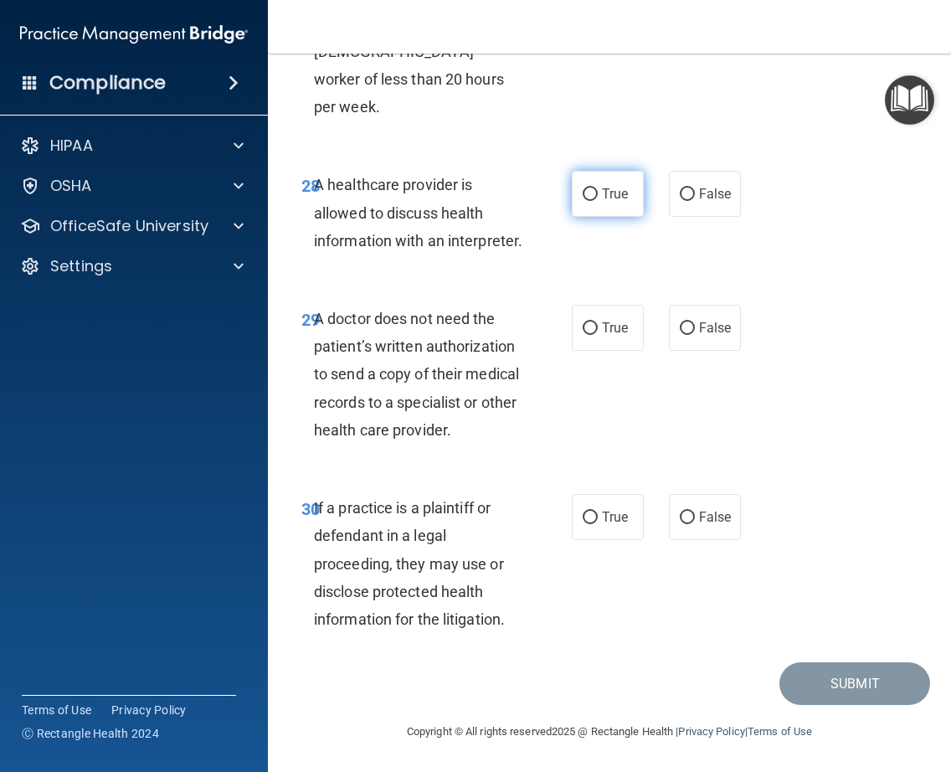
click at [593, 172] on label "True" at bounding box center [608, 194] width 72 height 46
click at [593, 188] on input "True" at bounding box center [590, 194] width 15 height 13
radio input "true"
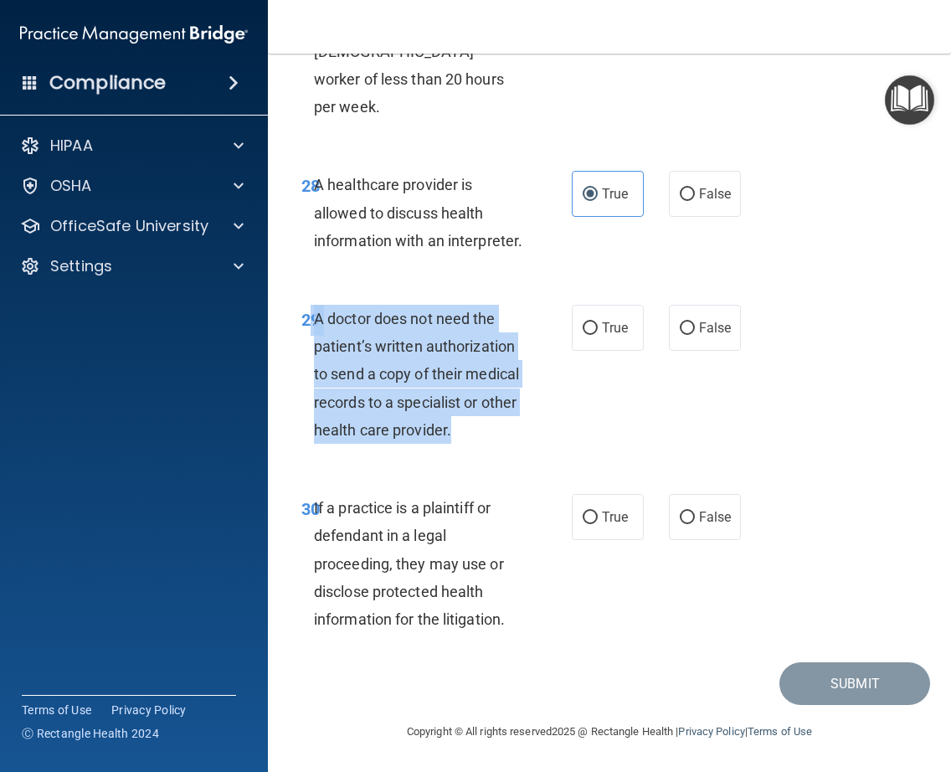
drag, startPoint x: 502, startPoint y: 427, endPoint x: 309, endPoint y: 318, distance: 221.2
click at [309, 318] on div "29 A doctor does not need the patient’s written authorization to send a copy of…" at bounding box center [436, 378] width 321 height 147
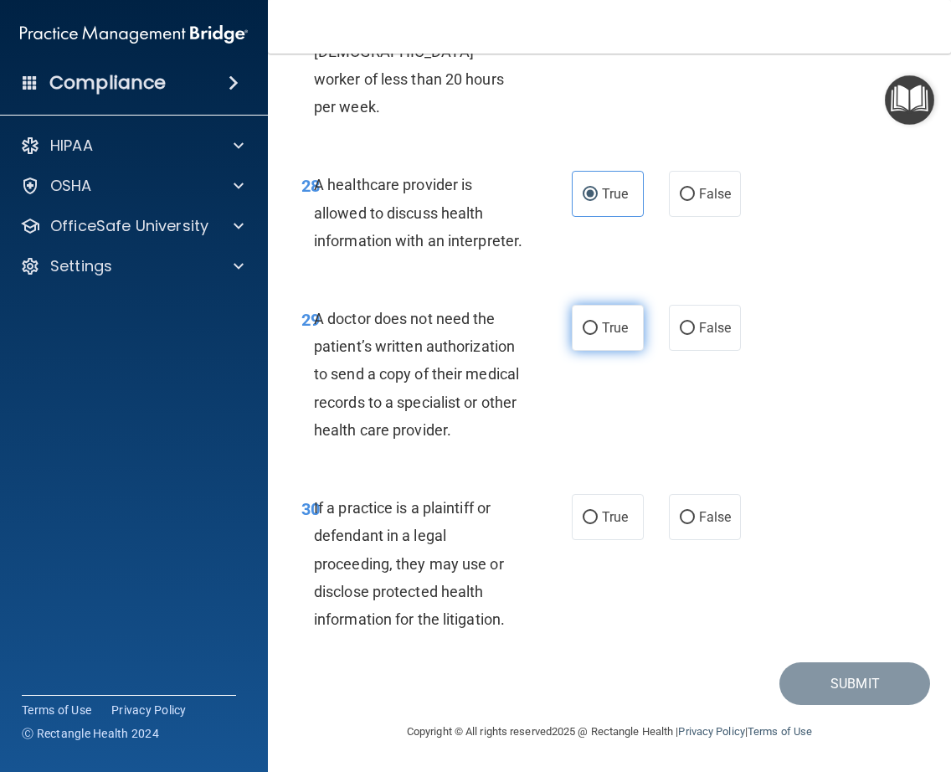
click at [604, 327] on span "True" at bounding box center [615, 328] width 26 height 16
click at [598, 327] on input "True" at bounding box center [590, 328] width 15 height 13
radio input "true"
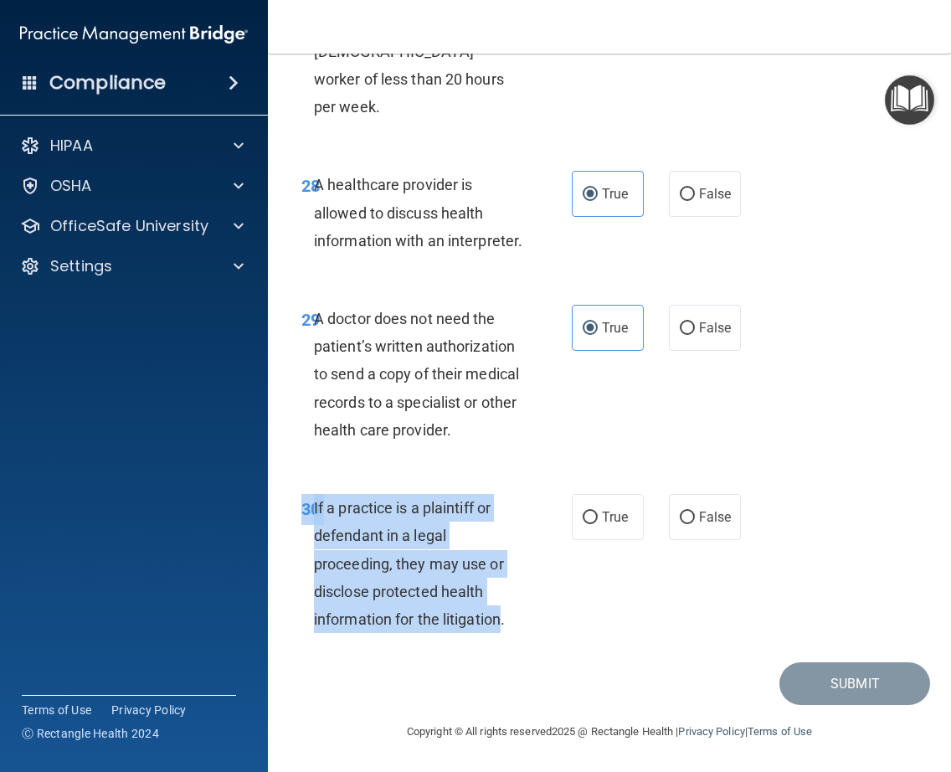
drag, startPoint x: 501, startPoint y: 620, endPoint x: 310, endPoint y: 481, distance: 236.1
click at [310, 481] on div "30 If a practice is a plaintiff or defendant in a legal proceeding, they may us…" at bounding box center [609, 567] width 641 height 189
click at [583, 524] on input "True" at bounding box center [590, 518] width 15 height 13
radio input "true"
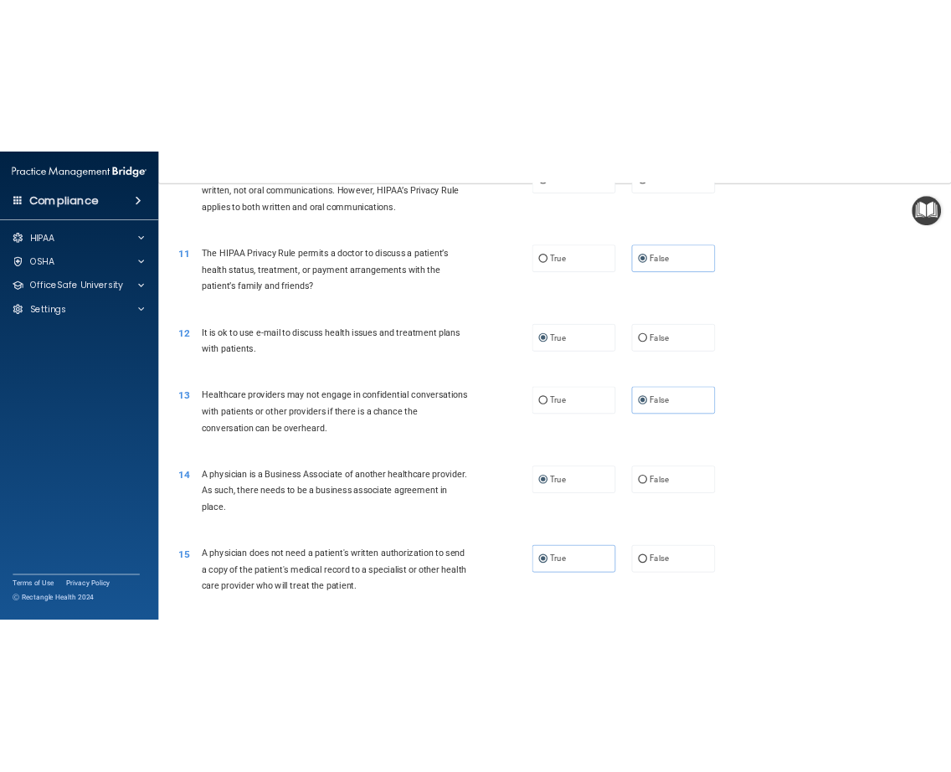
scroll to position [3106, 0]
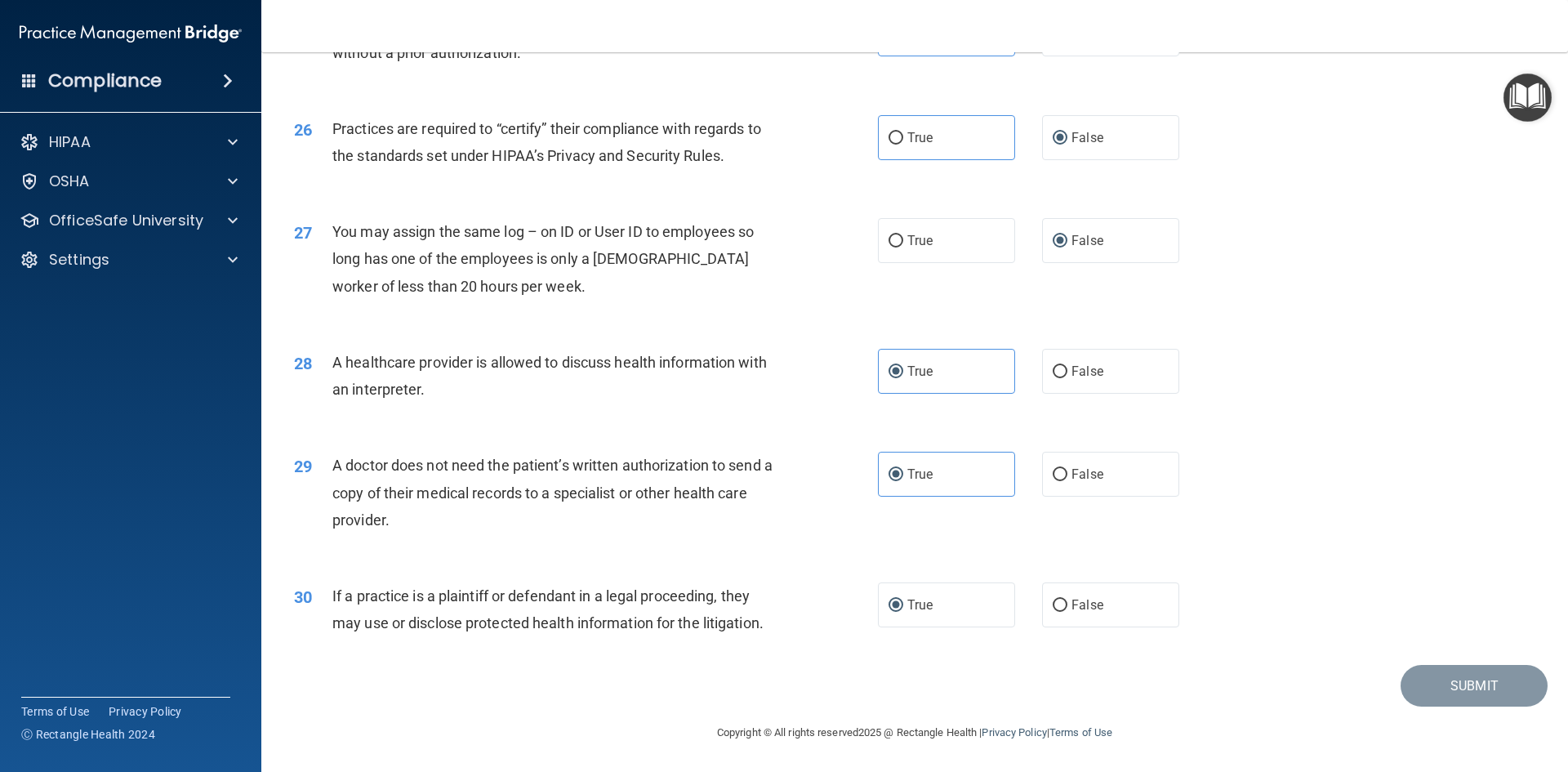
click at [927, 656] on div "30 If a practice is a plaintiff or defendant in a legal proceeding, they may us…" at bounding box center [915, 613] width 1266 height 102
click at [927, 612] on label "False" at bounding box center [1110, 605] width 138 height 45
click at [927, 612] on input "False" at bounding box center [1060, 606] width 15 height 13
radio input "true"
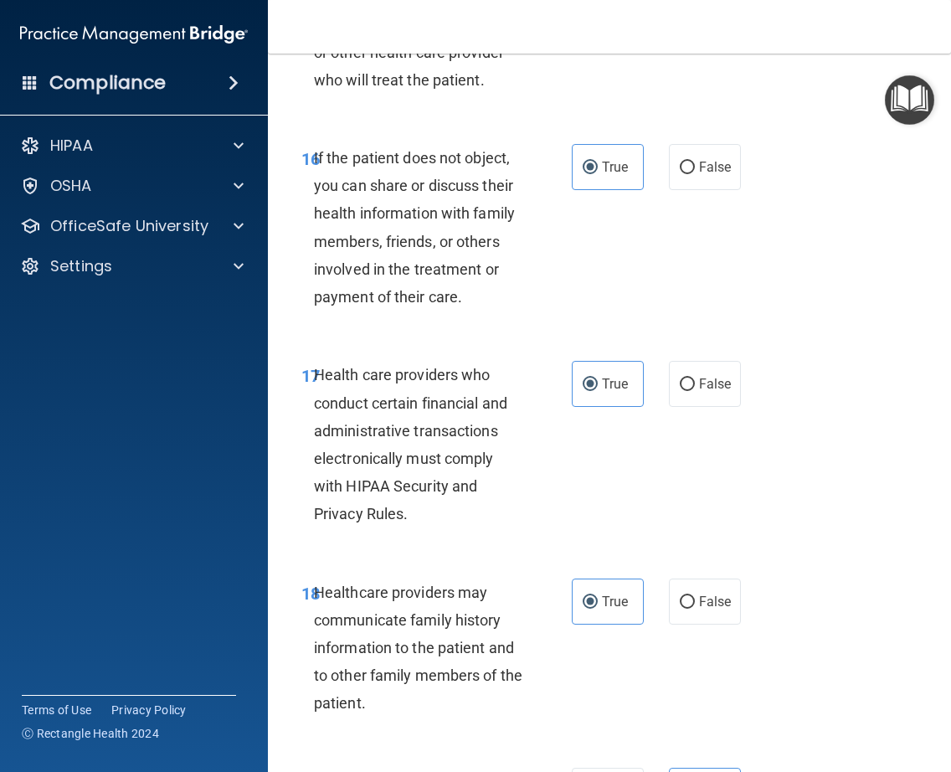
scroll to position [4997, 0]
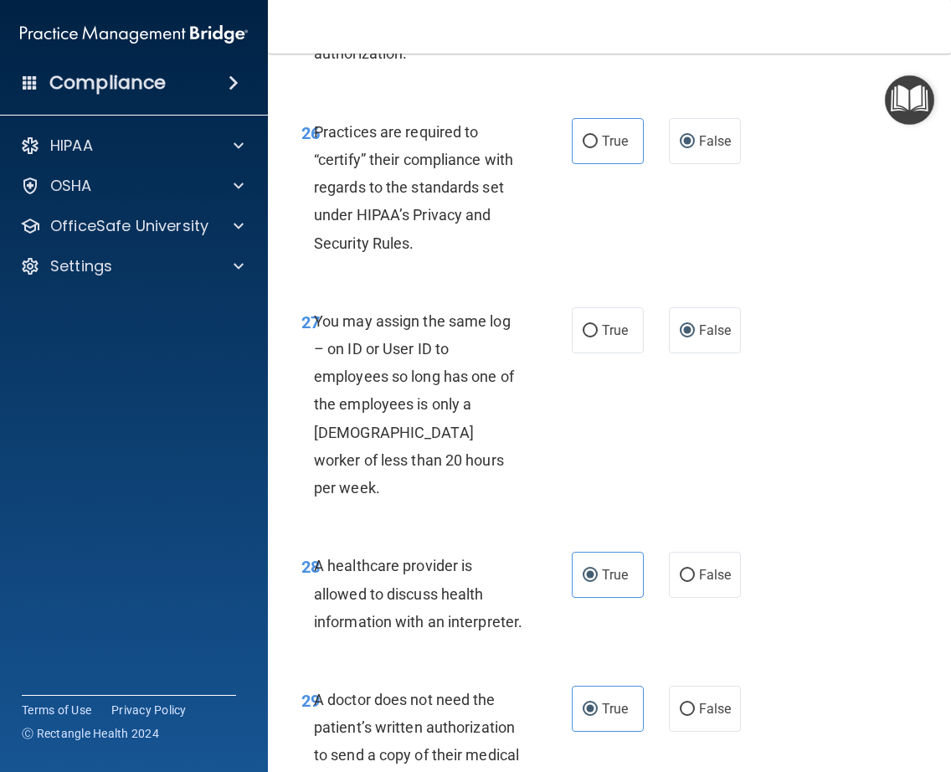
click at [590, 484] on div "27 You may assign the same log – on ID or User ID to employees so long has one …" at bounding box center [436, 408] width 321 height 203
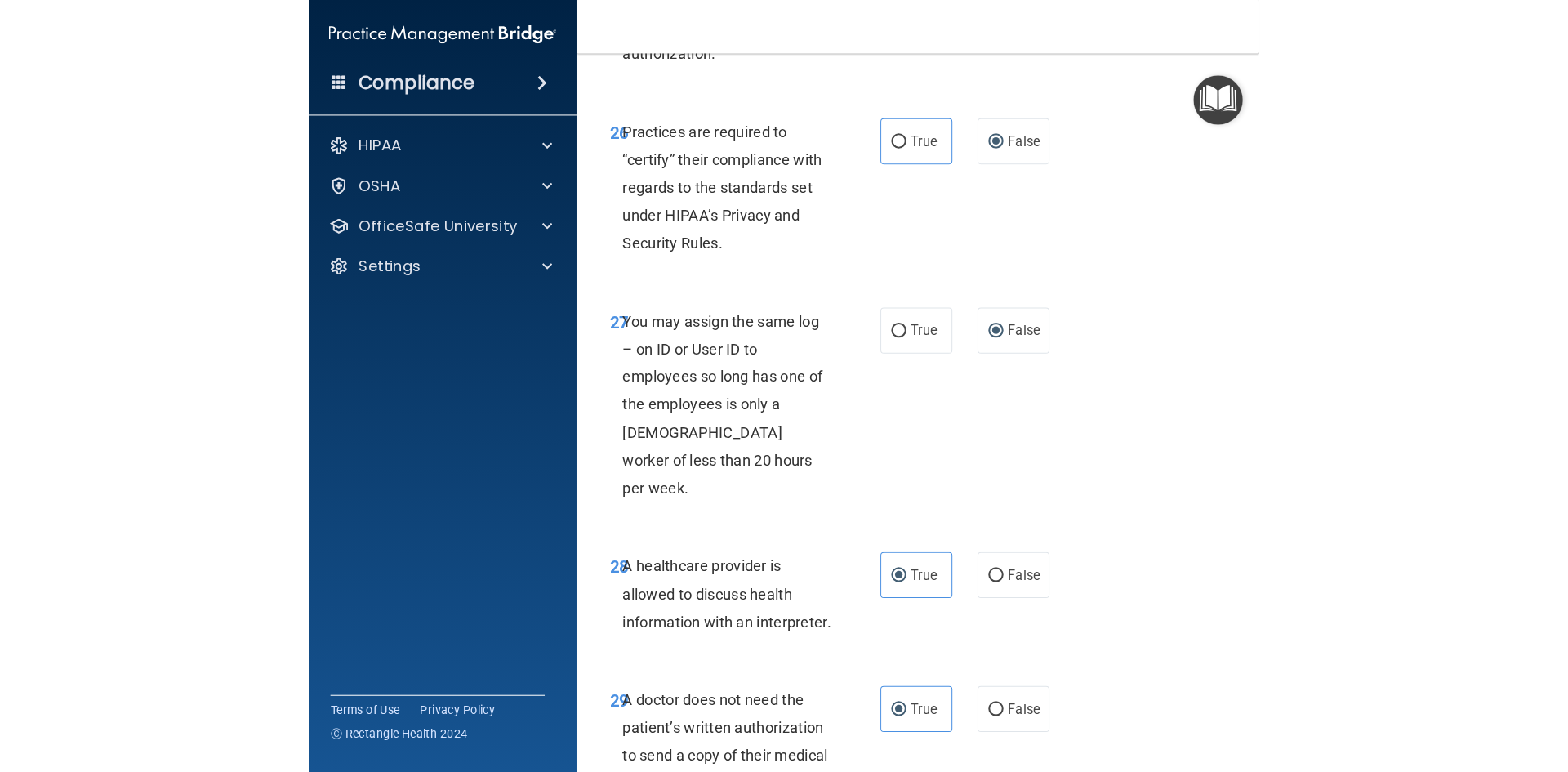
scroll to position [5303, 0]
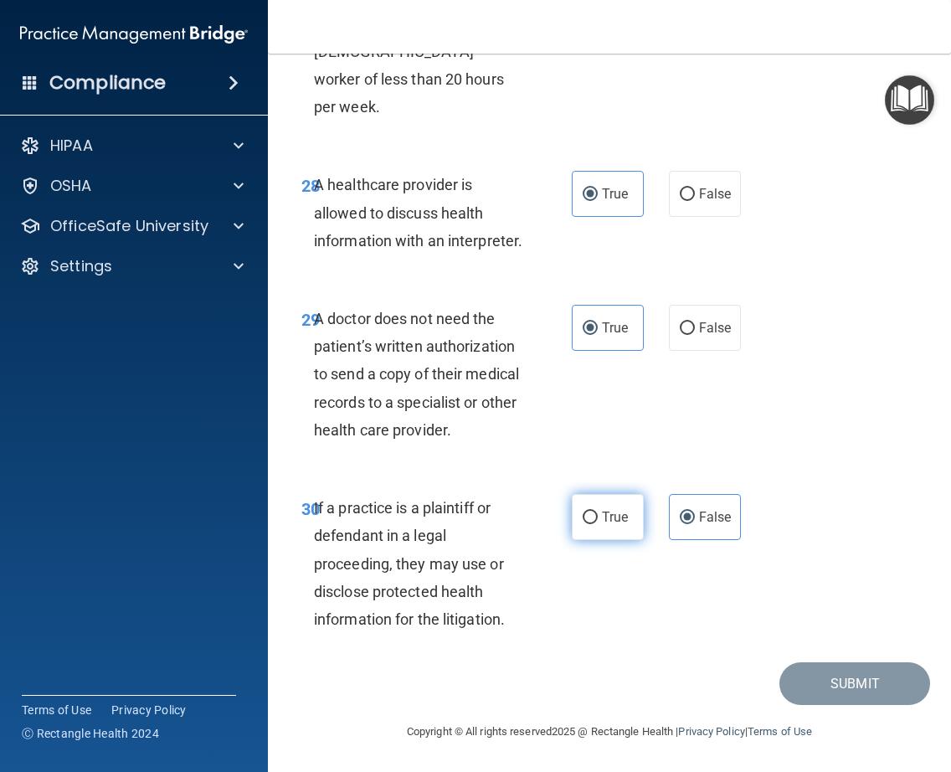
click at [607, 520] on span "True" at bounding box center [615, 517] width 26 height 16
click at [598, 520] on input "True" at bounding box center [590, 518] width 15 height 13
radio input "true"
radio input "false"
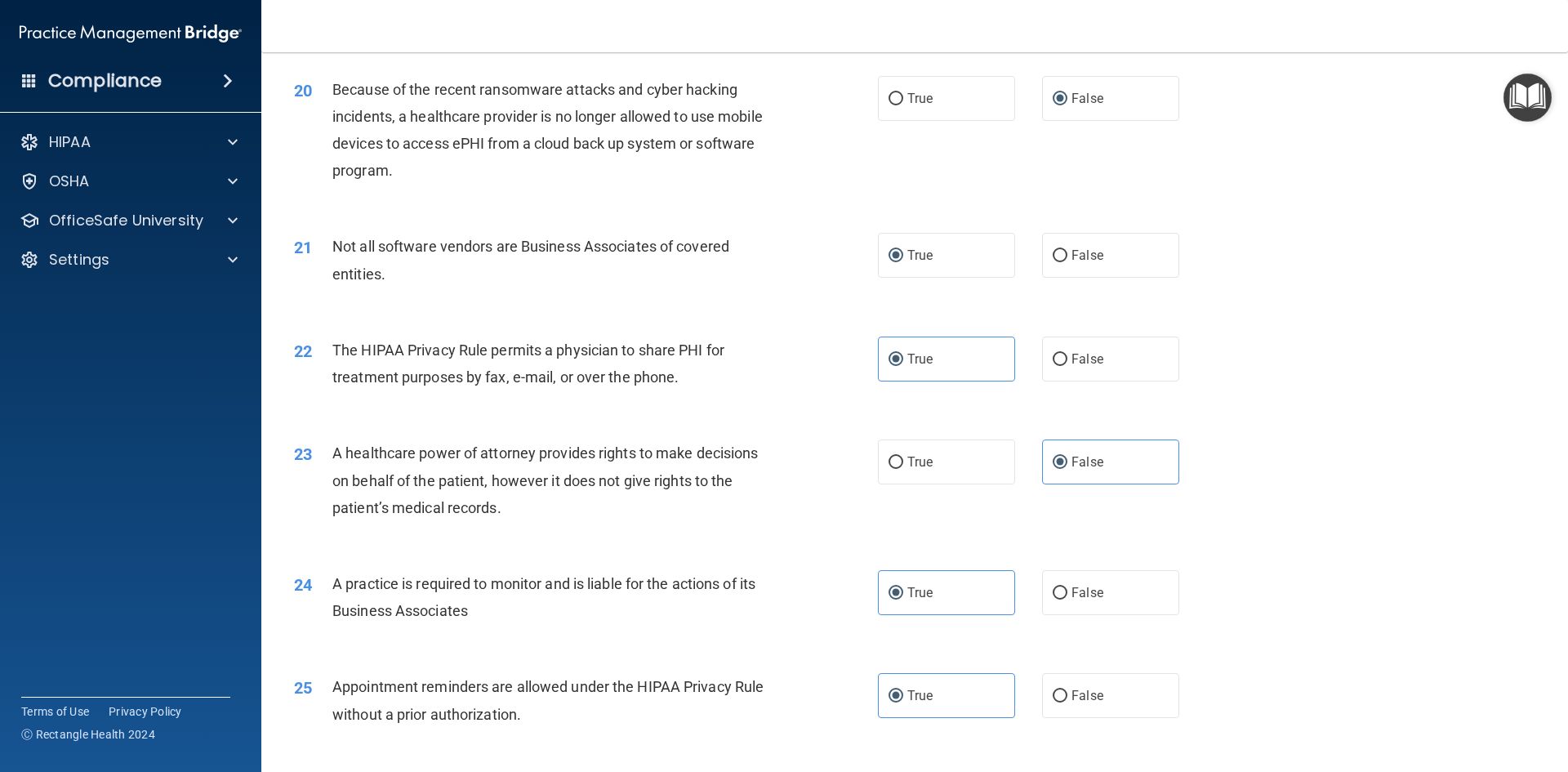
scroll to position [0, 0]
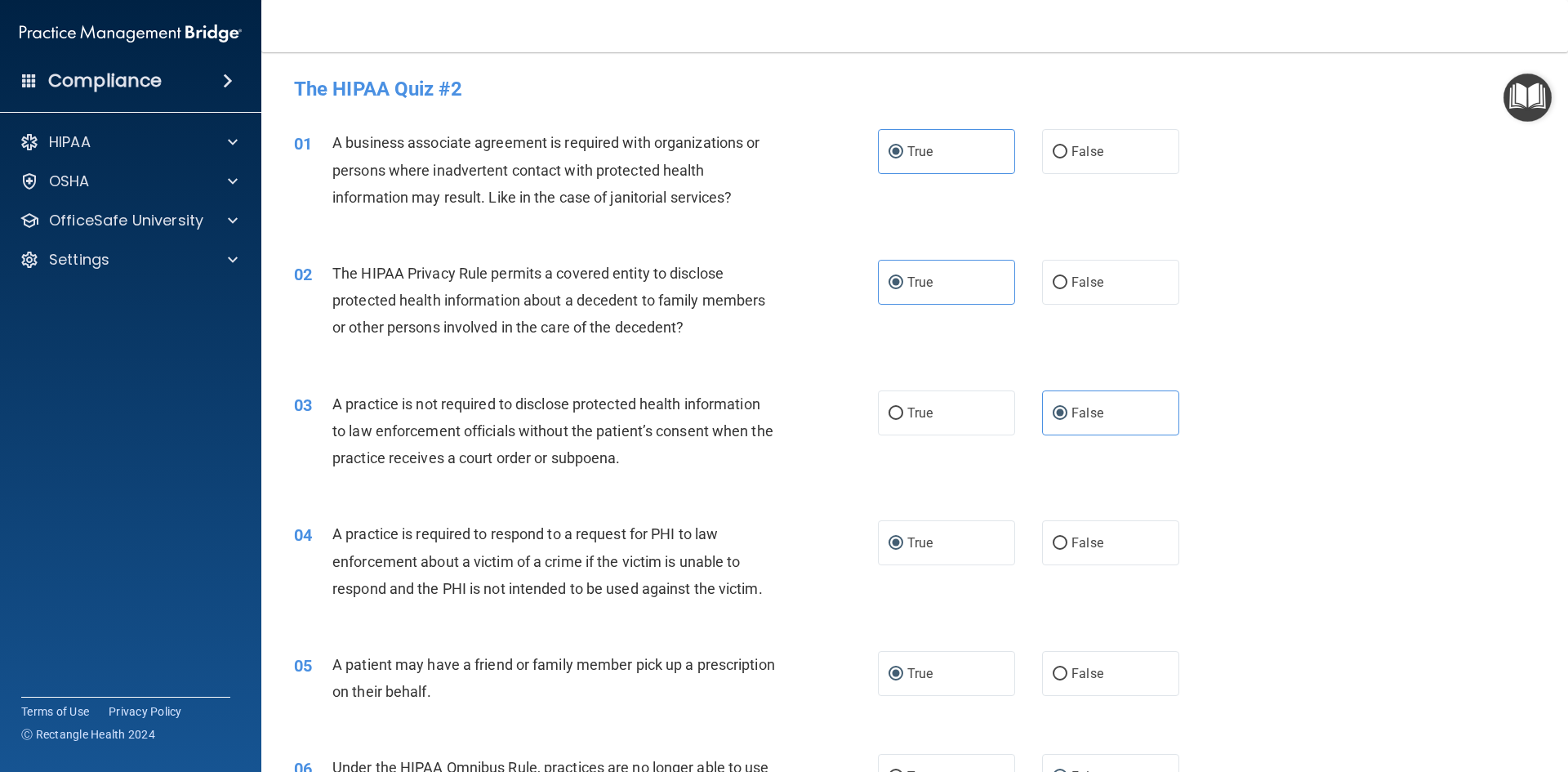
click at [702, 130] on div "A business associate agreement is required with organizations or persons where …" at bounding box center [561, 170] width 457 height 82
click at [784, 414] on div "A practice is not required to disclose protected health information to law enfo…" at bounding box center [561, 431] width 457 height 82
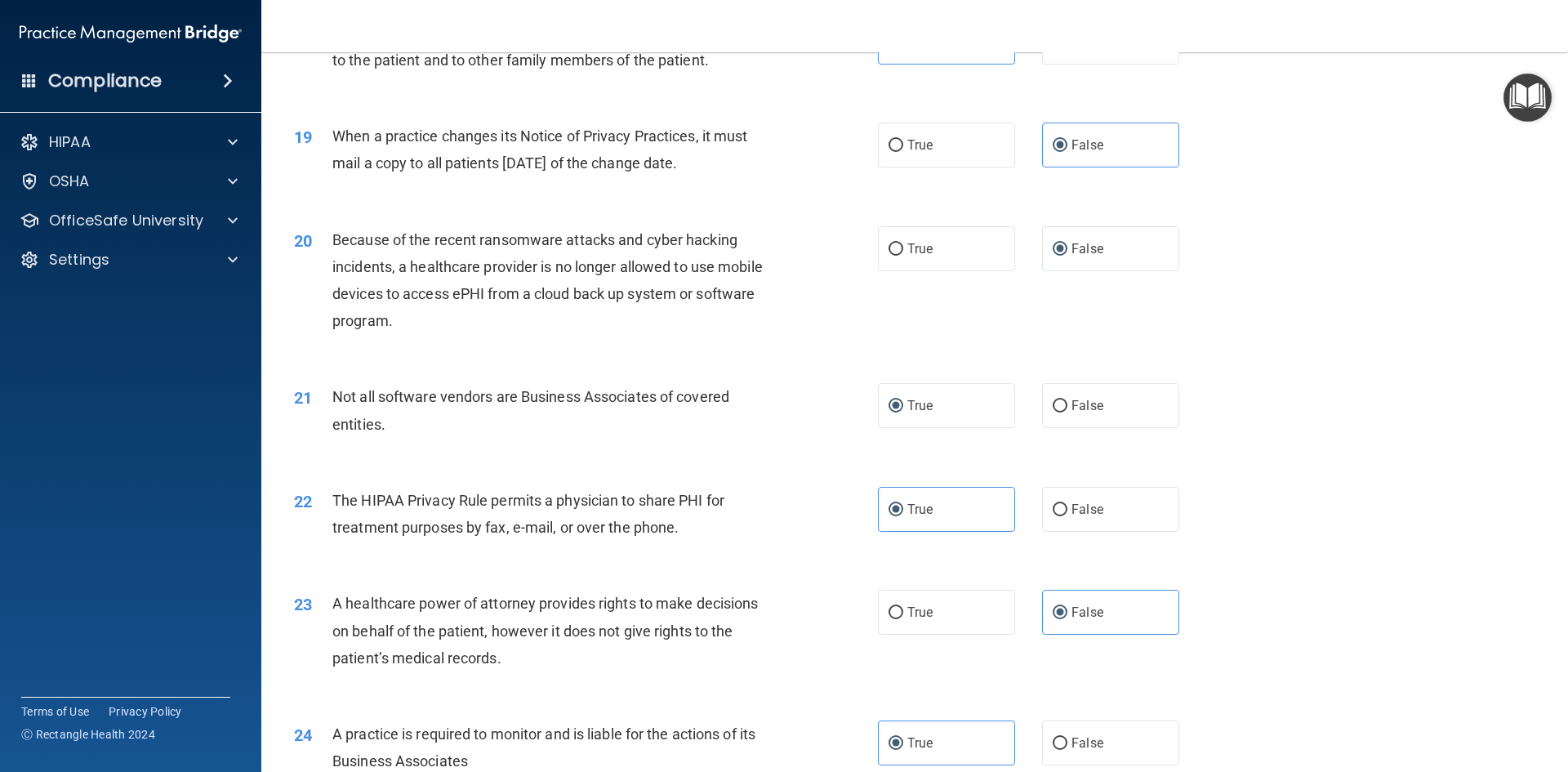
scroll to position [2331, 0]
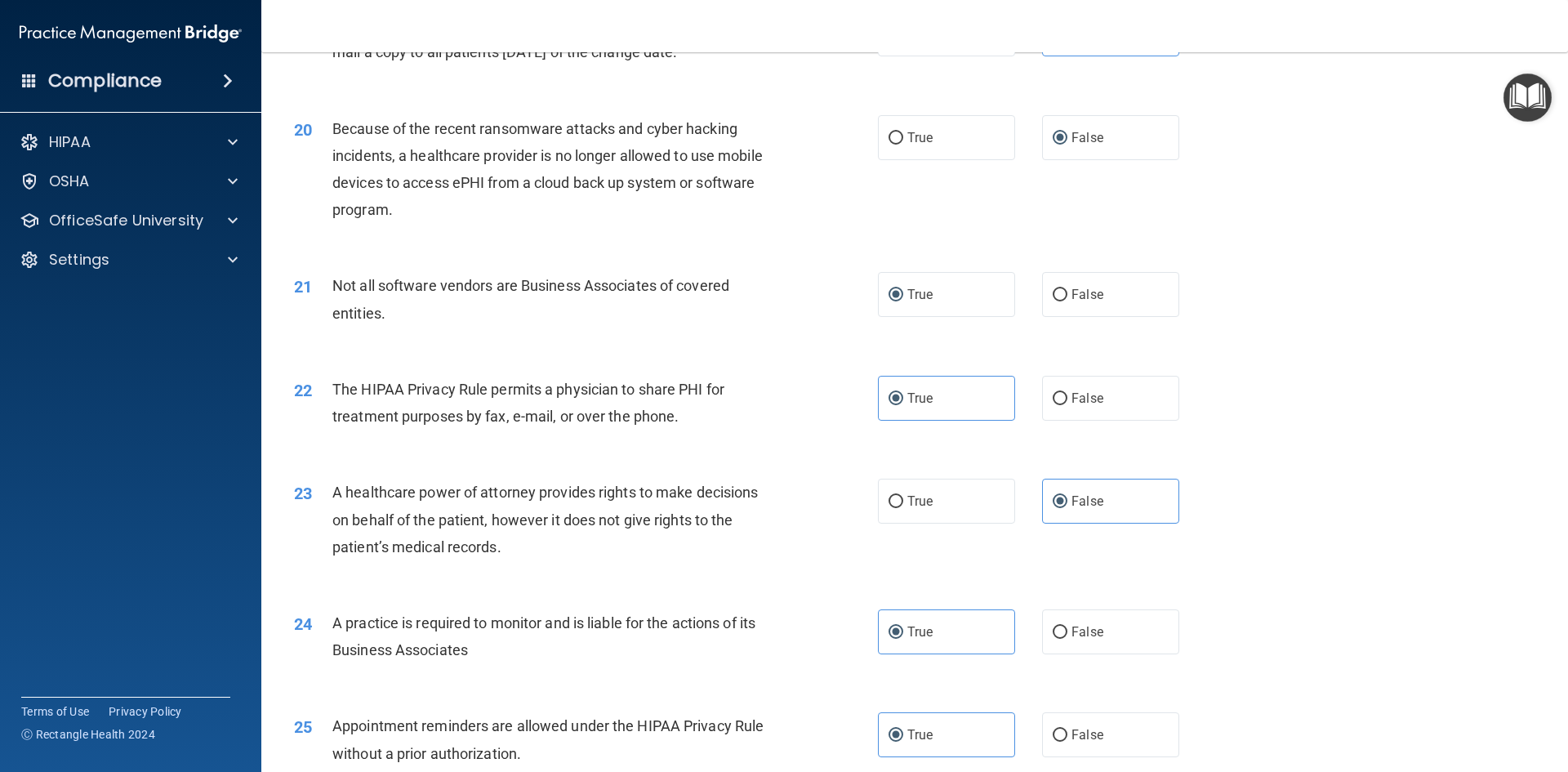
click at [927, 94] on img "Open Resource Center" at bounding box center [1527, 97] width 48 height 48
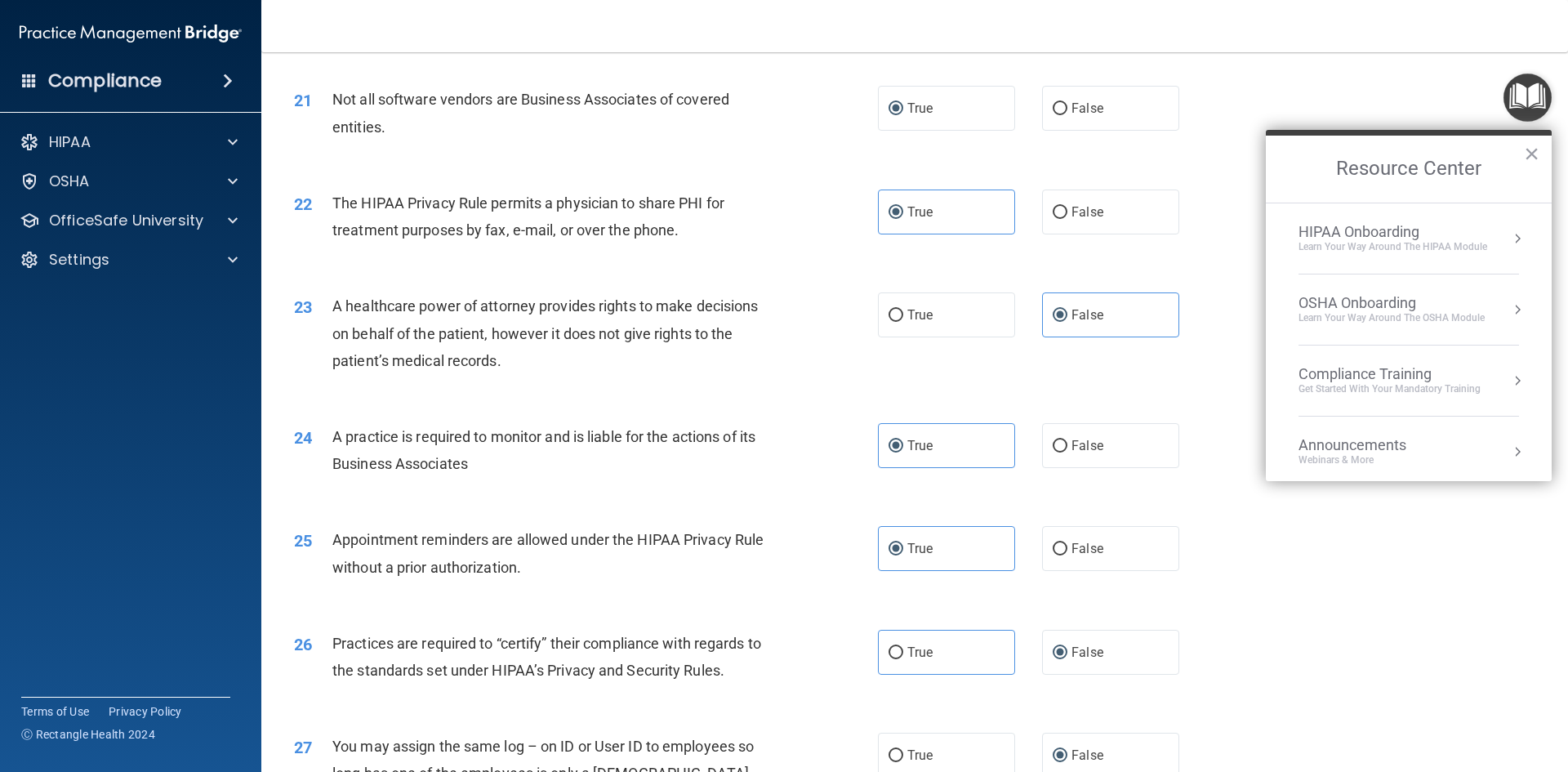
scroll to position [3031, 0]
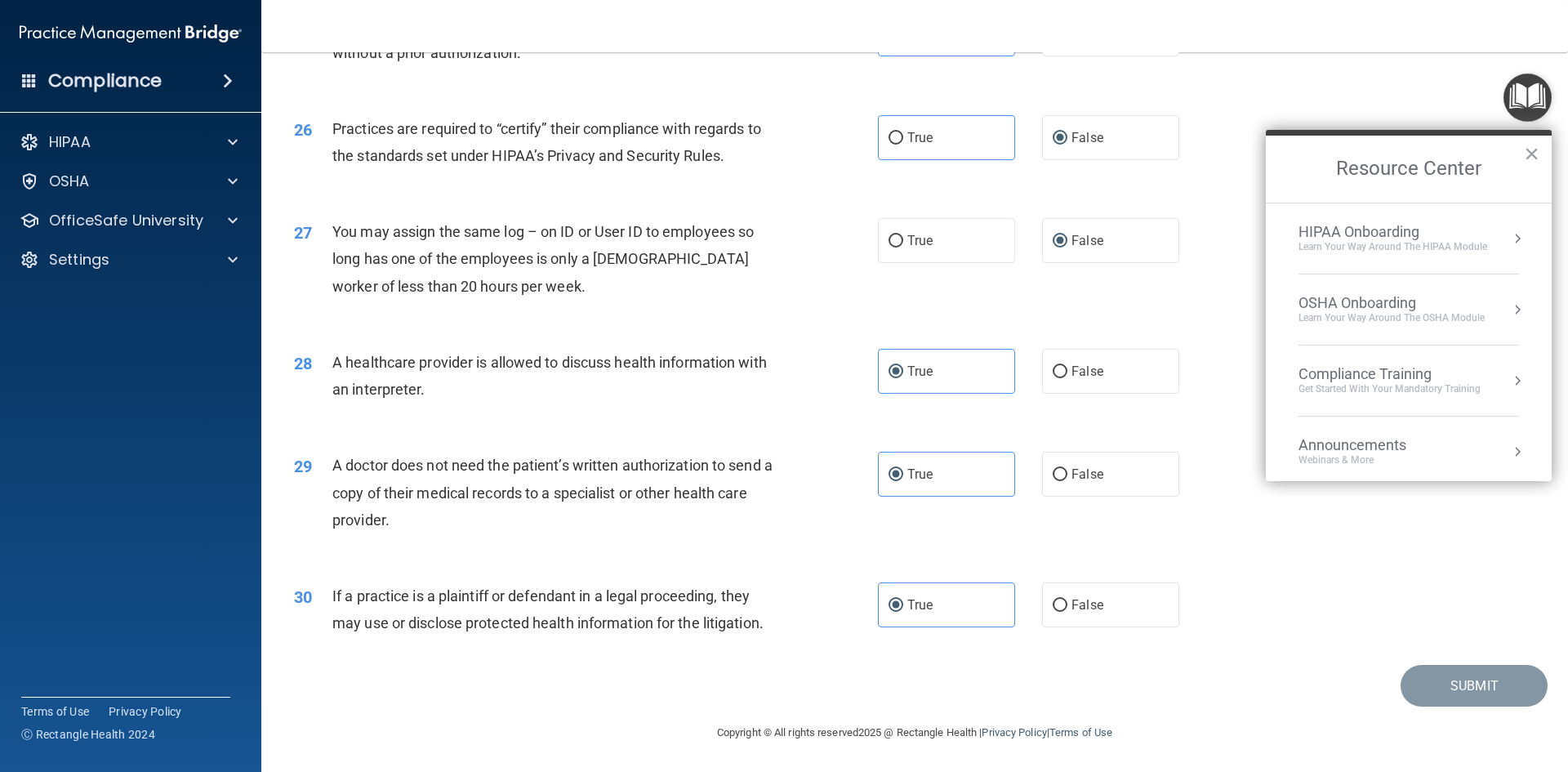
click at [927, 613] on div "30 If a practice is a plaintiff or defendant in a legal proceeding, they may us…" at bounding box center [915, 613] width 1266 height 102
click at [927, 239] on span "False" at bounding box center [1087, 241] width 32 height 16
click at [927, 239] on input "False" at bounding box center [1060, 241] width 15 height 13
click at [927, 235] on label "True" at bounding box center [946, 241] width 138 height 45
click at [904, 235] on input "True" at bounding box center [896, 241] width 15 height 13
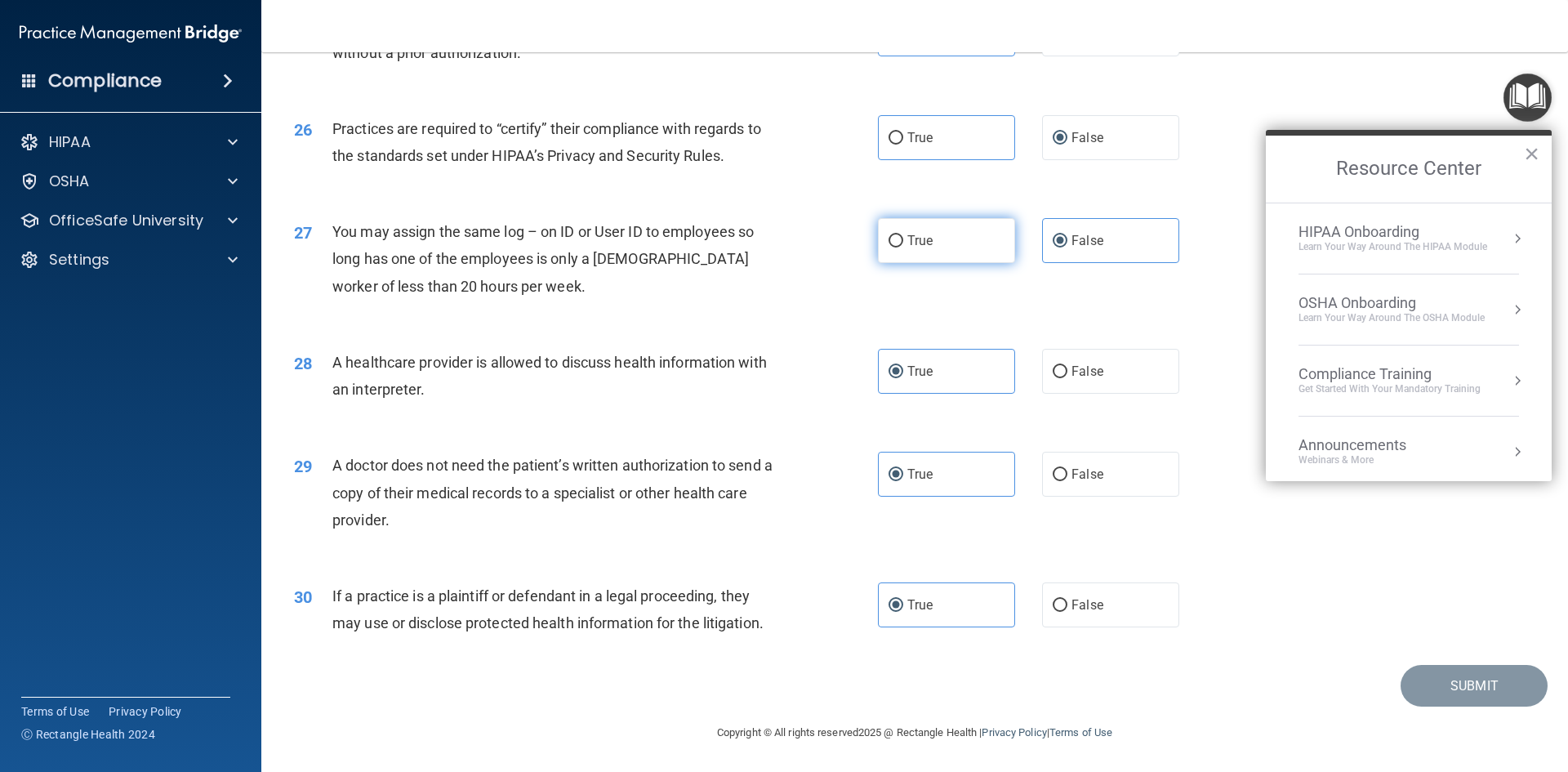
radio input "true"
click at [927, 251] on label "False" at bounding box center [1110, 241] width 138 height 45
click at [927, 248] on input "False" at bounding box center [1060, 241] width 15 height 13
radio input "true"
radio input "false"
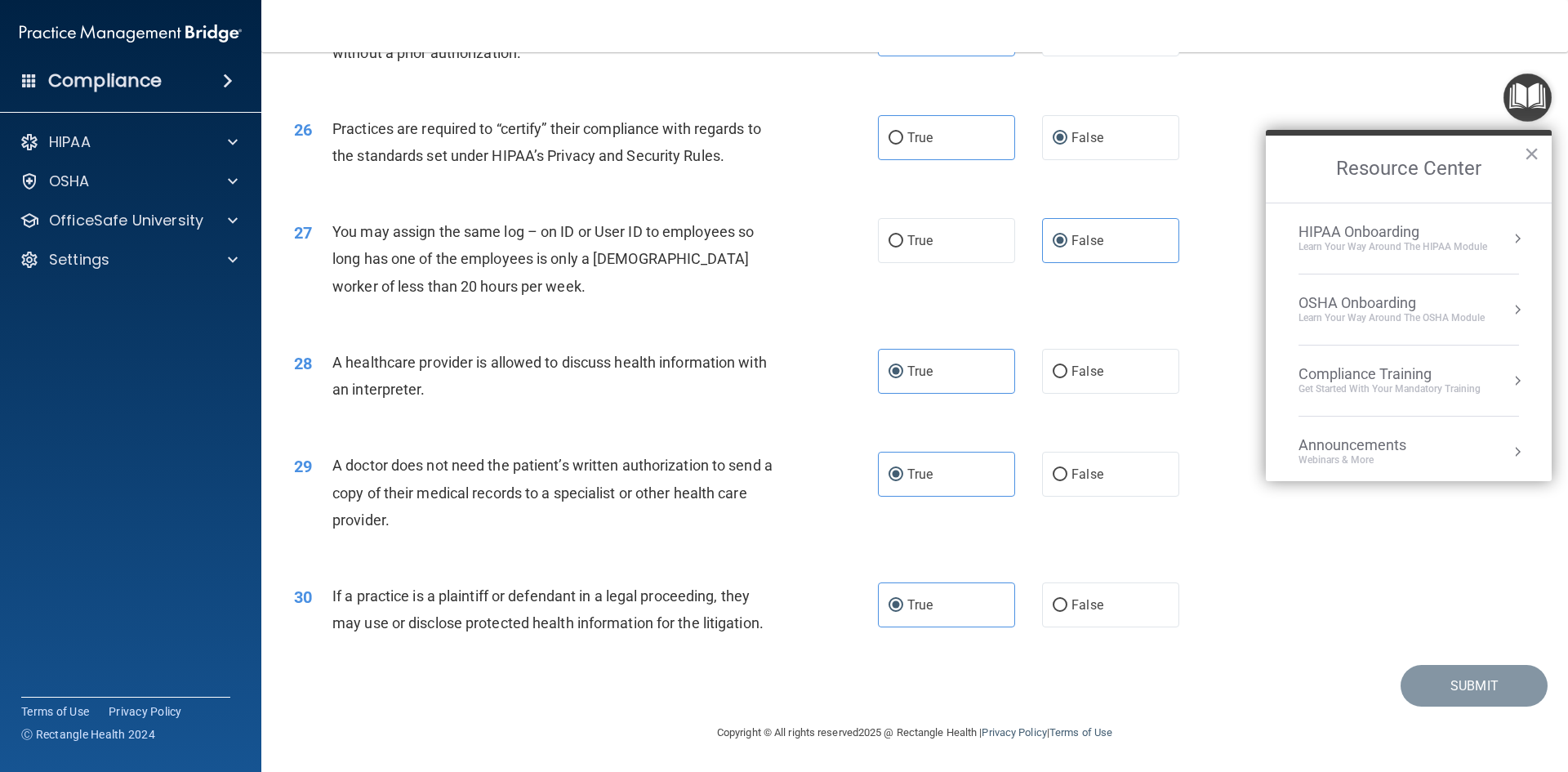
click button "Take the quiz anyway!" at bounding box center [0, 0] width 0 height 0
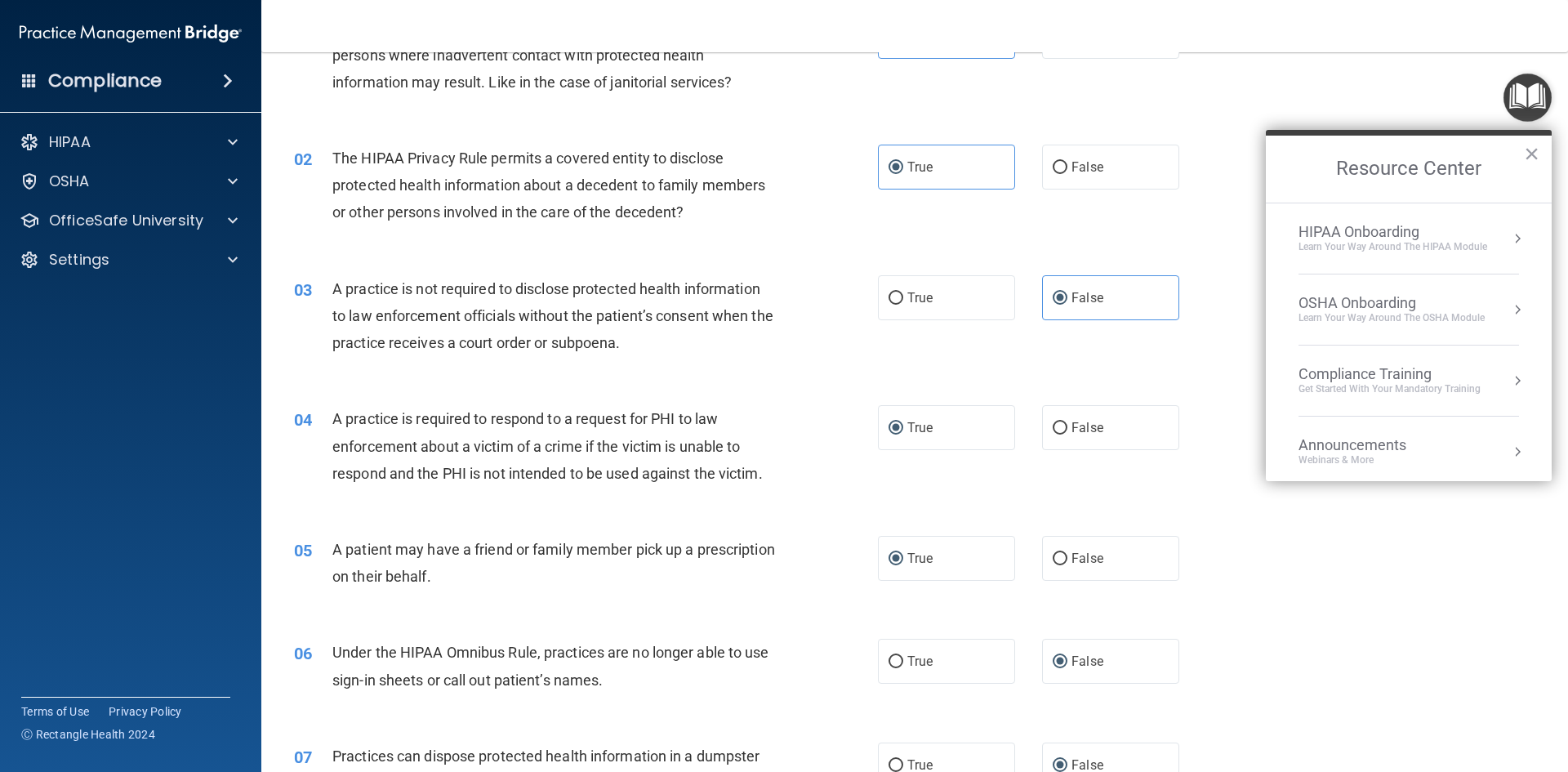
scroll to position [102, 0]
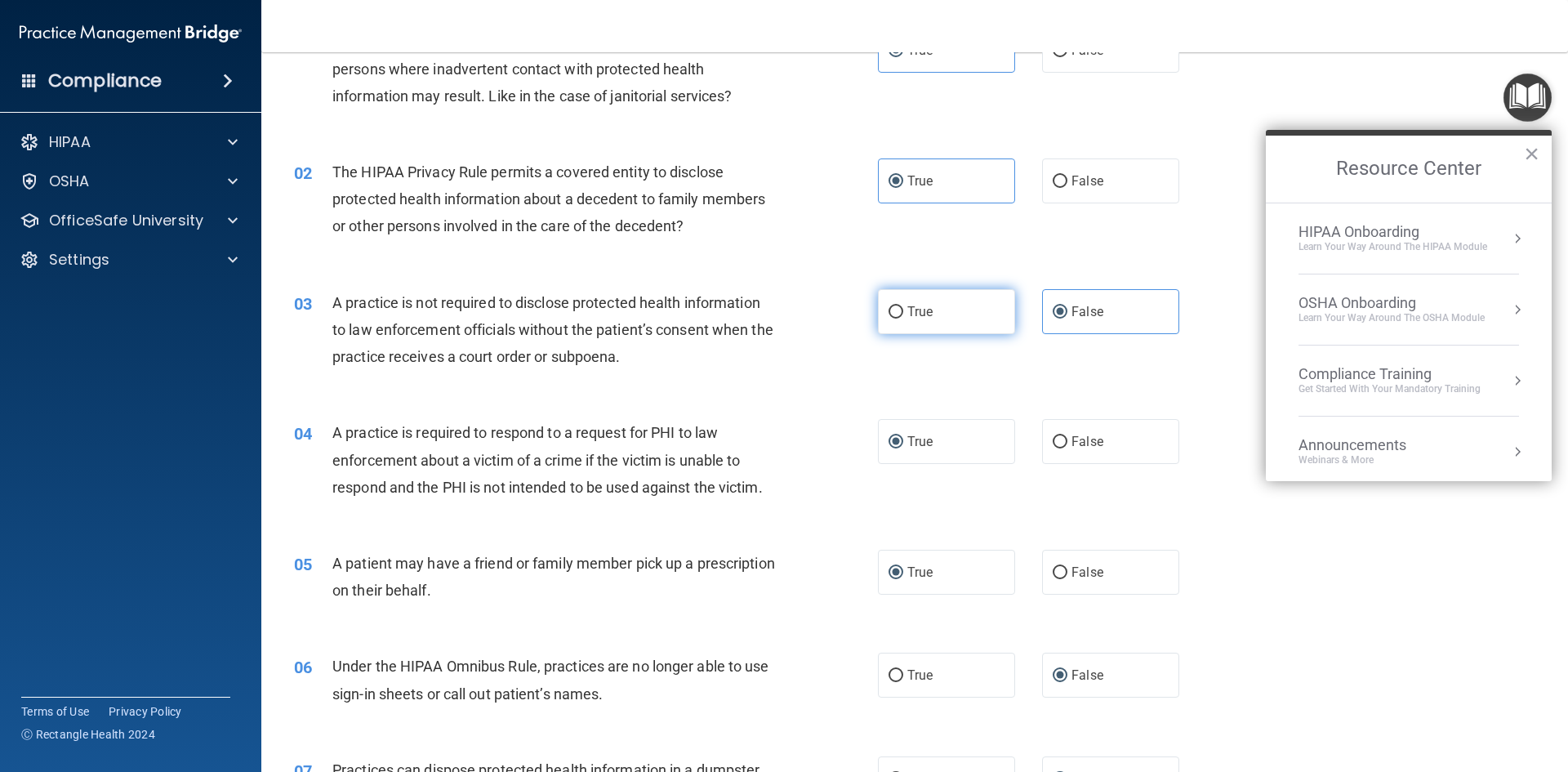
click at [927, 311] on label "True" at bounding box center [946, 311] width 138 height 45
click at [904, 311] on input "True" at bounding box center [896, 312] width 15 height 13
radio input "true"
click at [927, 308] on span "False" at bounding box center [1087, 311] width 32 height 16
click at [927, 308] on input "False" at bounding box center [1060, 312] width 15 height 13
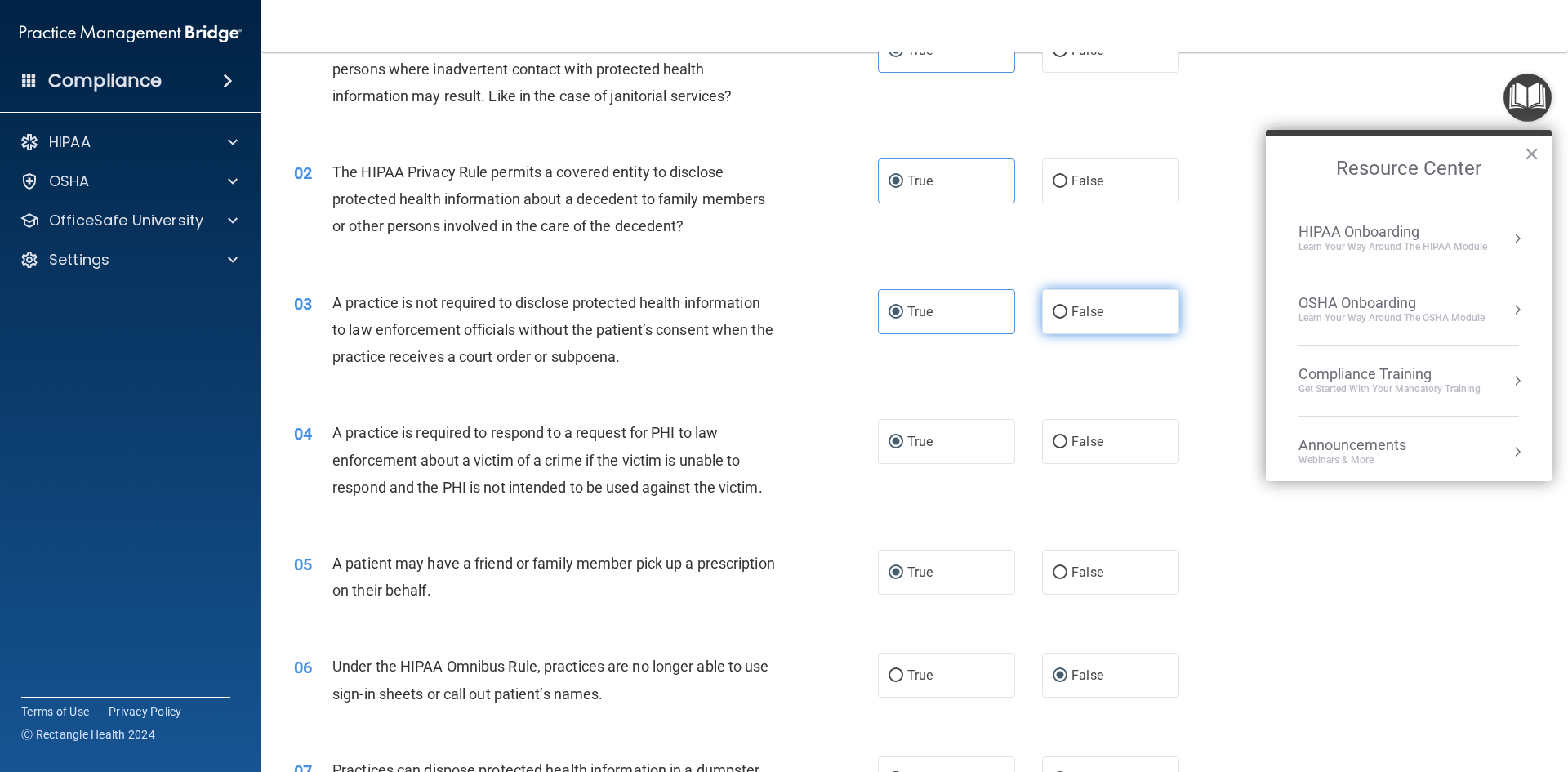
radio input "true"
radio input "false"
click at [927, 410] on div "04 A practice is required to respond to a request for PHI to law enforcement ab…" at bounding box center [915, 465] width 1266 height 131
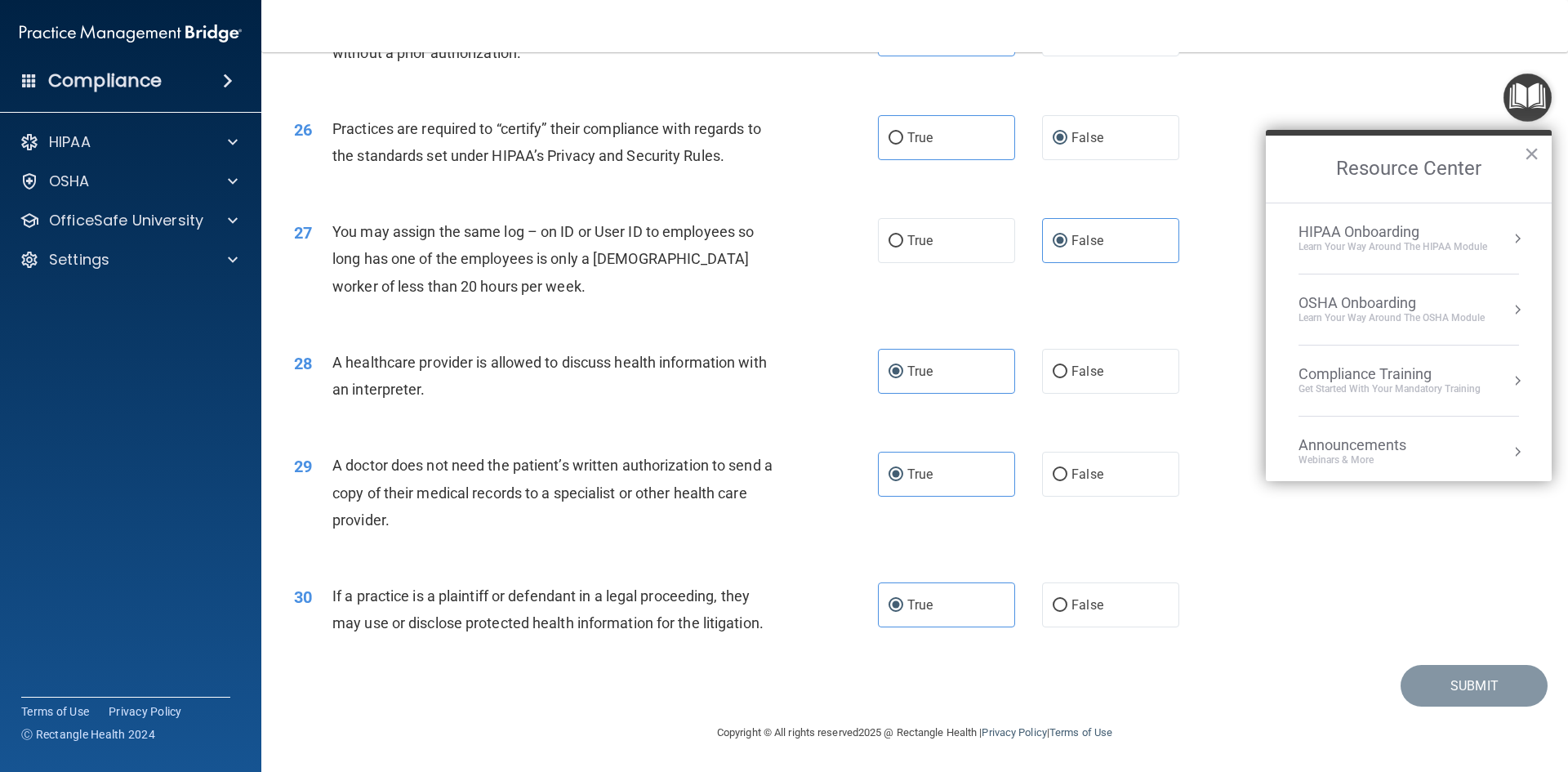
scroll to position [711, 0]
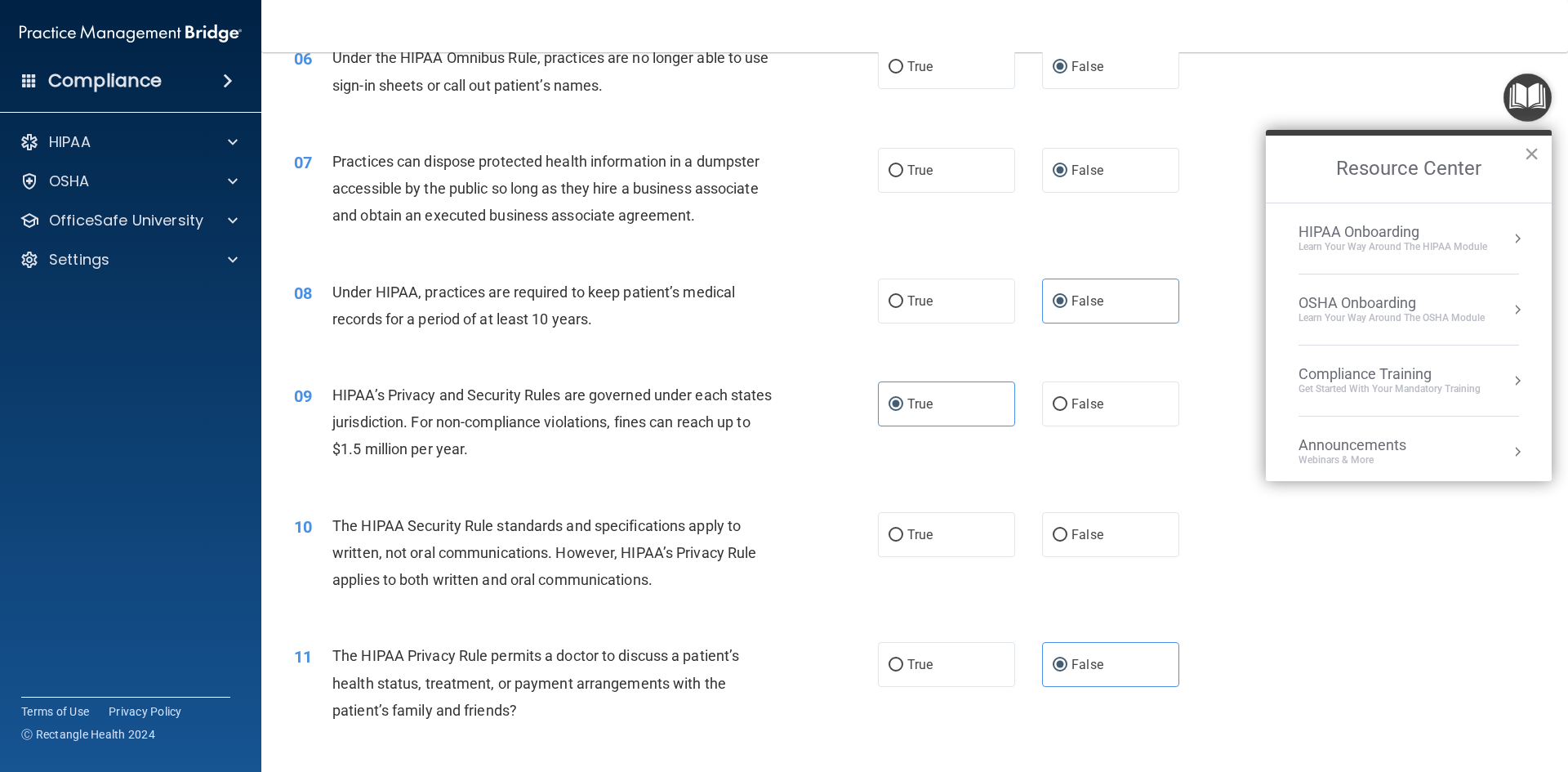
click at [927, 143] on button "×" at bounding box center [1532, 153] width 16 height 26
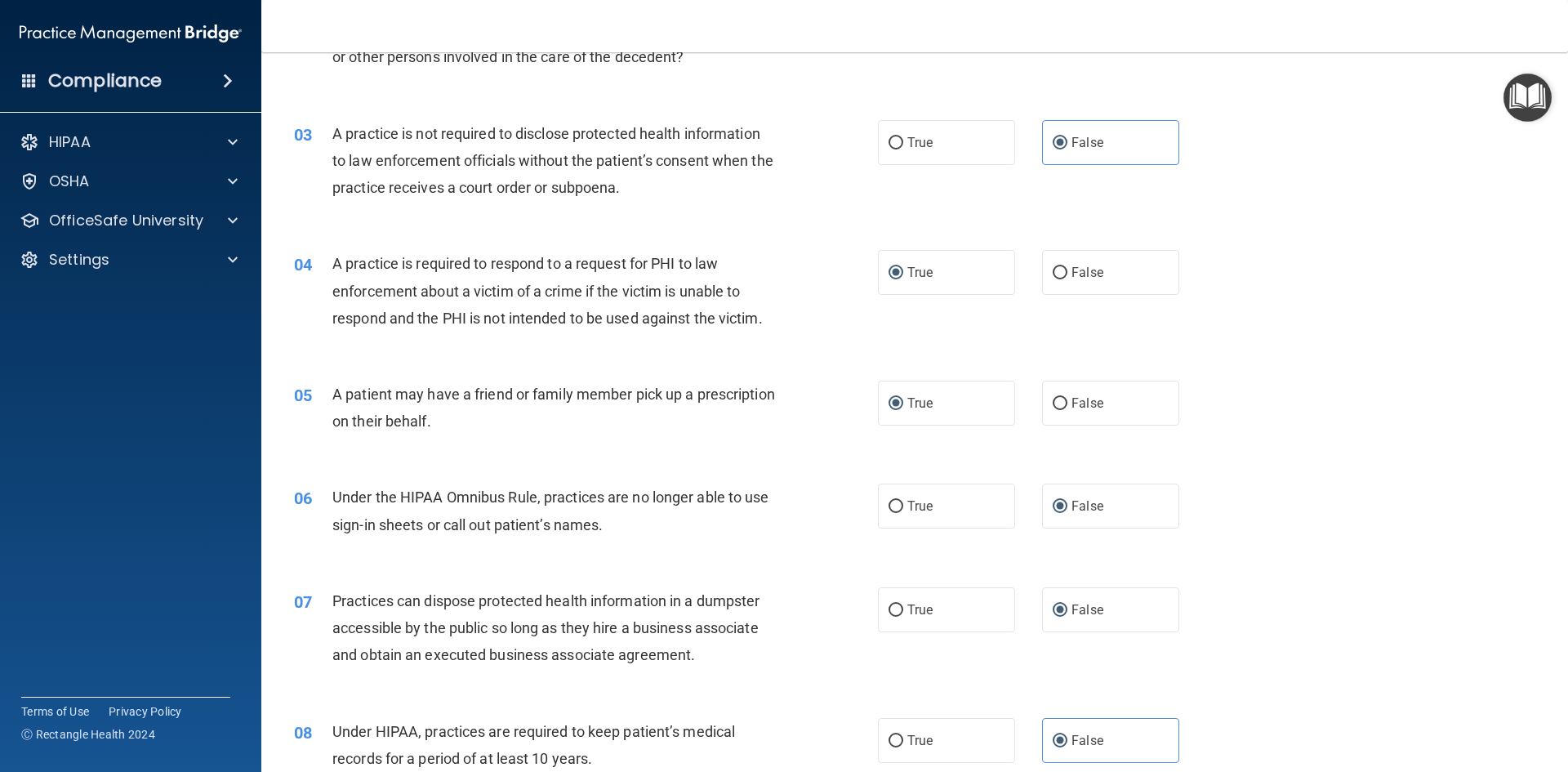
scroll to position [0, 0]
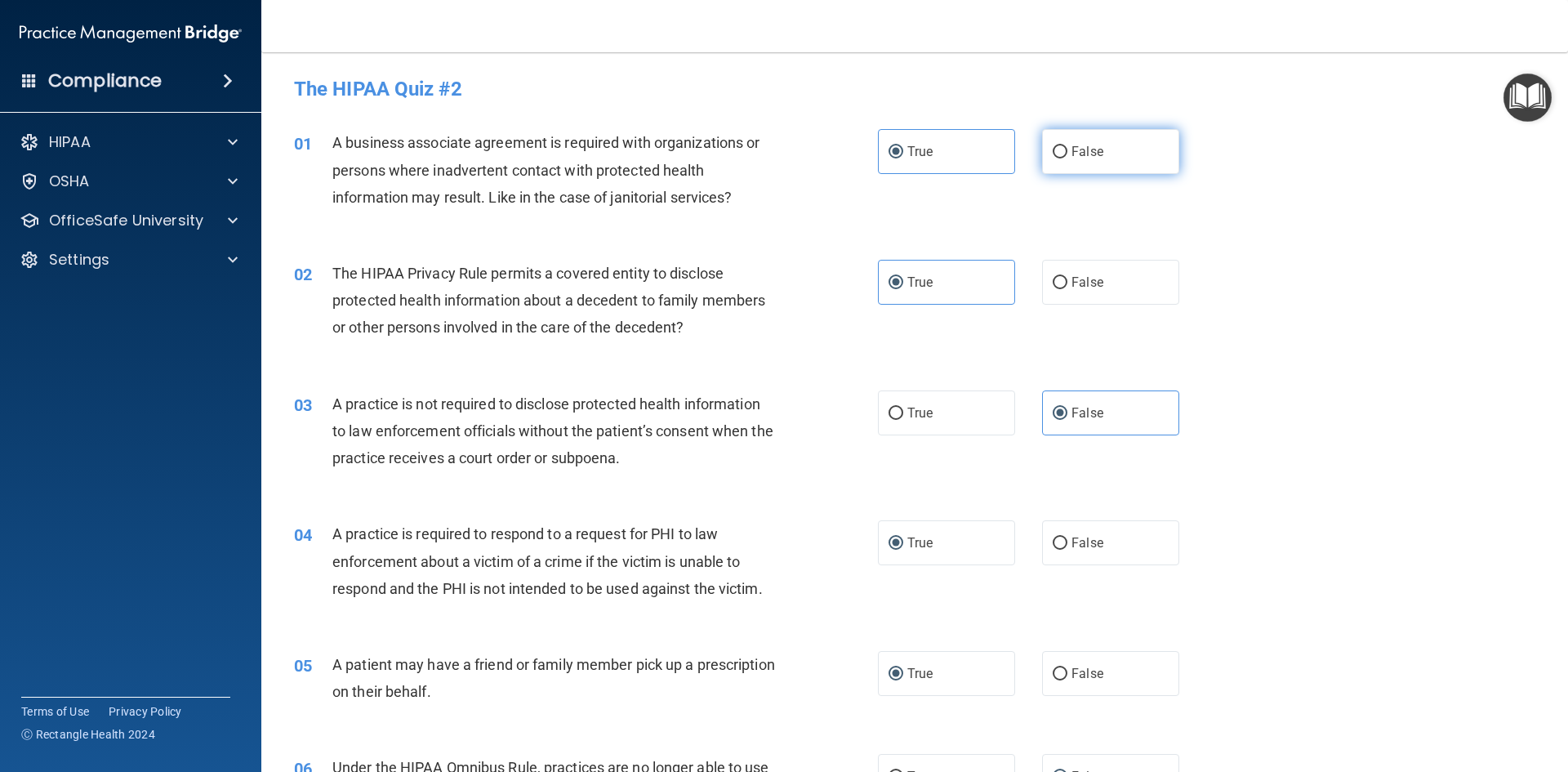
click at [927, 146] on span "False" at bounding box center [1087, 151] width 32 height 16
click at [927, 146] on input "False" at bounding box center [1060, 152] width 15 height 13
radio input "true"
click at [927, 140] on label "True" at bounding box center [946, 151] width 138 height 45
click at [904, 146] on input "True" at bounding box center [896, 152] width 15 height 13
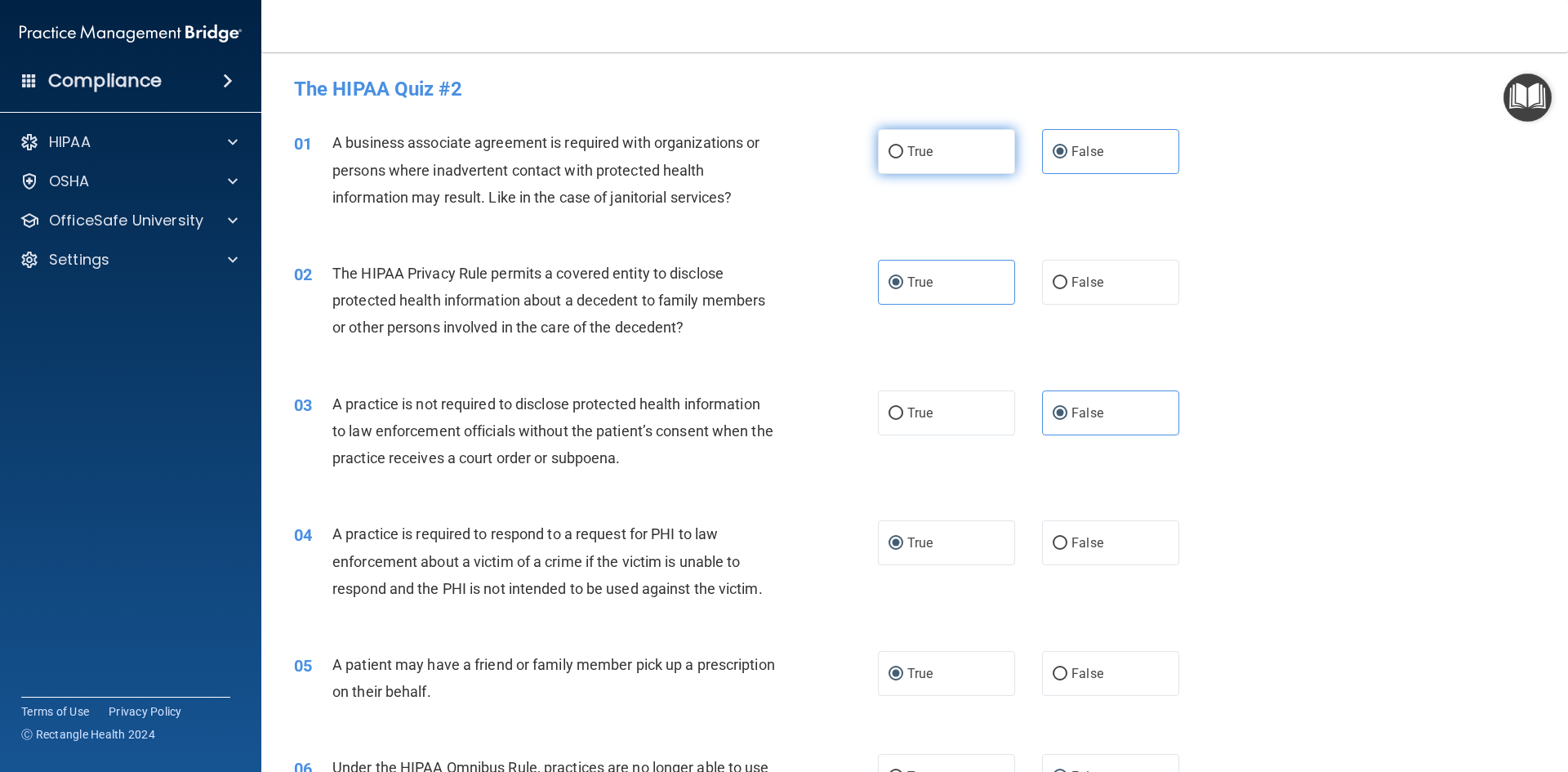
radio input "true"
radio input "false"
click at [927, 277] on label "False" at bounding box center [1110, 282] width 138 height 45
click at [927, 277] on input "False" at bounding box center [1060, 283] width 15 height 13
radio input "true"
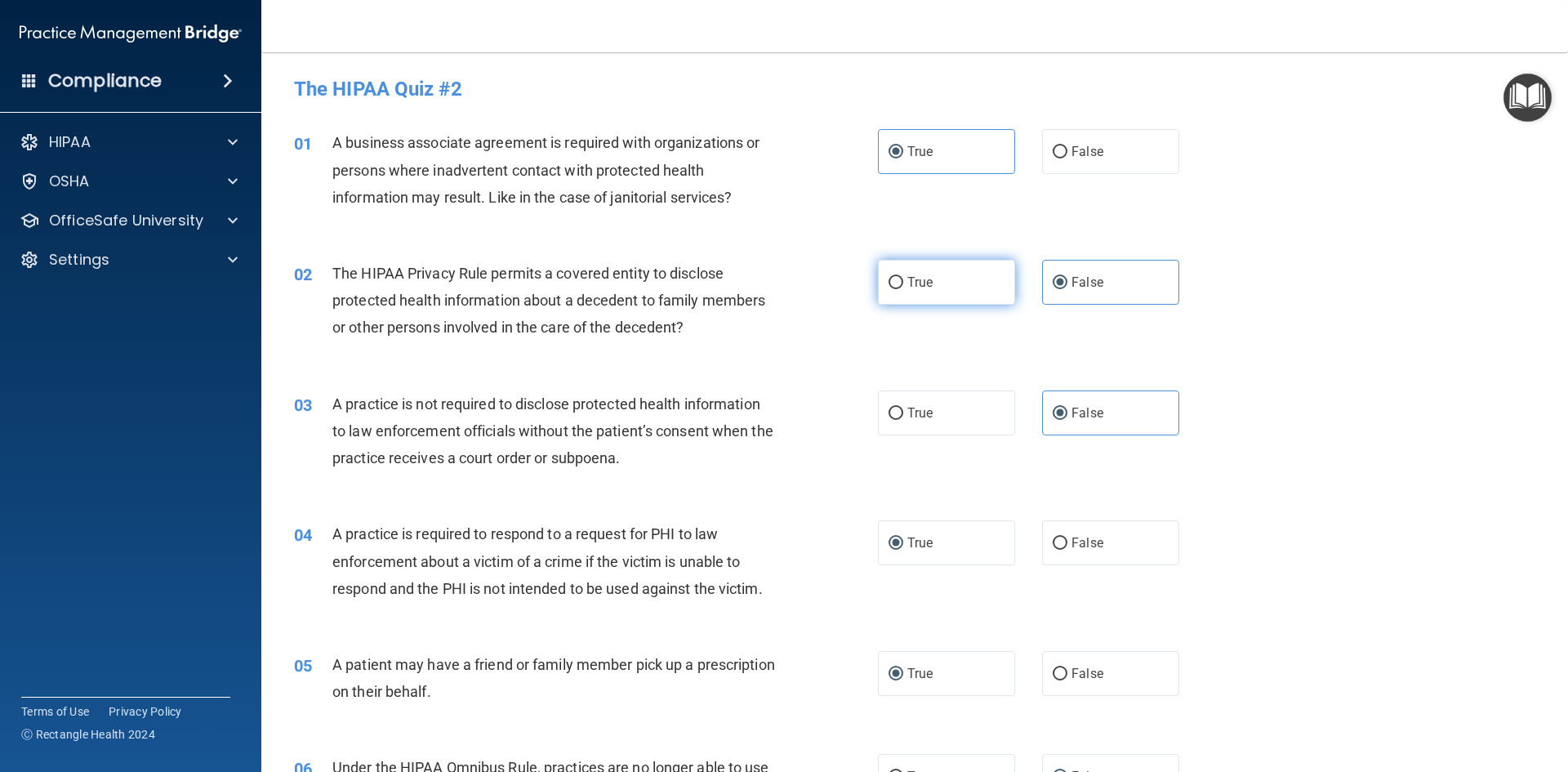
click at [927, 273] on label "True" at bounding box center [946, 282] width 138 height 45
click at [904, 277] on input "True" at bounding box center [896, 283] width 15 height 13
radio input "true"
radio input "false"
click at [909, 405] on span "True" at bounding box center [920, 413] width 25 height 16
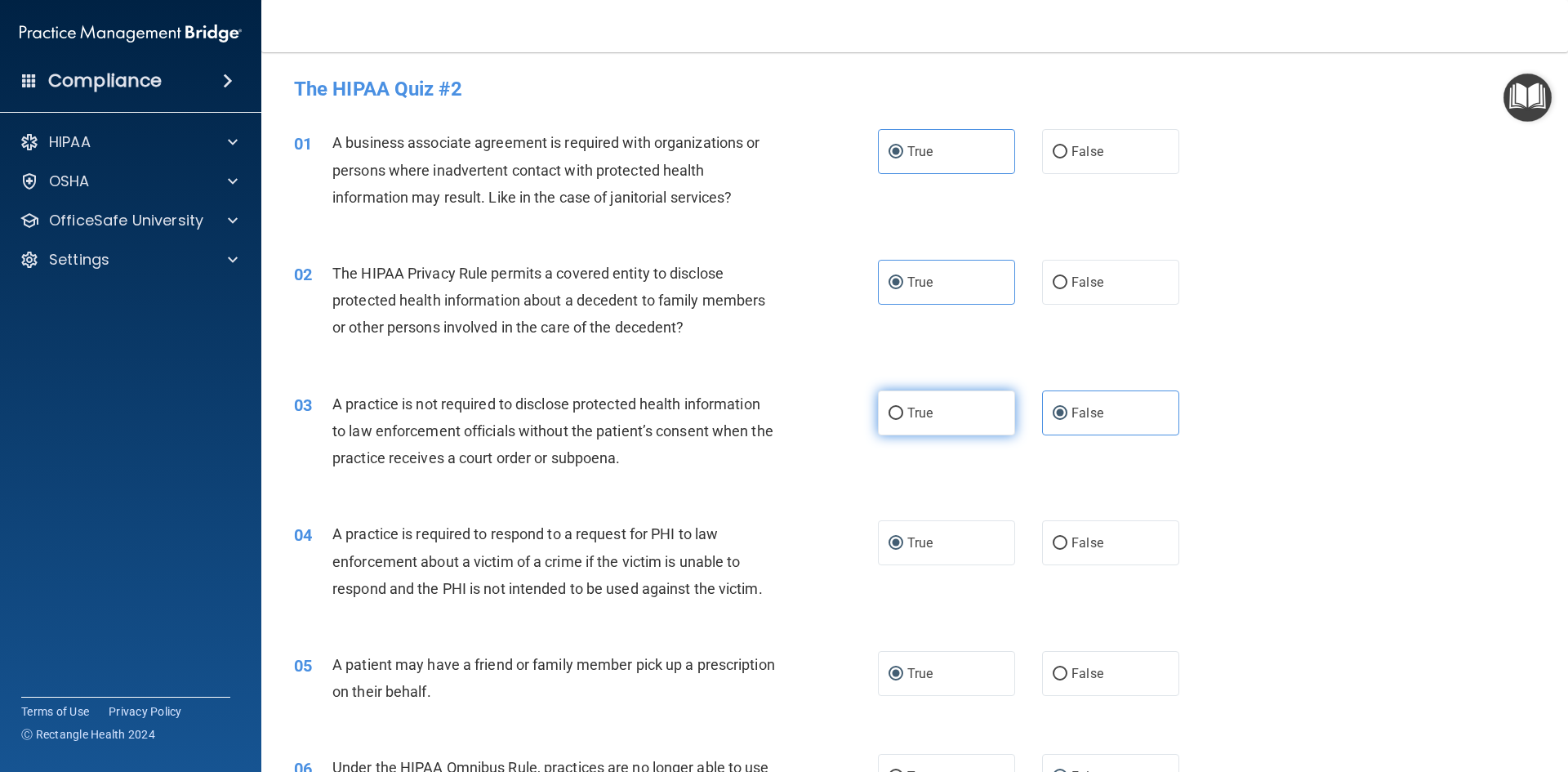
click at [904, 408] on input "True" at bounding box center [896, 414] width 15 height 13
radio input "true"
click at [927, 415] on label "False" at bounding box center [1110, 413] width 138 height 45
click at [927, 415] on input "False" at bounding box center [1060, 414] width 15 height 13
radio input "true"
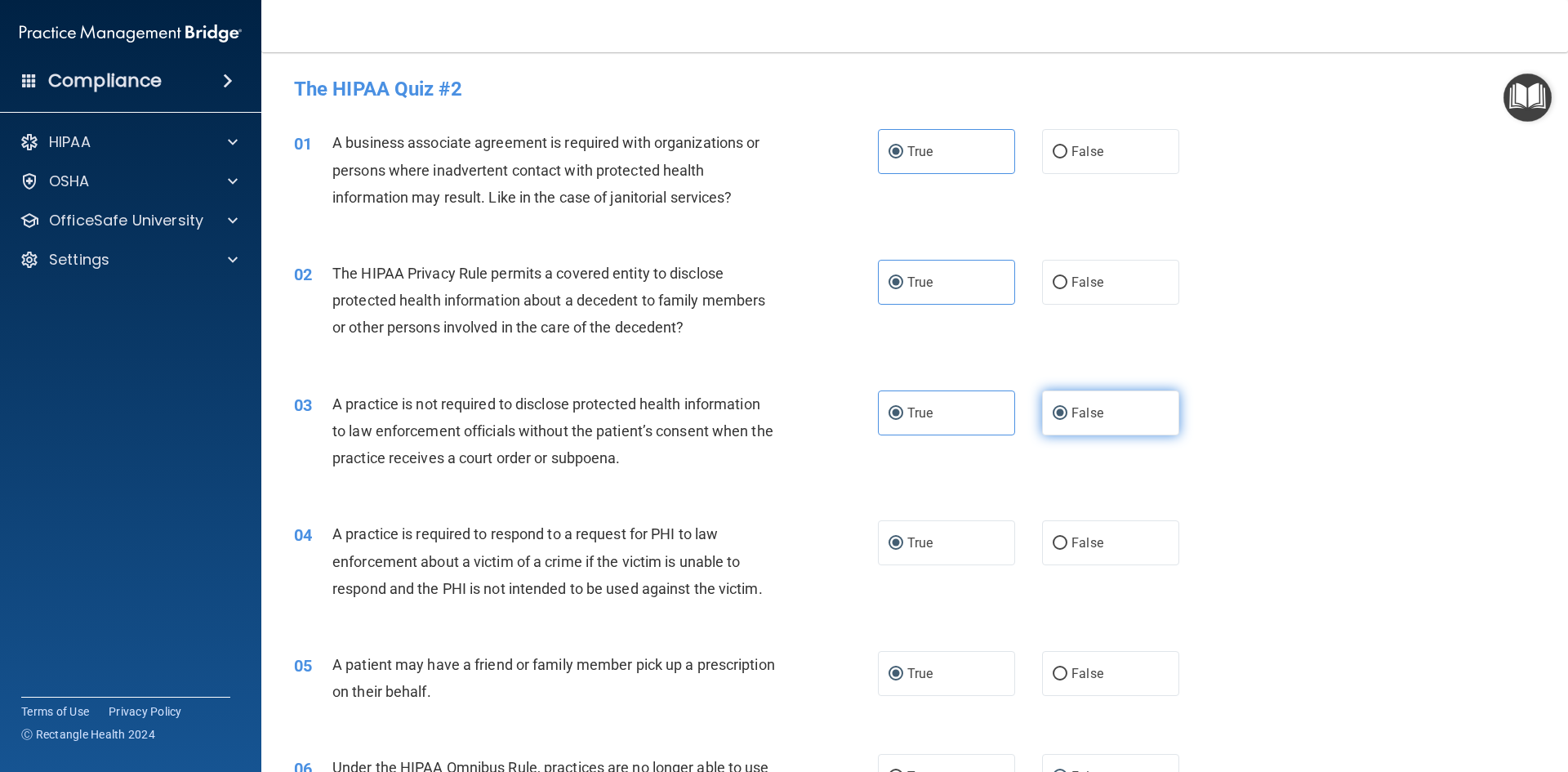
radio input "false"
click at [927, 545] on label "False" at bounding box center [1110, 543] width 138 height 45
click at [927, 545] on input "False" at bounding box center [1060, 544] width 15 height 13
radio input "true"
click at [927, 546] on label "True" at bounding box center [946, 543] width 138 height 45
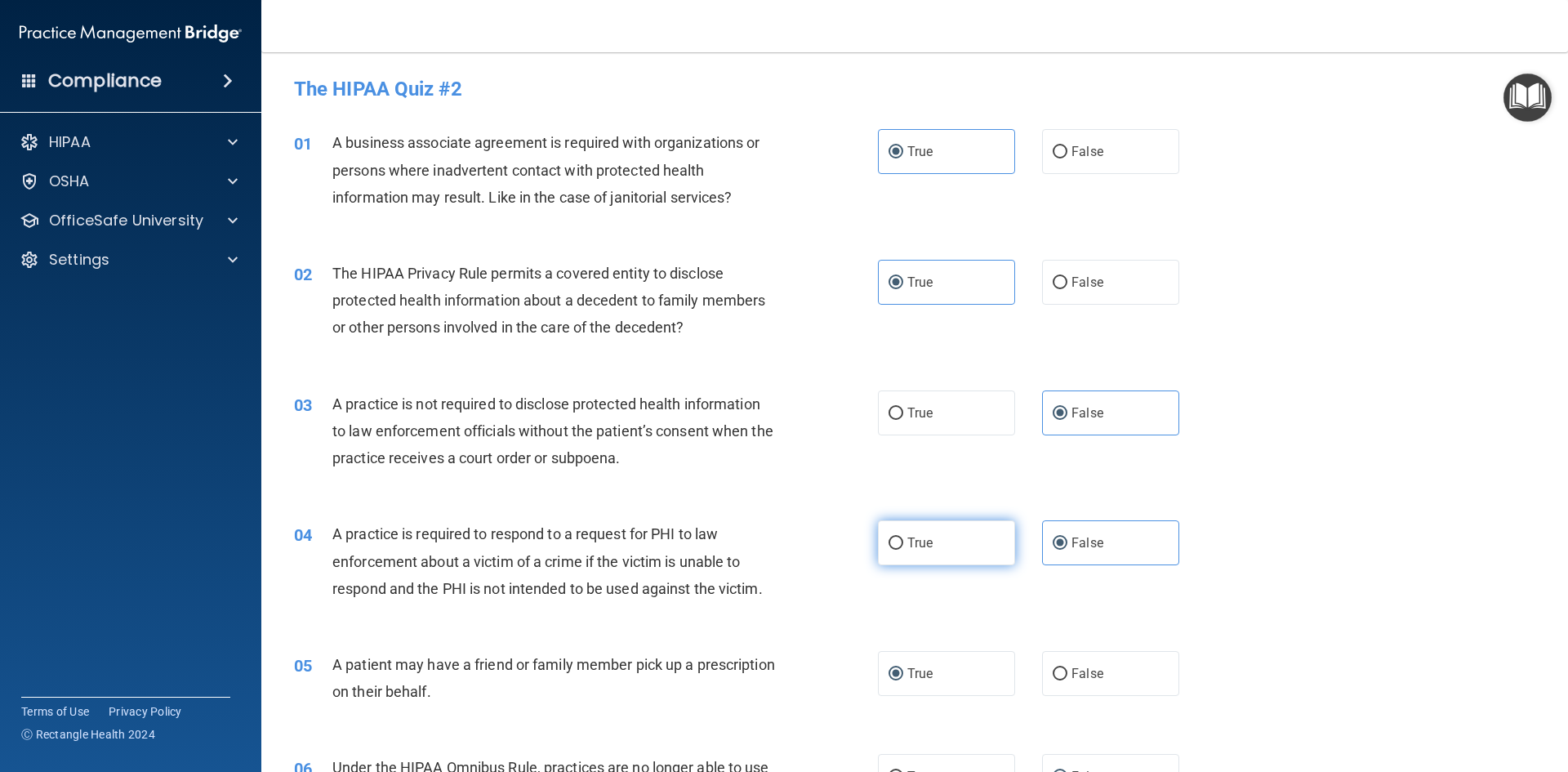
click at [904, 546] on input "True" at bounding box center [896, 544] width 15 height 13
radio input "true"
radio input "false"
click at [927, 670] on span "False" at bounding box center [1087, 673] width 32 height 16
click at [927, 670] on input "False" at bounding box center [1060, 674] width 15 height 13
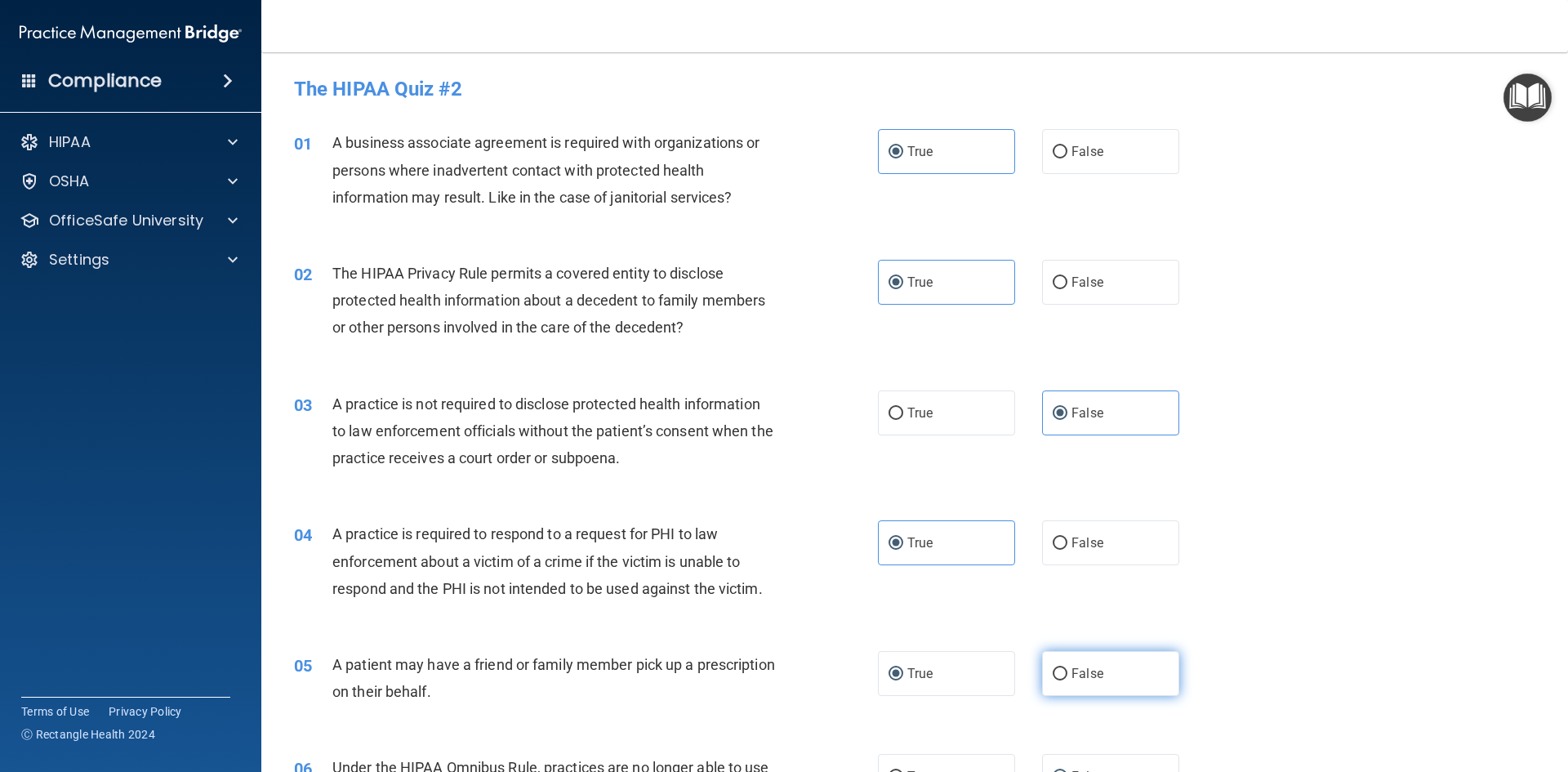
radio input "true"
click at [924, 658] on label "True" at bounding box center [946, 673] width 138 height 45
click at [904, 669] on input "True" at bounding box center [896, 674] width 15 height 13
radio input "true"
radio input "false"
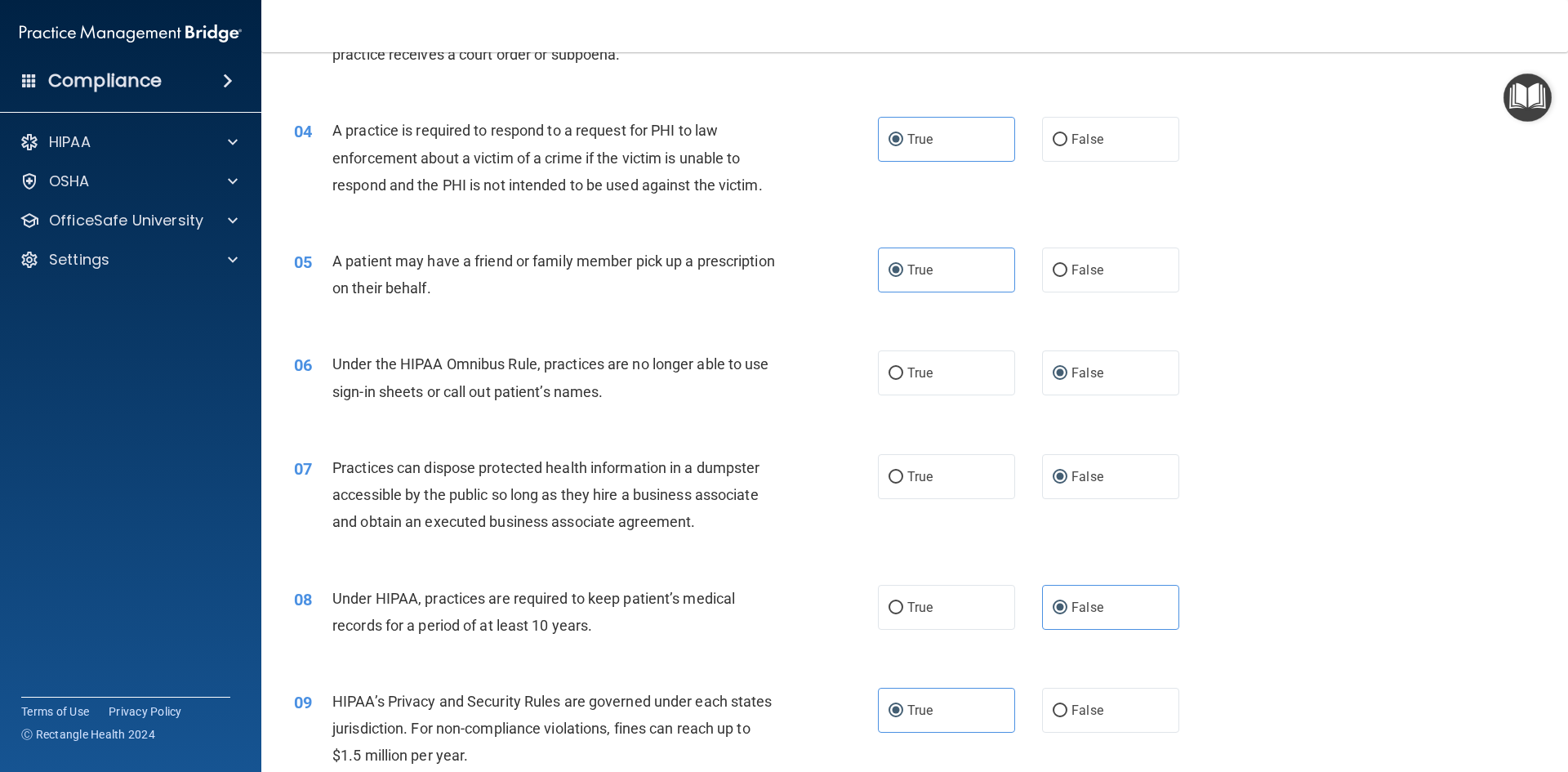
scroll to position [422, 0]
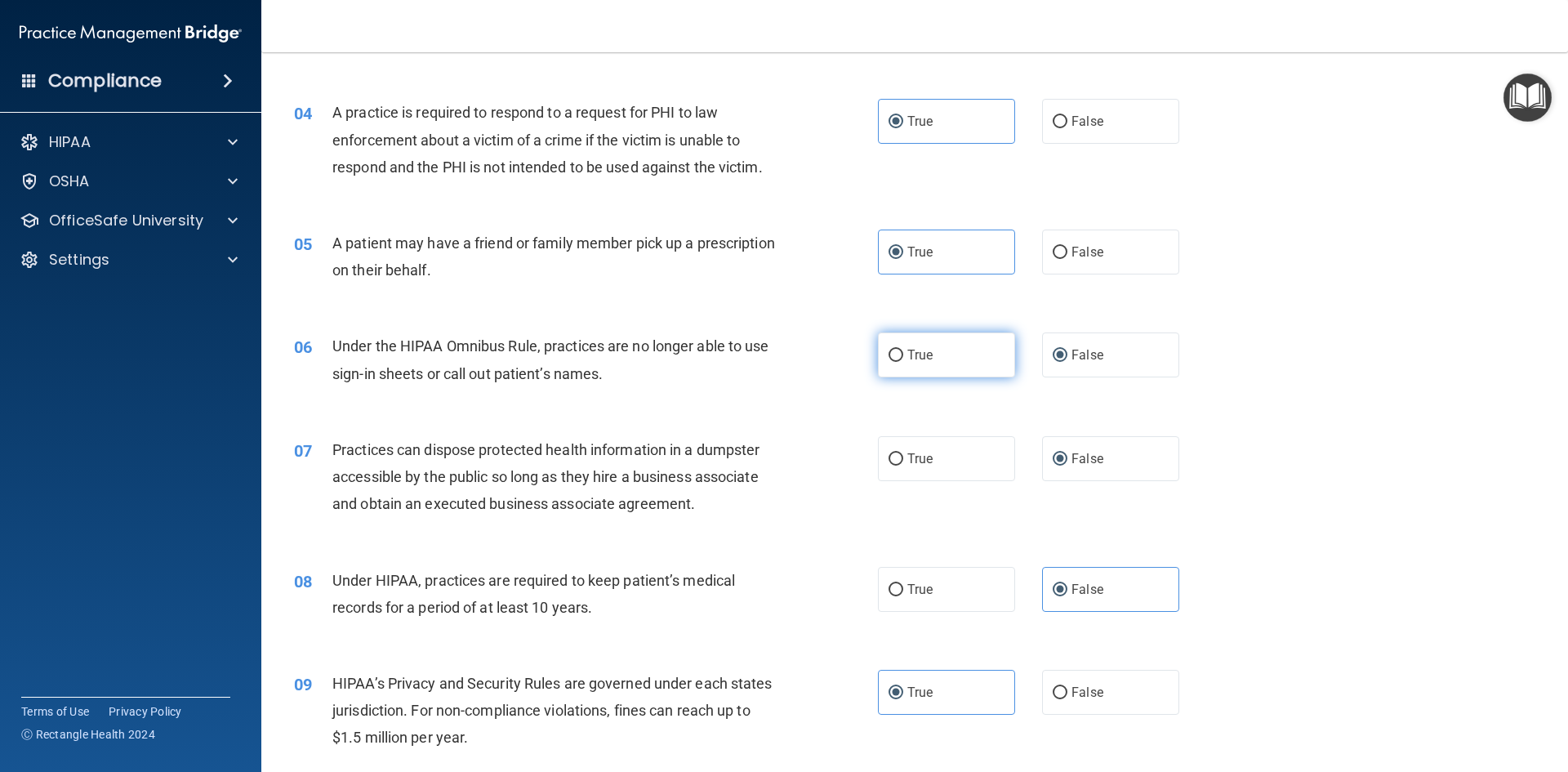
click at [907, 357] on span "True" at bounding box center [920, 355] width 25 height 16
click at [904, 357] on input "True" at bounding box center [896, 355] width 15 height 13
radio input "true"
click at [927, 356] on span "False" at bounding box center [1087, 355] width 32 height 16
click at [927, 356] on input "False" at bounding box center [1060, 355] width 15 height 13
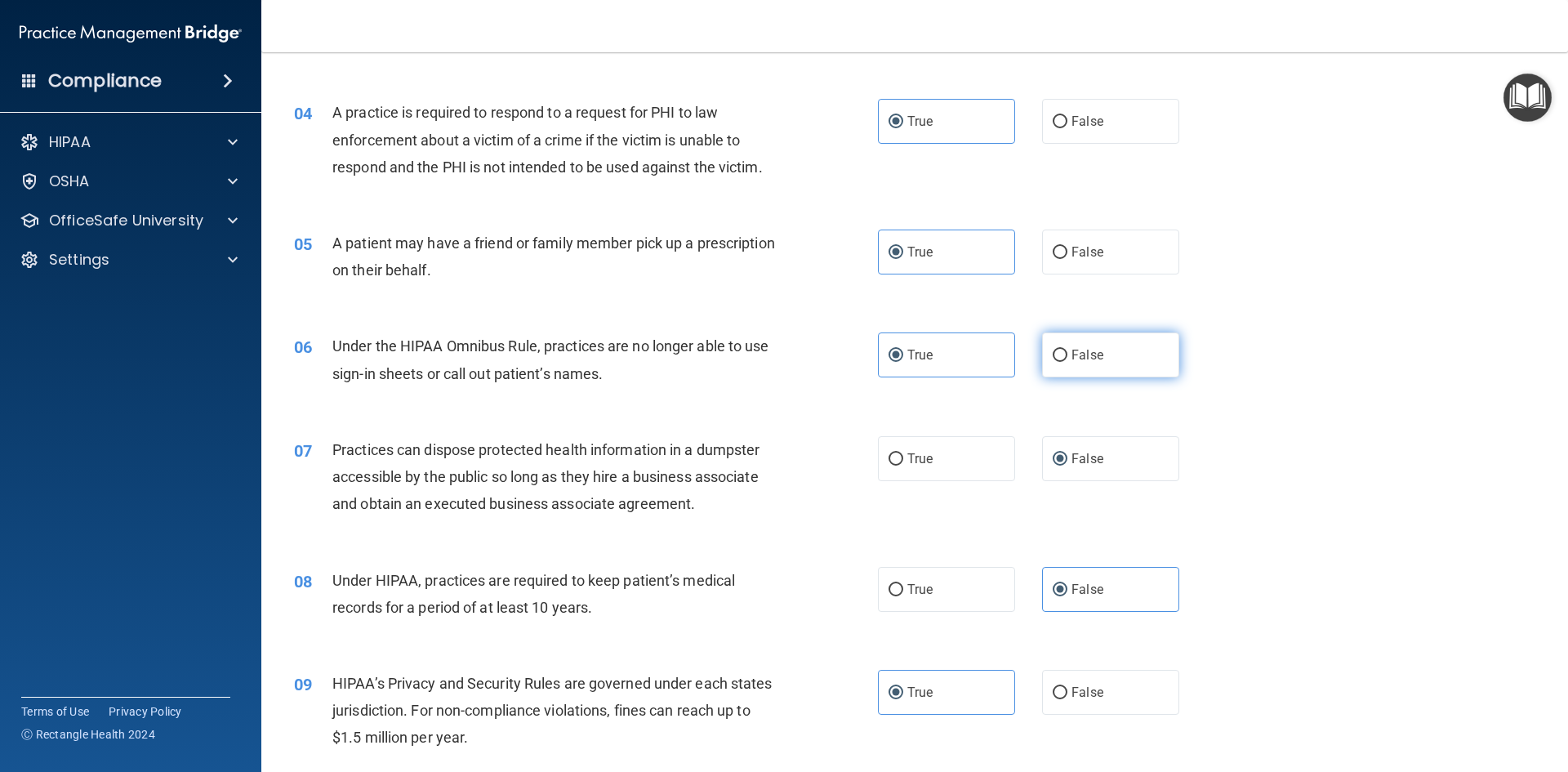
radio input "true"
radio input "false"
click at [902, 447] on label "True" at bounding box center [946, 459] width 138 height 45
click at [902, 454] on input "True" at bounding box center [896, 460] width 15 height 13
radio input "true"
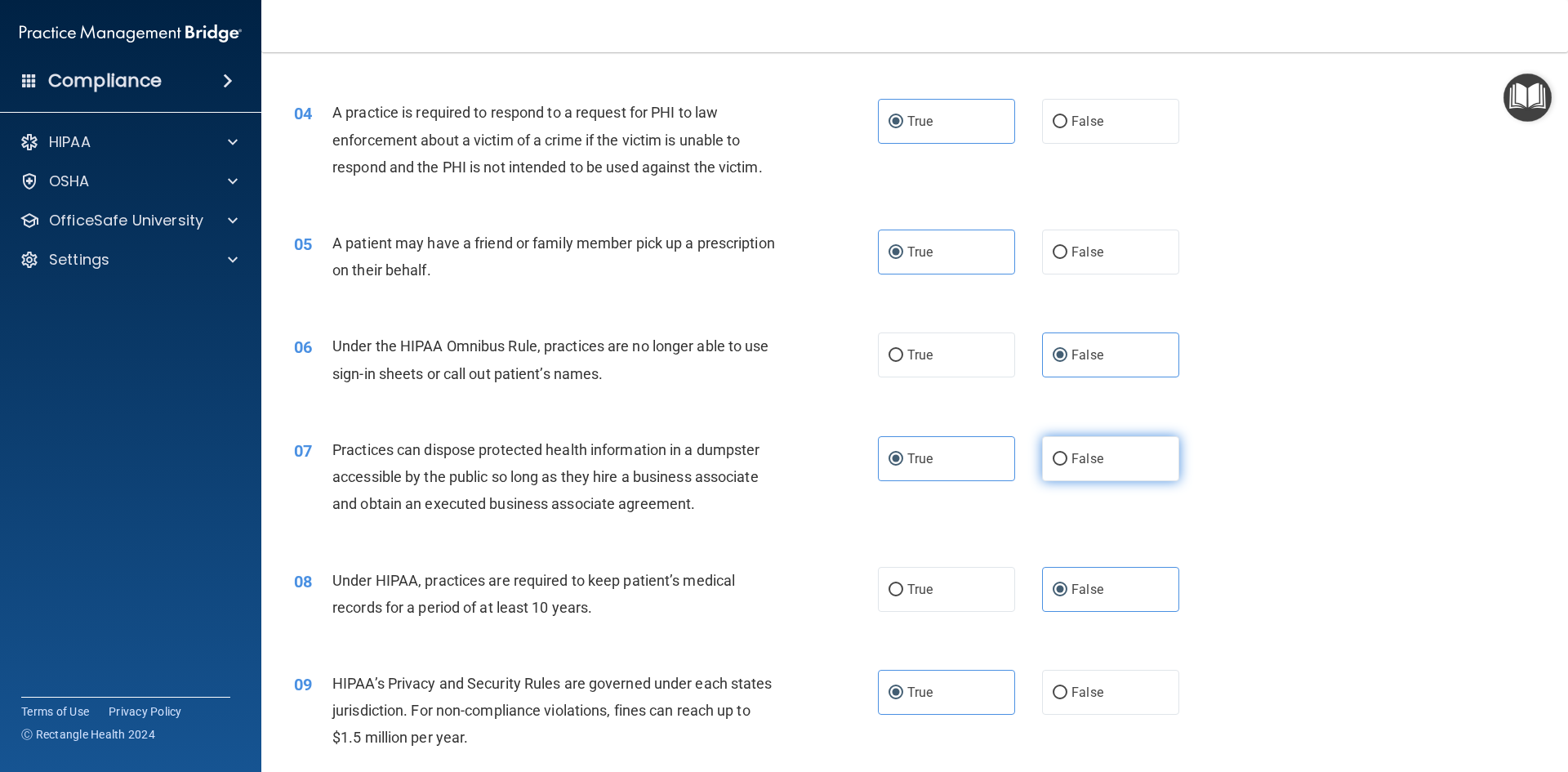
click at [927, 471] on label "False" at bounding box center [1110, 459] width 138 height 45
click at [927, 466] on input "False" at bounding box center [1060, 460] width 15 height 13
radio input "true"
radio input "false"
click at [927, 570] on label "True" at bounding box center [946, 589] width 138 height 45
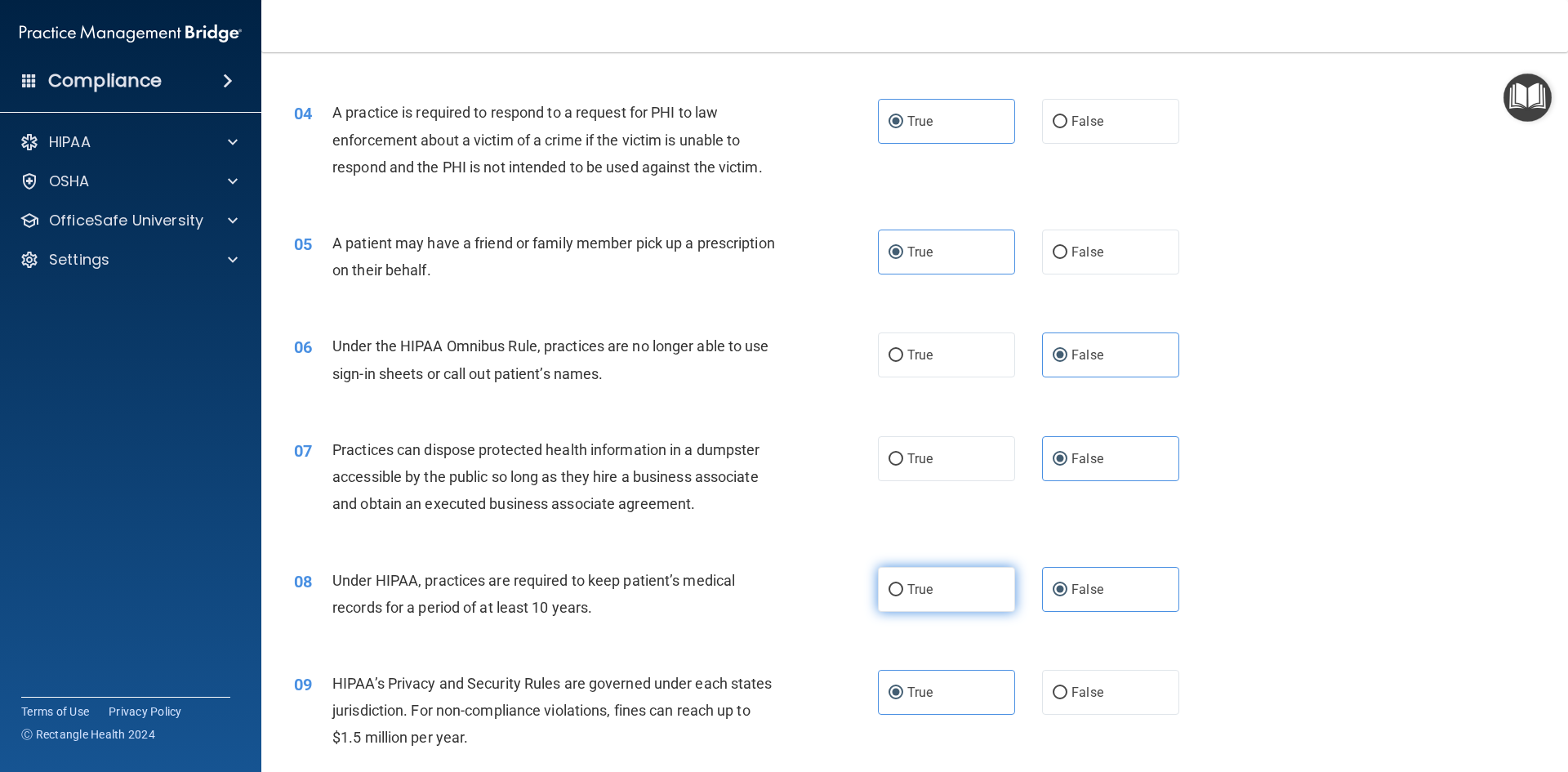
click at [904, 585] on input "True" at bounding box center [896, 590] width 15 height 13
radio input "true"
click at [927, 600] on label "False" at bounding box center [1110, 589] width 138 height 45
click at [927, 596] on input "False" at bounding box center [1060, 590] width 15 height 13
radio input "true"
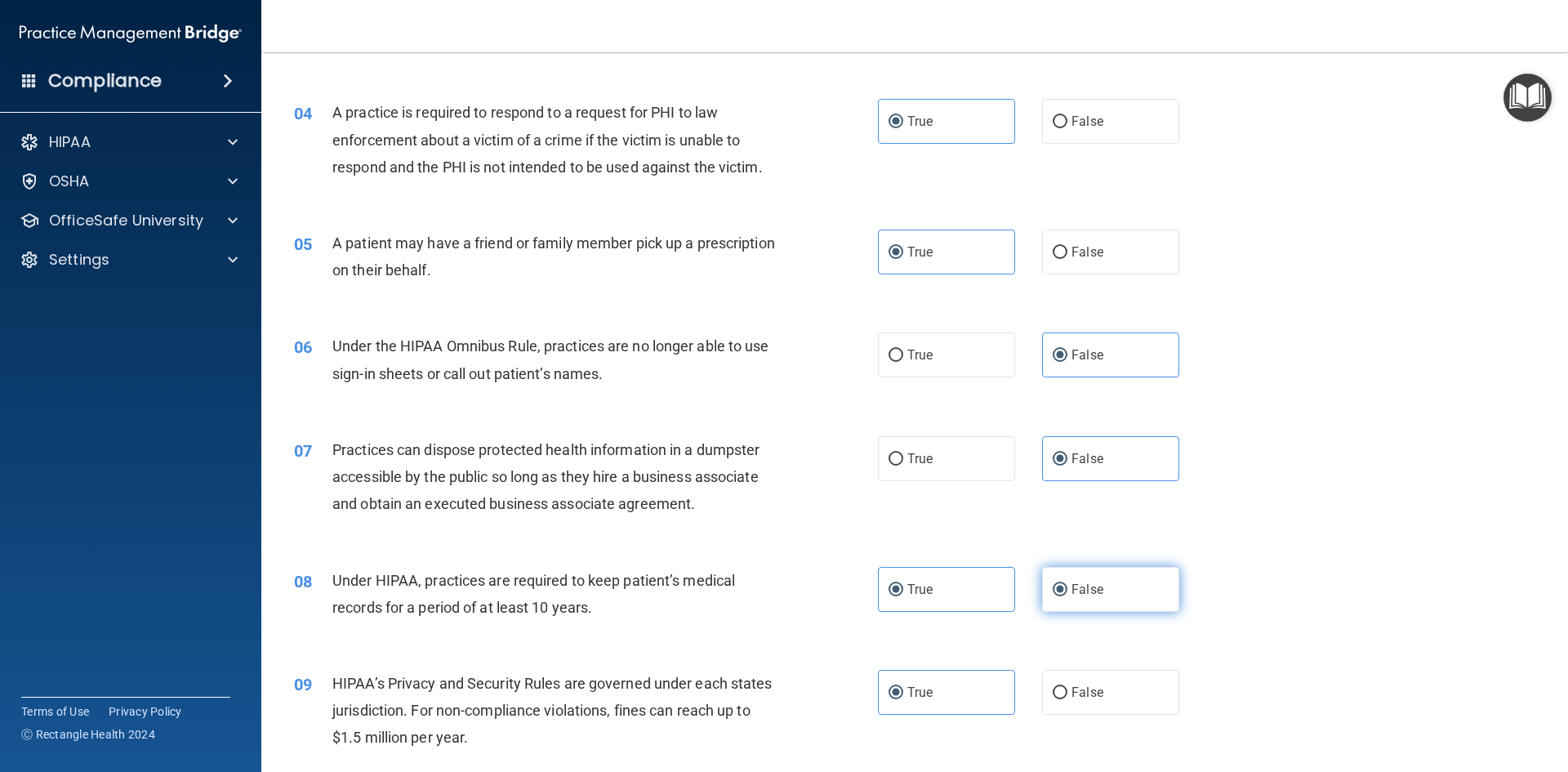
radio input "false"
click at [927, 689] on label "False" at bounding box center [1110, 693] width 138 height 45
click at [927, 689] on input "False" at bounding box center [1060, 693] width 15 height 13
radio input "true"
click at [915, 687] on span "True" at bounding box center [920, 693] width 25 height 16
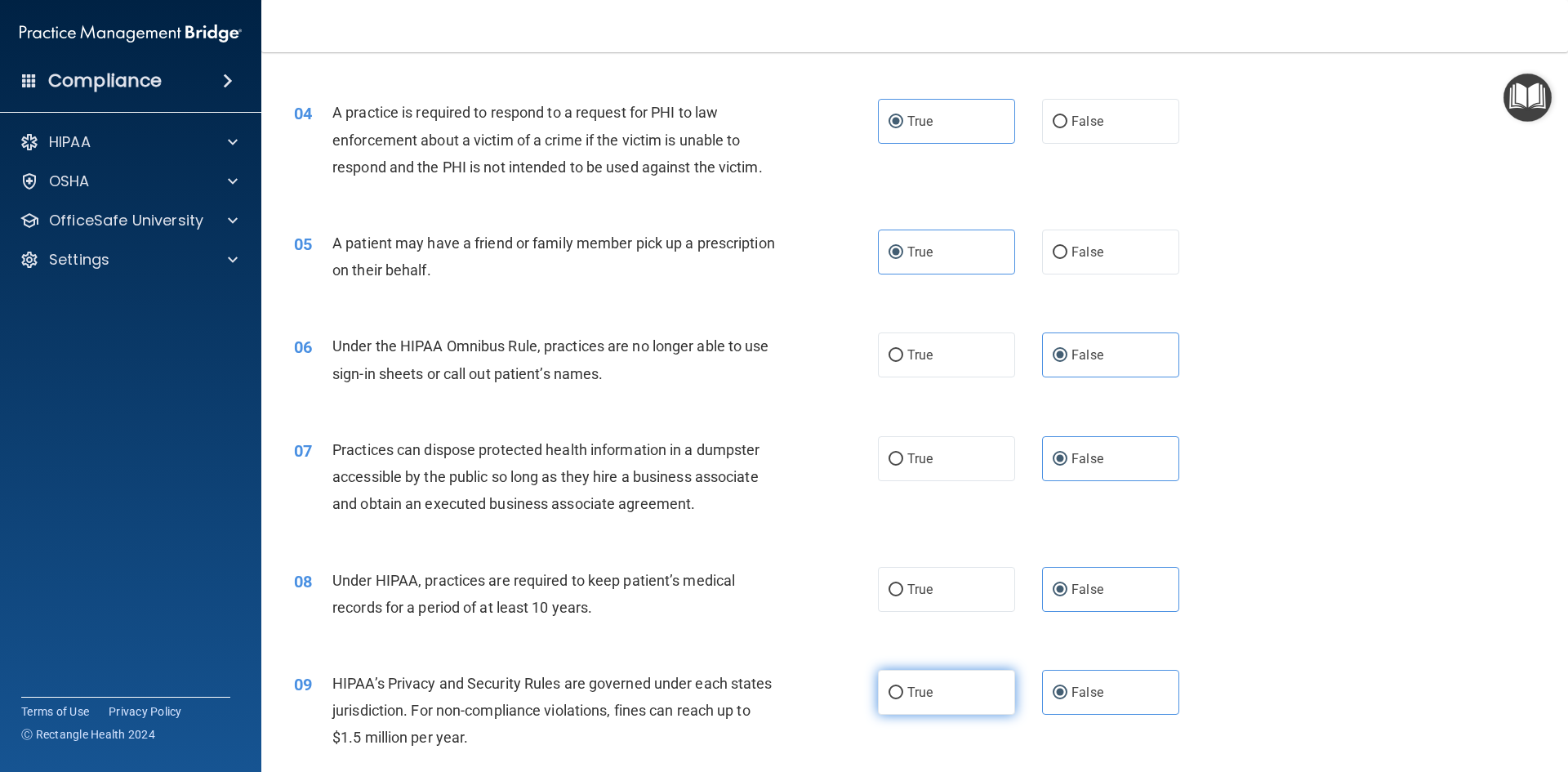
click at [904, 687] on input "True" at bounding box center [896, 693] width 15 height 13
radio input "true"
radio input "false"
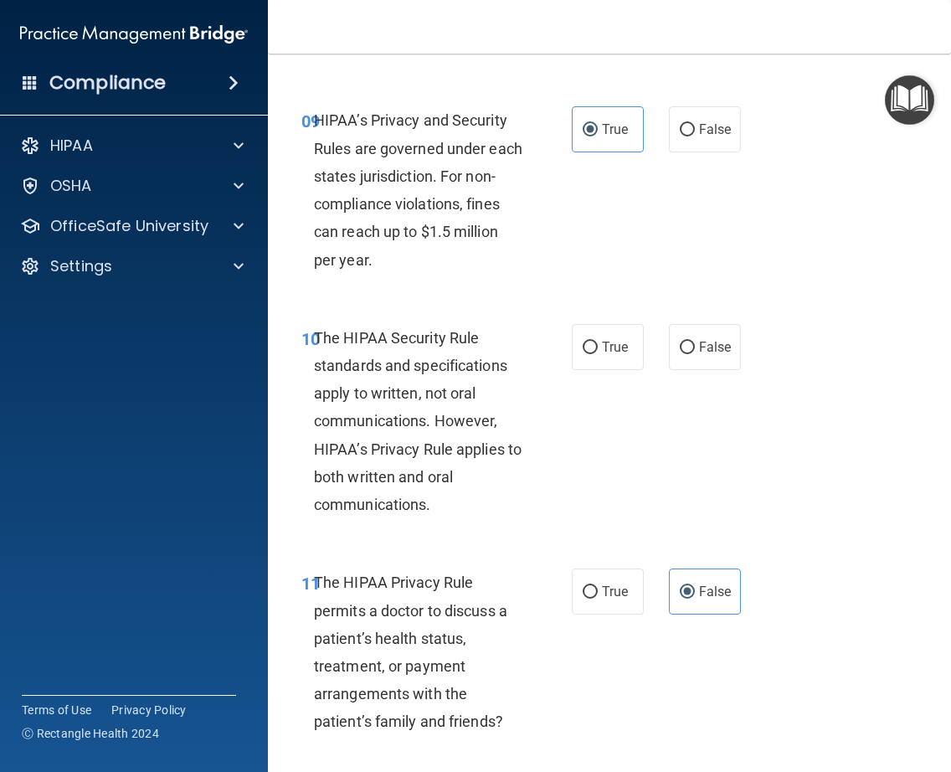
scroll to position [1722, 0]
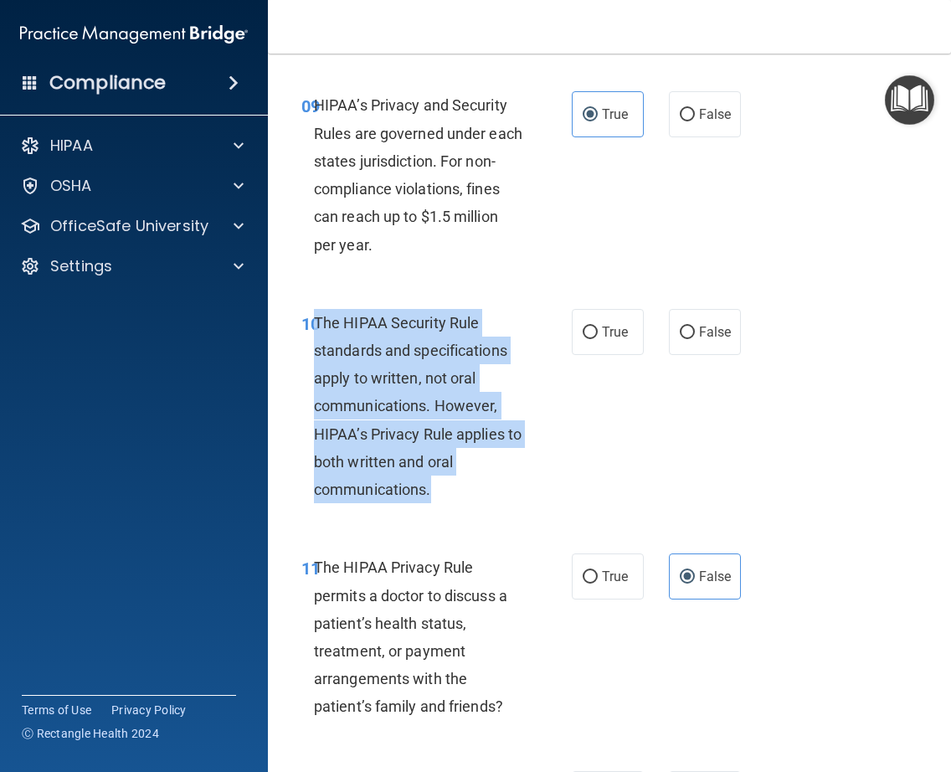
drag, startPoint x: 427, startPoint y: 491, endPoint x: 310, endPoint y: 321, distance: 205.8
click at [314, 321] on span "The HIPAA Security Rule standards and specifications apply to written, not oral…" at bounding box center [418, 406] width 208 height 184
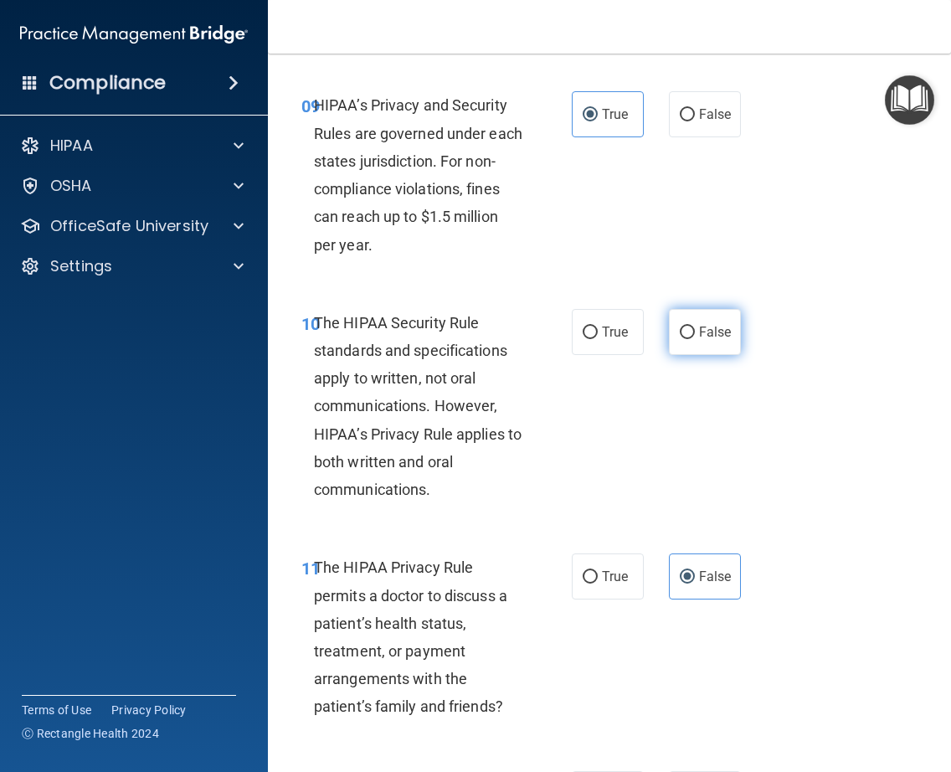
click at [702, 330] on span "False" at bounding box center [715, 332] width 33 height 16
click at [695, 330] on input "False" at bounding box center [687, 333] width 15 height 13
radio input "true"
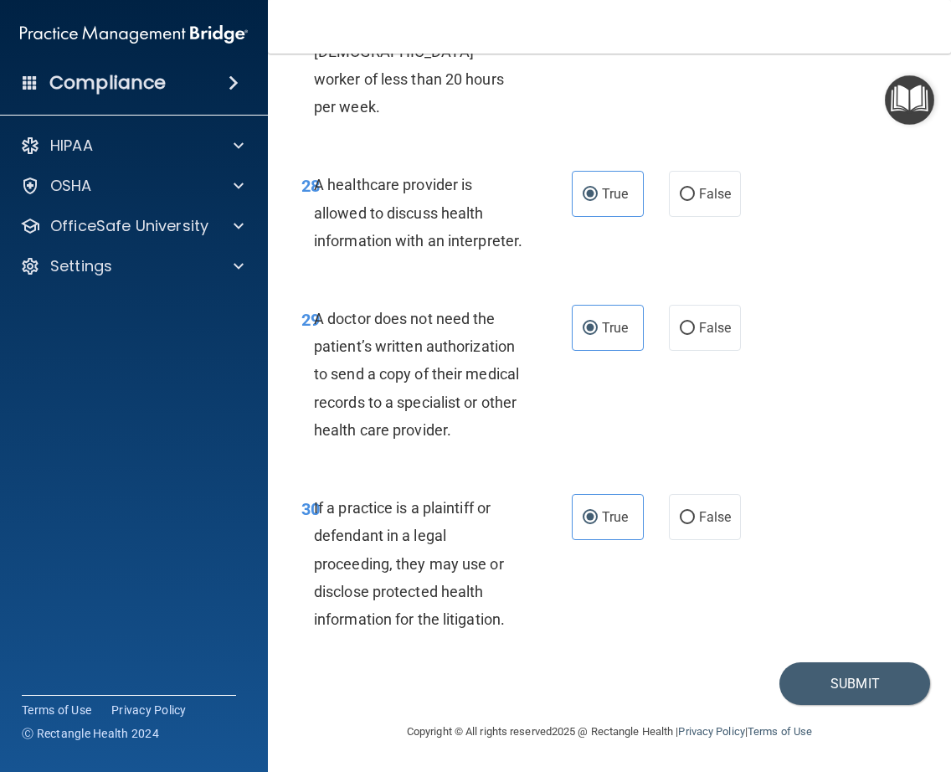
scroll to position [5434, 0]
click at [856, 685] on button "Submit" at bounding box center [854, 683] width 151 height 43
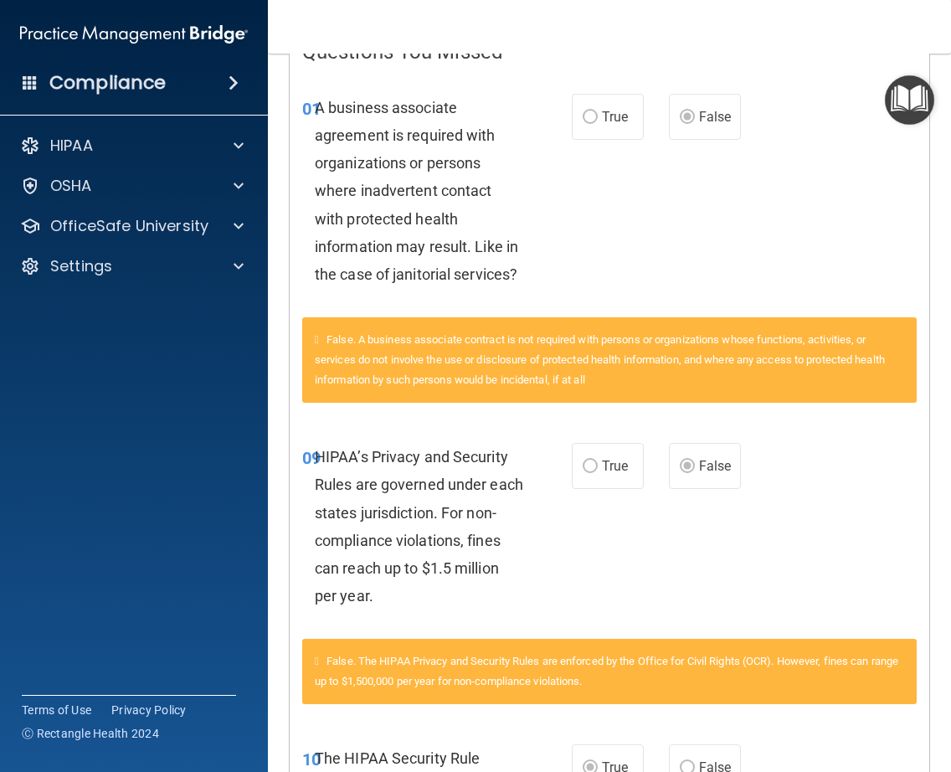
scroll to position [380, 0]
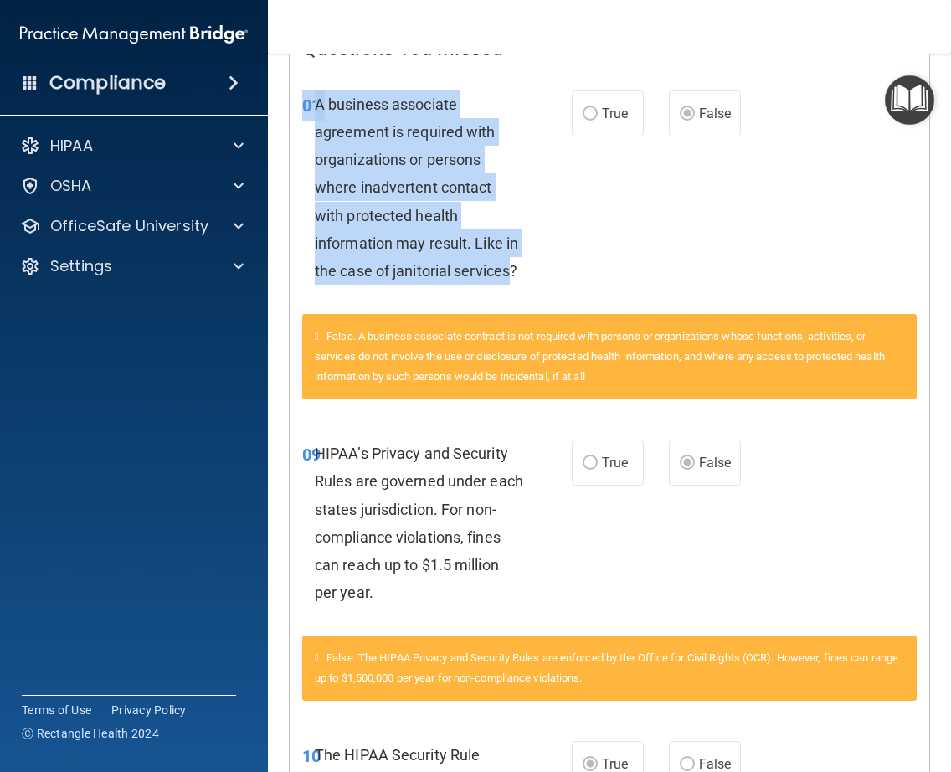
drag, startPoint x: 512, startPoint y: 272, endPoint x: 286, endPoint y: 97, distance: 285.9
click at [286, 97] on div "01 A business associate agreement is required with organizations or persons whe…" at bounding box center [437, 191] width 320 height 203
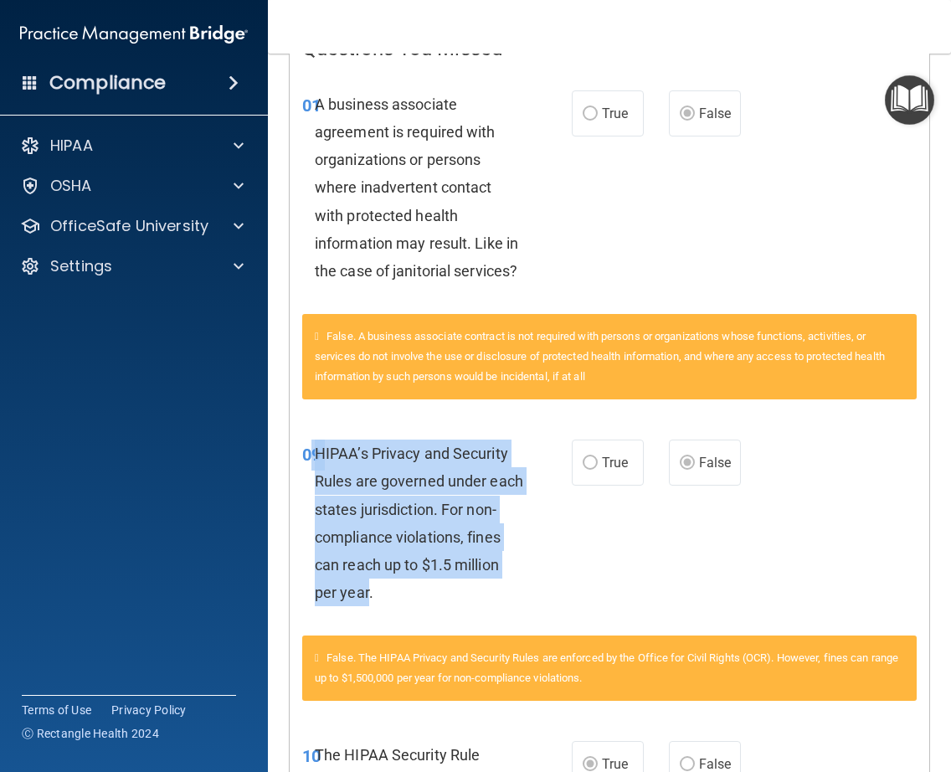
drag, startPoint x: 415, startPoint y: 593, endPoint x: 307, endPoint y: 451, distance: 178.0
click at [307, 451] on div "09 HIPAA’s Privacy and Security Rules are governed under each states jurisdicti…" at bounding box center [437, 527] width 320 height 175
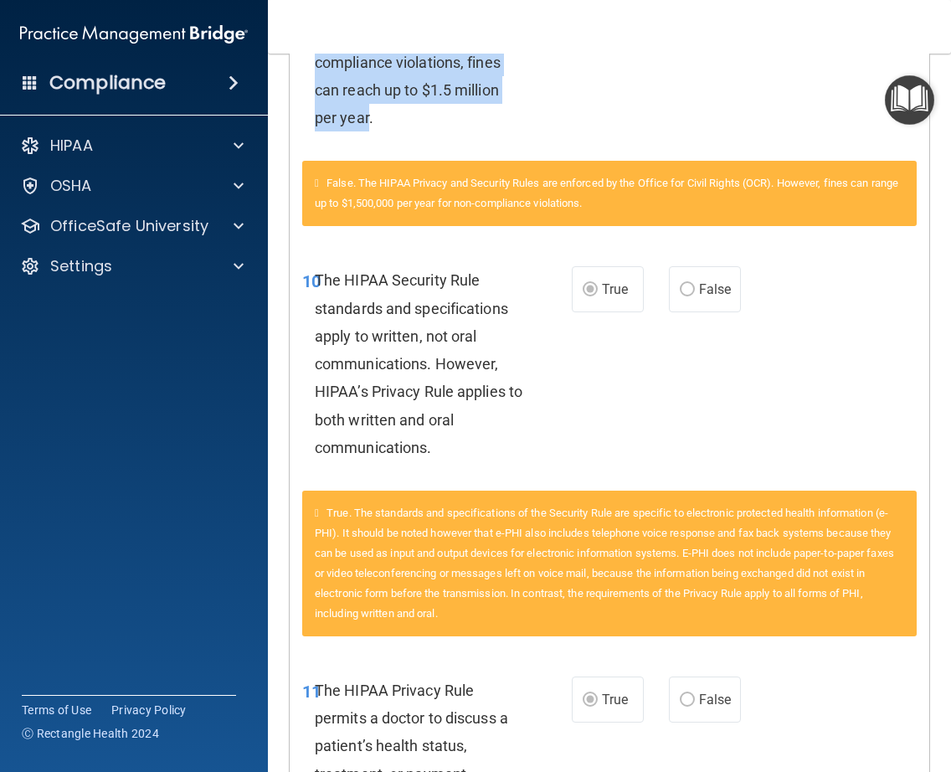
scroll to position [872, 0]
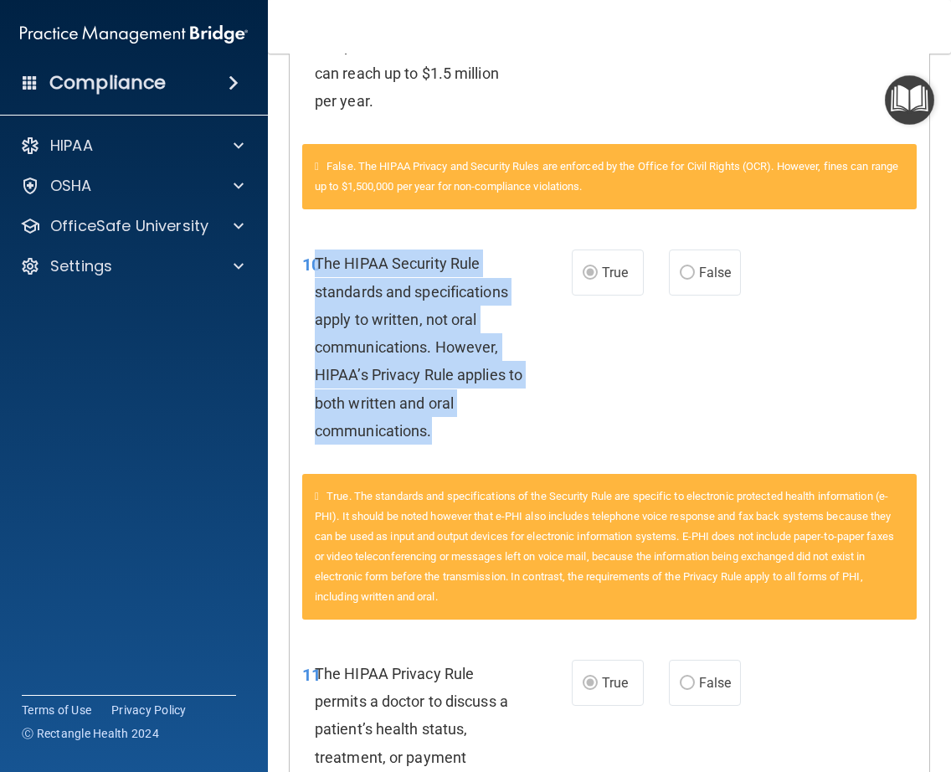
drag, startPoint x: 314, startPoint y: 255, endPoint x: 436, endPoint y: 426, distance: 210.0
click at [436, 426] on div "The HIPAA Security Rule standards and specifications apply to written, not oral…" at bounding box center [425, 346] width 221 height 195
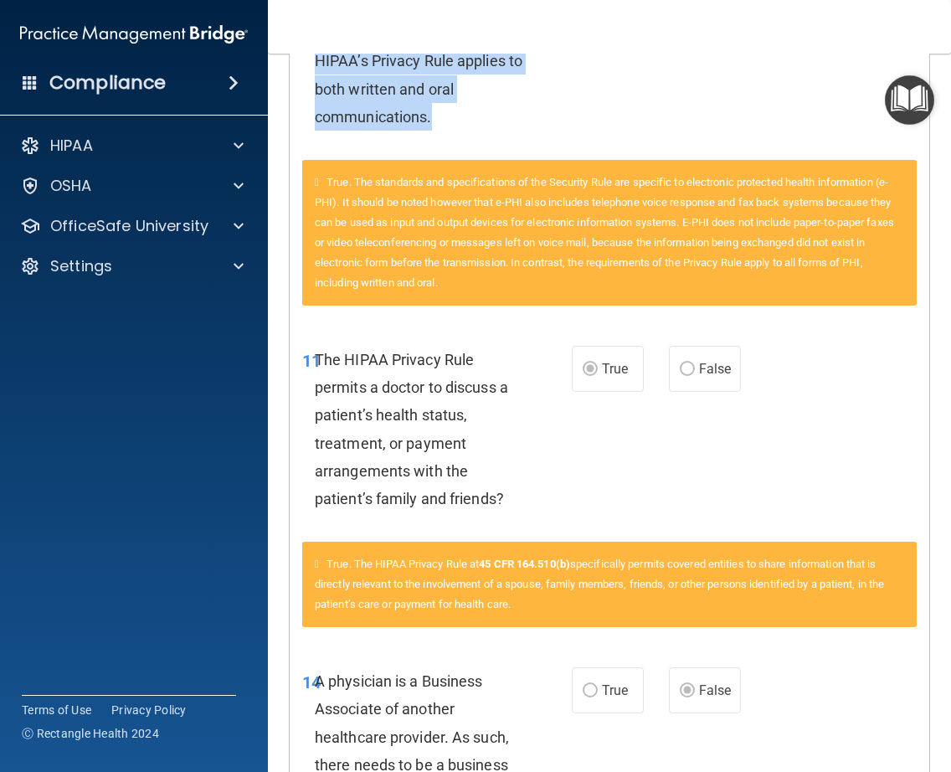
scroll to position [1235, 0]
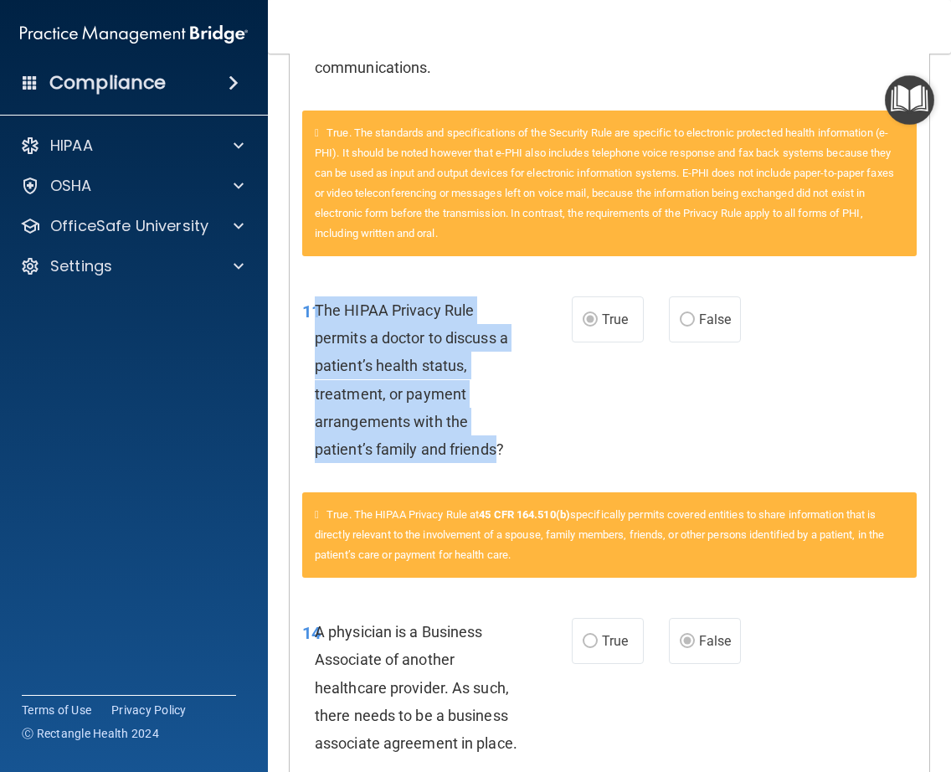
drag, startPoint x: 497, startPoint y: 450, endPoint x: 312, endPoint y: 306, distance: 235.0
click at [315, 306] on span "The HIPAA Privacy Rule permits a doctor to discuss a patient’s health status, t…" at bounding box center [411, 379] width 193 height 157
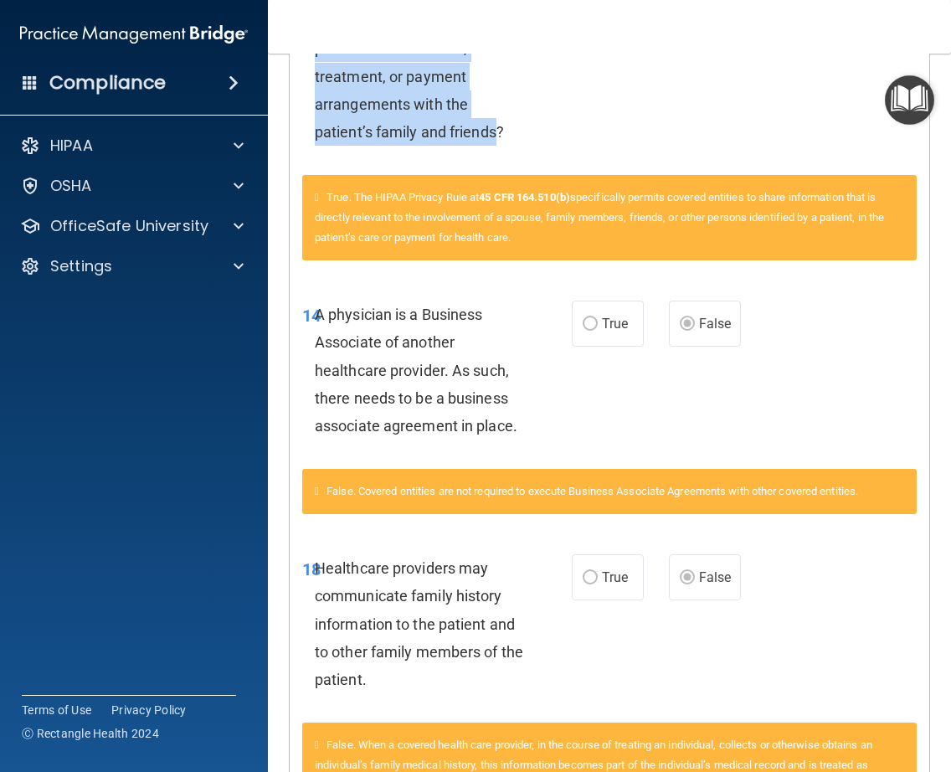
scroll to position [1598, 0]
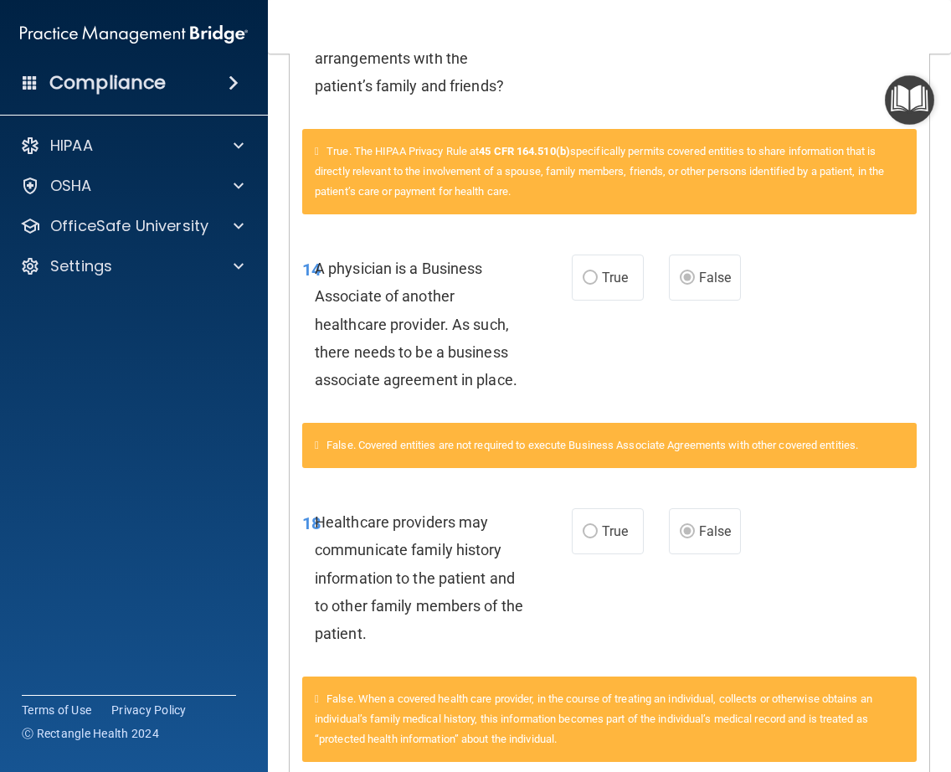
click at [512, 377] on span "A physician is a Business Associate of another healthcare provider. As such, th…" at bounding box center [416, 324] width 203 height 129
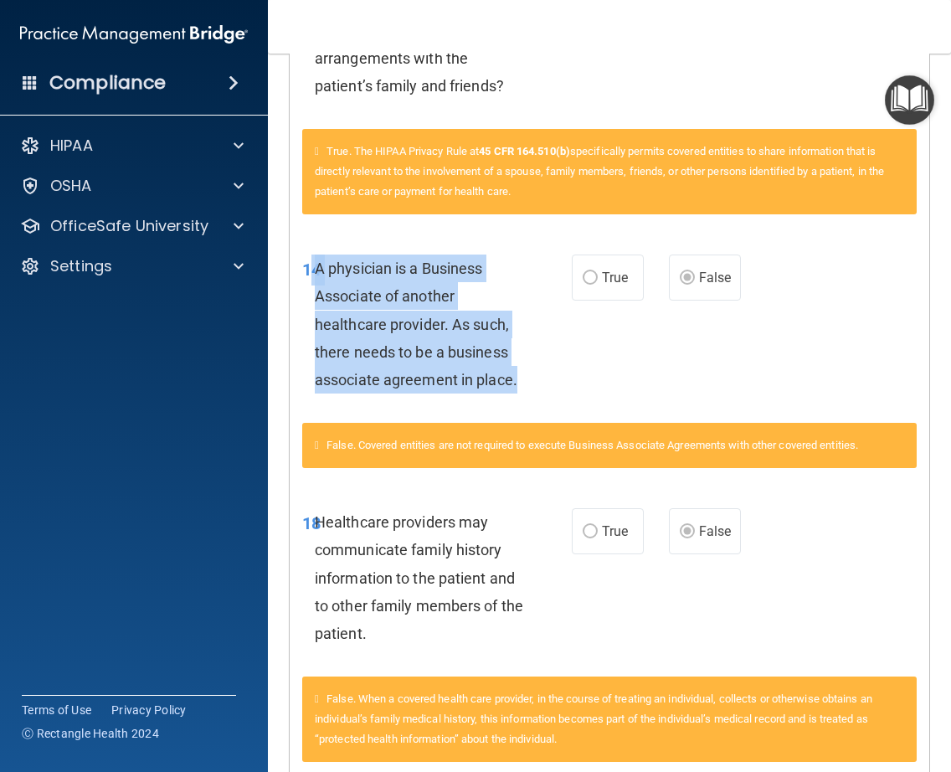
drag, startPoint x: 511, startPoint y: 381, endPoint x: 310, endPoint y: 260, distance: 234.3
click at [310, 260] on div "14 A physician is a Business Associate of another healthcare provider. As such,…" at bounding box center [437, 328] width 320 height 147
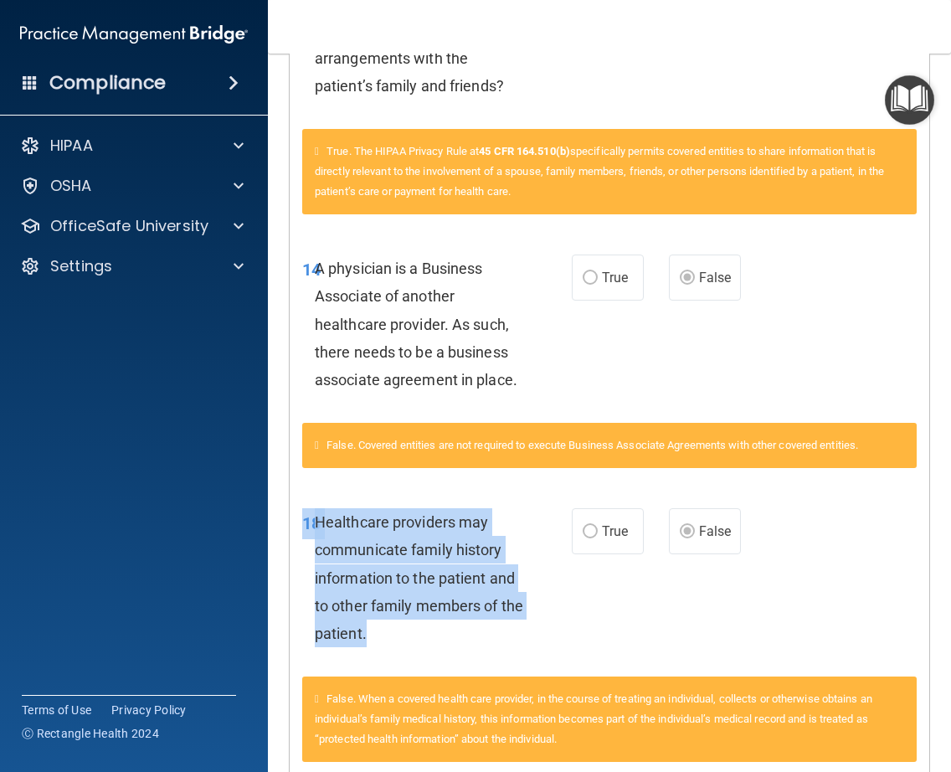
drag, startPoint x: 386, startPoint y: 636, endPoint x: 301, endPoint y: 508, distance: 153.5
click at [301, 508] on div "18 Healthcare providers may communicate family history information to the patie…" at bounding box center [437, 581] width 320 height 147
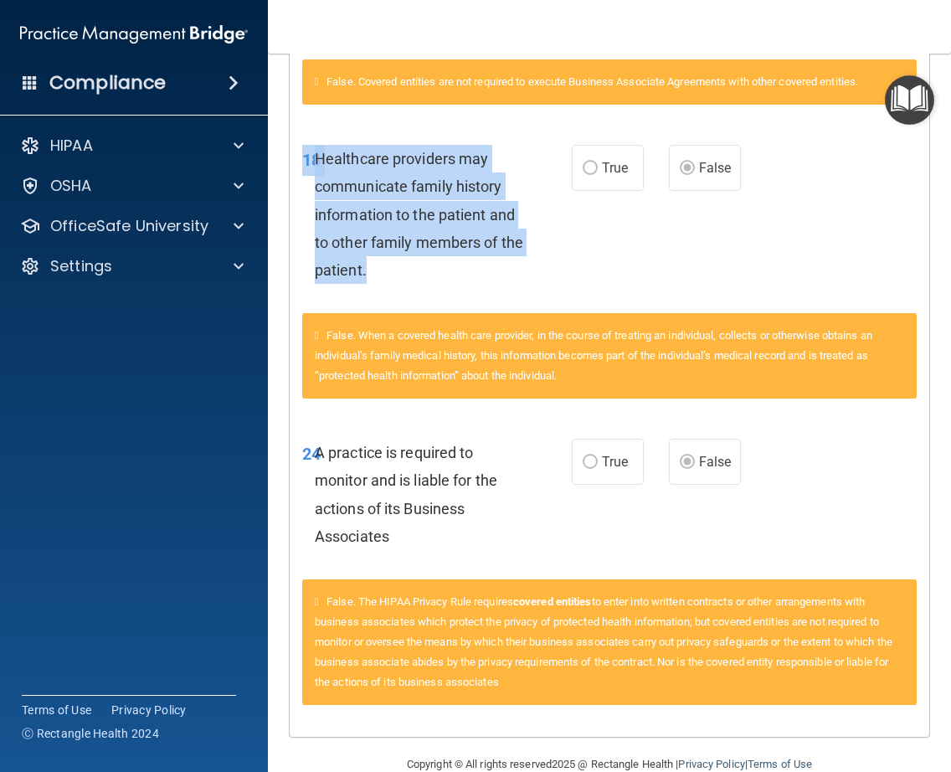
scroll to position [1994, 0]
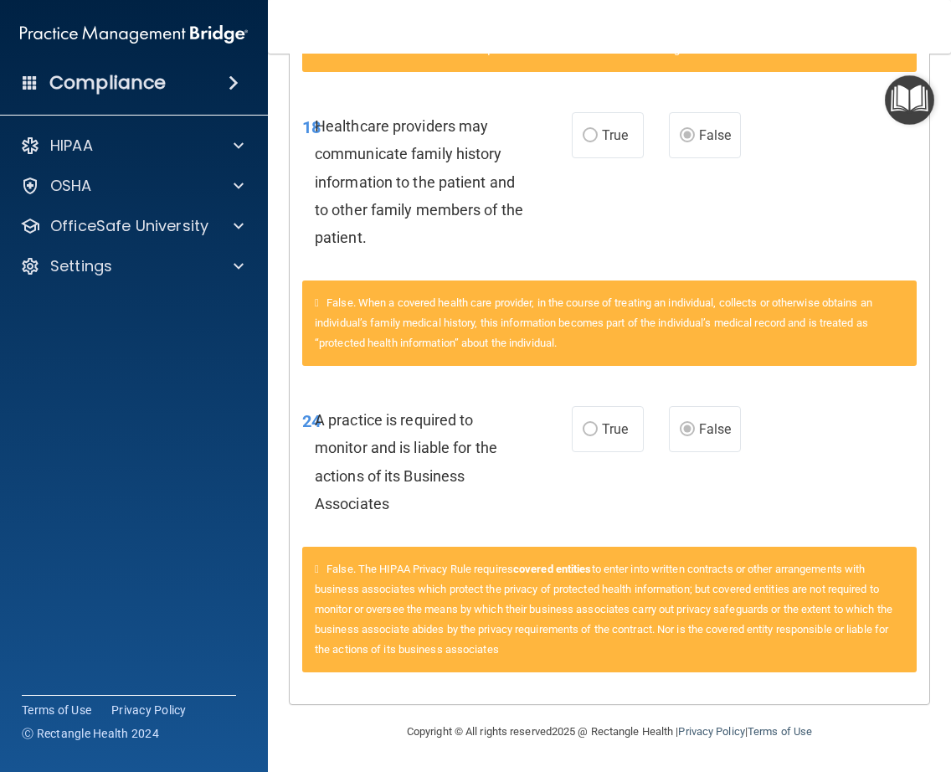
click at [384, 505] on div "A practice is required to monitor and is liable for the actions of its Business…" at bounding box center [425, 461] width 221 height 111
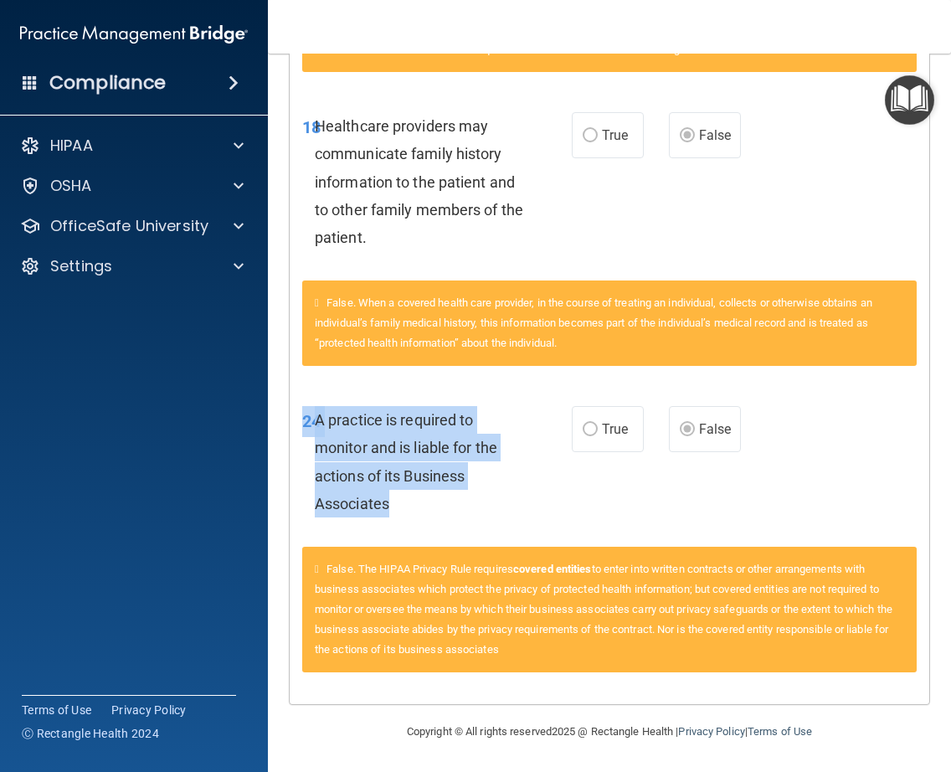
drag, startPoint x: 384, startPoint y: 505, endPoint x: 301, endPoint y: 421, distance: 118.4
click at [301, 421] on div "24 A practice is required to monitor and is liable for the actions of its Busin…" at bounding box center [437, 466] width 320 height 120
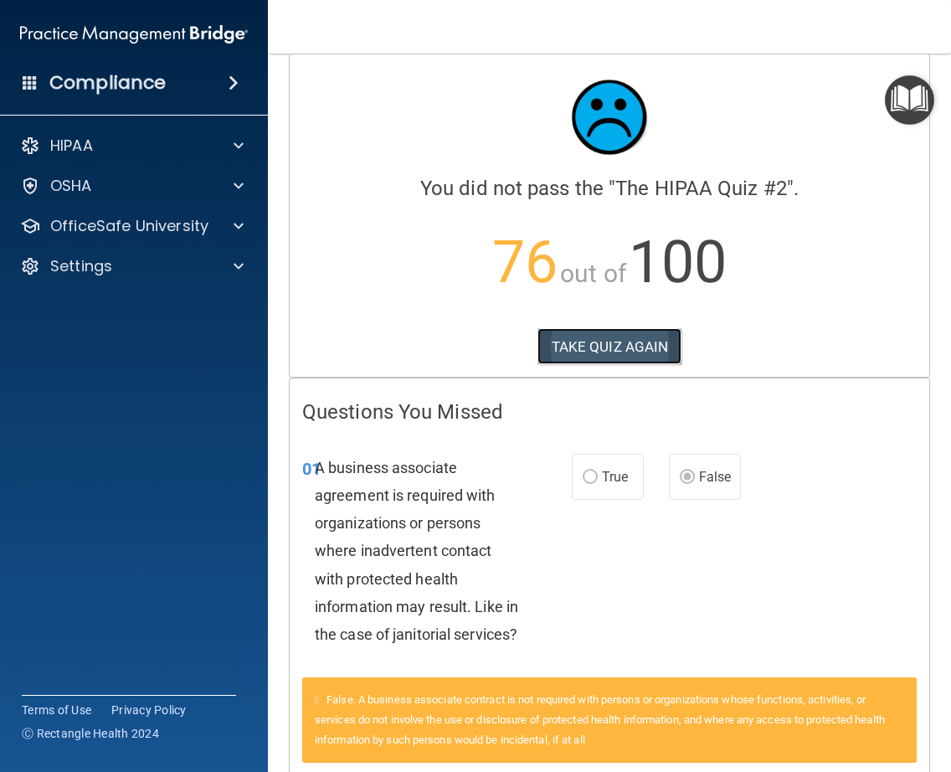
click at [587, 347] on button "TAKE QUIZ AGAIN" at bounding box center [610, 346] width 145 height 37
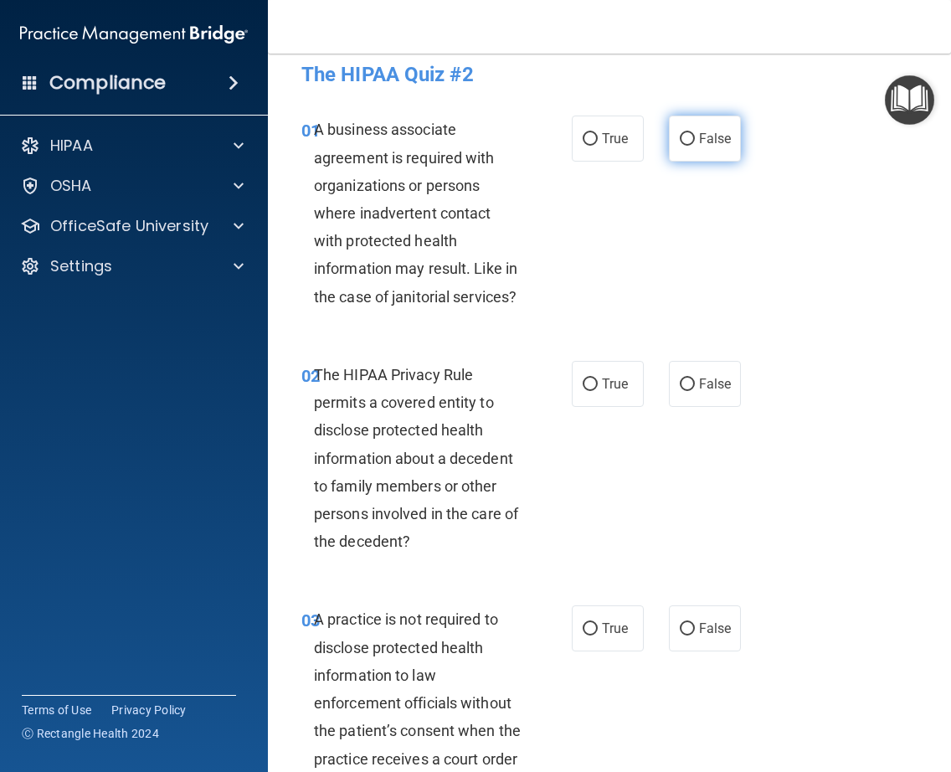
click at [685, 128] on label "False" at bounding box center [705, 139] width 72 height 46
click at [685, 133] on input "False" at bounding box center [687, 139] width 15 height 13
radio input "true"
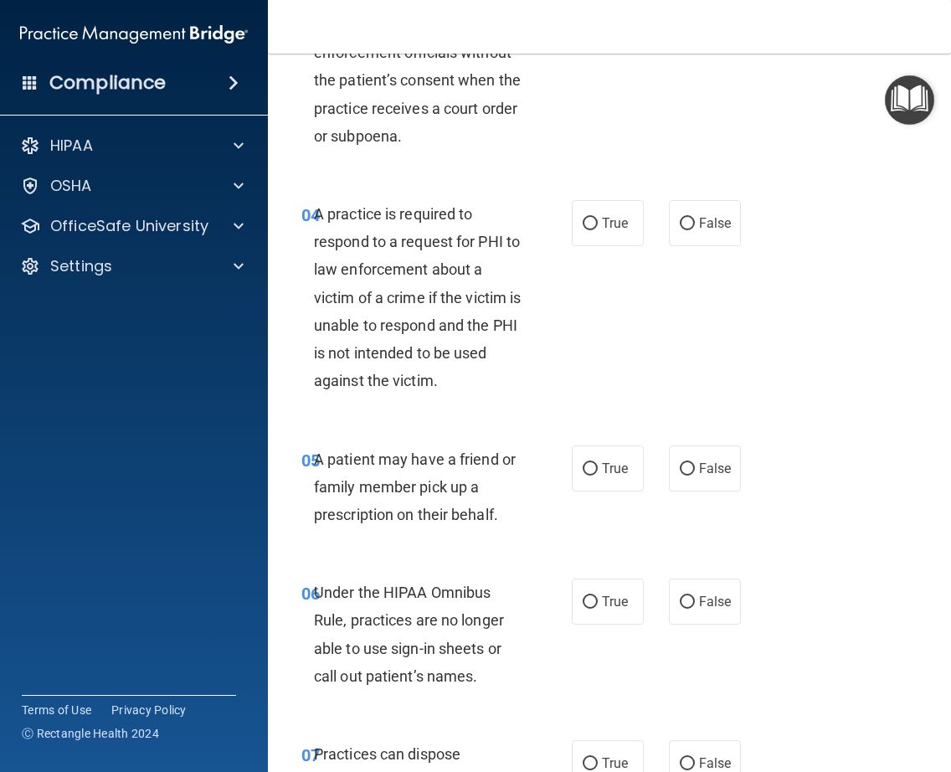
scroll to position [675, 0]
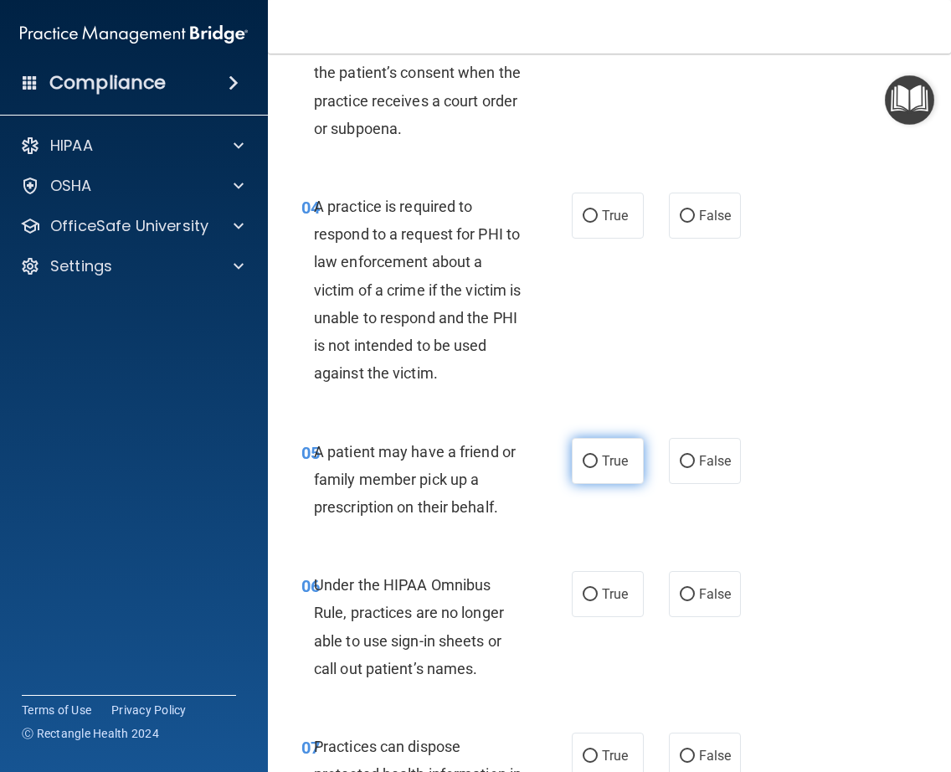
click at [584, 463] on input "True" at bounding box center [590, 461] width 15 height 13
radio input "true"
click at [686, 613] on label "False" at bounding box center [705, 594] width 72 height 46
click at [686, 601] on input "False" at bounding box center [687, 595] width 15 height 13
radio input "true"
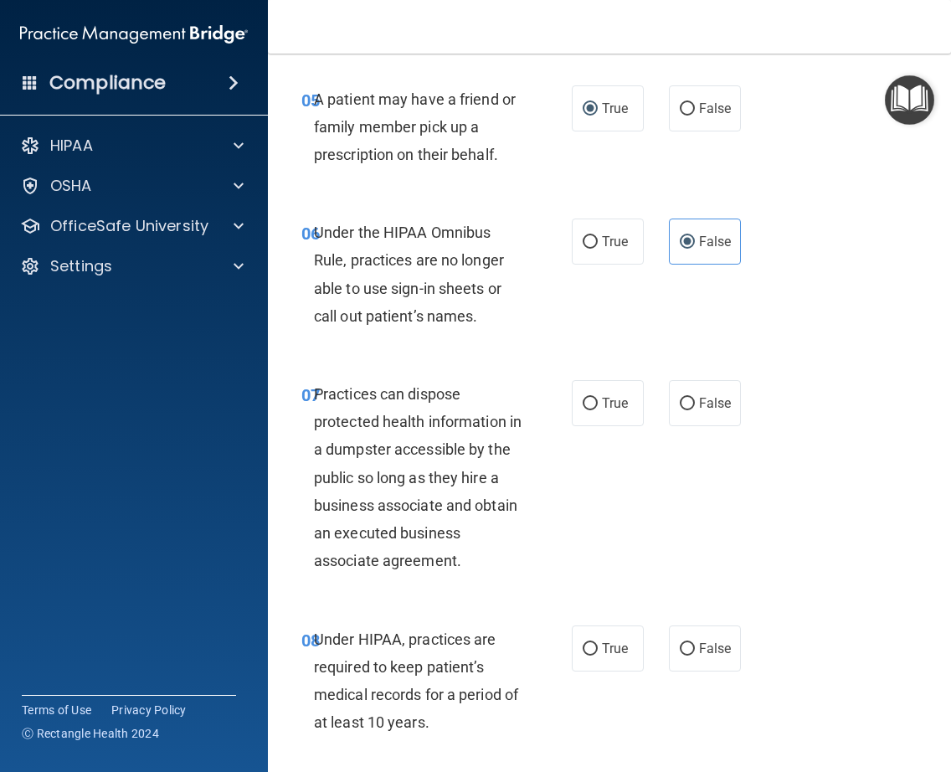
scroll to position [1034, 0]
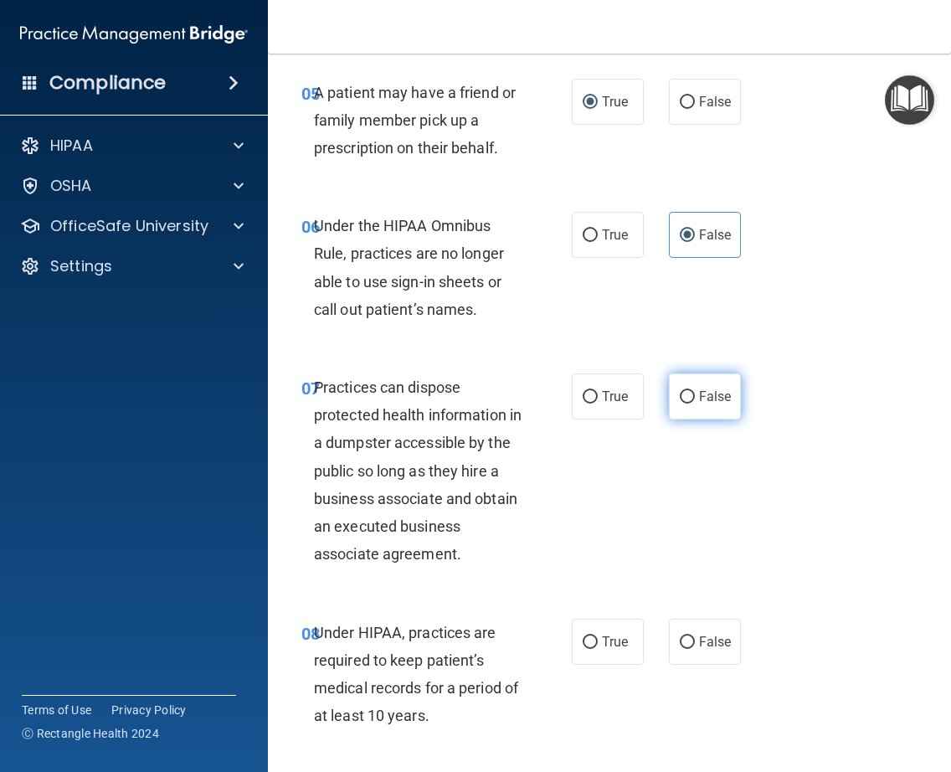
click at [702, 406] on label "False" at bounding box center [705, 396] width 72 height 46
click at [695, 404] on input "False" at bounding box center [687, 397] width 15 height 13
radio input "true"
click at [685, 648] on input "False" at bounding box center [687, 642] width 15 height 13
radio input "true"
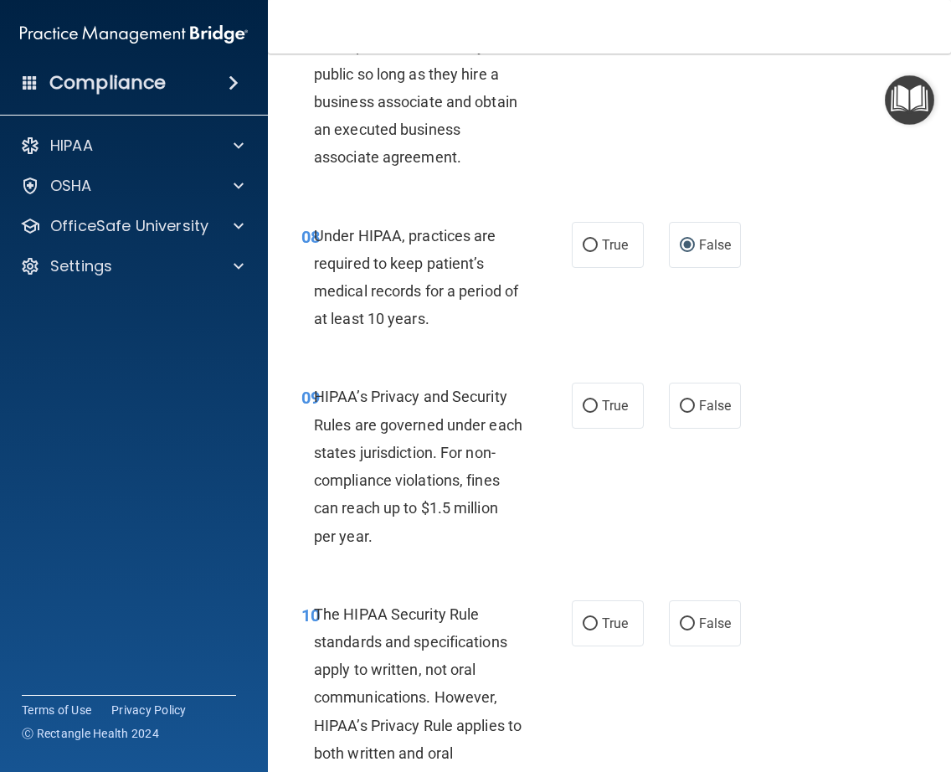
scroll to position [1446, 0]
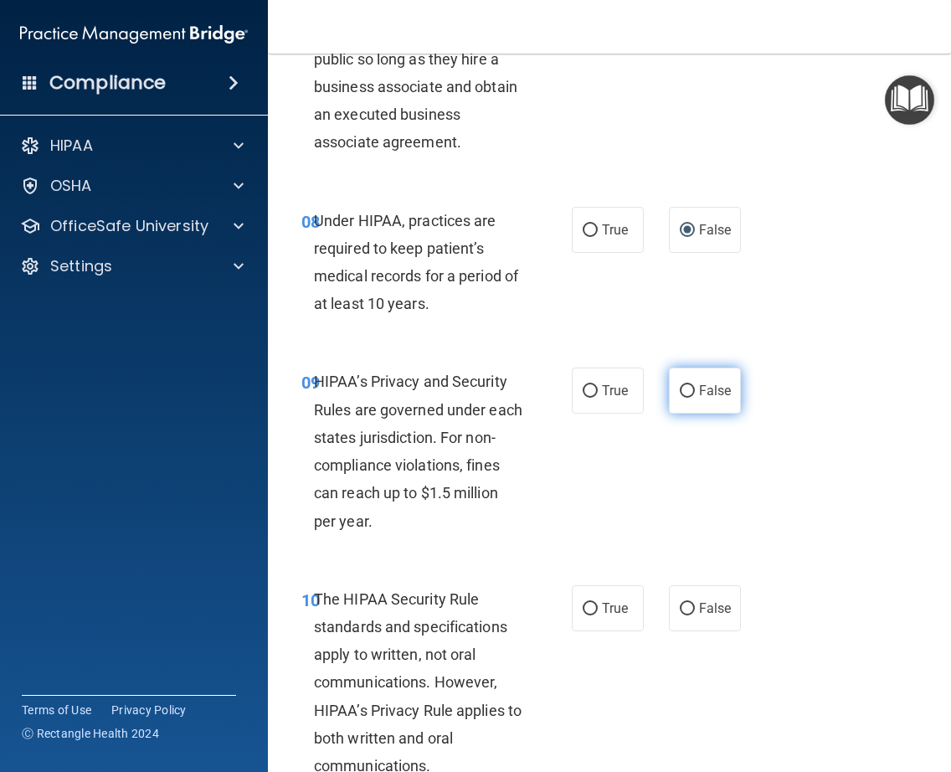
click at [699, 384] on span "False" at bounding box center [715, 391] width 33 height 16
click at [693, 385] on input "False" at bounding box center [687, 391] width 15 height 13
radio input "true"
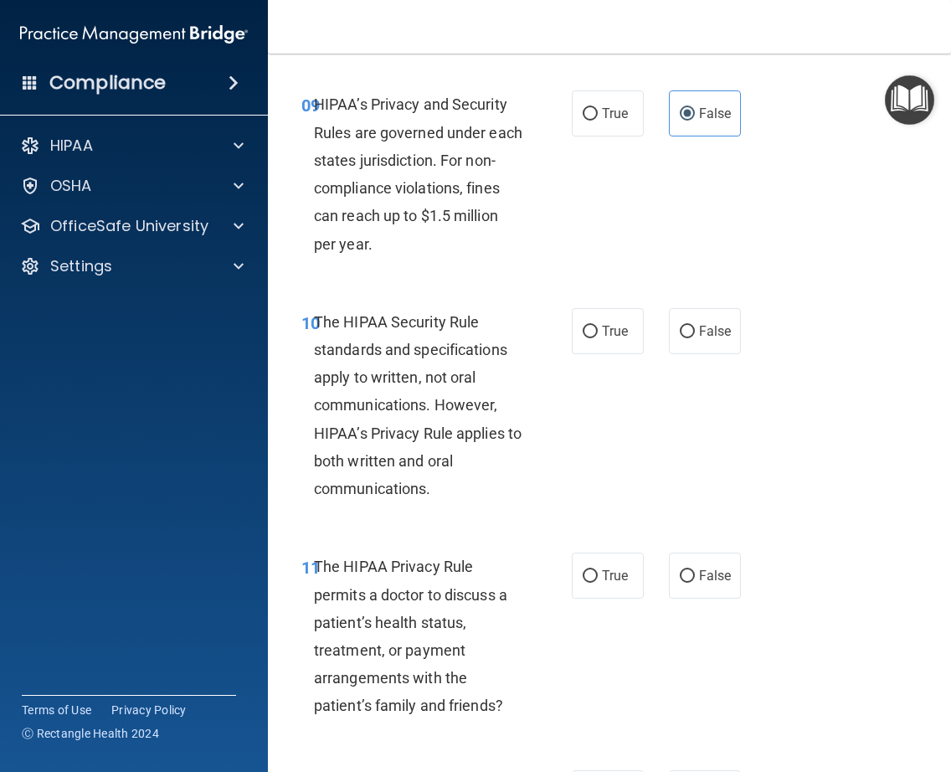
scroll to position [1731, 0]
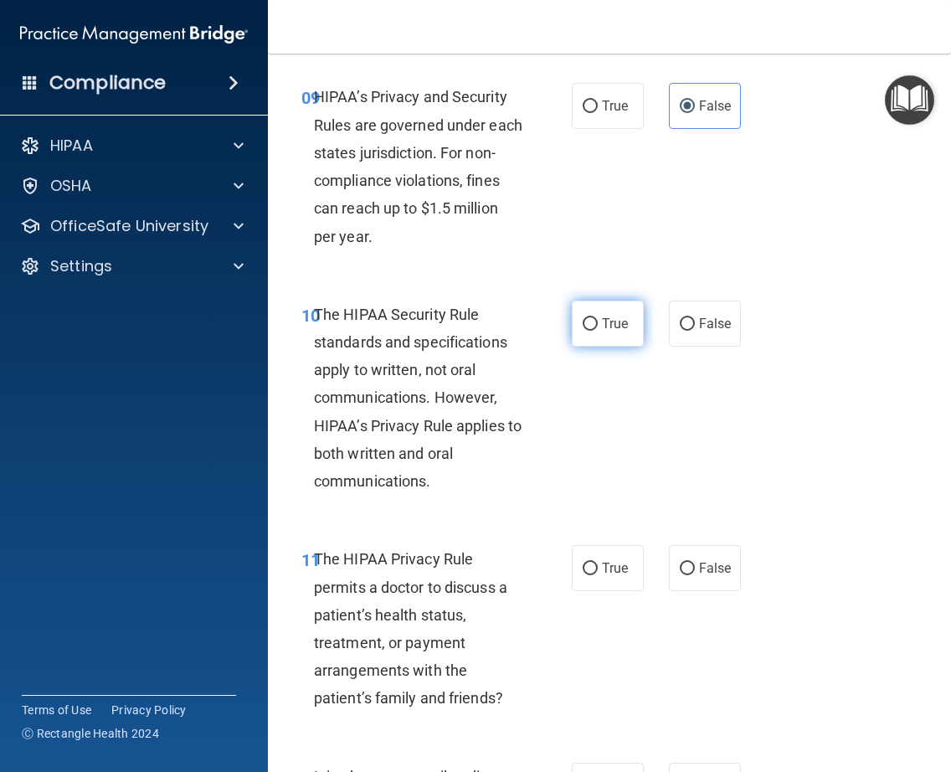
click at [587, 327] on input "True" at bounding box center [590, 324] width 15 height 13
radio input "true"
click at [575, 574] on label "True" at bounding box center [608, 568] width 72 height 46
click at [583, 574] on input "True" at bounding box center [590, 569] width 15 height 13
radio input "true"
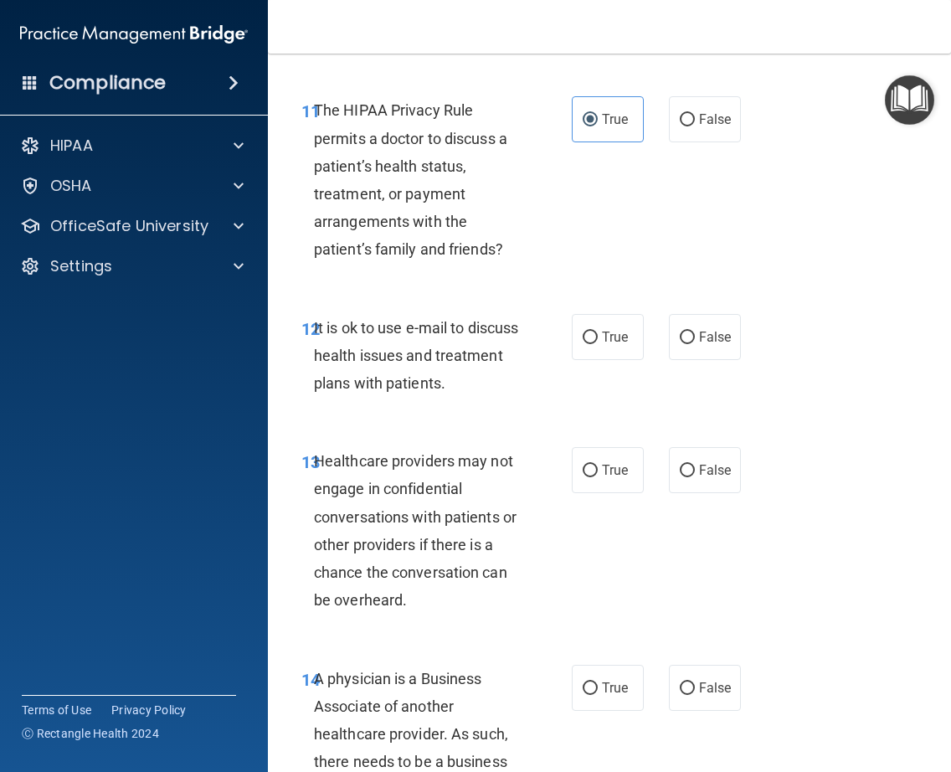
scroll to position [2187, 0]
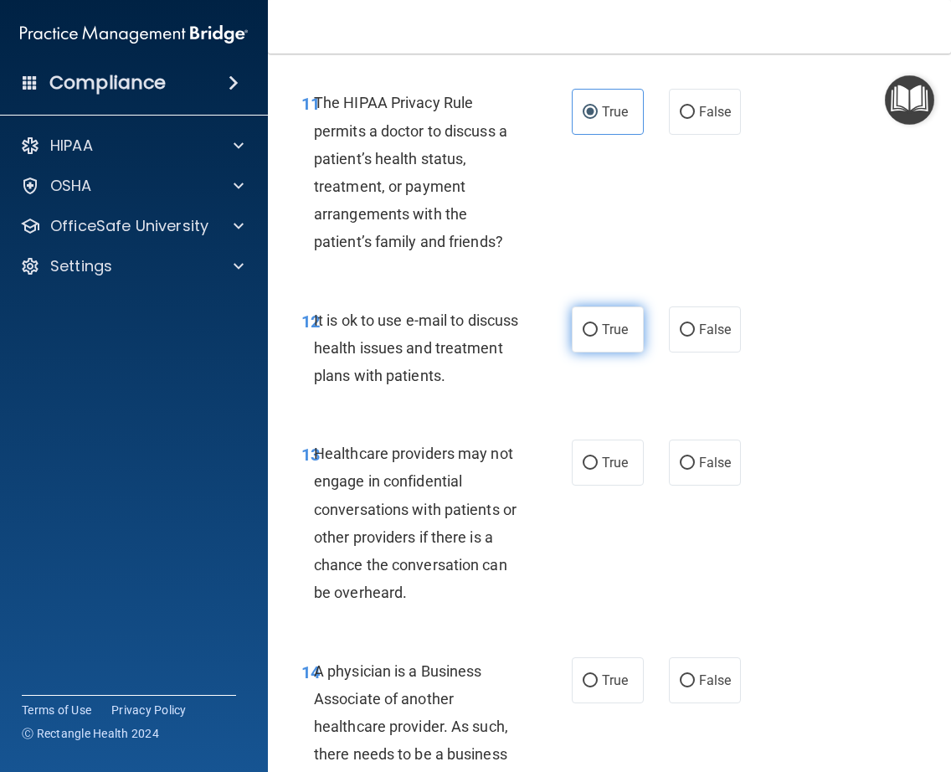
click at [583, 325] on input "True" at bounding box center [590, 330] width 15 height 13
radio input "true"
click at [730, 460] on label "False" at bounding box center [705, 463] width 72 height 46
click at [695, 460] on input "False" at bounding box center [687, 463] width 15 height 13
radio input "true"
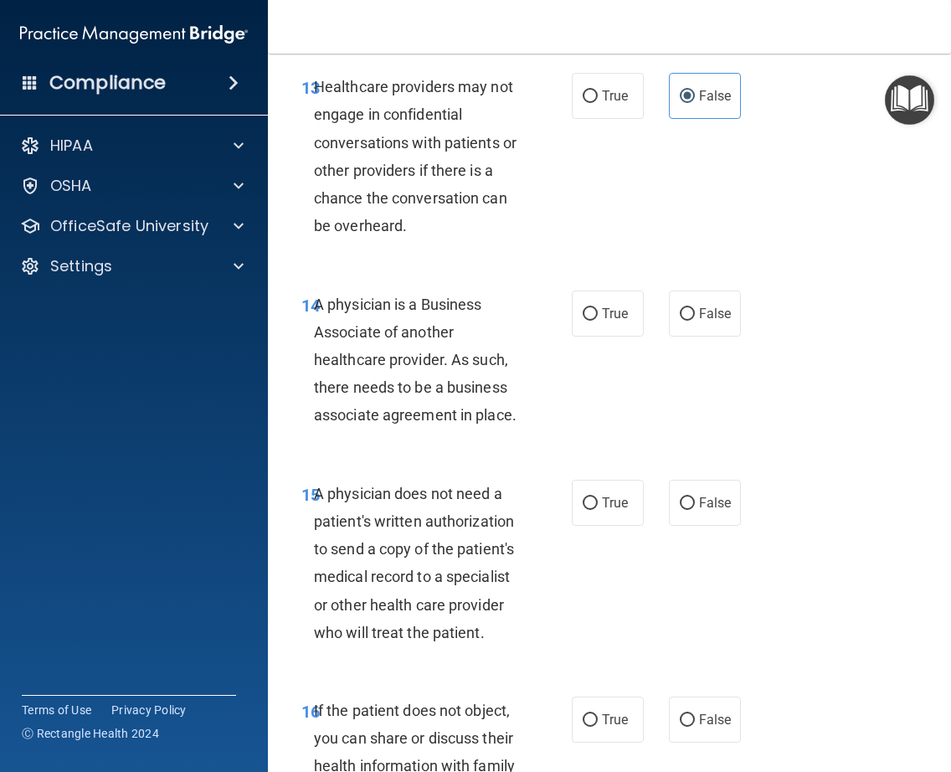
scroll to position [2569, 0]
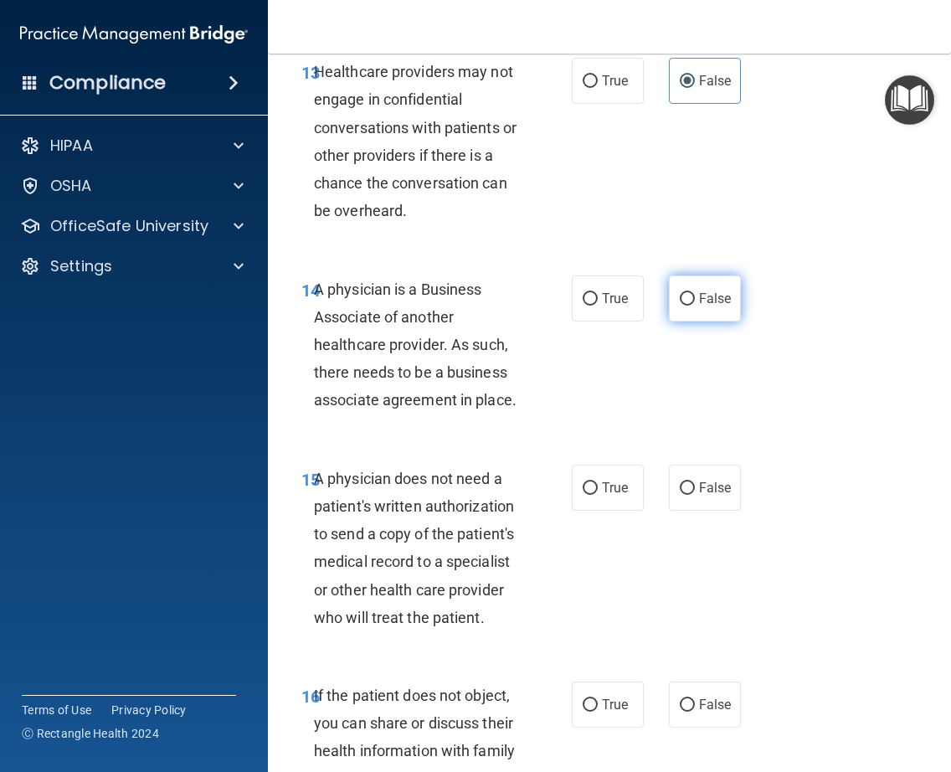
click at [692, 301] on label "False" at bounding box center [705, 298] width 72 height 46
click at [692, 301] on input "False" at bounding box center [687, 299] width 15 height 13
radio input "true"
click at [593, 484] on label "True" at bounding box center [608, 488] width 72 height 46
click at [593, 484] on input "True" at bounding box center [590, 488] width 15 height 13
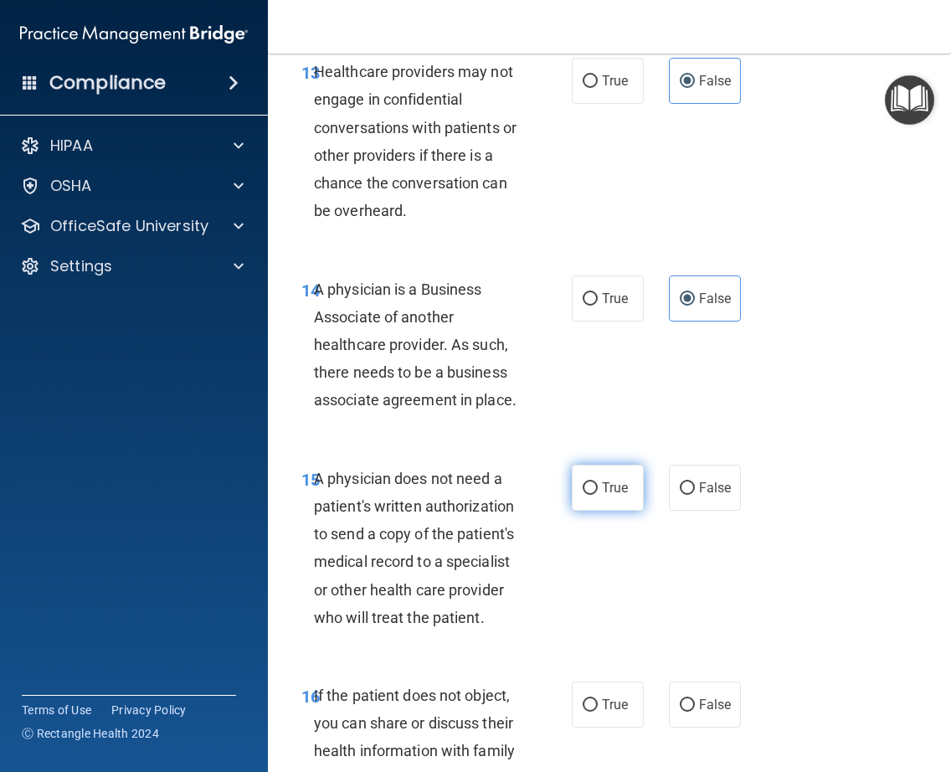
radio input "true"
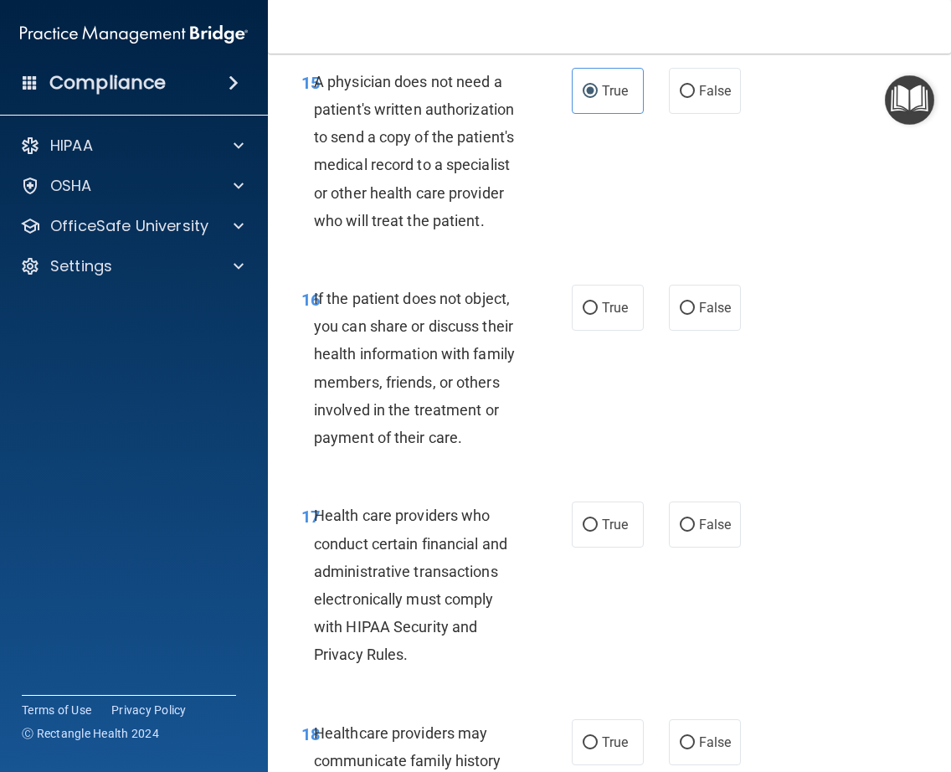
scroll to position [2973, 0]
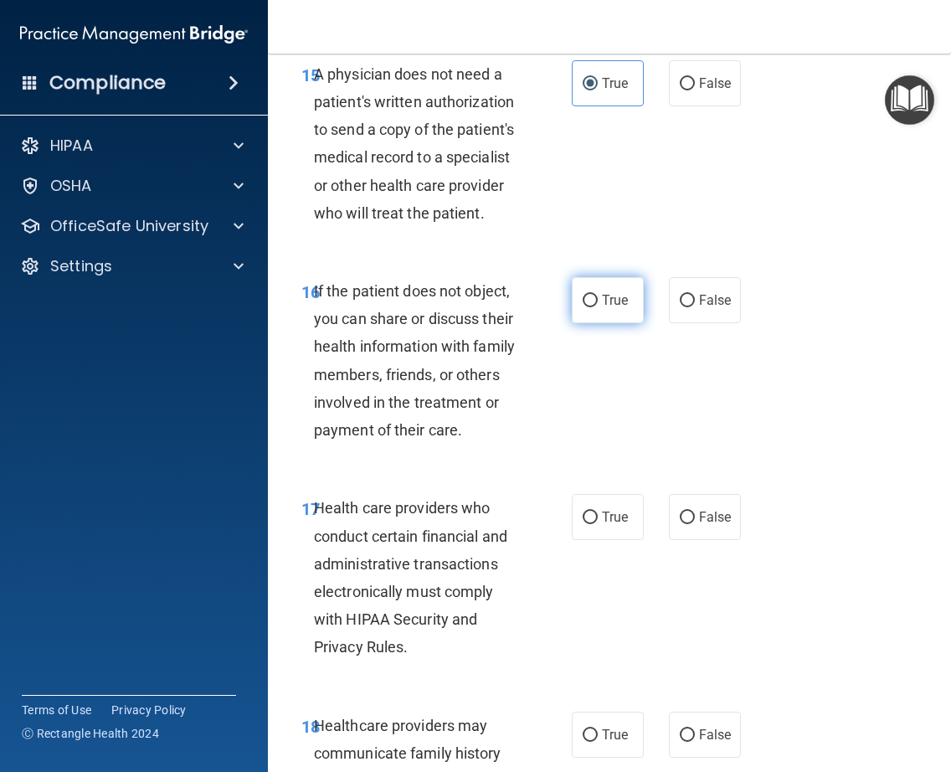
click at [594, 316] on label "True" at bounding box center [608, 300] width 72 height 46
click at [594, 307] on input "True" at bounding box center [590, 301] width 15 height 13
radio input "true"
click at [594, 511] on label "True" at bounding box center [608, 517] width 72 height 46
click at [594, 512] on input "True" at bounding box center [590, 518] width 15 height 13
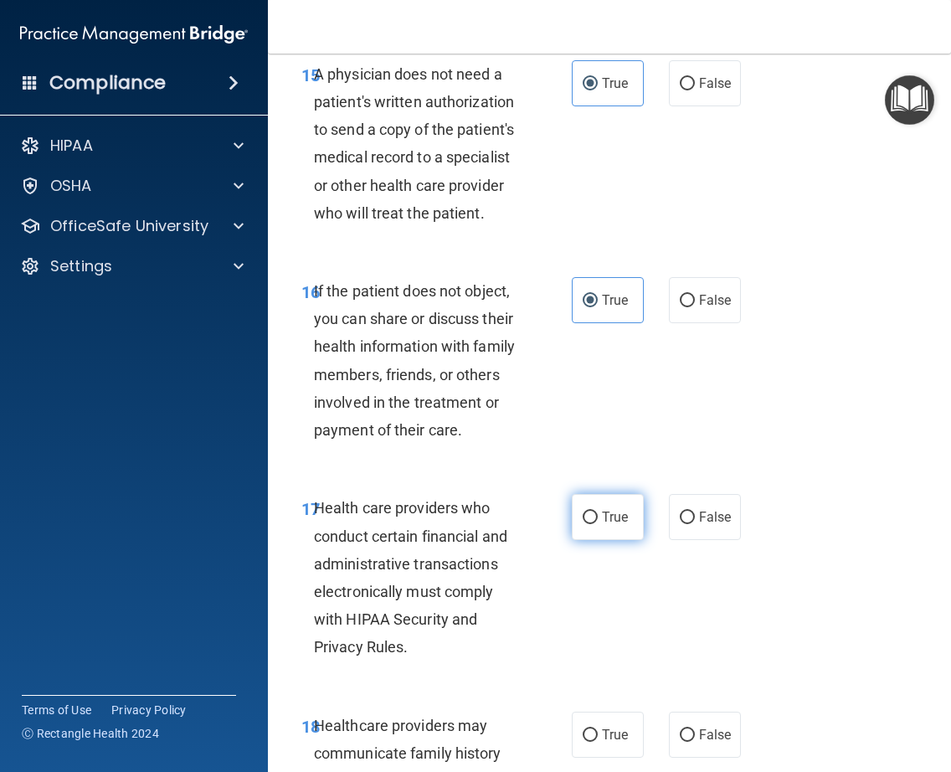
radio input "true"
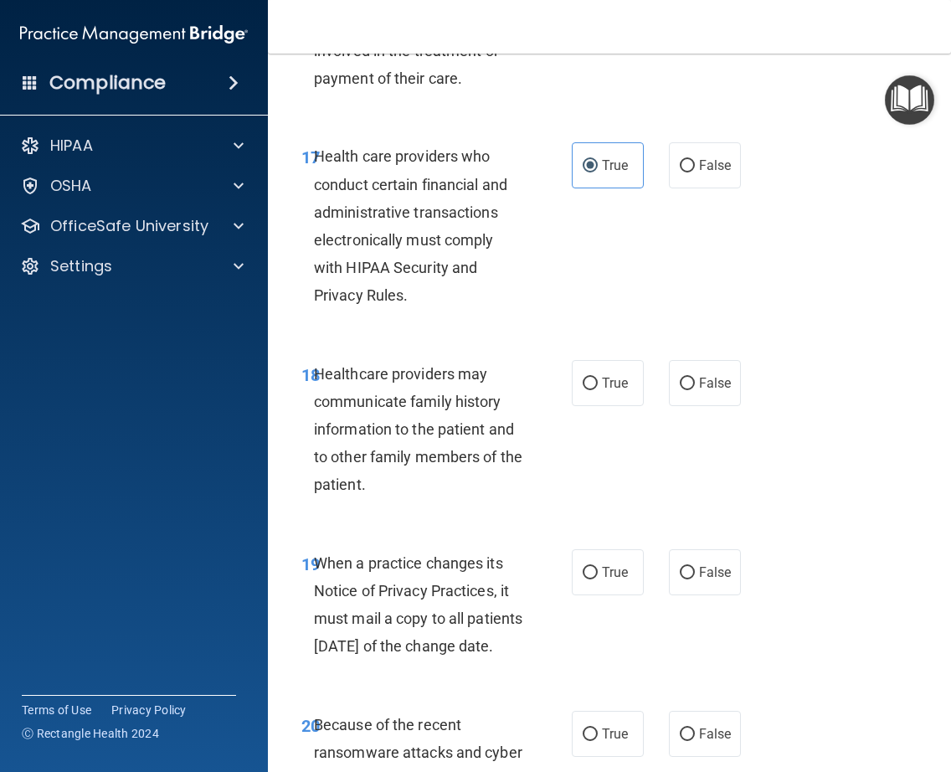
scroll to position [3332, 0]
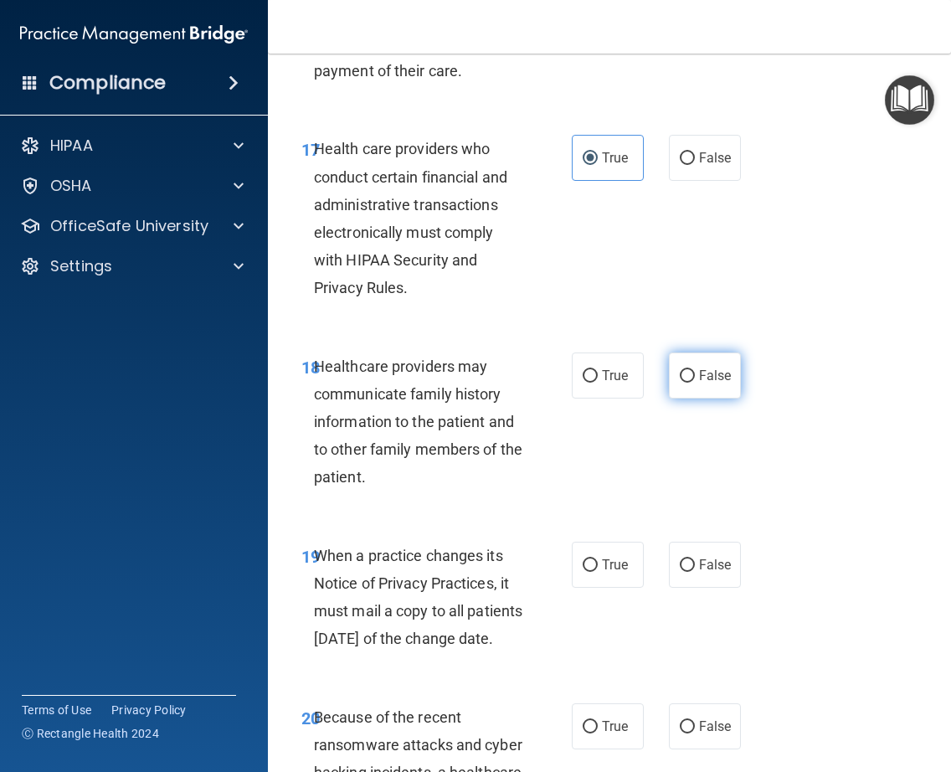
click at [702, 382] on span "False" at bounding box center [715, 376] width 33 height 16
click at [695, 382] on input "False" at bounding box center [687, 376] width 15 height 13
radio input "true"
click at [697, 574] on label "False" at bounding box center [705, 565] width 72 height 46
click at [695, 572] on input "False" at bounding box center [687, 565] width 15 height 13
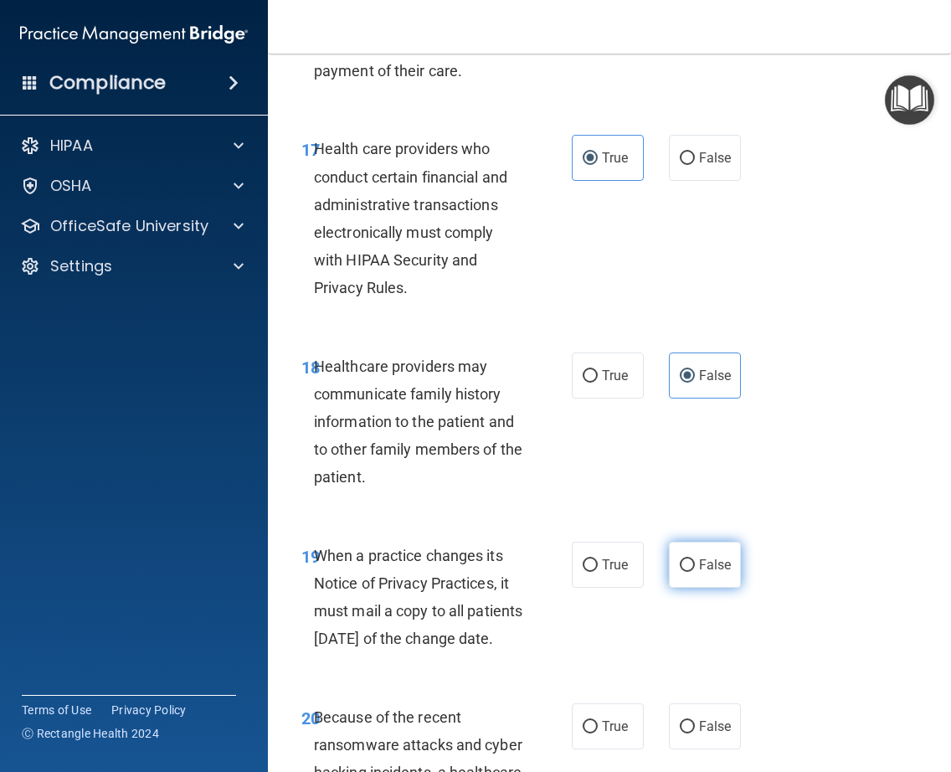
radio input "true"
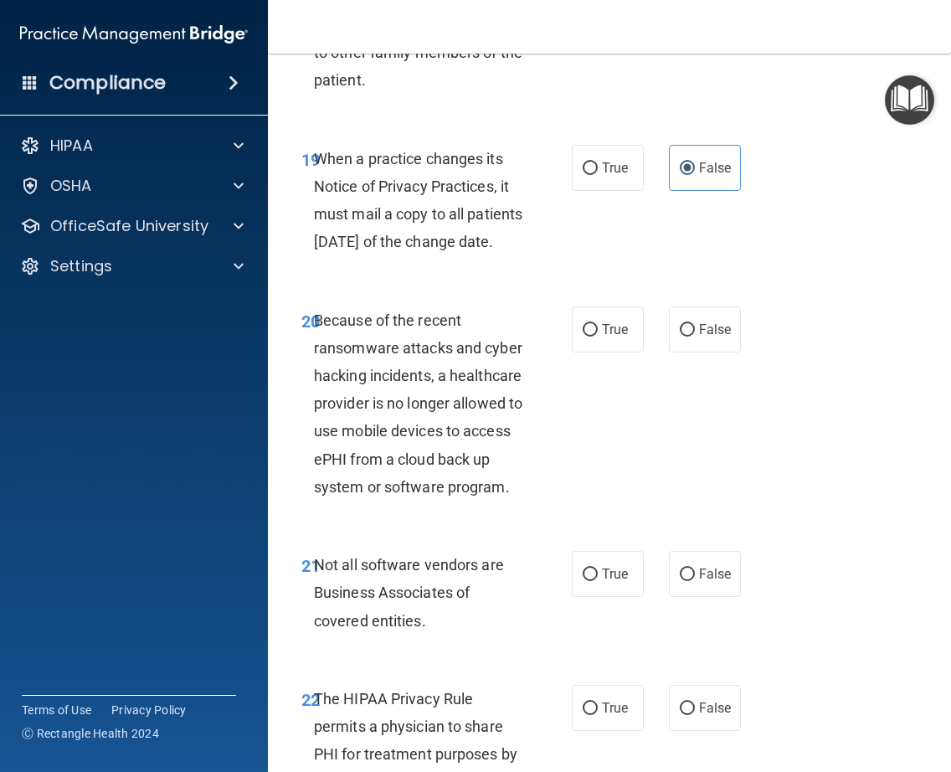
scroll to position [3744, 0]
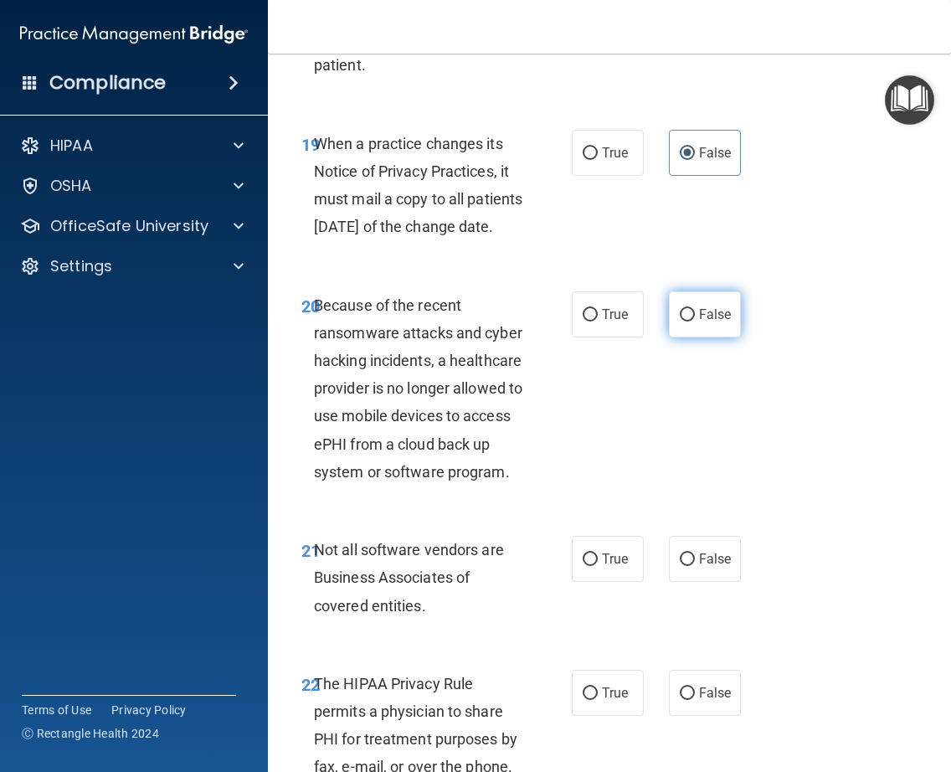
click at [715, 331] on label "False" at bounding box center [705, 314] width 72 height 46
click at [695, 321] on input "False" at bounding box center [687, 315] width 15 height 13
radio input "true"
click at [602, 567] on span "True" at bounding box center [615, 559] width 26 height 16
click at [598, 566] on input "True" at bounding box center [590, 559] width 15 height 13
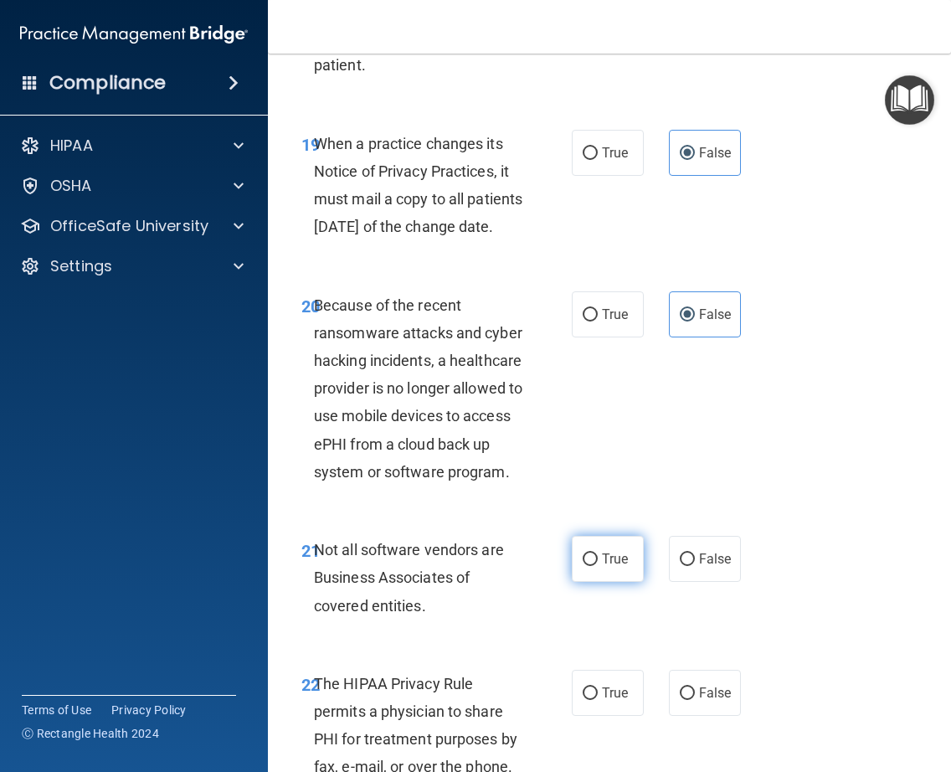
radio input "true"
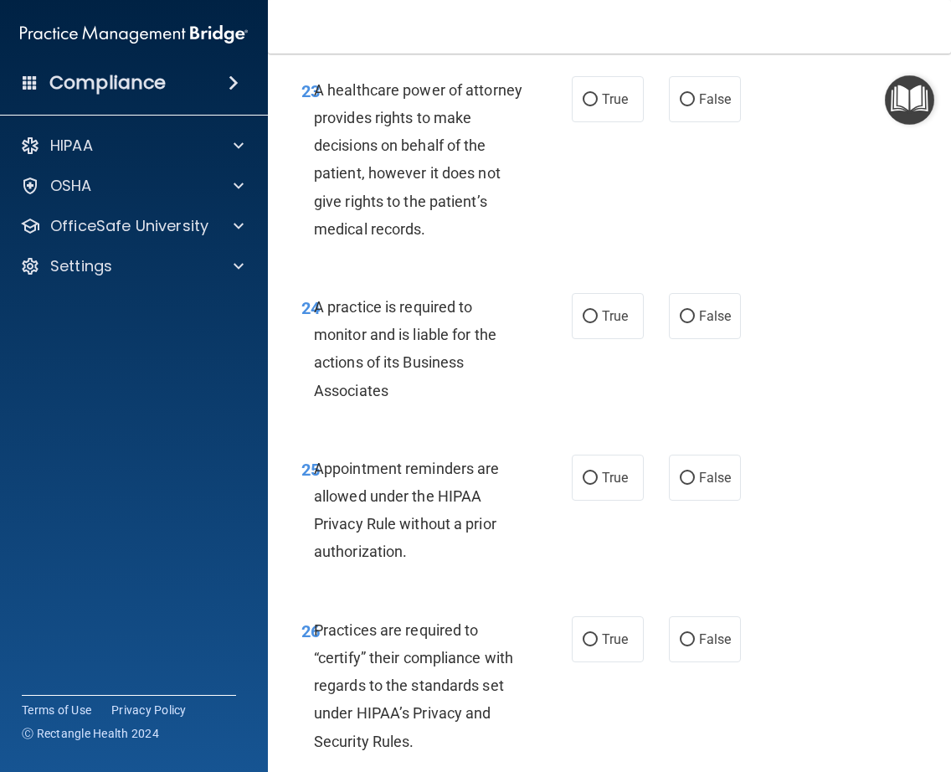
scroll to position [4514, 0]
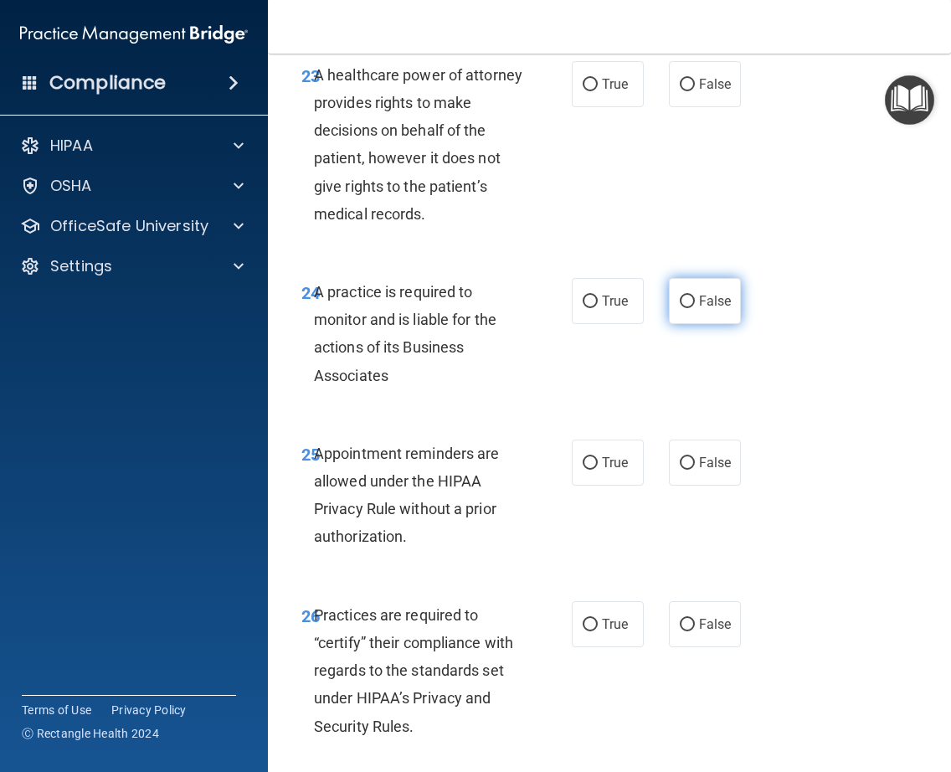
click at [705, 309] on span "False" at bounding box center [715, 301] width 33 height 16
click at [695, 308] on input "False" at bounding box center [687, 302] width 15 height 13
radio input "true"
click at [583, 470] on input "True" at bounding box center [590, 463] width 15 height 13
radio input "true"
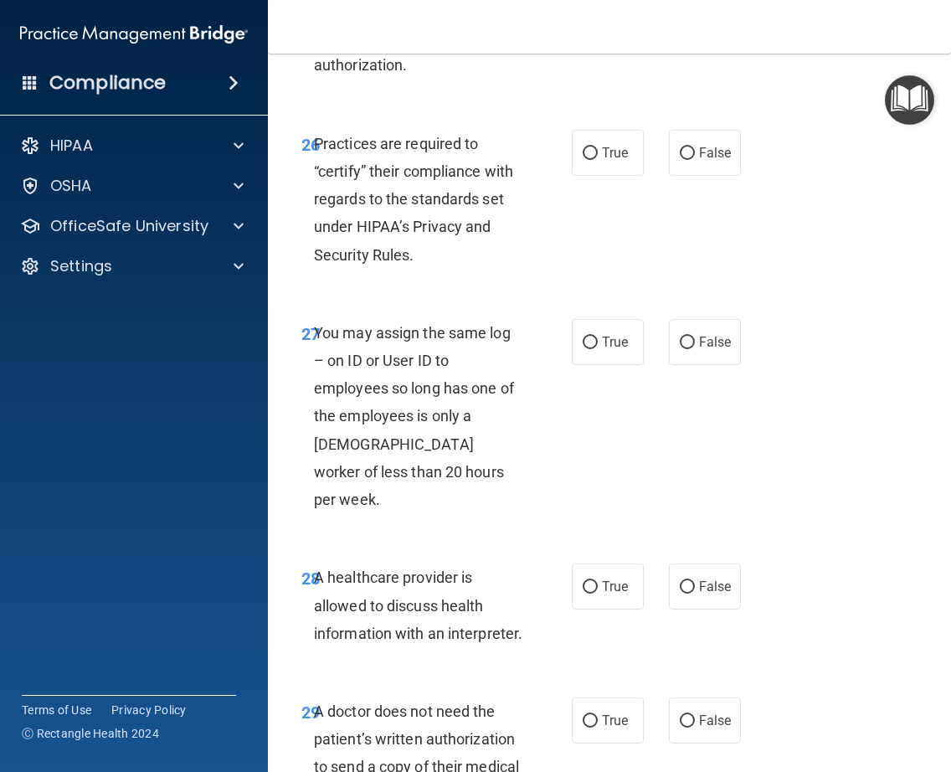
scroll to position [4993, 0]
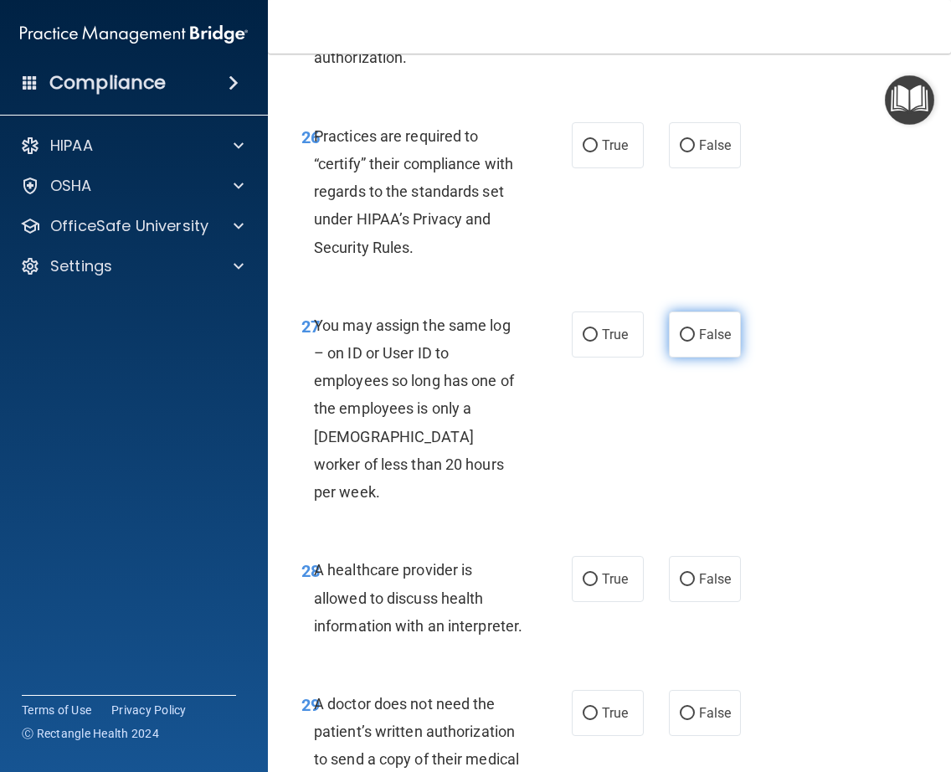
click at [718, 342] on span "False" at bounding box center [715, 335] width 33 height 16
click at [695, 342] on input "False" at bounding box center [687, 335] width 15 height 13
radio input "true"
click at [597, 597] on label "True" at bounding box center [608, 579] width 72 height 46
click at [597, 586] on input "True" at bounding box center [590, 580] width 15 height 13
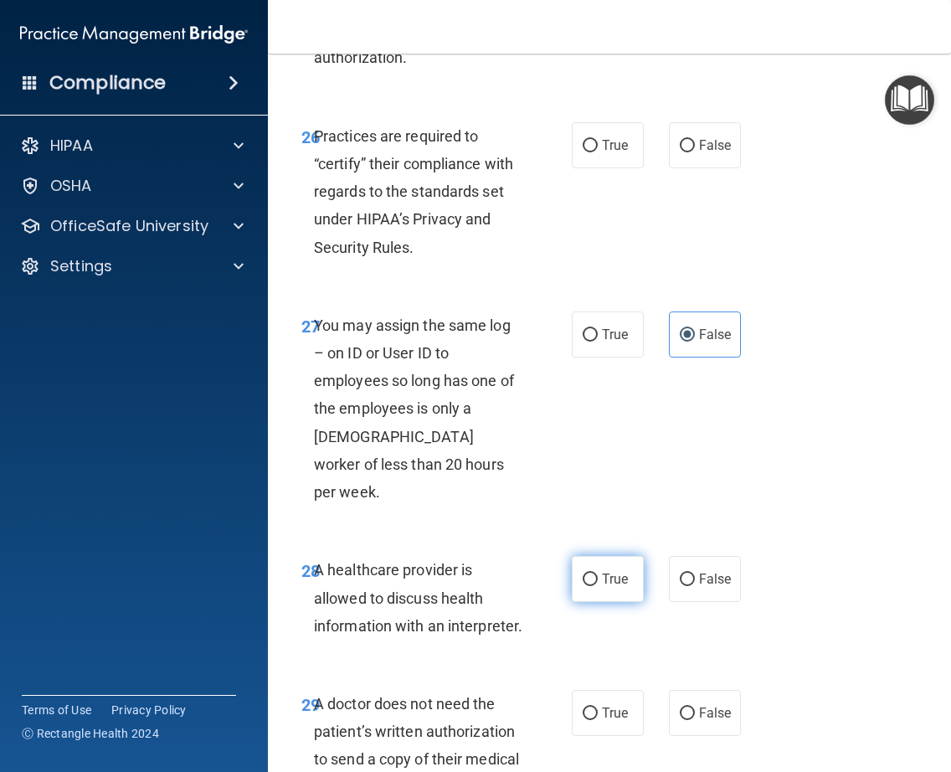
radio input "true"
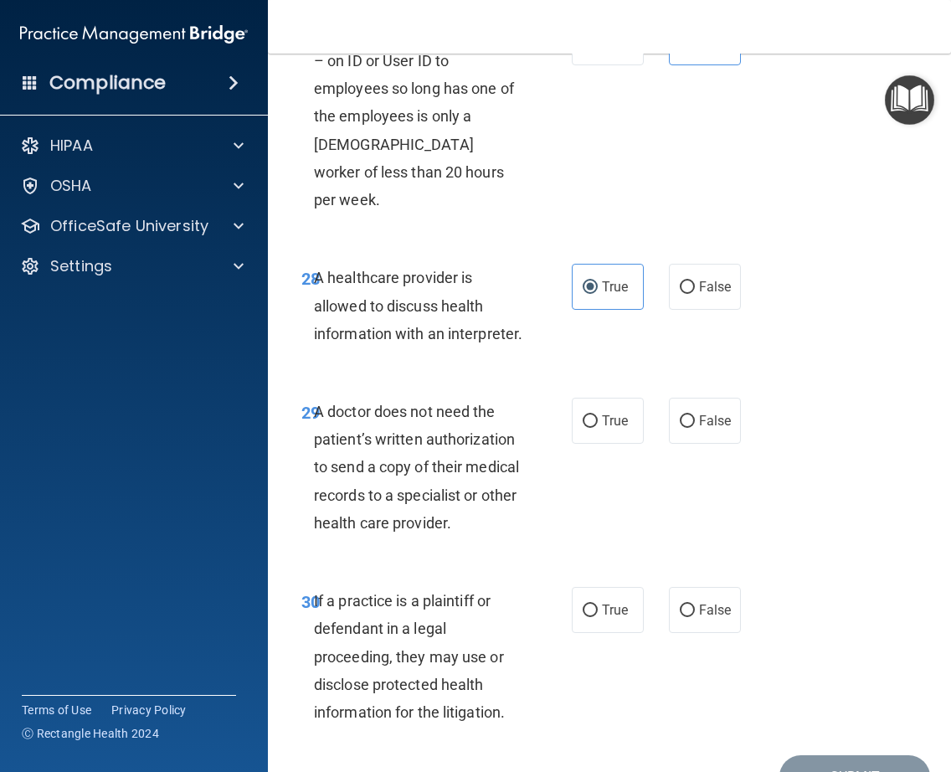
scroll to position [5293, 0]
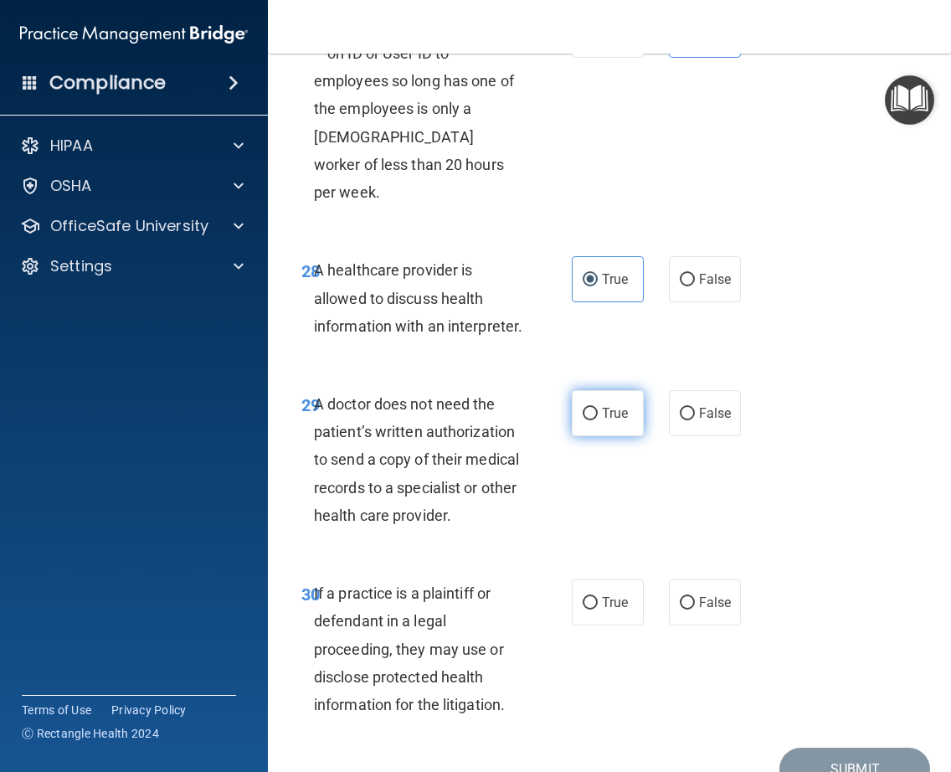
click at [602, 421] on span "True" at bounding box center [615, 413] width 26 height 16
click at [598, 420] on input "True" at bounding box center [590, 414] width 15 height 13
radio input "true"
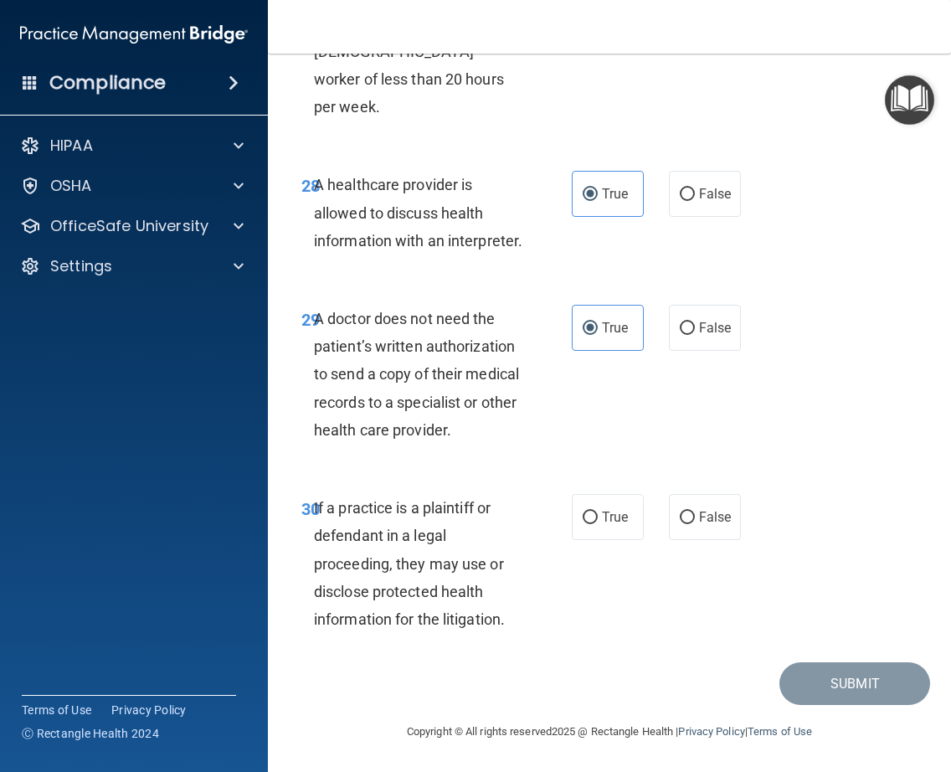
scroll to position [5434, 0]
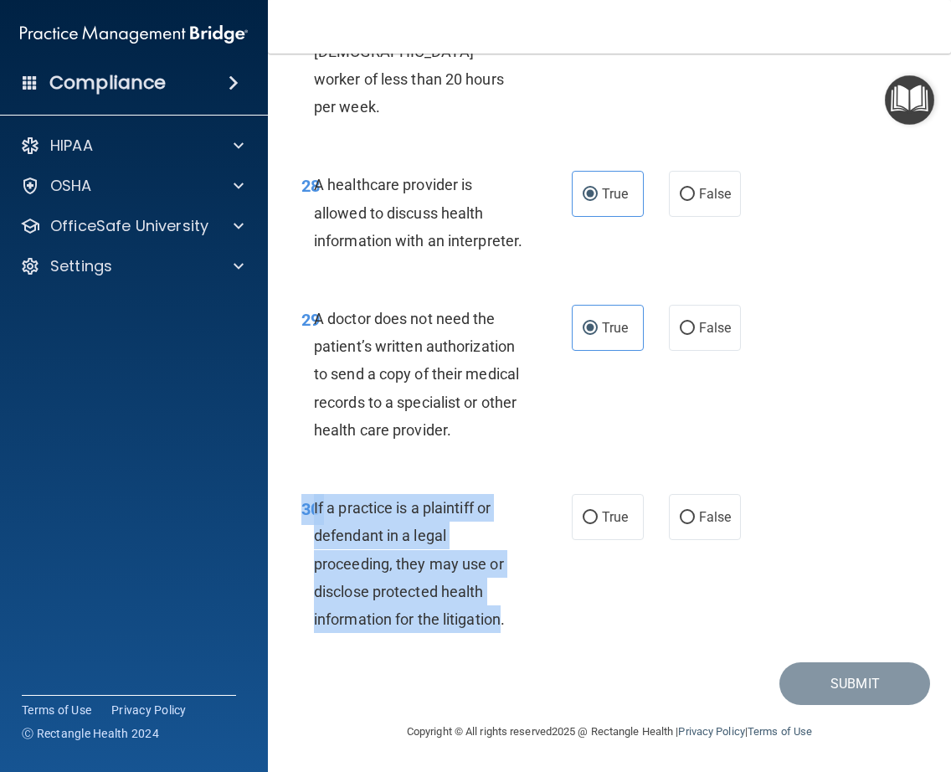
drag, startPoint x: 502, startPoint y: 620, endPoint x: 301, endPoint y: 505, distance: 231.8
click at [301, 505] on div "30 If a practice is a plaintiff or defendant in a legal proceeding, they may us…" at bounding box center [436, 567] width 321 height 147
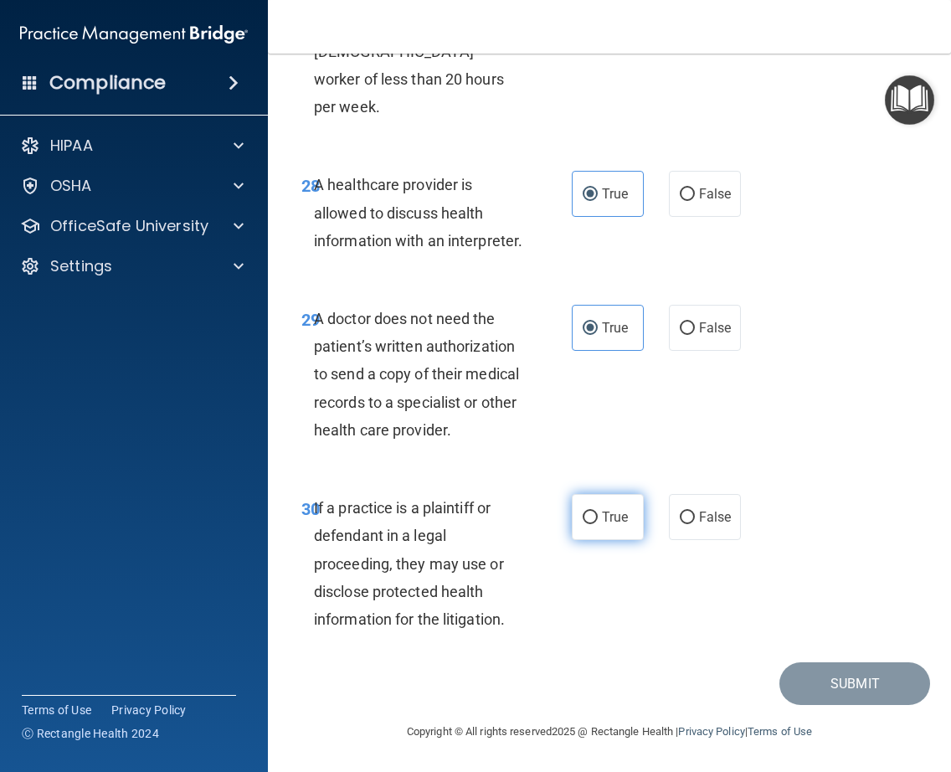
click at [604, 522] on span "True" at bounding box center [615, 517] width 26 height 16
click at [598, 522] on input "True" at bounding box center [590, 518] width 15 height 13
radio input "true"
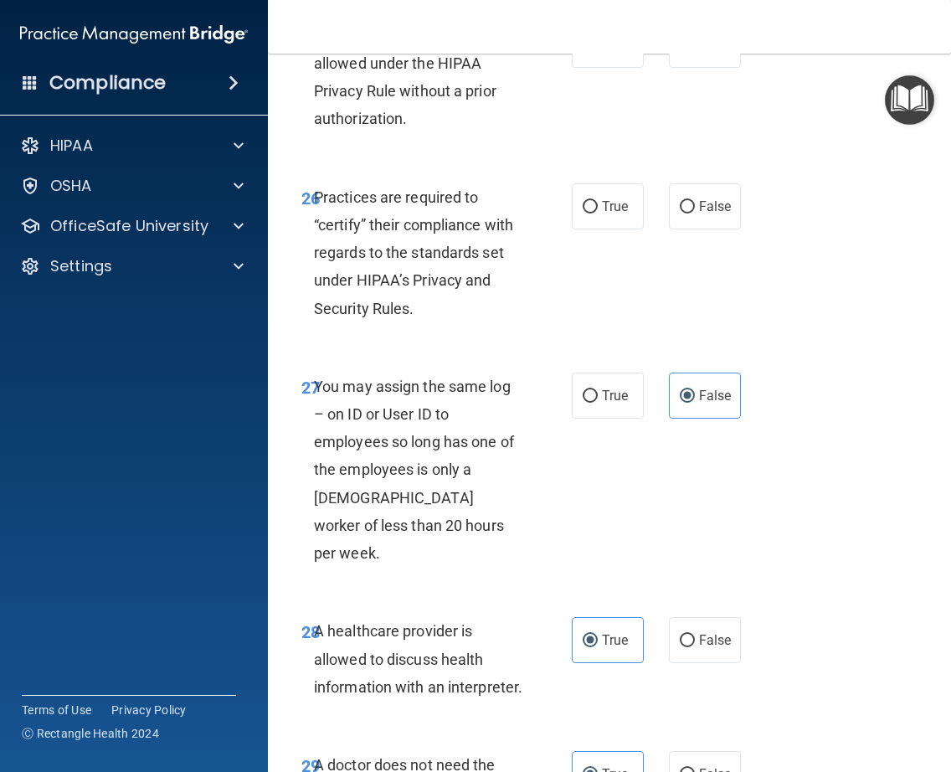
scroll to position [4873, 0]
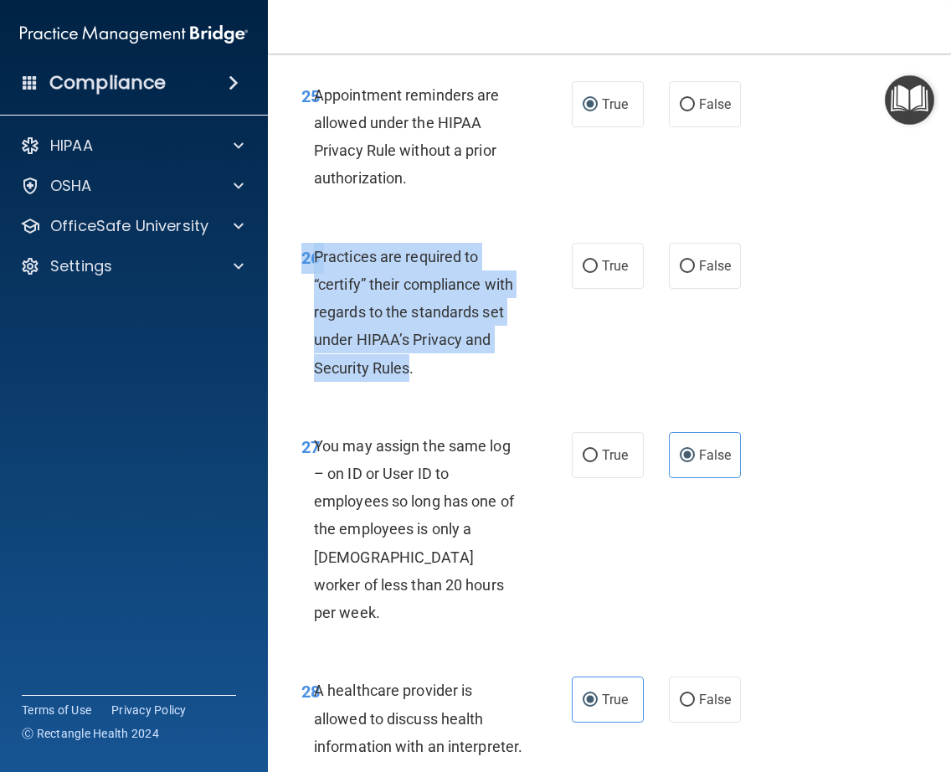
drag, startPoint x: 407, startPoint y: 423, endPoint x: 296, endPoint y: 316, distance: 153.4
click at [296, 316] on div "26 Practices are required to “certify” their compliance with regards to the sta…" at bounding box center [436, 316] width 321 height 147
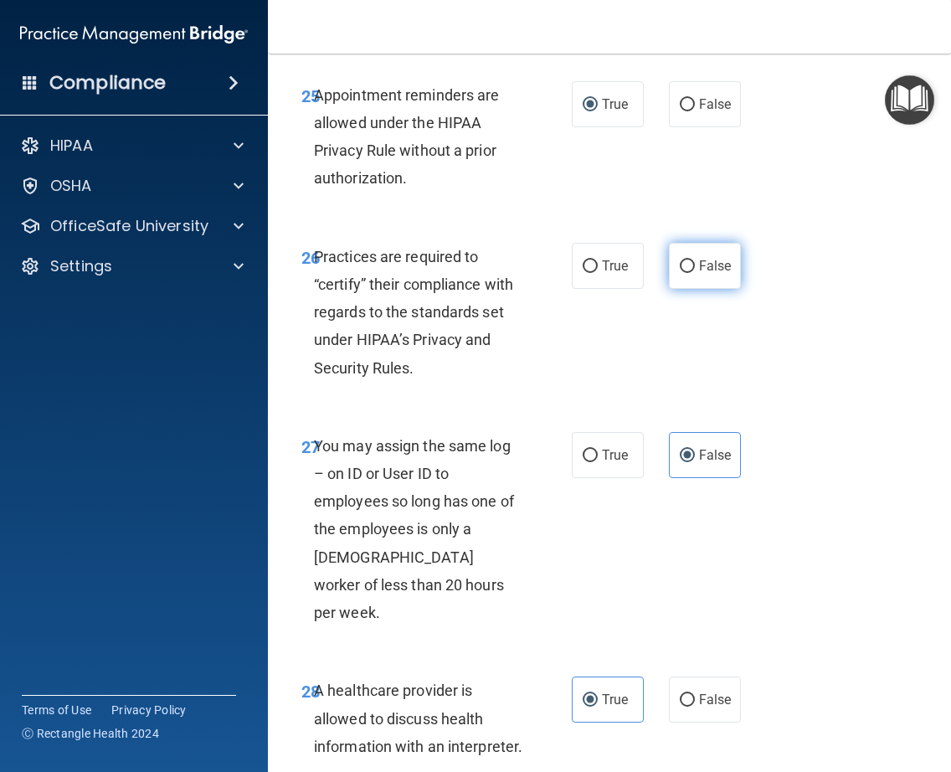
click at [714, 289] on label "False" at bounding box center [705, 266] width 72 height 46
click at [695, 273] on input "False" at bounding box center [687, 266] width 15 height 13
radio input "true"
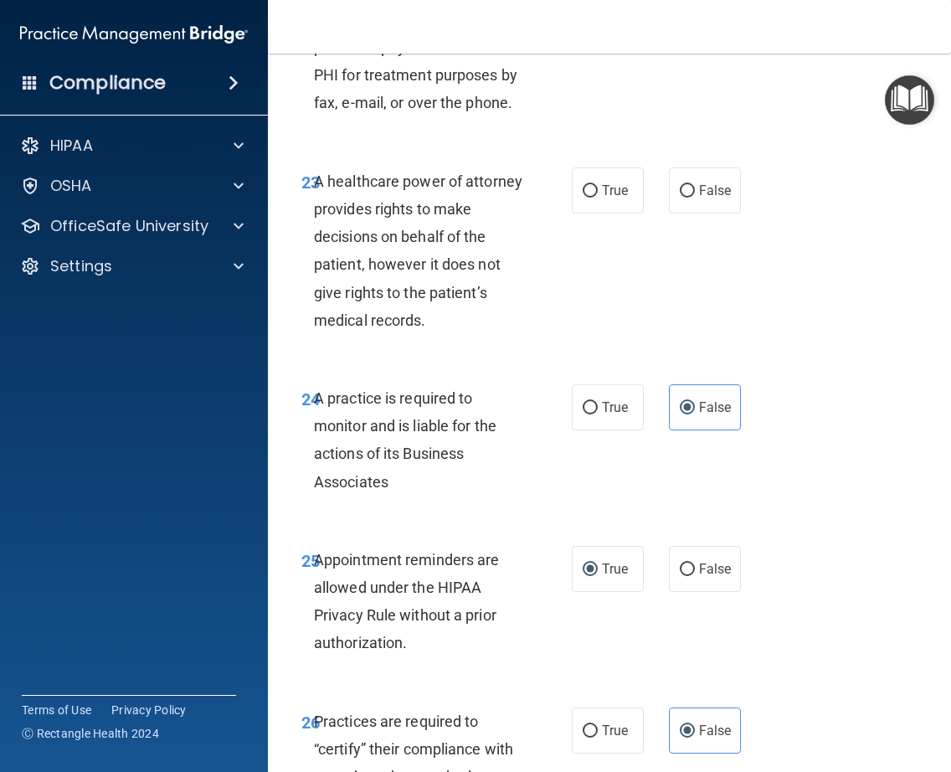
scroll to position [4349, 0]
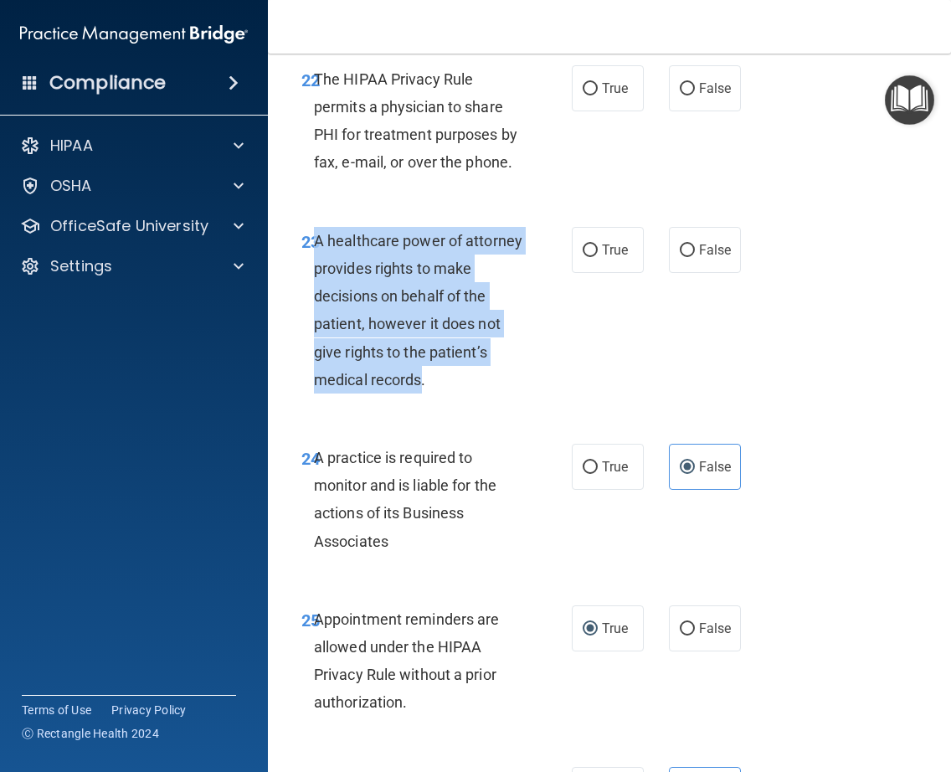
drag, startPoint x: 419, startPoint y: 440, endPoint x: 312, endPoint y: 296, distance: 178.3
click at [314, 296] on span "A healthcare power of attorney provides rights to make decisions on behalf of t…" at bounding box center [418, 310] width 208 height 157
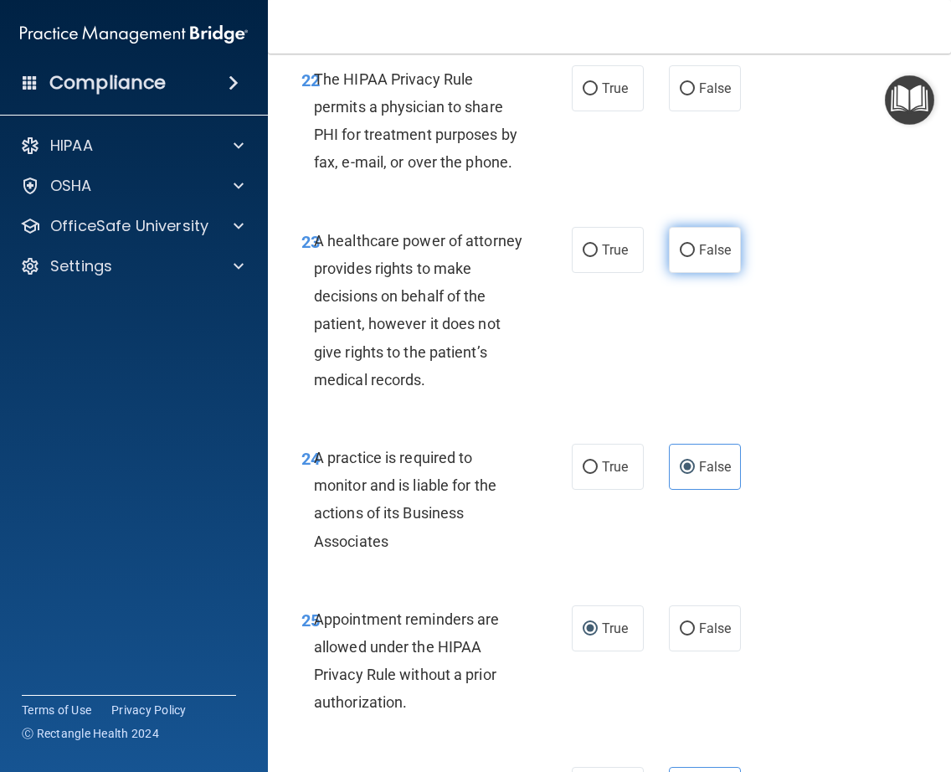
click at [699, 258] on span "False" at bounding box center [715, 250] width 33 height 16
click at [695, 257] on input "False" at bounding box center [687, 250] width 15 height 13
radio input "true"
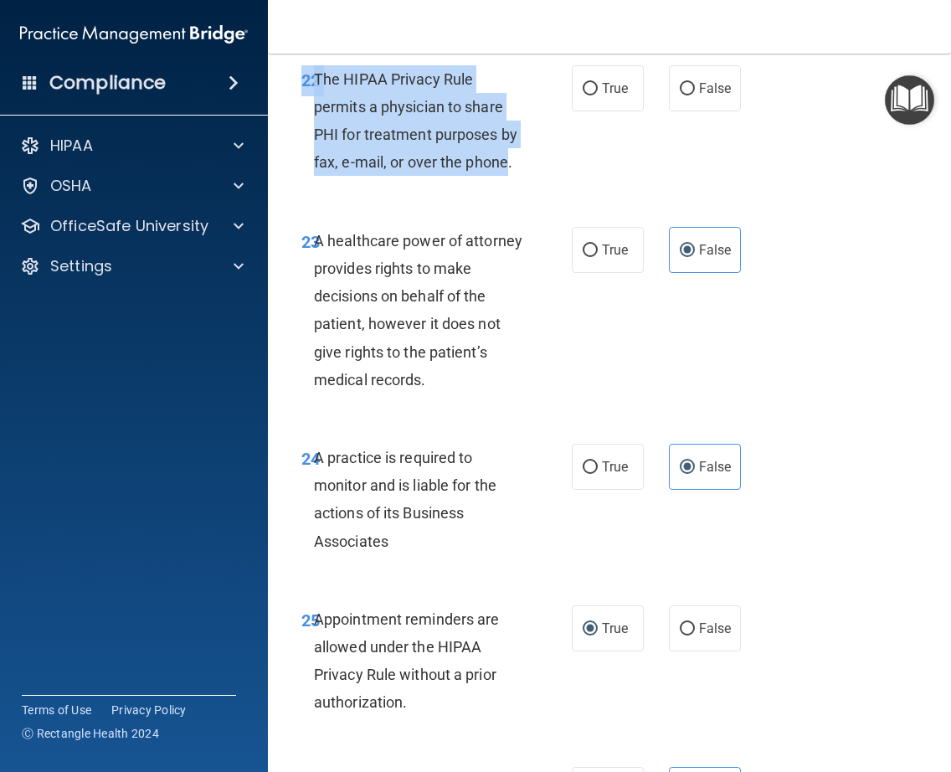
drag, startPoint x: 502, startPoint y: 218, endPoint x: 299, endPoint y: 115, distance: 227.3
click at [299, 115] on div "22 The HIPAA Privacy Rule permits a physician to share PHI for treatment purpos…" at bounding box center [609, 125] width 641 height 162
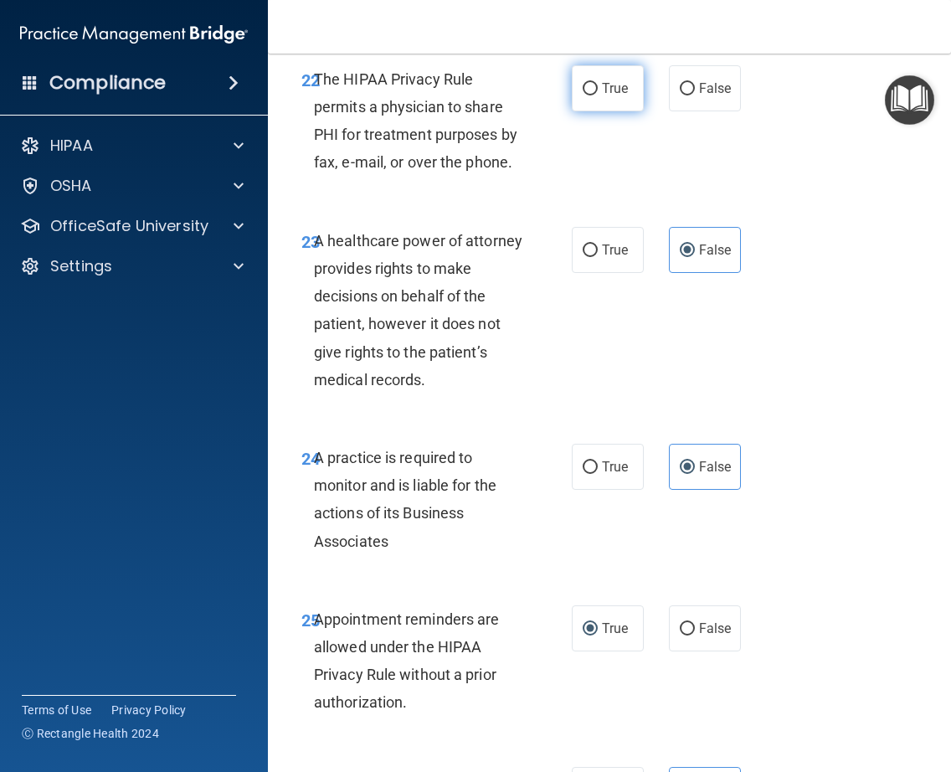
click at [591, 111] on label "True" at bounding box center [608, 88] width 72 height 46
click at [591, 95] on input "True" at bounding box center [590, 89] width 15 height 13
radio input "true"
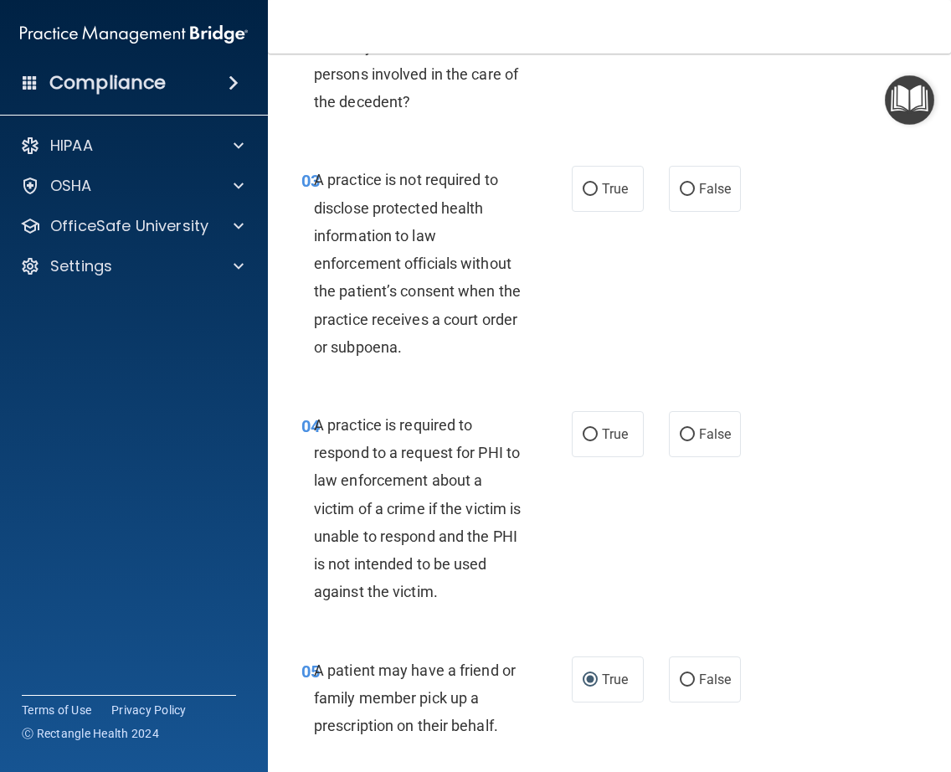
scroll to position [449, 0]
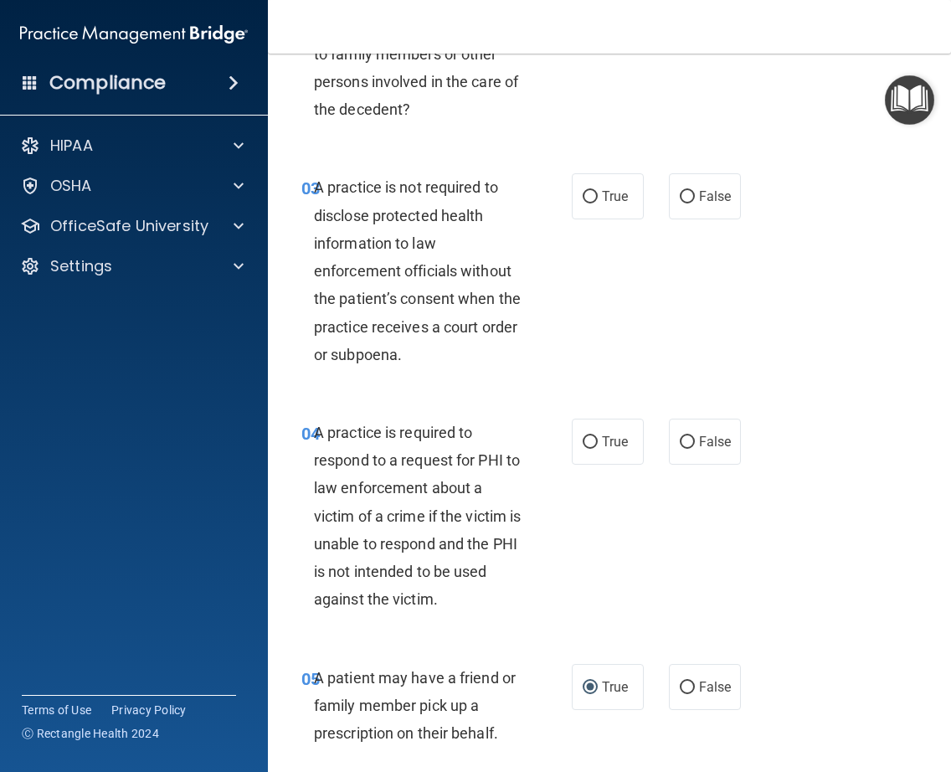
click at [435, 601] on div "A practice is required to respond to a request for PHI to law enforcement about…" at bounding box center [425, 516] width 222 height 195
click at [428, 599] on span "A practice is required to respond to a request for PHI to law enforcement about…" at bounding box center [417, 516] width 207 height 184
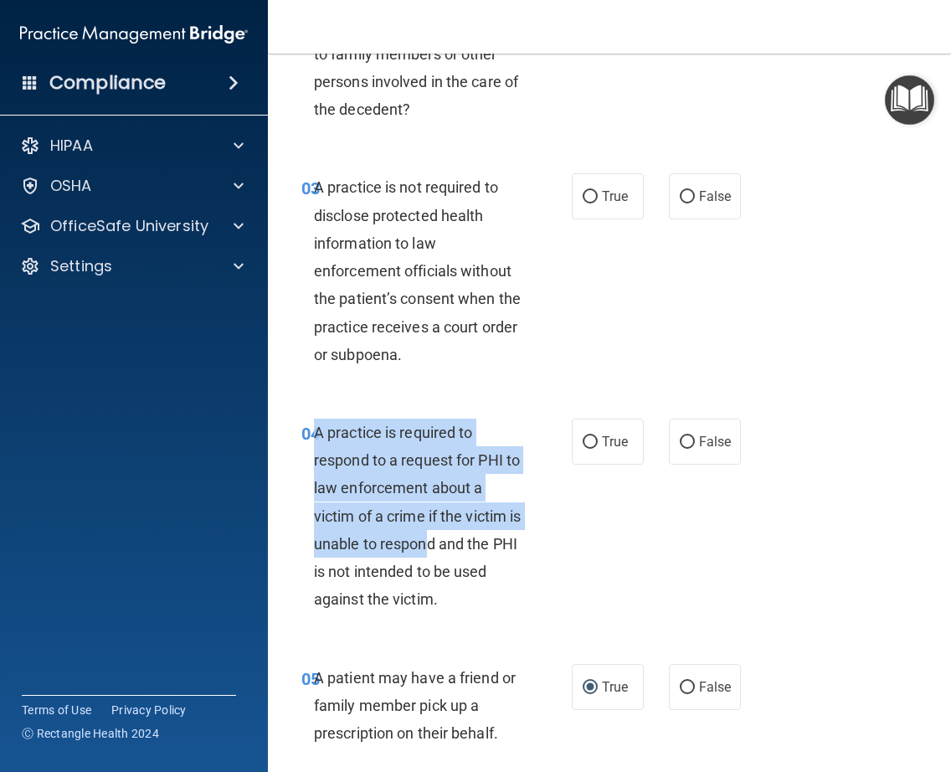
drag, startPoint x: 311, startPoint y: 429, endPoint x: 429, endPoint y: 532, distance: 157.3
click at [429, 532] on div "A practice is required to respond to a request for PHI to law enforcement about…" at bounding box center [425, 516] width 222 height 195
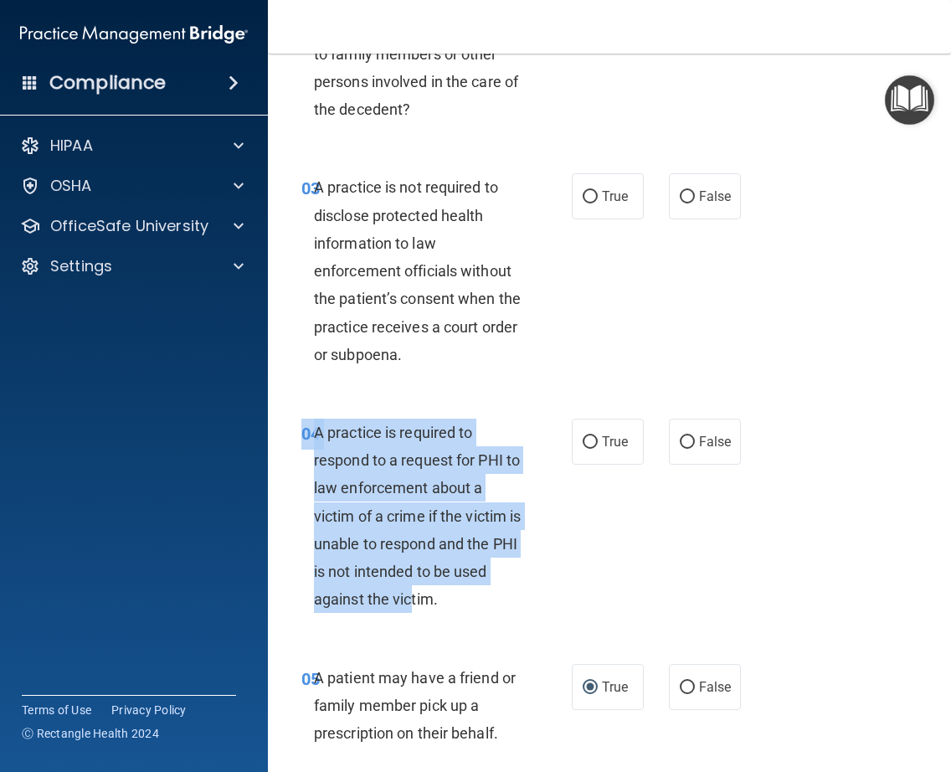
drag, startPoint x: 410, startPoint y: 602, endPoint x: 293, endPoint y: 420, distance: 216.2
click at [293, 420] on div "04 A practice is required to respond to a request for PHI to law enforcement ab…" at bounding box center [436, 520] width 321 height 203
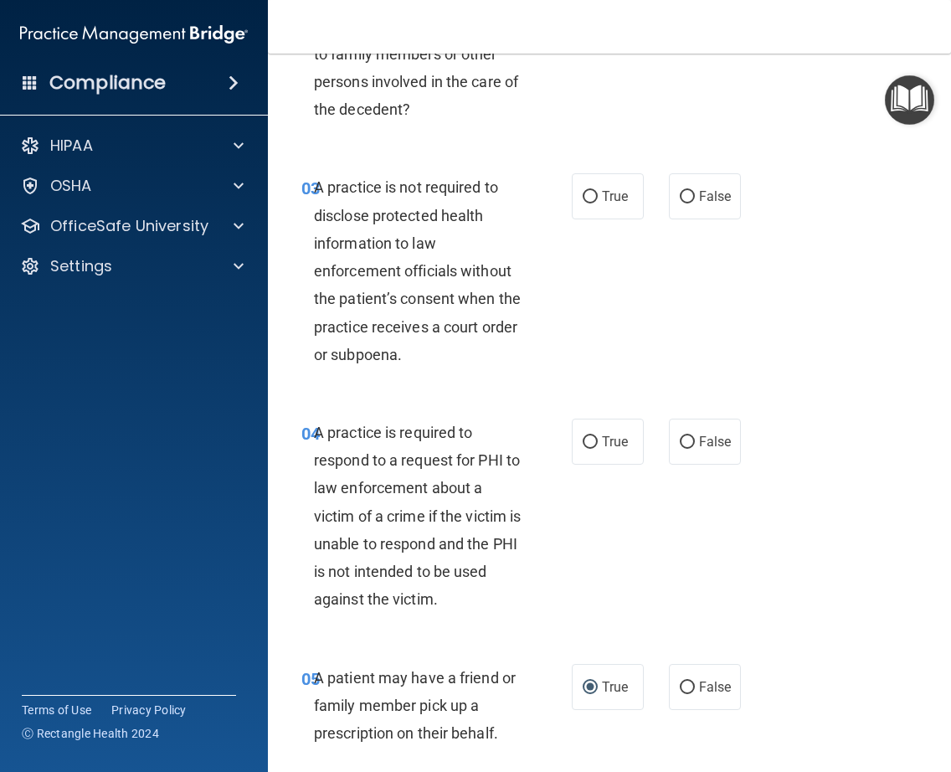
click at [431, 599] on span "A practice is required to respond to a request for PHI to law enforcement about…" at bounding box center [417, 516] width 207 height 184
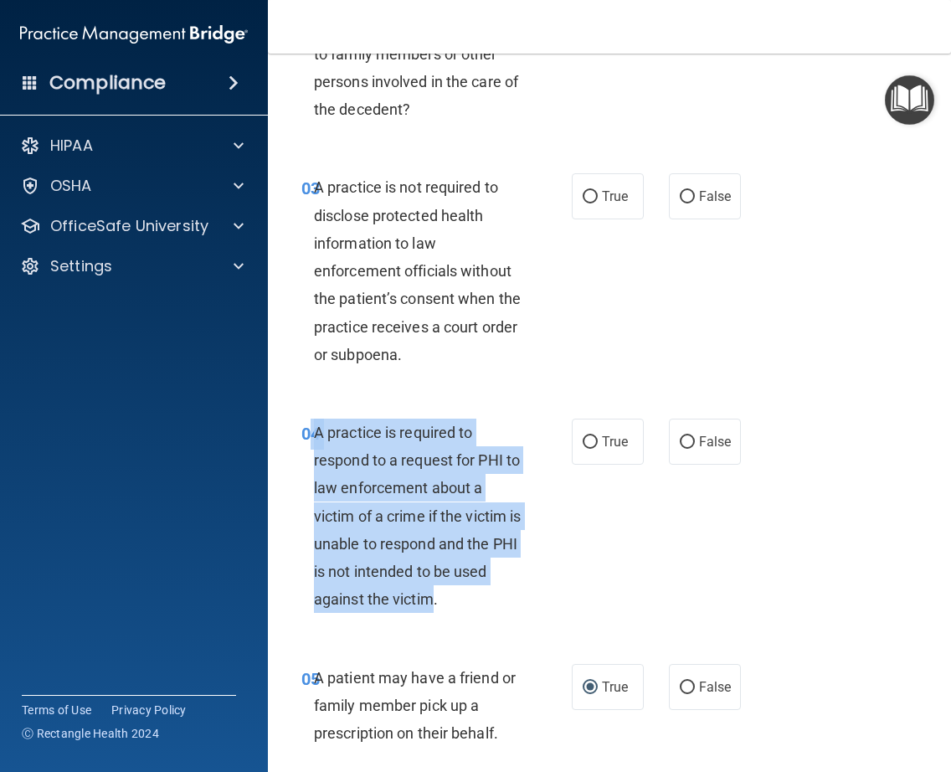
drag, startPoint x: 431, startPoint y: 599, endPoint x: 305, endPoint y: 435, distance: 207.1
click at [305, 435] on div "04 A practice is required to respond to a request for PHI to law enforcement ab…" at bounding box center [436, 520] width 321 height 203
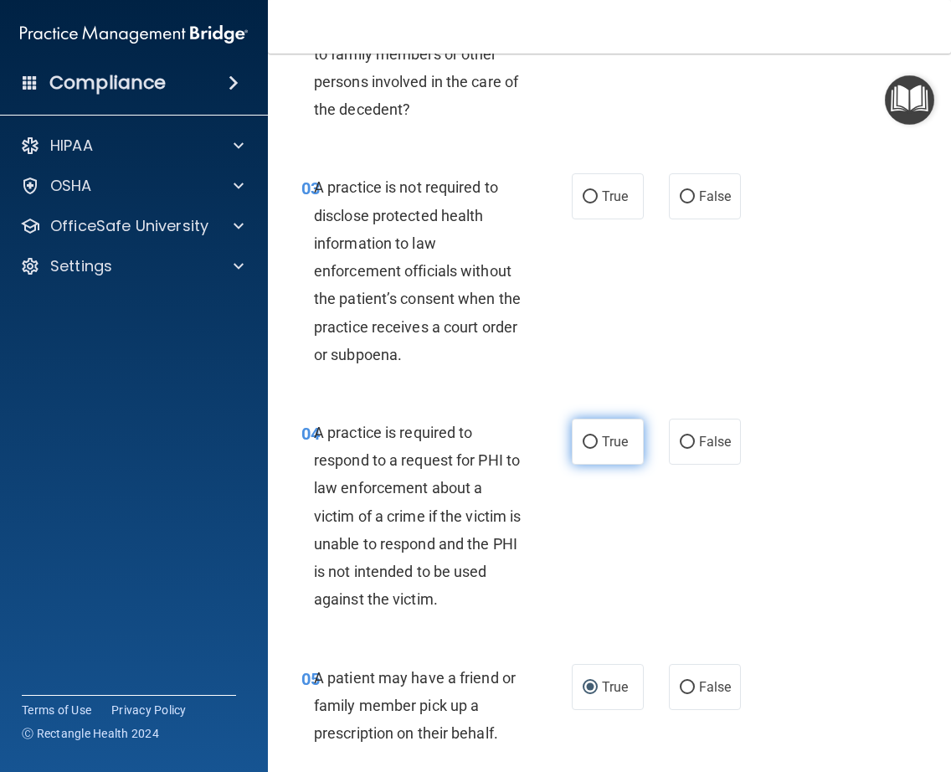
click at [592, 445] on label "True" at bounding box center [608, 442] width 72 height 46
click at [592, 445] on input "True" at bounding box center [590, 442] width 15 height 13
radio input "true"
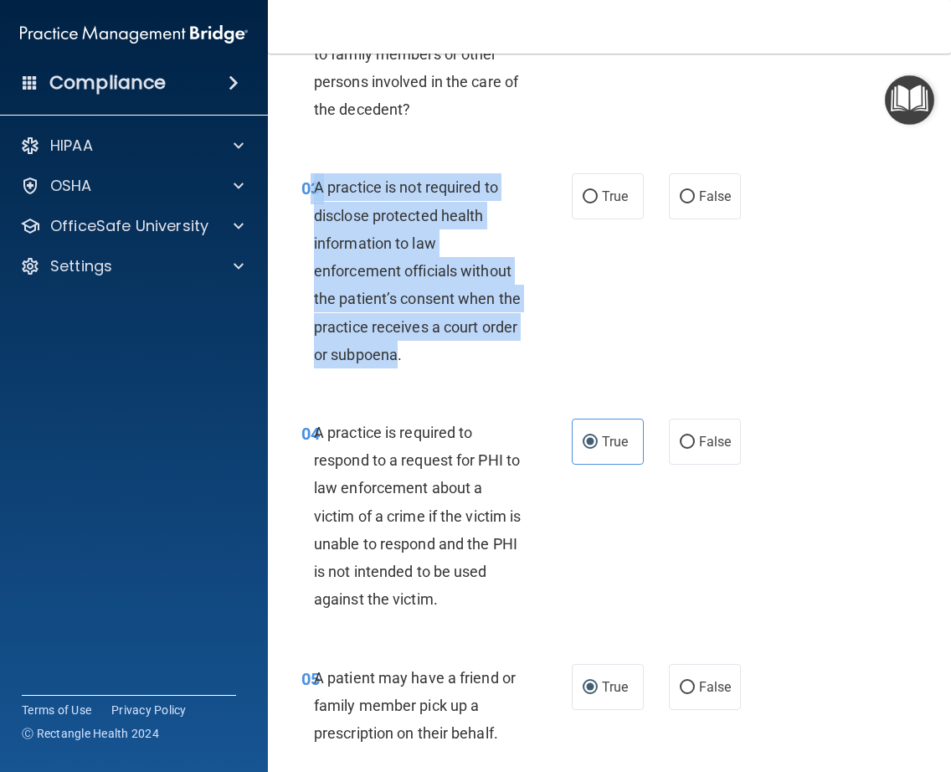
drag, startPoint x: 395, startPoint y: 354, endPoint x: 306, endPoint y: 191, distance: 185.8
click at [306, 191] on div "03 A practice is not required to disclose protected health information to law e…" at bounding box center [436, 274] width 321 height 203
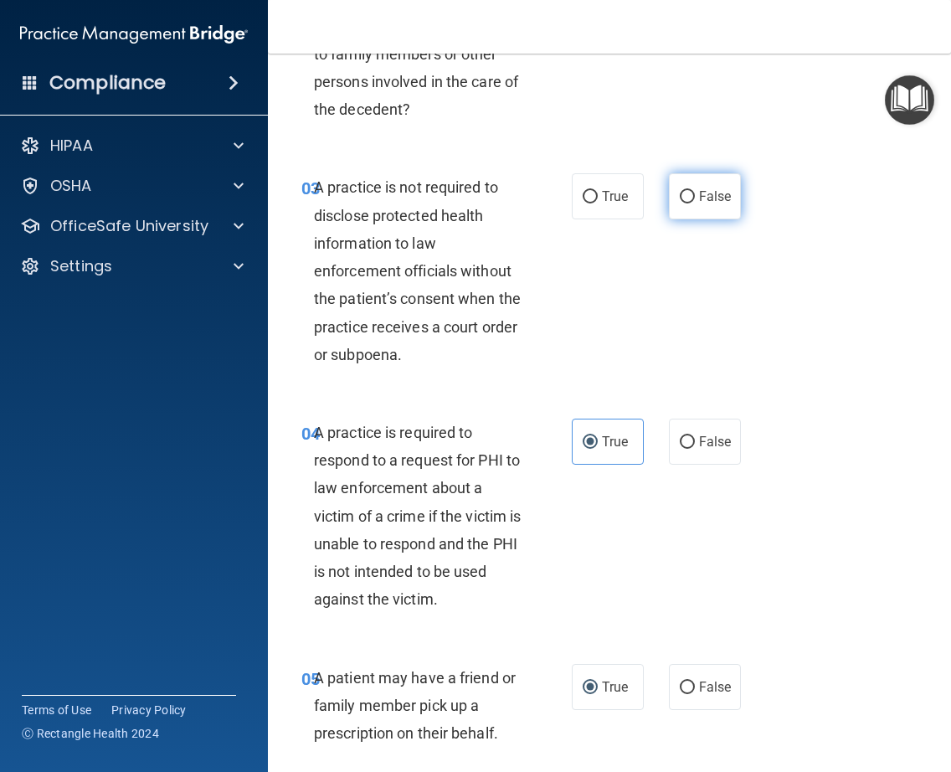
click at [685, 188] on label "False" at bounding box center [705, 196] width 72 height 46
click at [685, 191] on input "False" at bounding box center [687, 197] width 15 height 13
radio input "true"
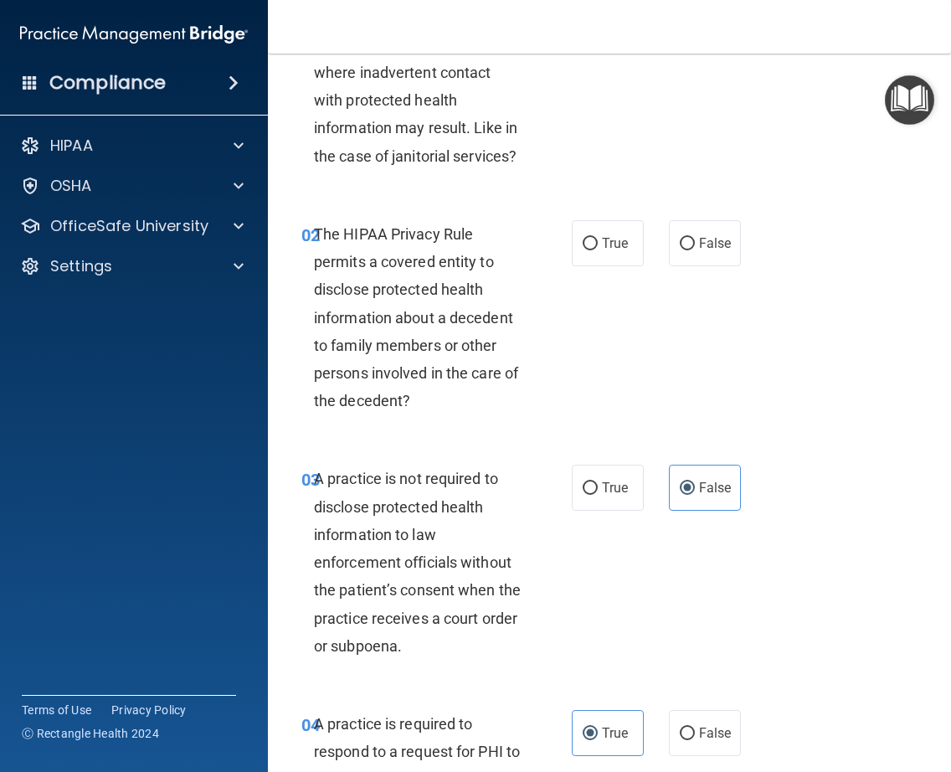
scroll to position [142, 0]
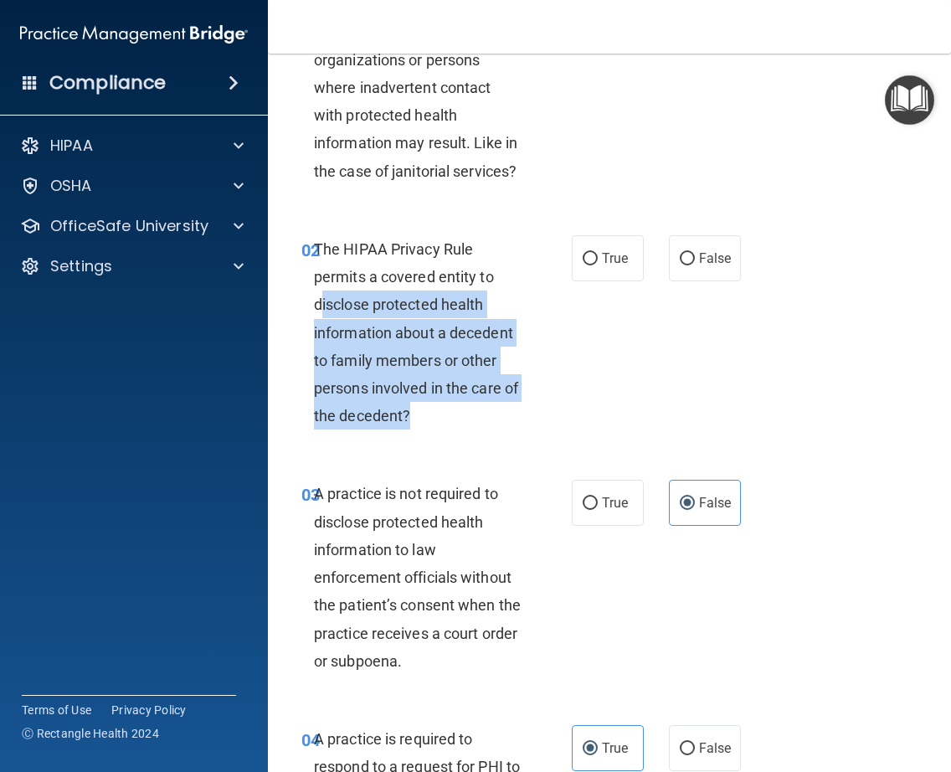
drag, startPoint x: 403, startPoint y: 414, endPoint x: 316, endPoint y: 296, distance: 146.2
click at [316, 296] on span "The HIPAA Privacy Rule permits a covered entity to disclose protected health in…" at bounding box center [416, 332] width 204 height 184
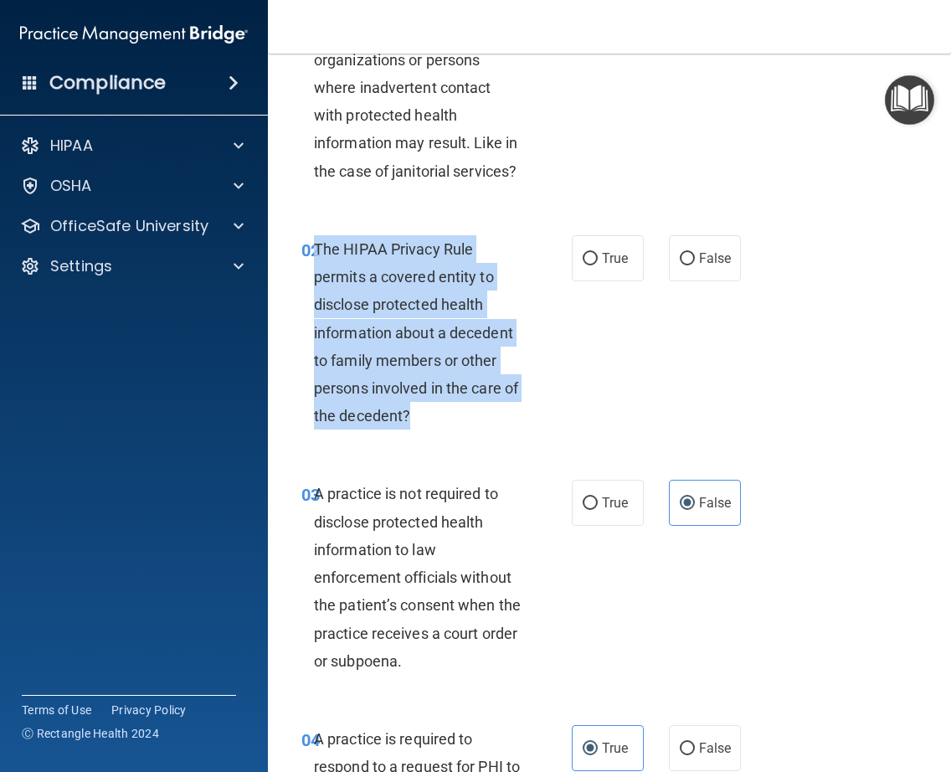
drag, startPoint x: 313, startPoint y: 244, endPoint x: 458, endPoint y: 425, distance: 232.3
click at [458, 425] on div "The HIPAA Privacy Rule permits a covered entity to disclose protected health in…" at bounding box center [425, 332] width 222 height 195
click at [584, 265] on input "True" at bounding box center [590, 259] width 15 height 13
radio input "true"
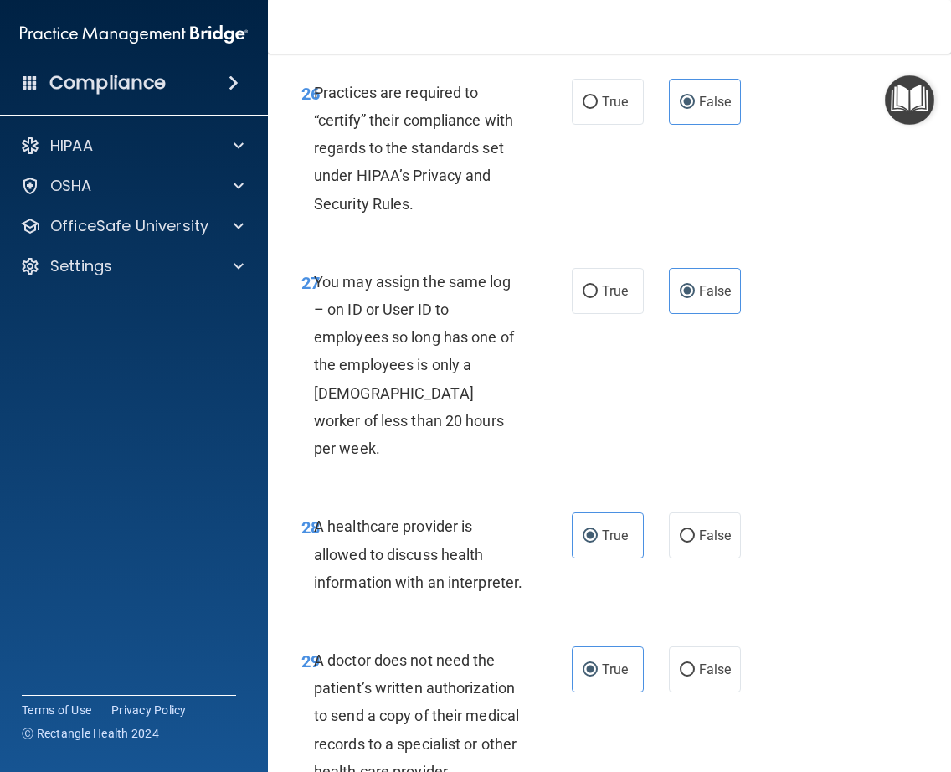
scroll to position [5434, 0]
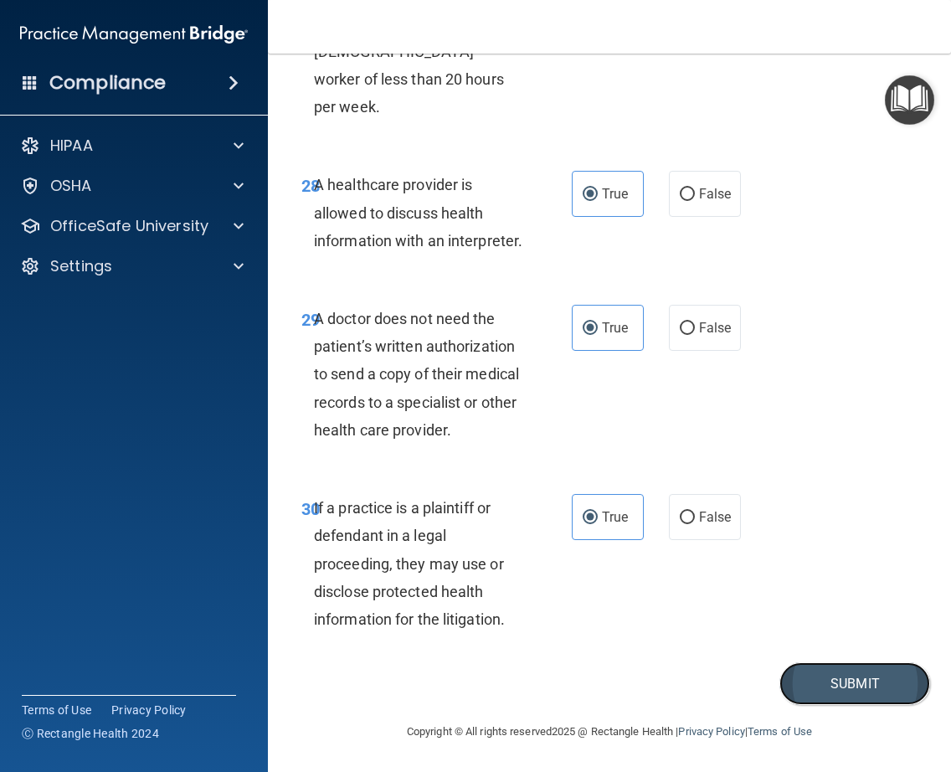
click at [817, 676] on button "Submit" at bounding box center [854, 683] width 151 height 43
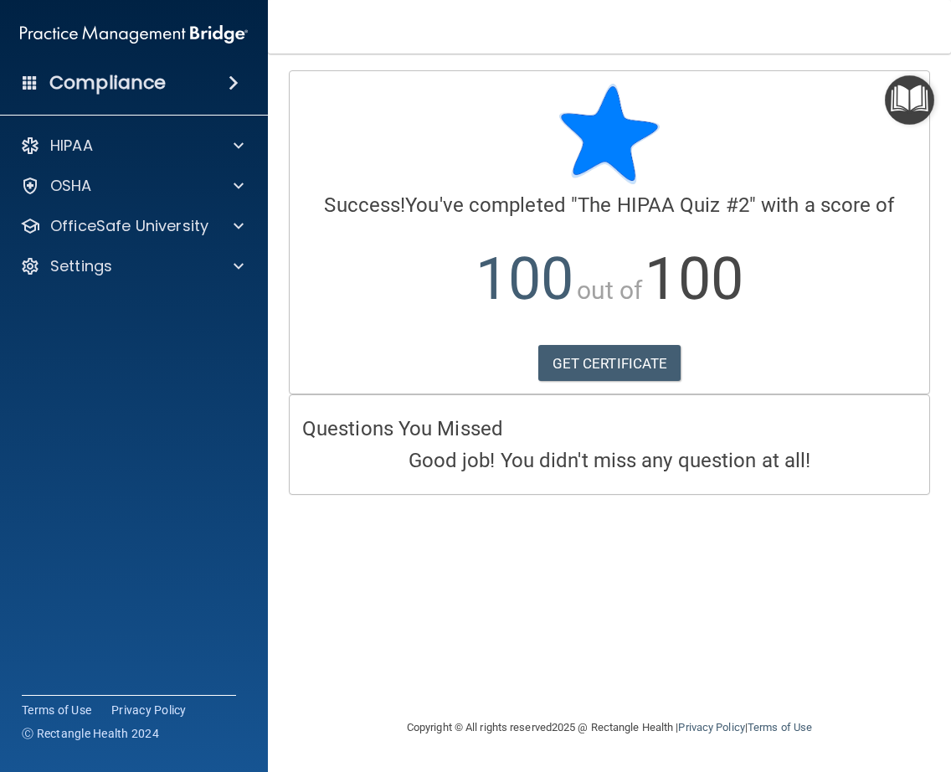
click at [193, 125] on div "HIPAA Documents and Policies Report an Incident Business Associates Emergency P…" at bounding box center [134, 209] width 269 height 174
click at [189, 141] on div "HIPAA" at bounding box center [112, 146] width 208 height 20
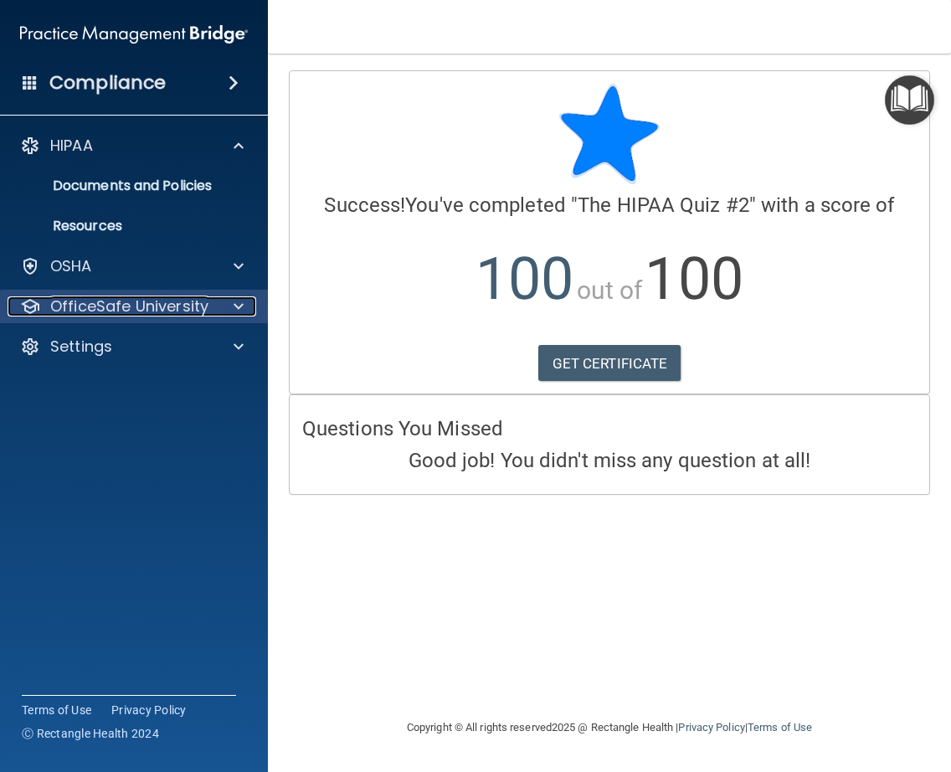
click at [224, 303] on div at bounding box center [236, 306] width 42 height 20
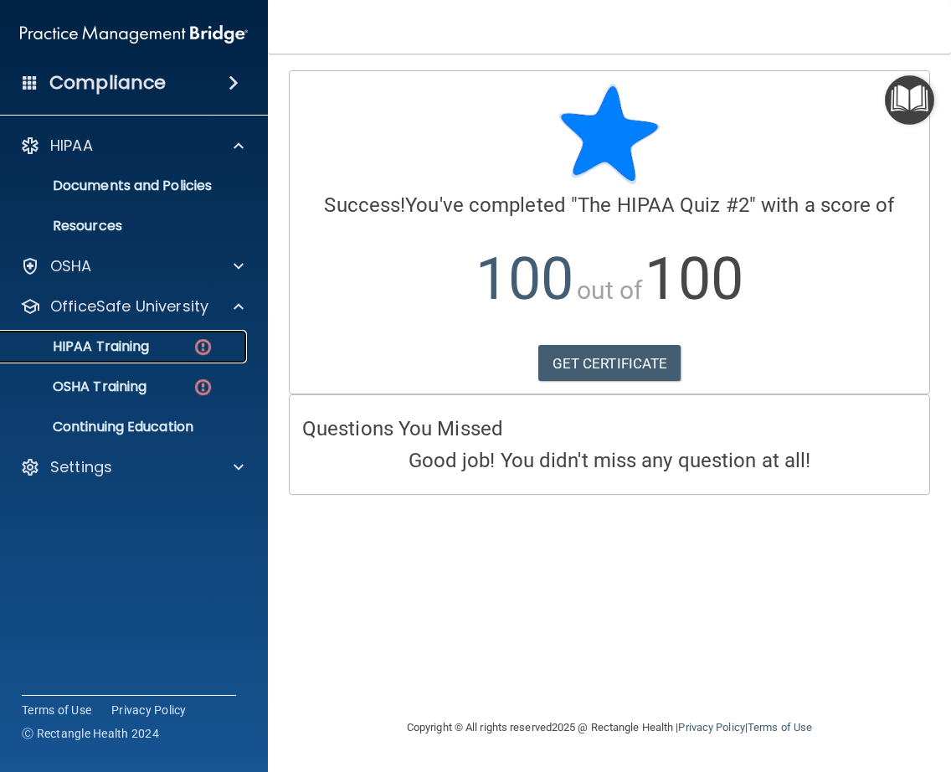
click at [100, 342] on p "HIPAA Training" at bounding box center [80, 346] width 138 height 17
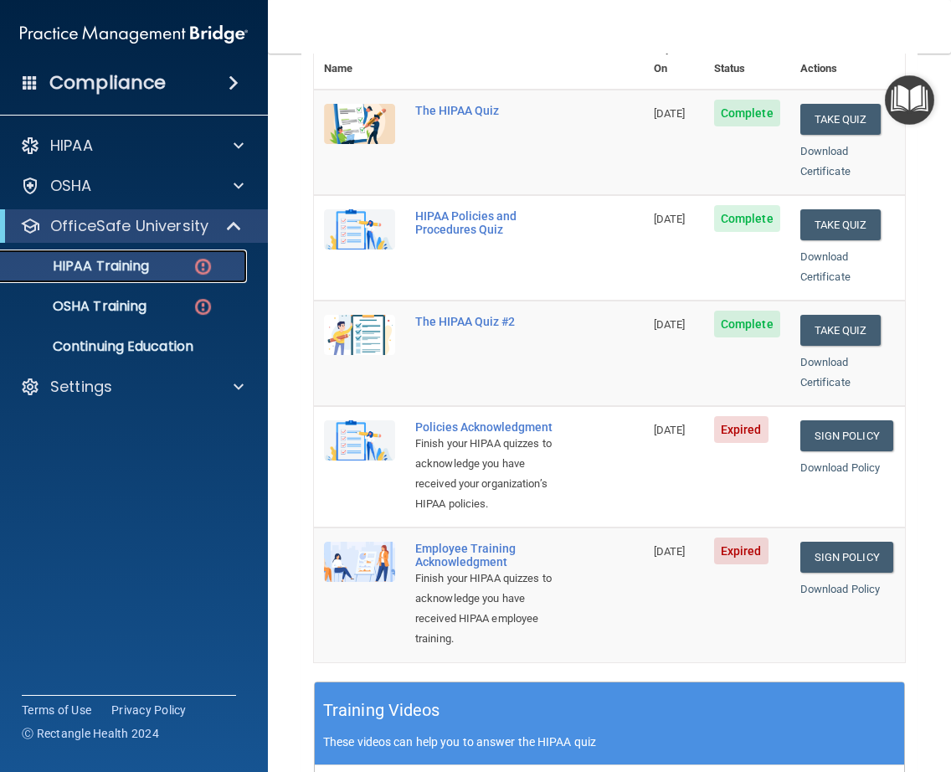
scroll to position [227, 0]
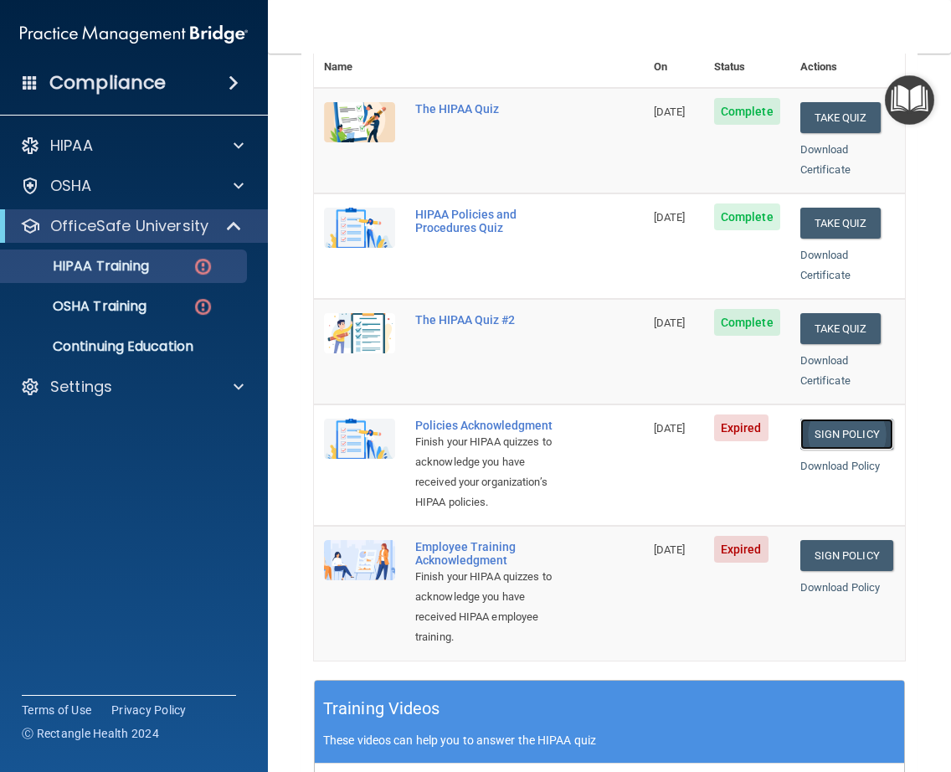
click at [842, 419] on link "Sign Policy" at bounding box center [846, 434] width 93 height 31
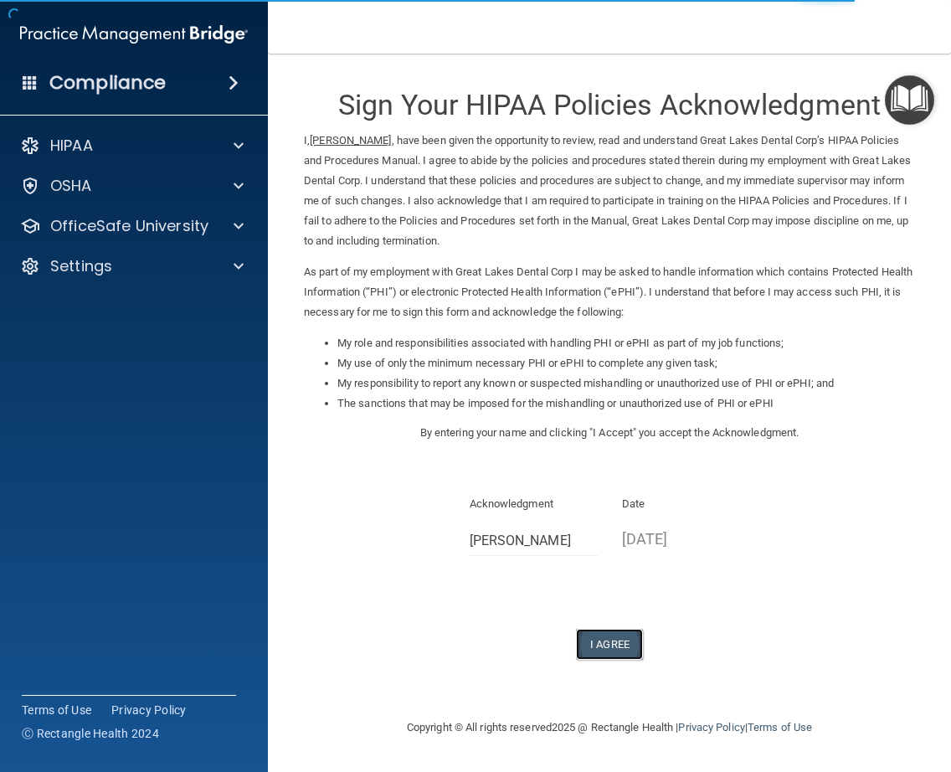
click at [608, 646] on button "I Agree" at bounding box center [609, 644] width 67 height 31
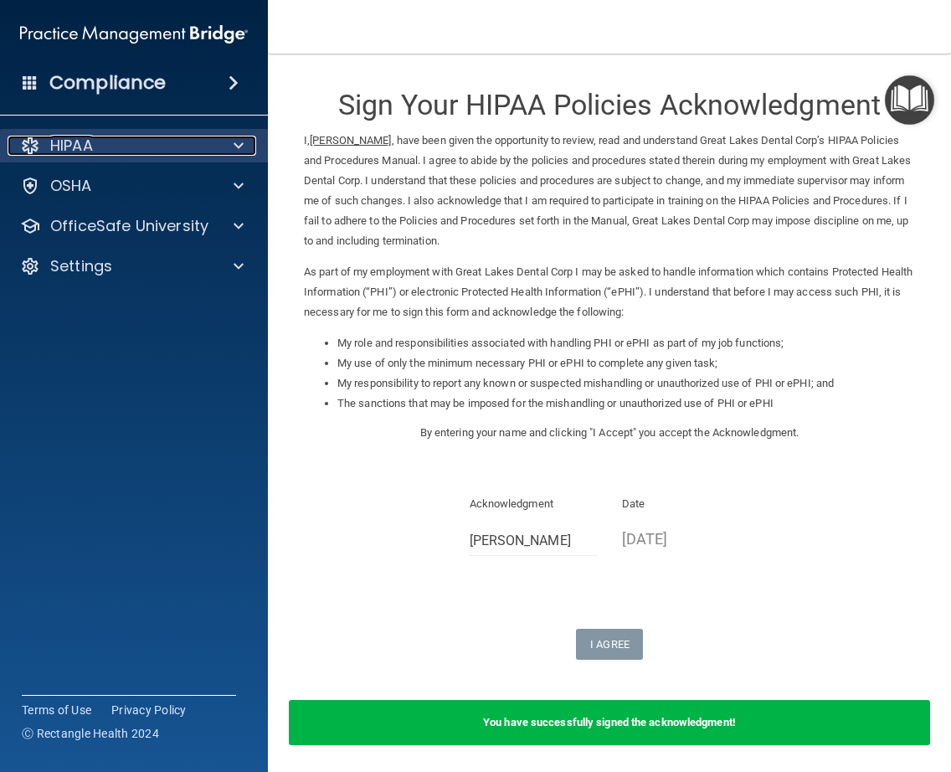
click at [234, 139] on span at bounding box center [239, 146] width 10 height 20
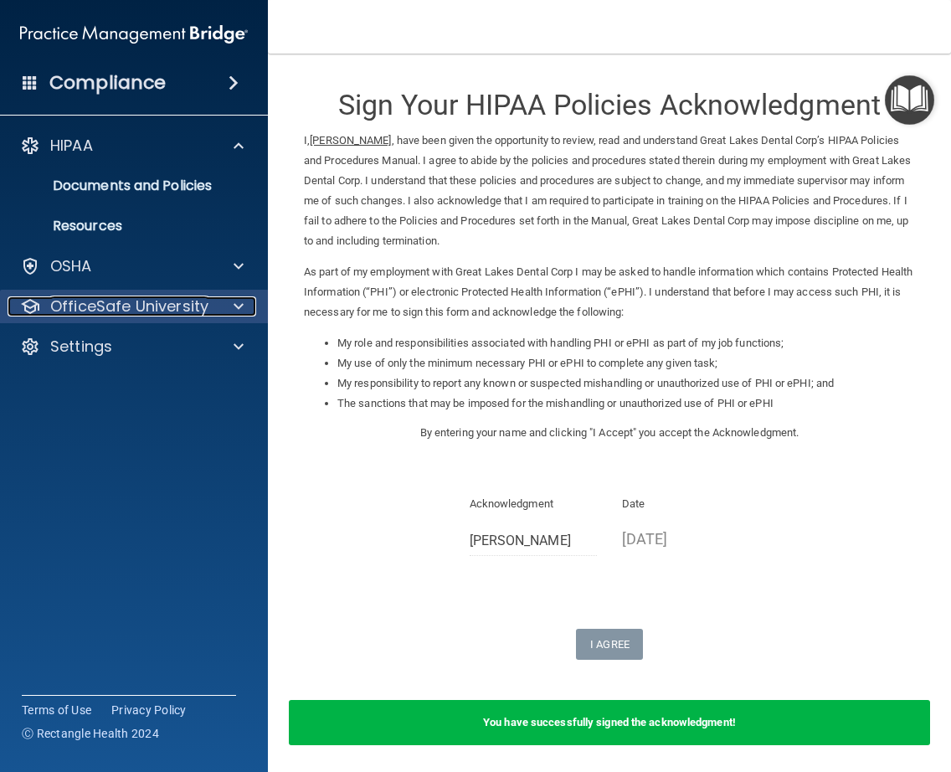
click at [234, 306] on span at bounding box center [239, 306] width 10 height 20
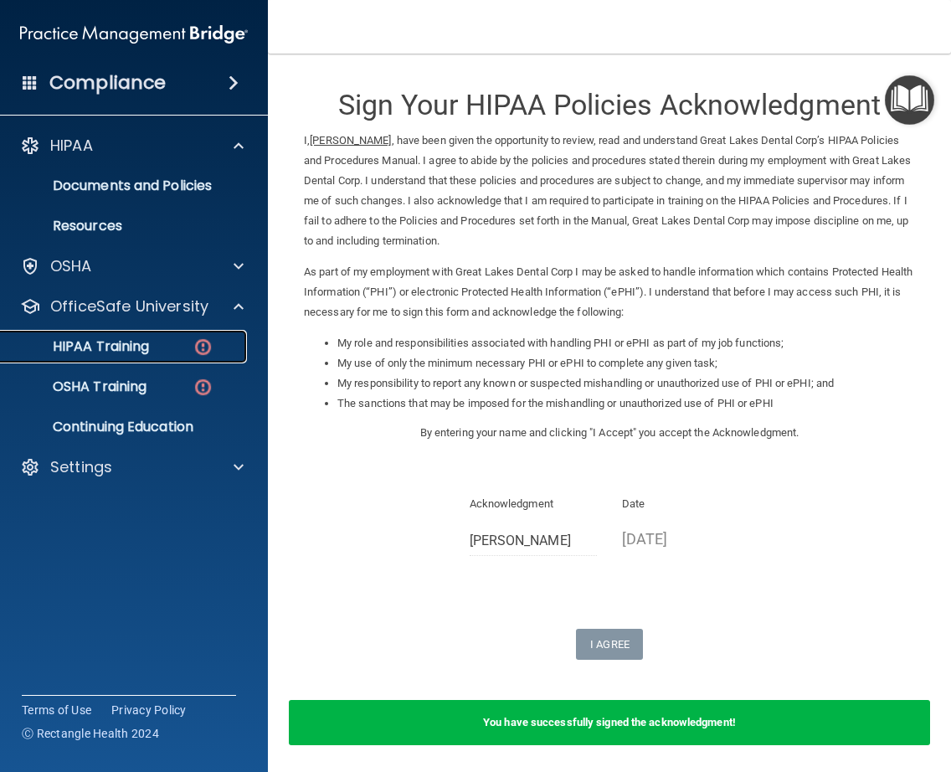
click at [114, 350] on p "HIPAA Training" at bounding box center [80, 346] width 138 height 17
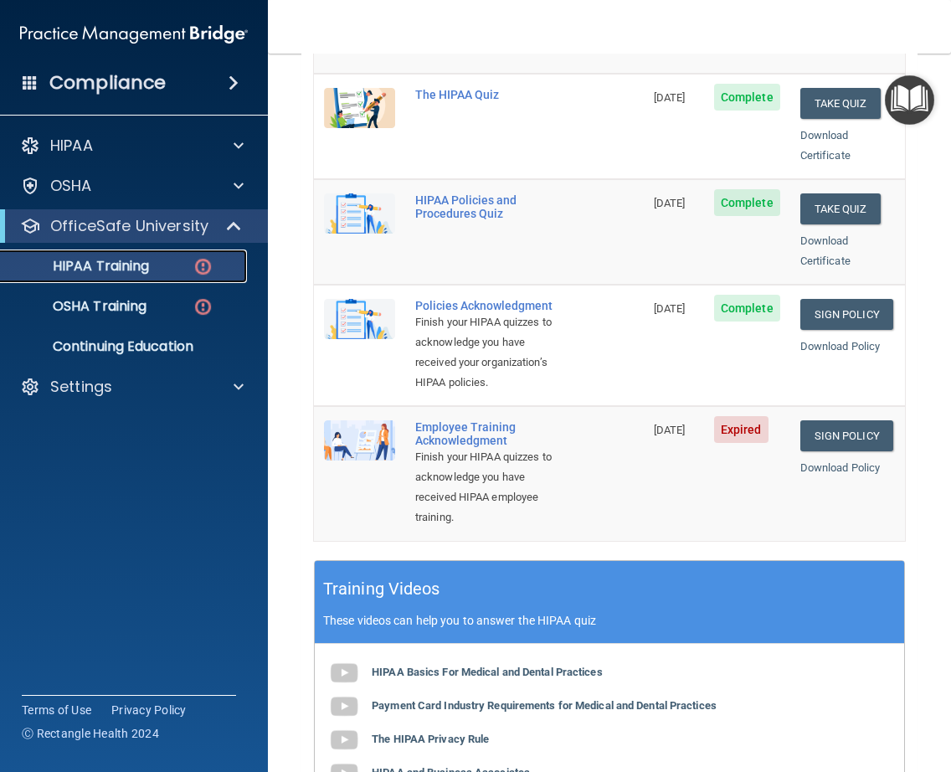
scroll to position [348, 0]
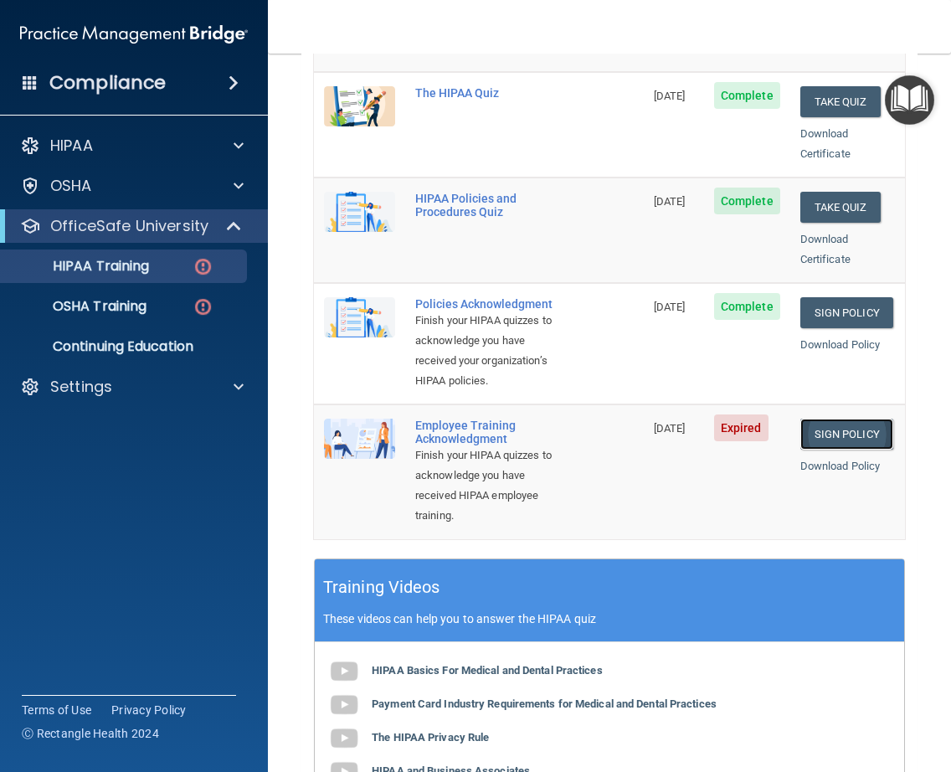
click at [862, 448] on link "Sign Policy" at bounding box center [846, 434] width 93 height 31
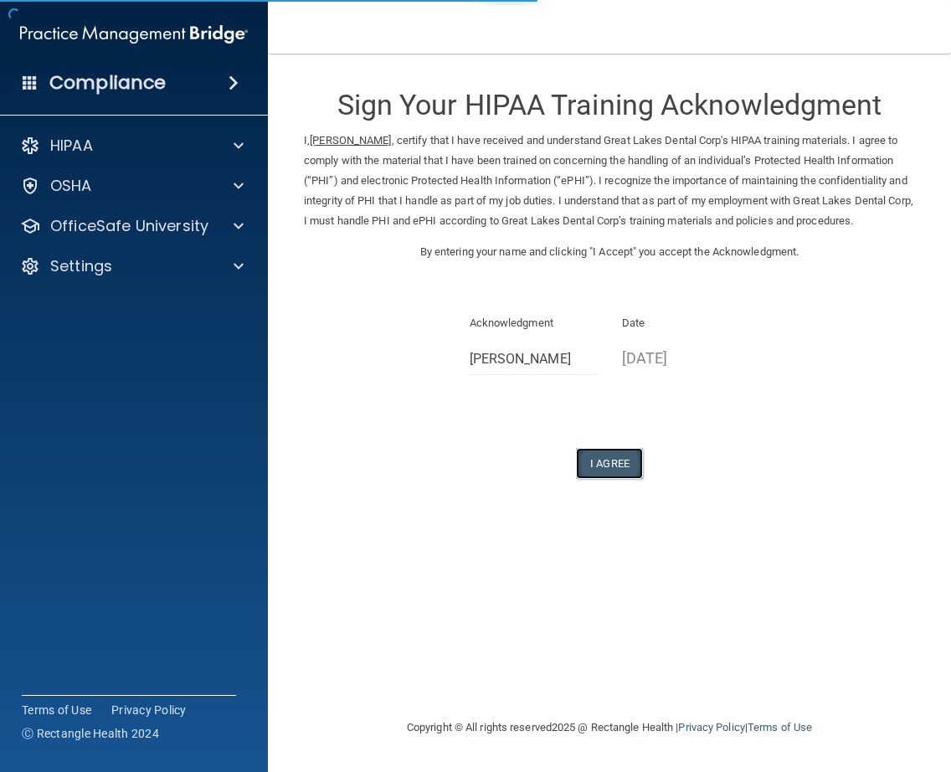
click at [620, 479] on button "I Agree" at bounding box center [609, 463] width 67 height 31
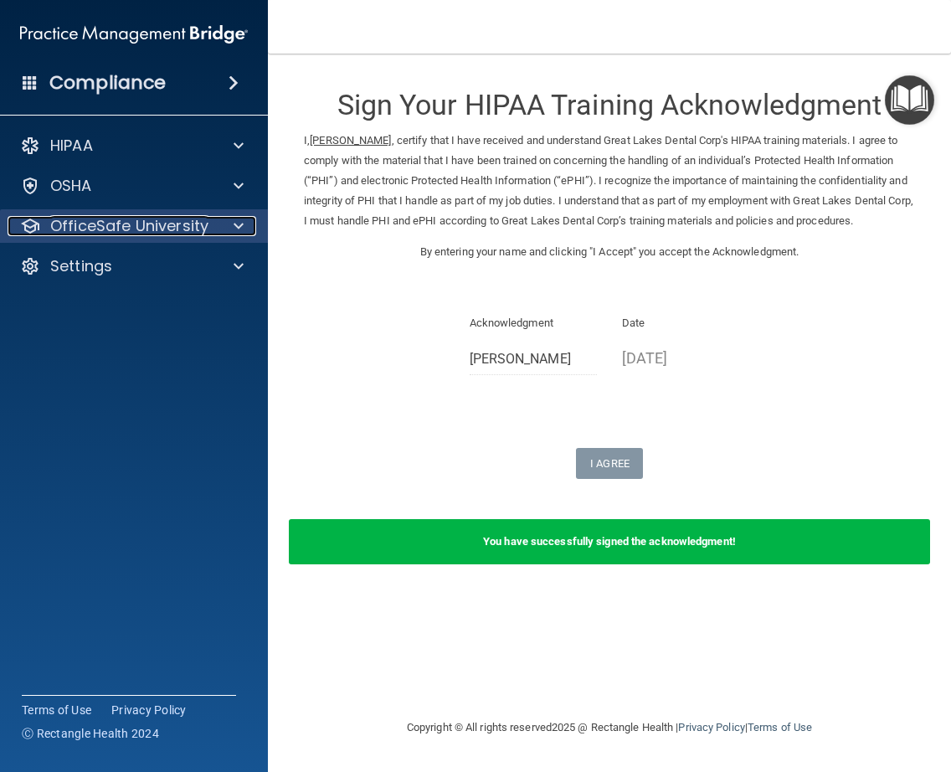
click at [241, 223] on span at bounding box center [239, 226] width 10 height 20
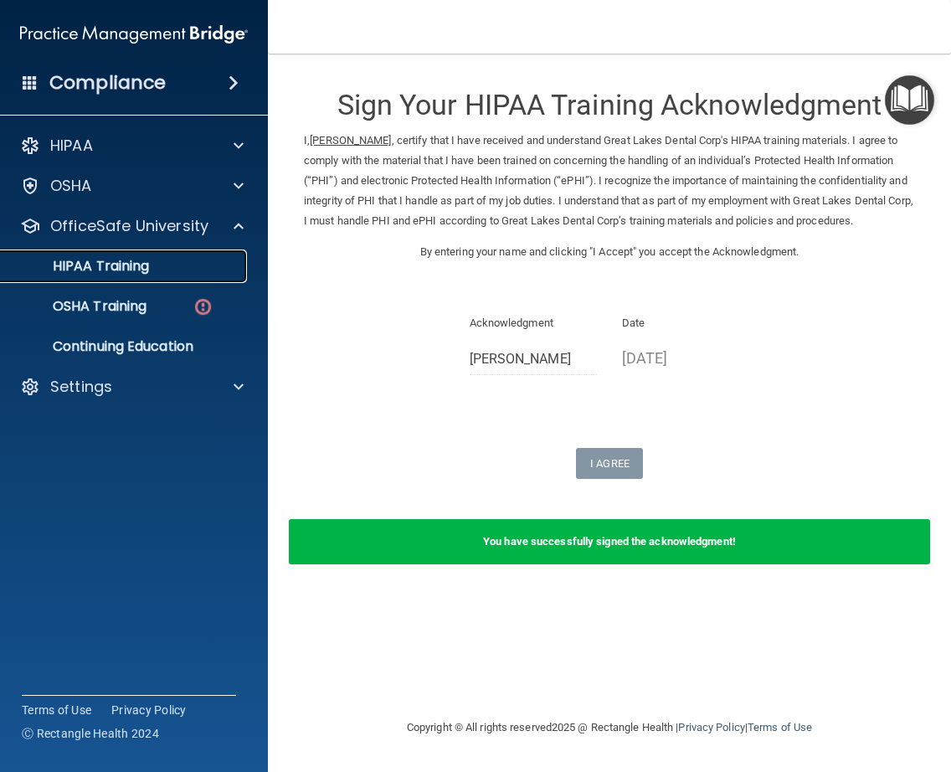
click at [120, 271] on p "HIPAA Training" at bounding box center [80, 266] width 138 height 17
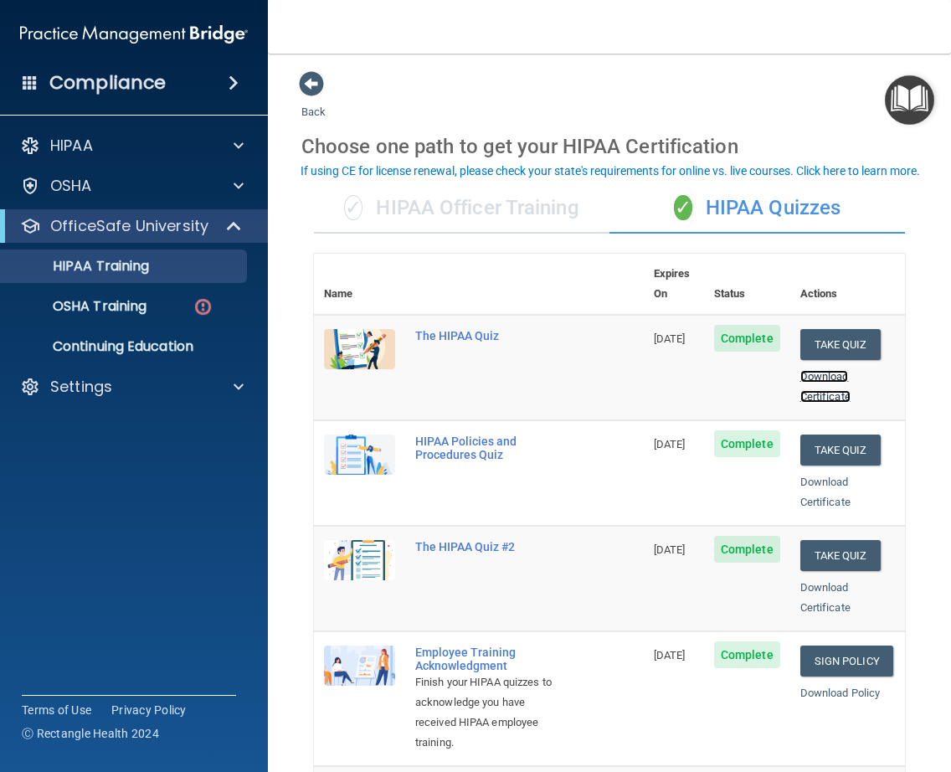
click at [821, 382] on link "Download Certificate" at bounding box center [825, 386] width 50 height 33
click at [106, 301] on p "OSHA Training" at bounding box center [79, 306] width 136 height 17
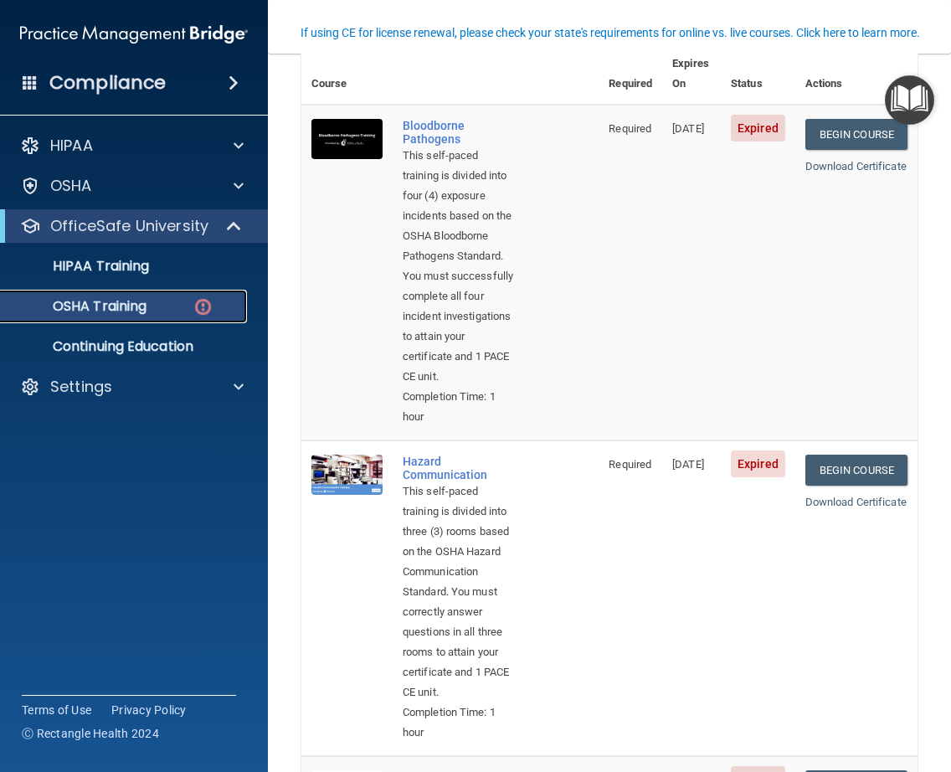
scroll to position [145, 0]
